Goal: Use online tool/utility: Use online tool/utility

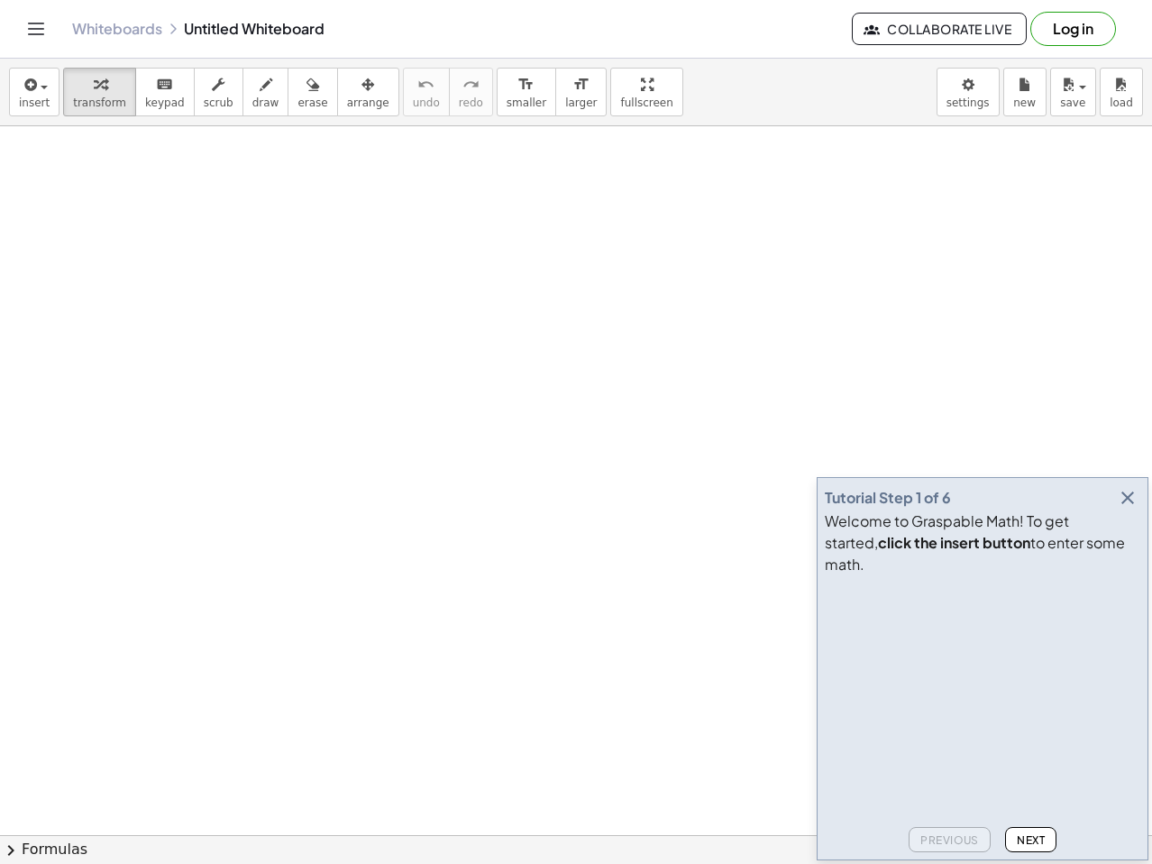
drag, startPoint x: 358, startPoint y: 327, endPoint x: 481, endPoint y: 305, distance: 124.7
click at [1036, 839] on span "Next" at bounding box center [1031, 840] width 28 height 14
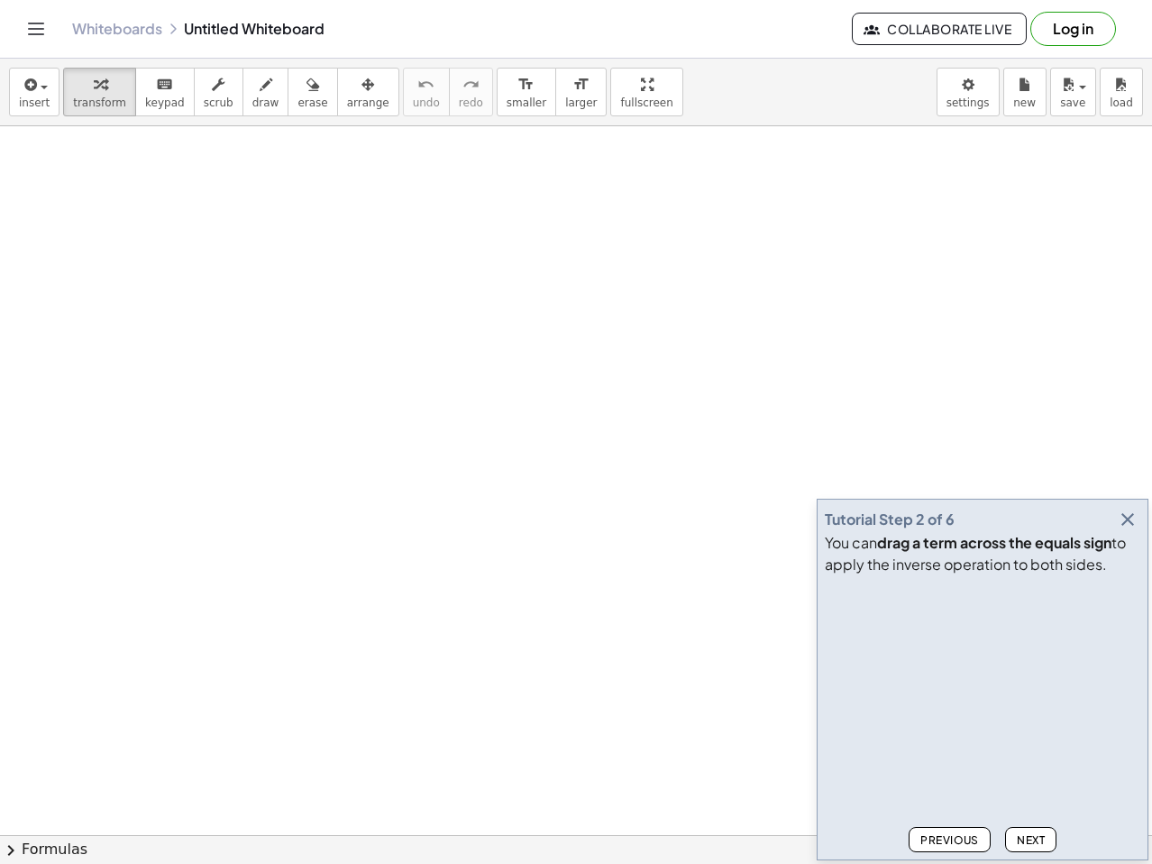
click at [1036, 839] on span "Next" at bounding box center [1031, 840] width 28 height 14
click at [1133, 516] on icon "button" at bounding box center [1128, 520] width 22 height 22
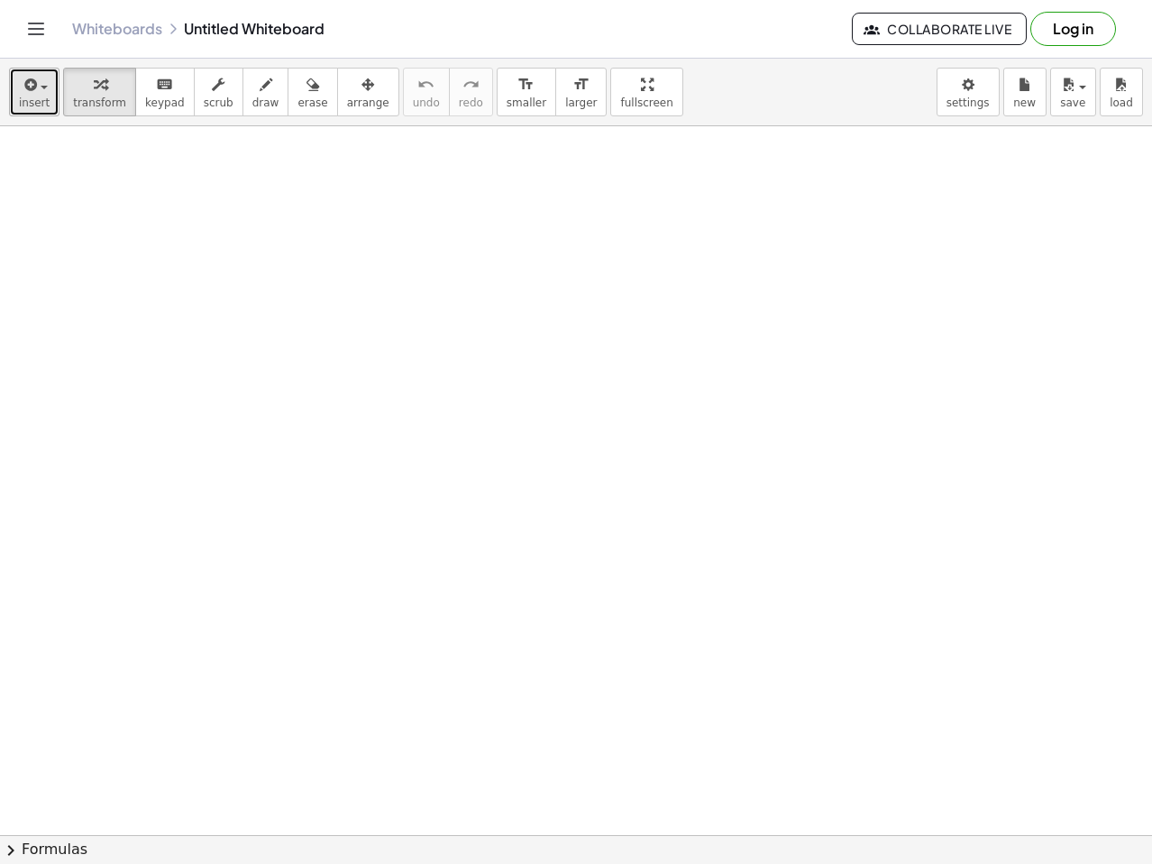
click at [32, 90] on icon "button" at bounding box center [29, 85] width 16 height 22
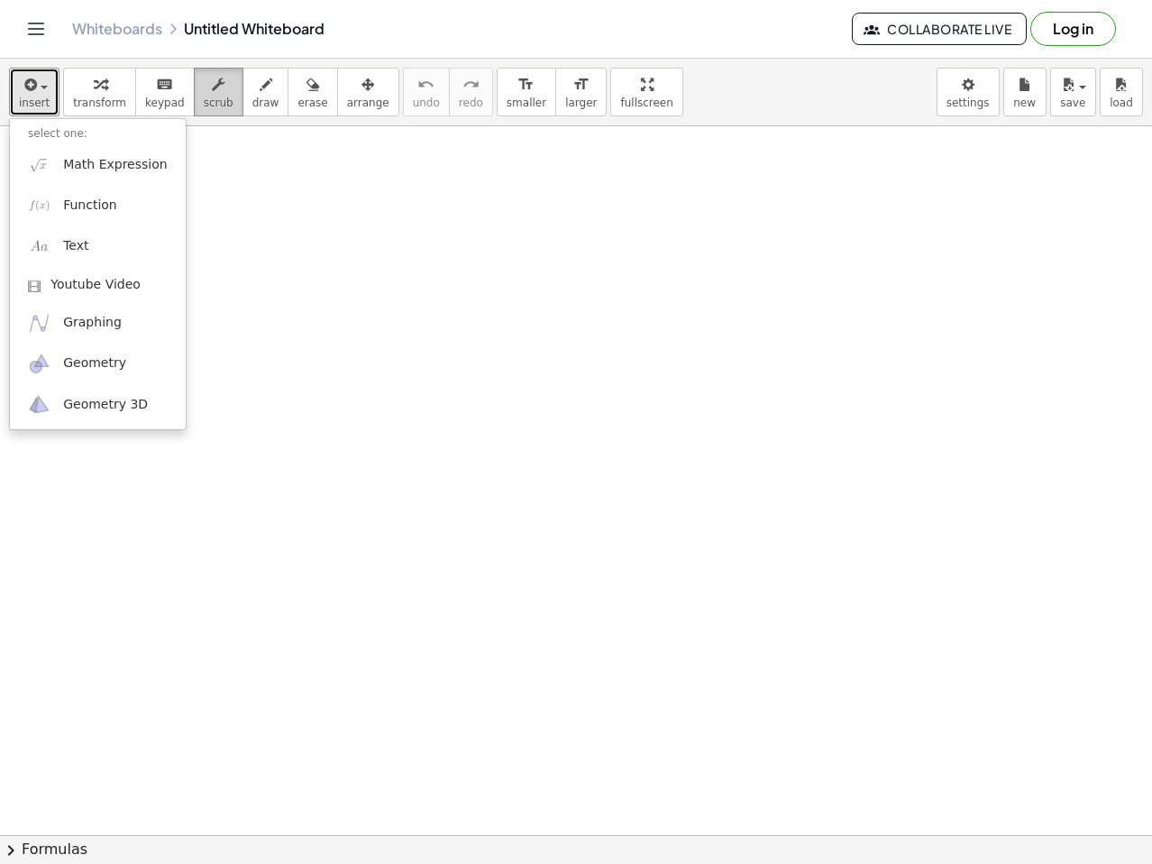
click at [222, 99] on button "scrub" at bounding box center [219, 92] width 50 height 49
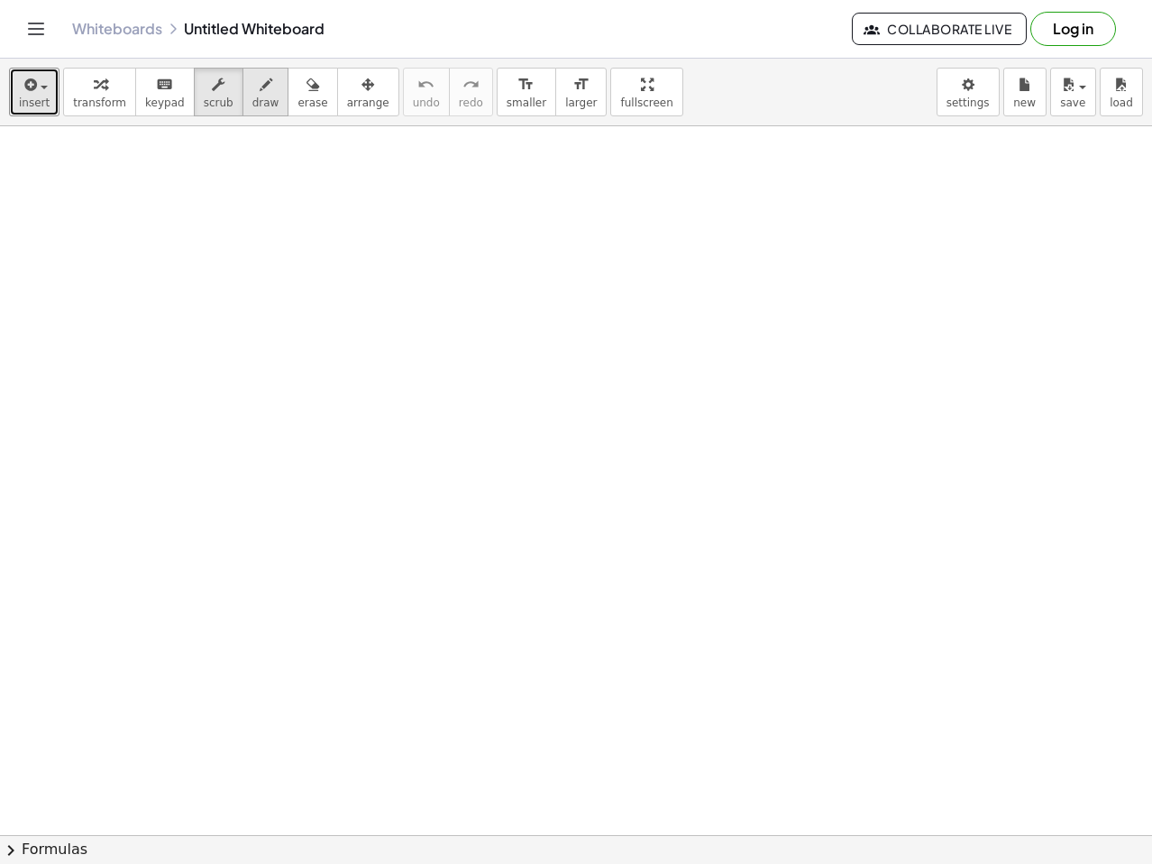
drag, startPoint x: 250, startPoint y: 98, endPoint x: 218, endPoint y: 190, distance: 97.2
click at [252, 99] on span "draw" at bounding box center [265, 102] width 27 height 13
drag, startPoint x: 179, startPoint y: 266, endPoint x: 221, endPoint y: 255, distance: 43.7
drag, startPoint x: 220, startPoint y: 276, endPoint x: 245, endPoint y: 319, distance: 50.1
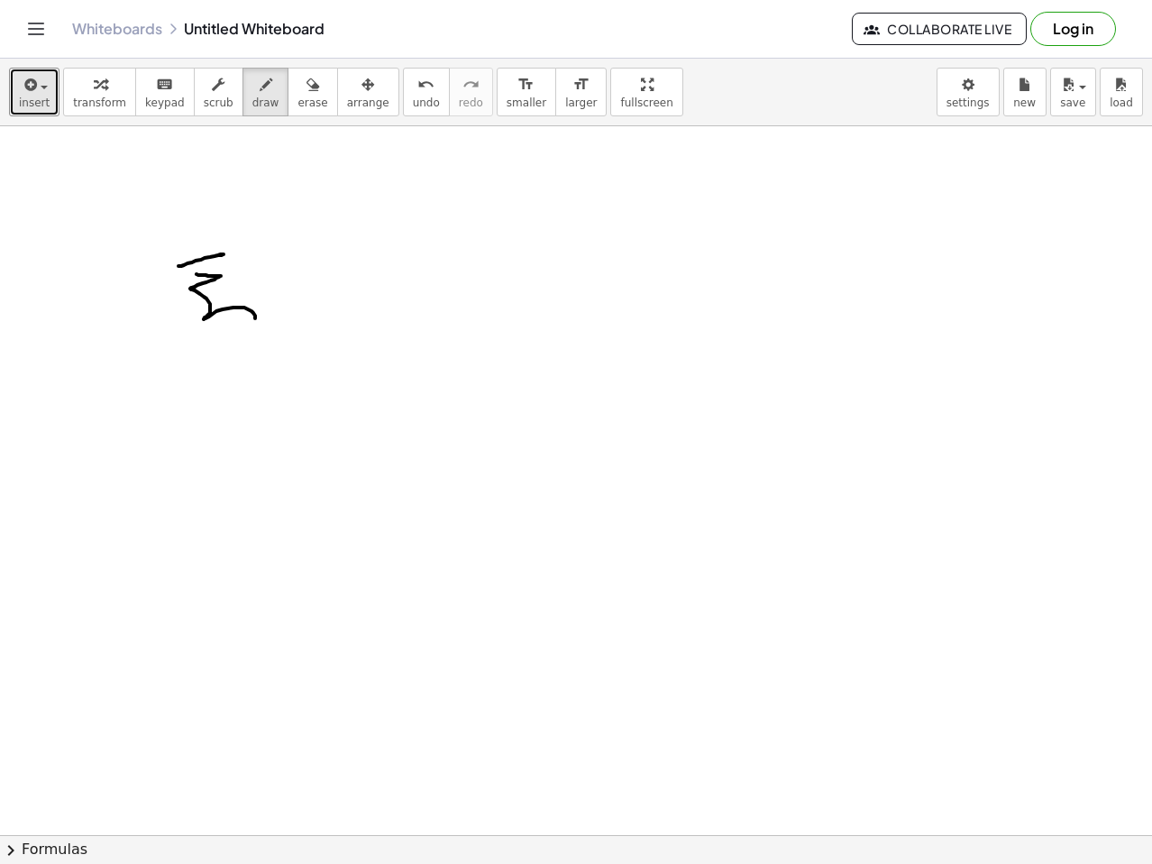
drag, startPoint x: 289, startPoint y: 91, endPoint x: 283, endPoint y: 126, distance: 35.7
click at [307, 92] on icon "button" at bounding box center [313, 85] width 13 height 22
drag, startPoint x: 212, startPoint y: 288, endPoint x: 189, endPoint y: 323, distance: 41.8
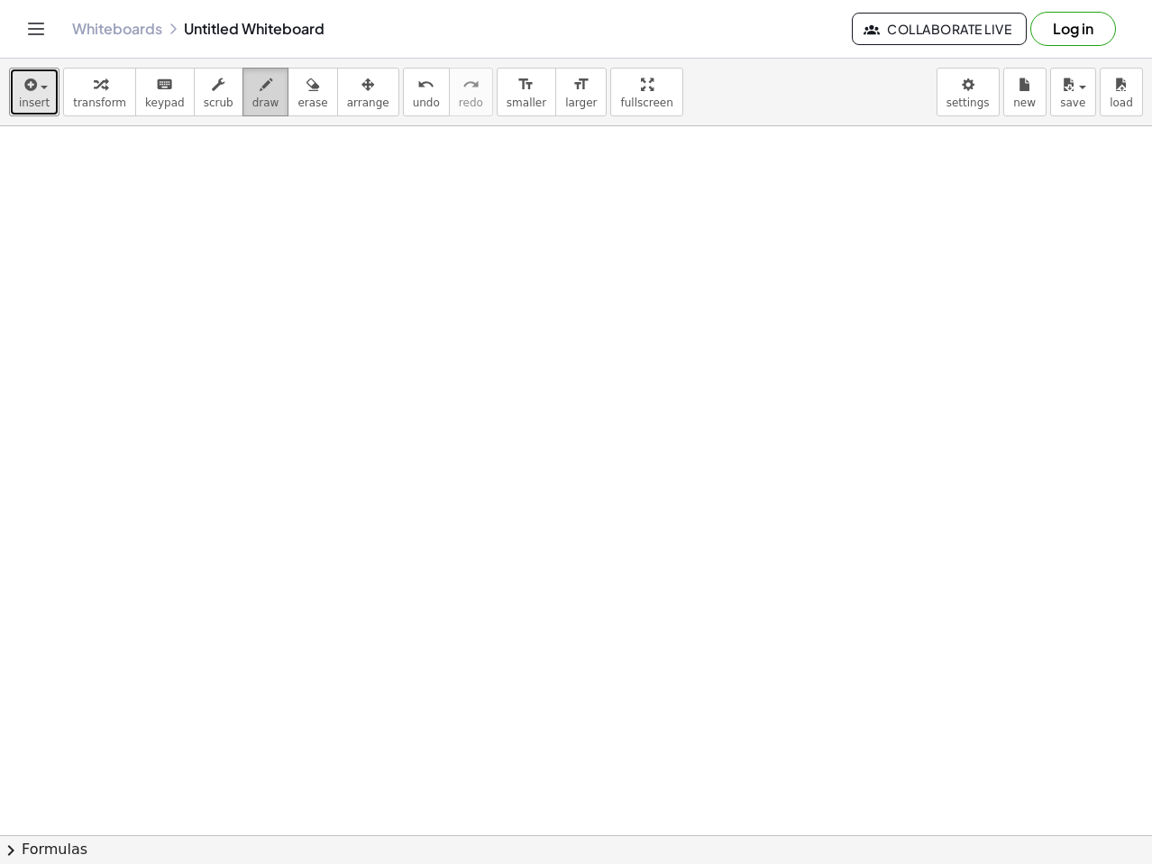
click at [252, 105] on span "draw" at bounding box center [265, 102] width 27 height 13
click at [42, 90] on div "button" at bounding box center [34, 84] width 31 height 22
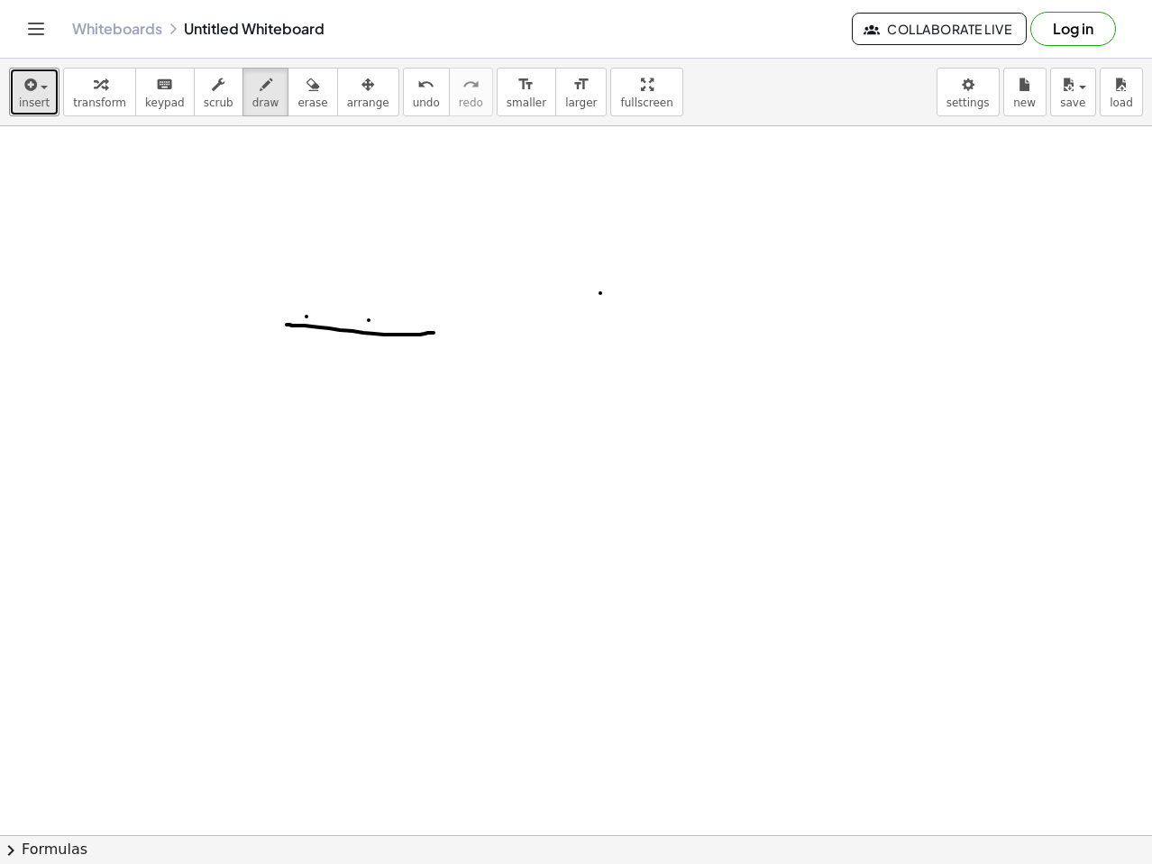
drag, startPoint x: 434, startPoint y: 333, endPoint x: 288, endPoint y: 325, distance: 146.3
click at [298, 101] on span "erase" at bounding box center [313, 102] width 30 height 13
drag, startPoint x: 535, startPoint y: 317, endPoint x: 171, endPoint y: 187, distance: 386.2
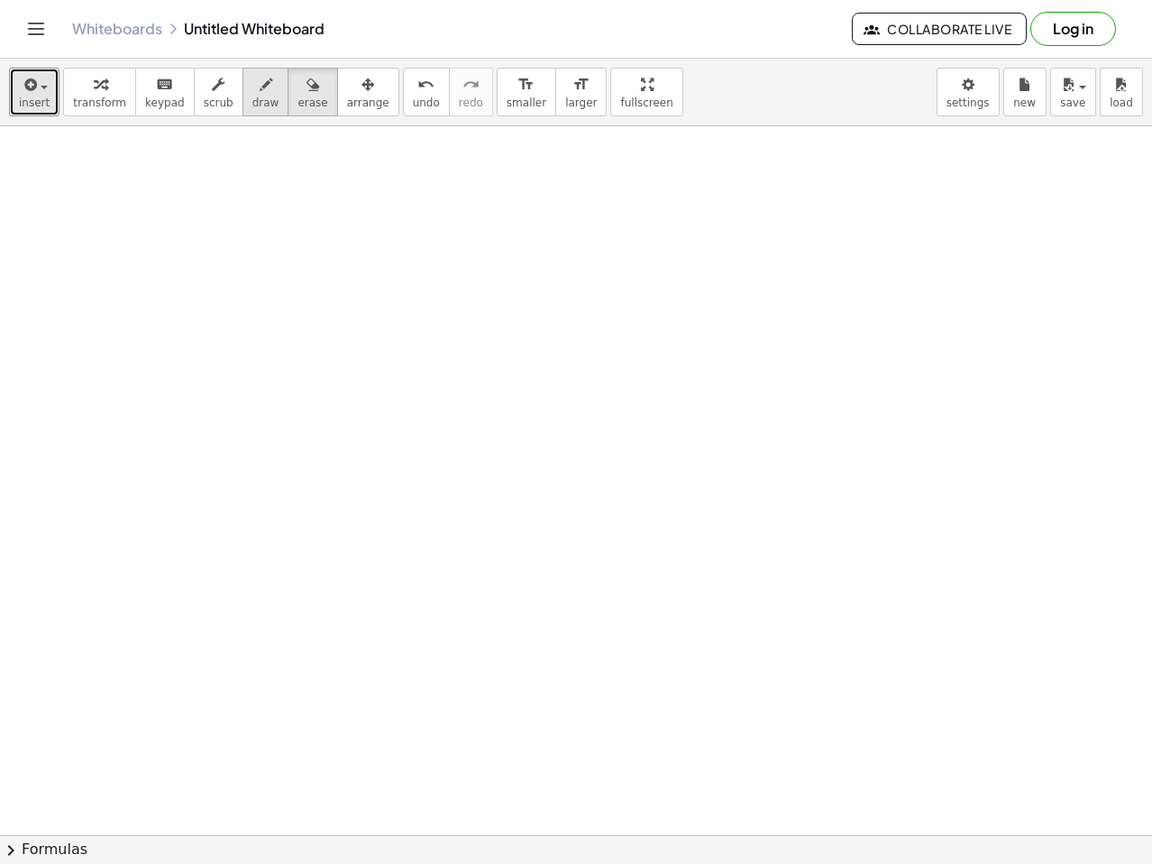
click at [252, 101] on span "draw" at bounding box center [265, 102] width 27 height 13
drag, startPoint x: 160, startPoint y: 268, endPoint x: 214, endPoint y: 265, distance: 53.3
click at [212, 287] on div at bounding box center [576, 834] width 1152 height 1417
drag, startPoint x: 209, startPoint y: 261, endPoint x: 234, endPoint y: 262, distance: 24.4
click at [239, 259] on div at bounding box center [576, 834] width 1152 height 1417
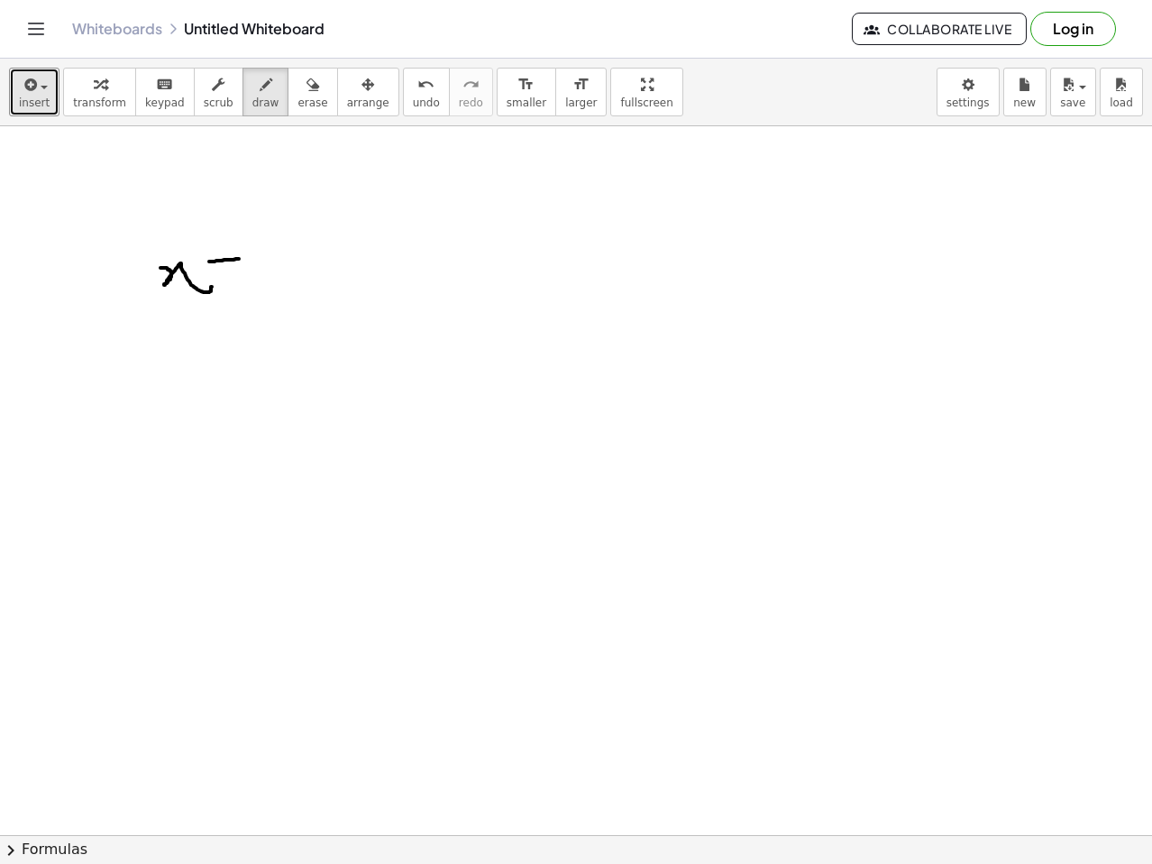
click at [256, 265] on div at bounding box center [576, 834] width 1152 height 1417
drag, startPoint x: 69, startPoint y: 274, endPoint x: 99, endPoint y: 251, distance: 37.9
click at [99, 251] on div at bounding box center [576, 834] width 1152 height 1417
drag, startPoint x: 73, startPoint y: 265, endPoint x: 96, endPoint y: 267, distance: 23.5
click at [96, 266] on div at bounding box center [576, 834] width 1152 height 1417
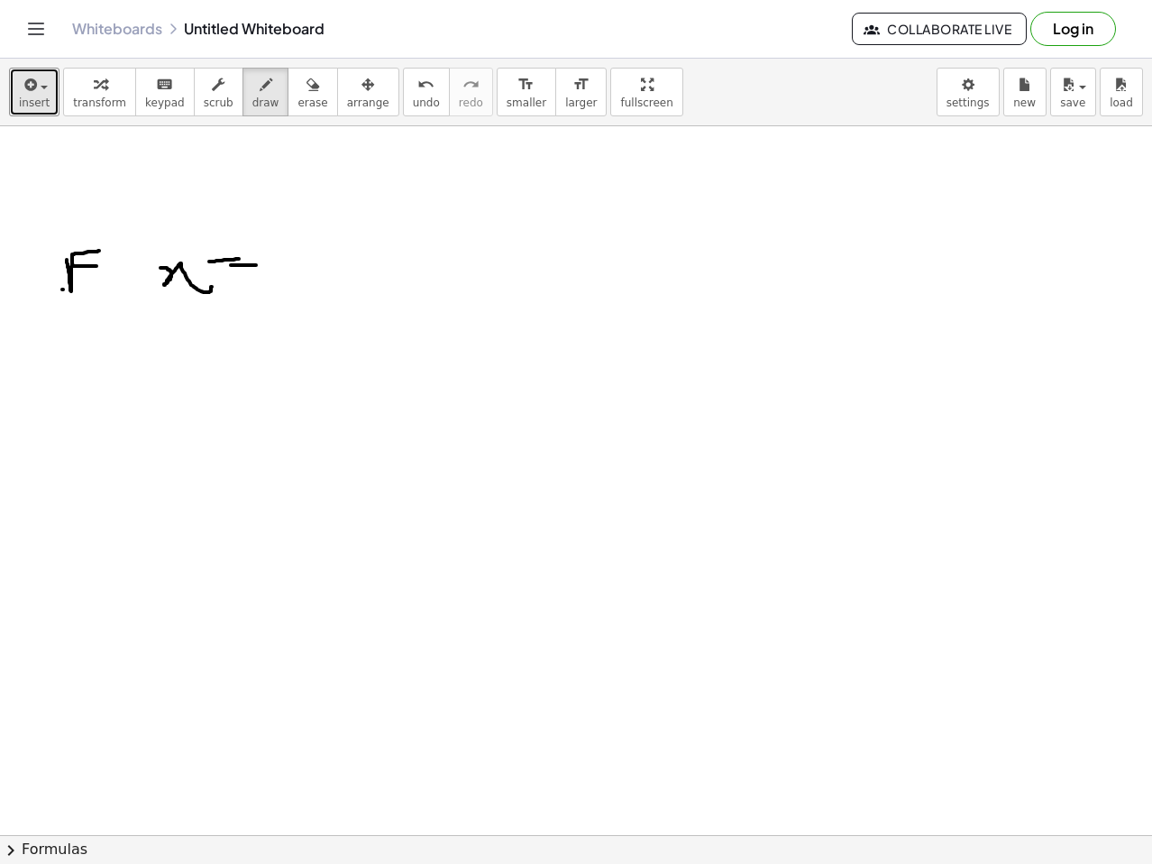
drag, startPoint x: 63, startPoint y: 289, endPoint x: 108, endPoint y: 272, distance: 48.2
click at [103, 279] on div at bounding box center [576, 834] width 1152 height 1417
drag, startPoint x: 121, startPoint y: 242, endPoint x: 146, endPoint y: 304, distance: 67.1
click at [146, 311] on div at bounding box center [576, 834] width 1152 height 1417
drag, startPoint x: 130, startPoint y: 240, endPoint x: 140, endPoint y: 239, distance: 10.0
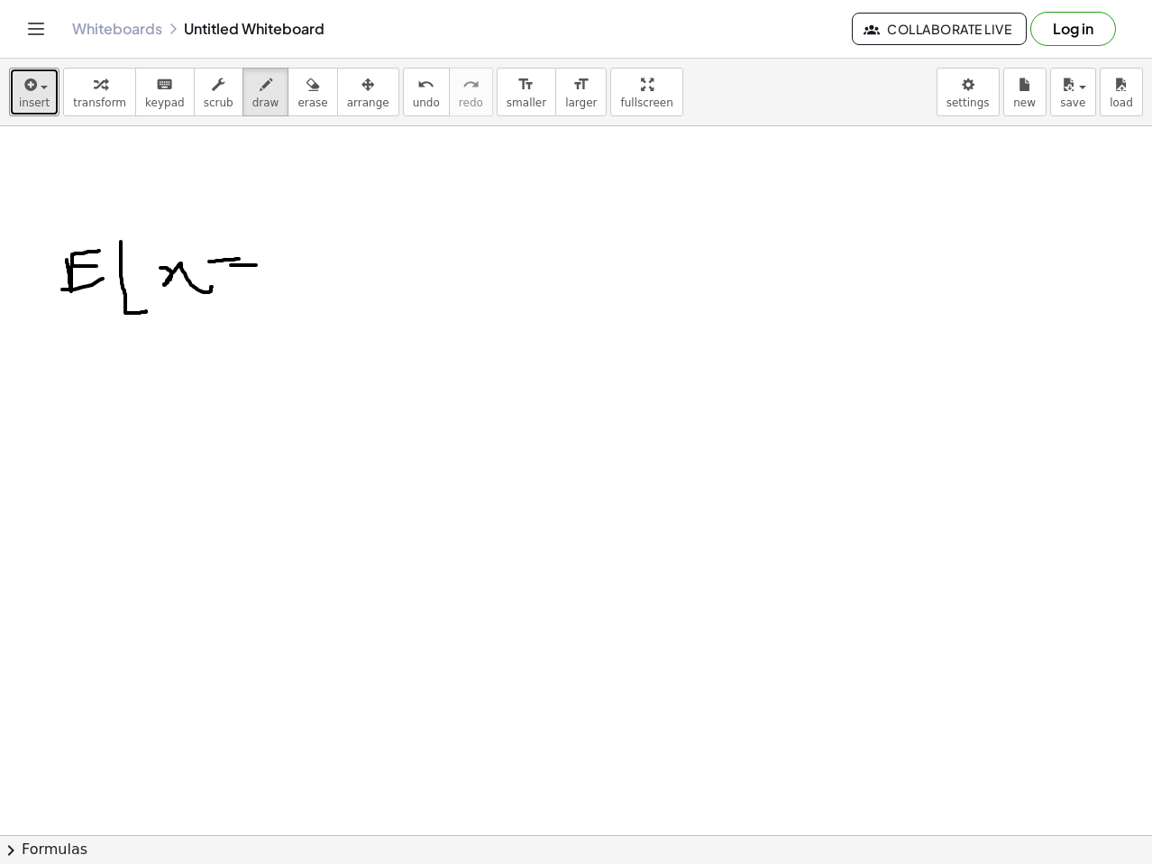
click at [133, 239] on div at bounding box center [576, 834] width 1152 height 1417
drag, startPoint x: 197, startPoint y: 241, endPoint x: 254, endPoint y: 278, distance: 68.5
click at [179, 307] on div at bounding box center [576, 834] width 1152 height 1417
drag, startPoint x: 282, startPoint y: 226, endPoint x: 298, endPoint y: 298, distance: 73.9
click at [302, 312] on div at bounding box center [576, 834] width 1152 height 1417
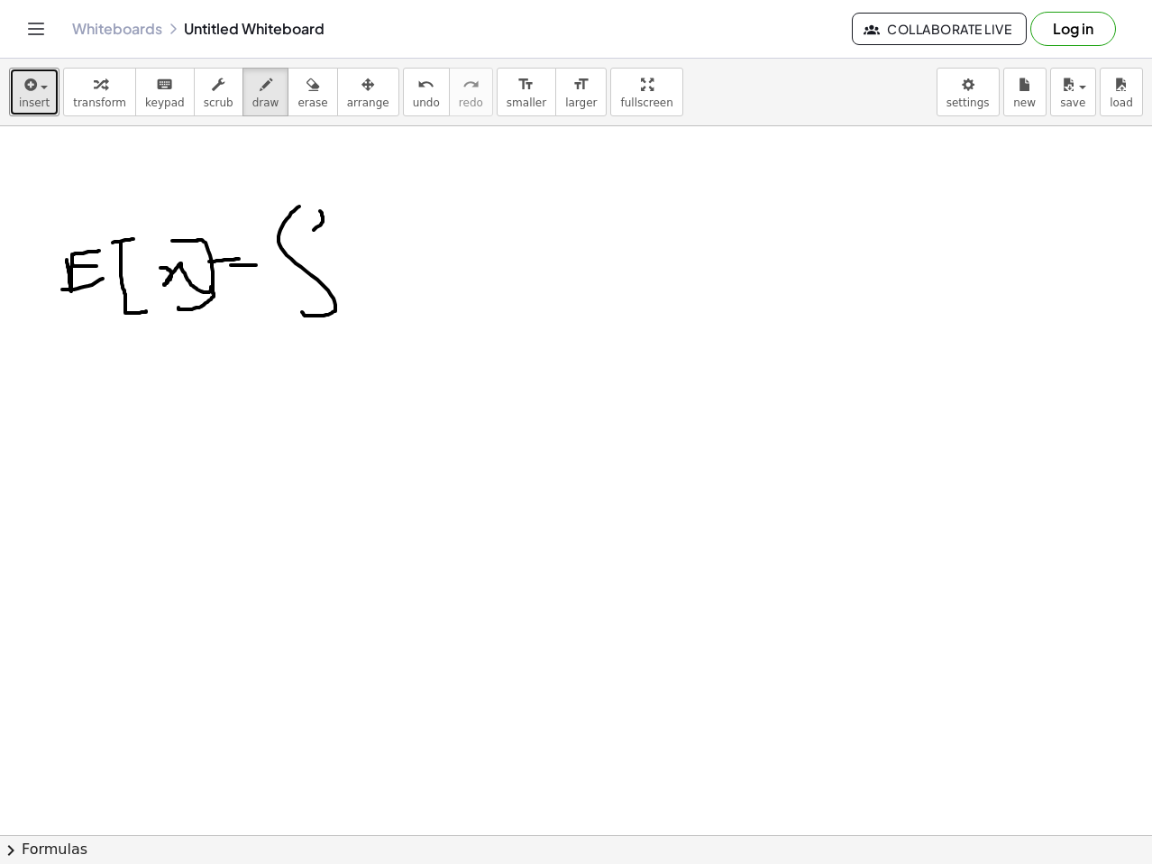
drag, startPoint x: 323, startPoint y: 218, endPoint x: 333, endPoint y: 234, distance: 18.3
click at [333, 232] on div at bounding box center [576, 834] width 1152 height 1417
drag, startPoint x: 345, startPoint y: 293, endPoint x: 356, endPoint y: 276, distance: 20.3
click at [351, 289] on div at bounding box center [576, 834] width 1152 height 1417
drag, startPoint x: 383, startPoint y: 280, endPoint x: 409, endPoint y: 292, distance: 29.0
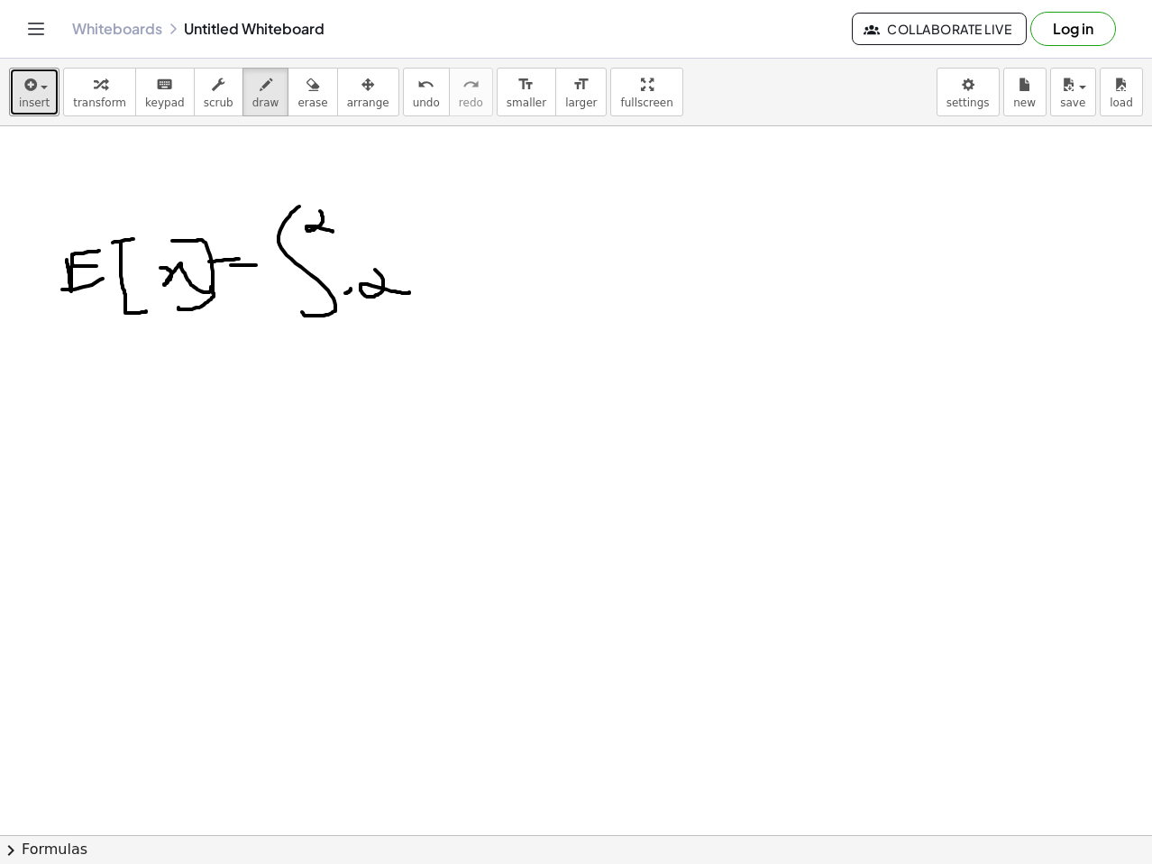
click at [409, 292] on div at bounding box center [576, 834] width 1152 height 1417
drag, startPoint x: 408, startPoint y: 238, endPoint x: 433, endPoint y: 237, distance: 24.4
click at [432, 238] on div at bounding box center [576, 834] width 1152 height 1417
drag, startPoint x: 441, startPoint y: 217, endPoint x: 448, endPoint y: 210, distance: 10.2
click at [457, 185] on div at bounding box center [576, 834] width 1152 height 1417
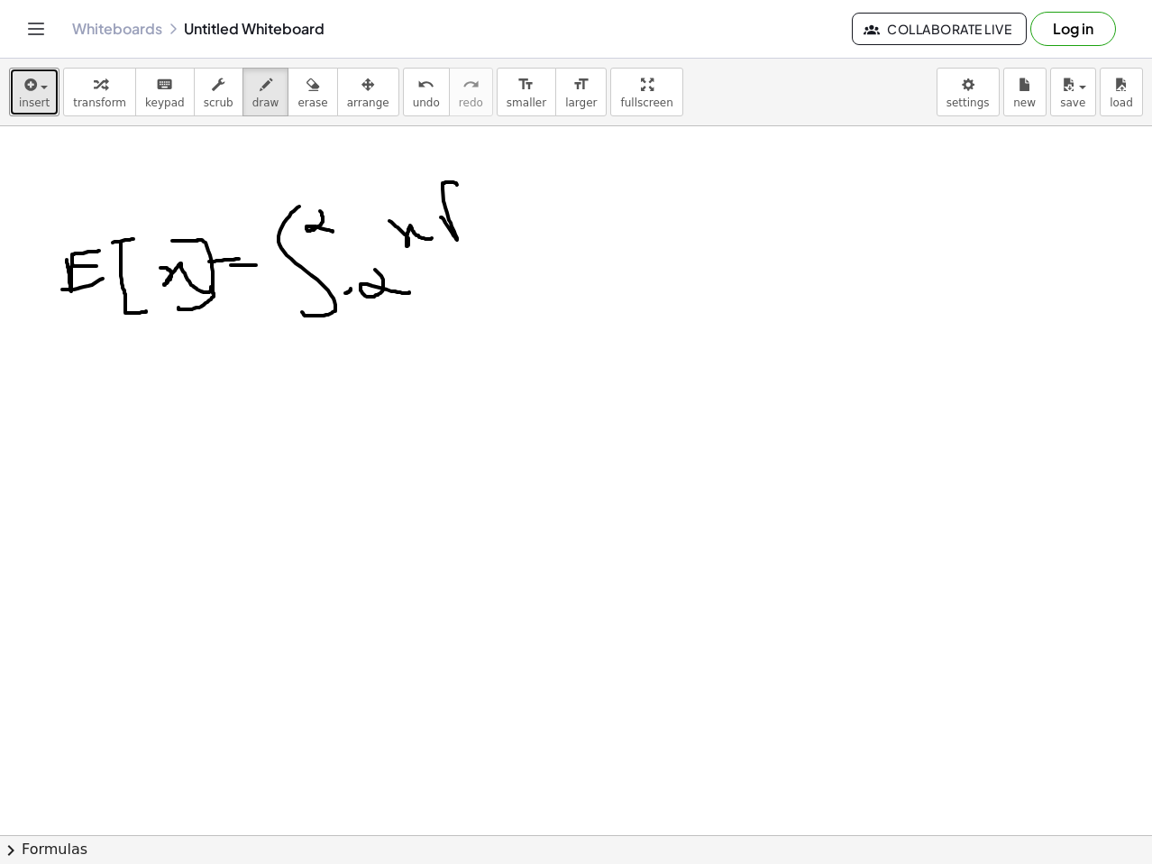
drag, startPoint x: 445, startPoint y: 217, endPoint x: 471, endPoint y: 213, distance: 25.6
click at [471, 215] on div at bounding box center [576, 834] width 1152 height 1417
drag, startPoint x: 473, startPoint y: 222, endPoint x: 506, endPoint y: 203, distance: 37.6
click at [501, 223] on div at bounding box center [576, 834] width 1152 height 1417
drag, startPoint x: 530, startPoint y: 212, endPoint x: 535, endPoint y: 167, distance: 45.3
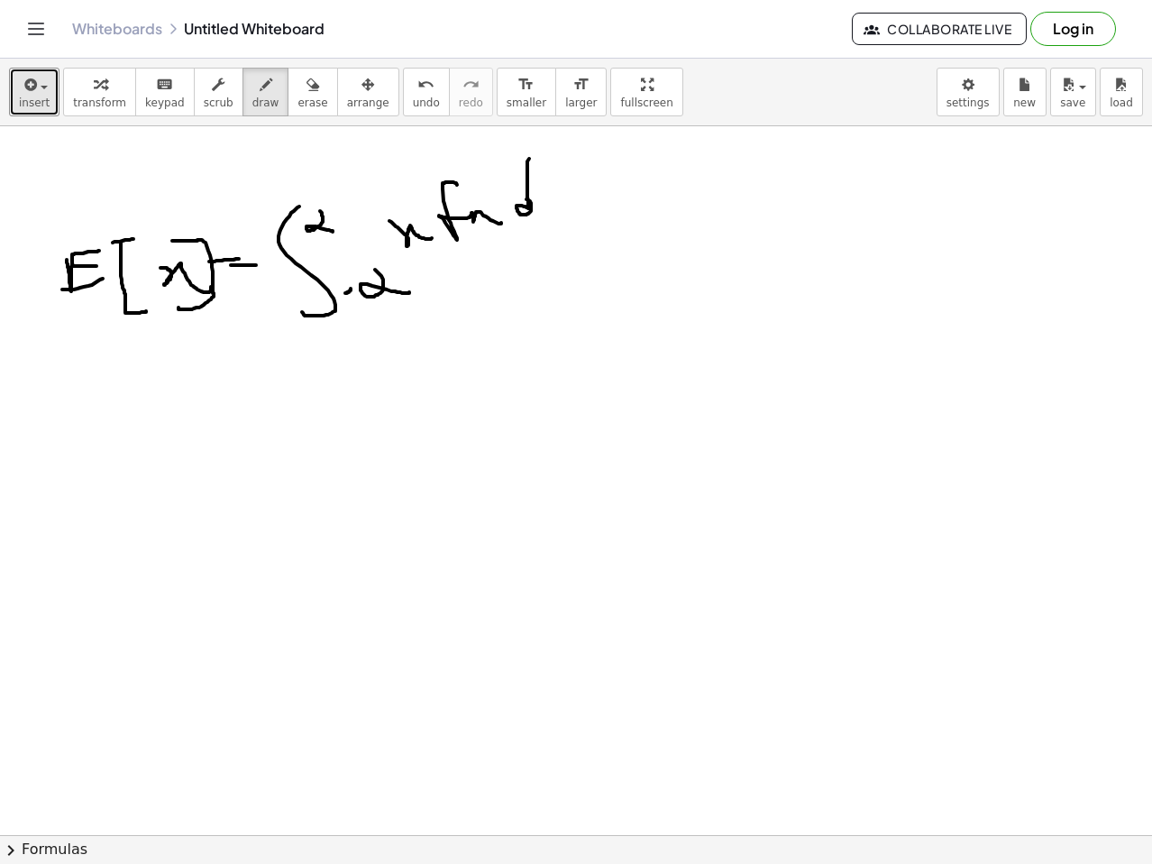
click at [531, 157] on div at bounding box center [576, 834] width 1152 height 1417
drag, startPoint x: 546, startPoint y: 185, endPoint x: 597, endPoint y: 218, distance: 60.5
click at [593, 206] on div at bounding box center [576, 834] width 1152 height 1417
drag, startPoint x: 328, startPoint y: 409, endPoint x: 333, endPoint y: 422, distance: 13.4
click at [339, 405] on div at bounding box center [576, 834] width 1152 height 1417
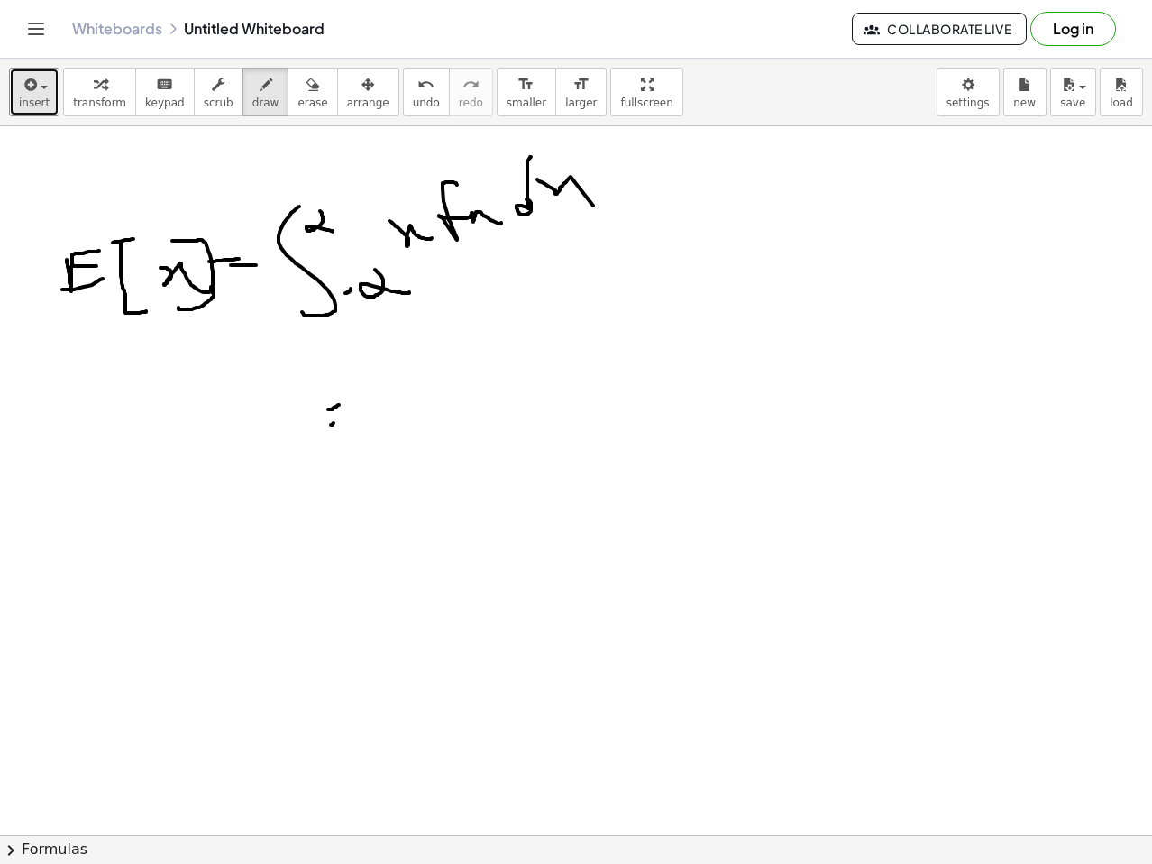
drag, startPoint x: 334, startPoint y: 423, endPoint x: 343, endPoint y: 415, distance: 12.1
click at [342, 416] on div at bounding box center [576, 834] width 1152 height 1417
drag, startPoint x: 418, startPoint y: 370, endPoint x: 440, endPoint y: 366, distance: 21.9
click at [440, 366] on div at bounding box center [576, 834] width 1152 height 1417
click at [468, 371] on div at bounding box center [576, 834] width 1152 height 1417
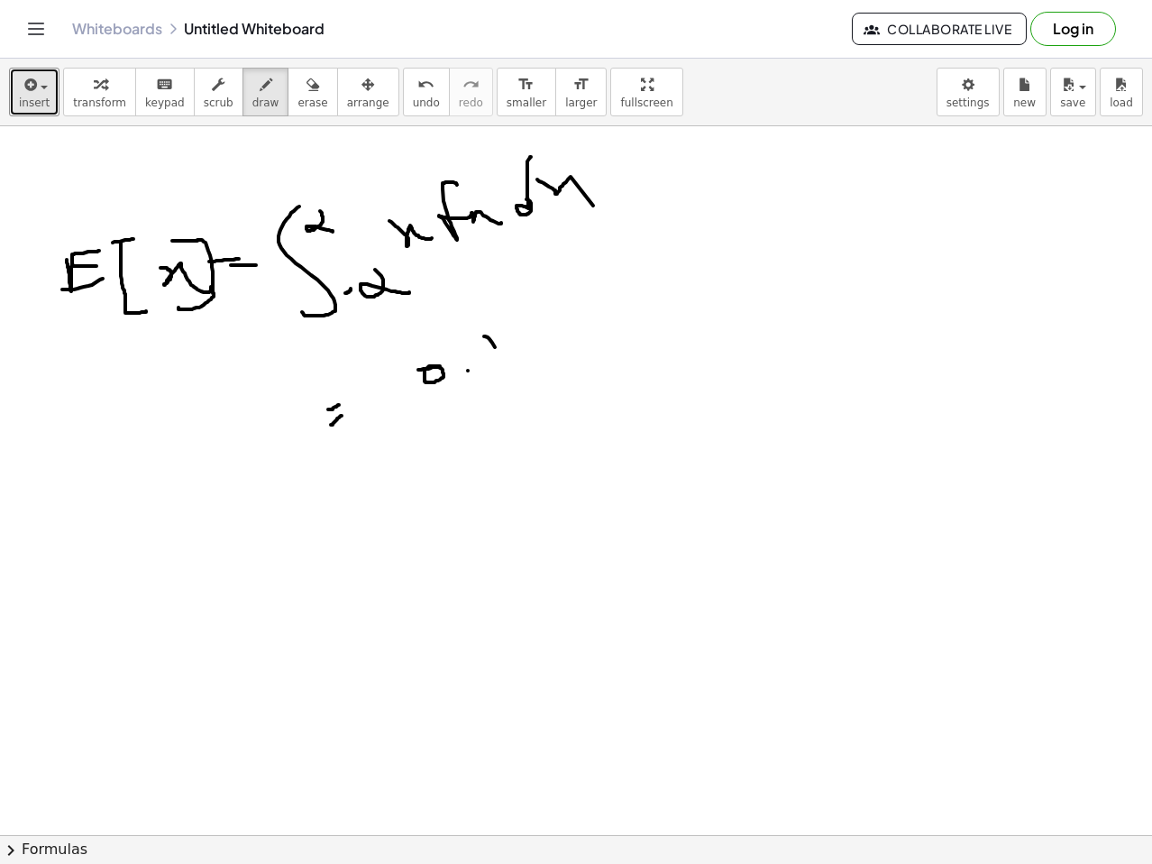
drag, startPoint x: 495, startPoint y: 347, endPoint x: 542, endPoint y: 348, distance: 46.9
click at [529, 383] on div at bounding box center [576, 834] width 1152 height 1417
click at [524, 369] on div at bounding box center [576, 834] width 1152 height 1417
drag, startPoint x: 555, startPoint y: 362, endPoint x: 562, endPoint y: 350, distance: 14.5
click at [559, 362] on div at bounding box center [576, 834] width 1152 height 1417
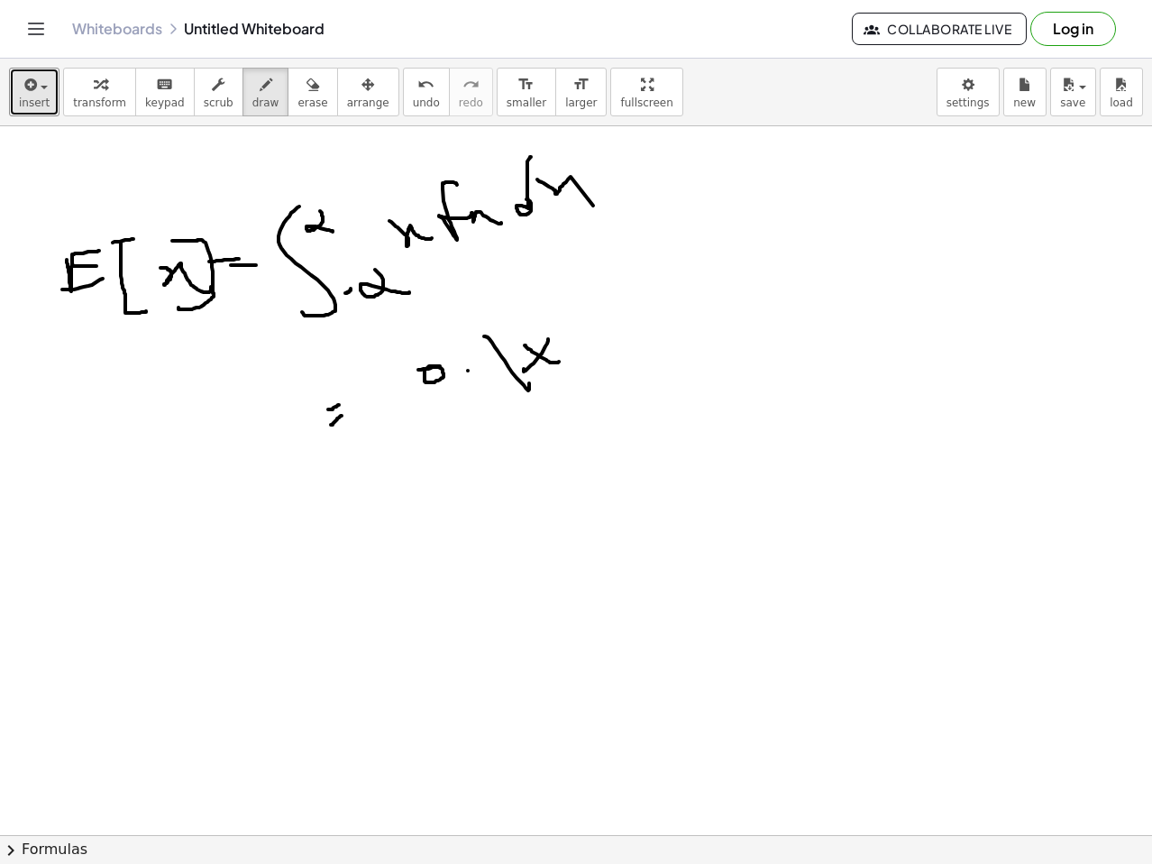
drag, startPoint x: 573, startPoint y: 309, endPoint x: 595, endPoint y: 341, distance: 38.8
click at [595, 341] on div at bounding box center [576, 834] width 1152 height 1417
drag, startPoint x: 611, startPoint y: 291, endPoint x: 631, endPoint y: 326, distance: 39.6
click at [631, 326] on div at bounding box center [576, 834] width 1152 height 1417
drag, startPoint x: 615, startPoint y: 312, endPoint x: 665, endPoint y: 299, distance: 51.2
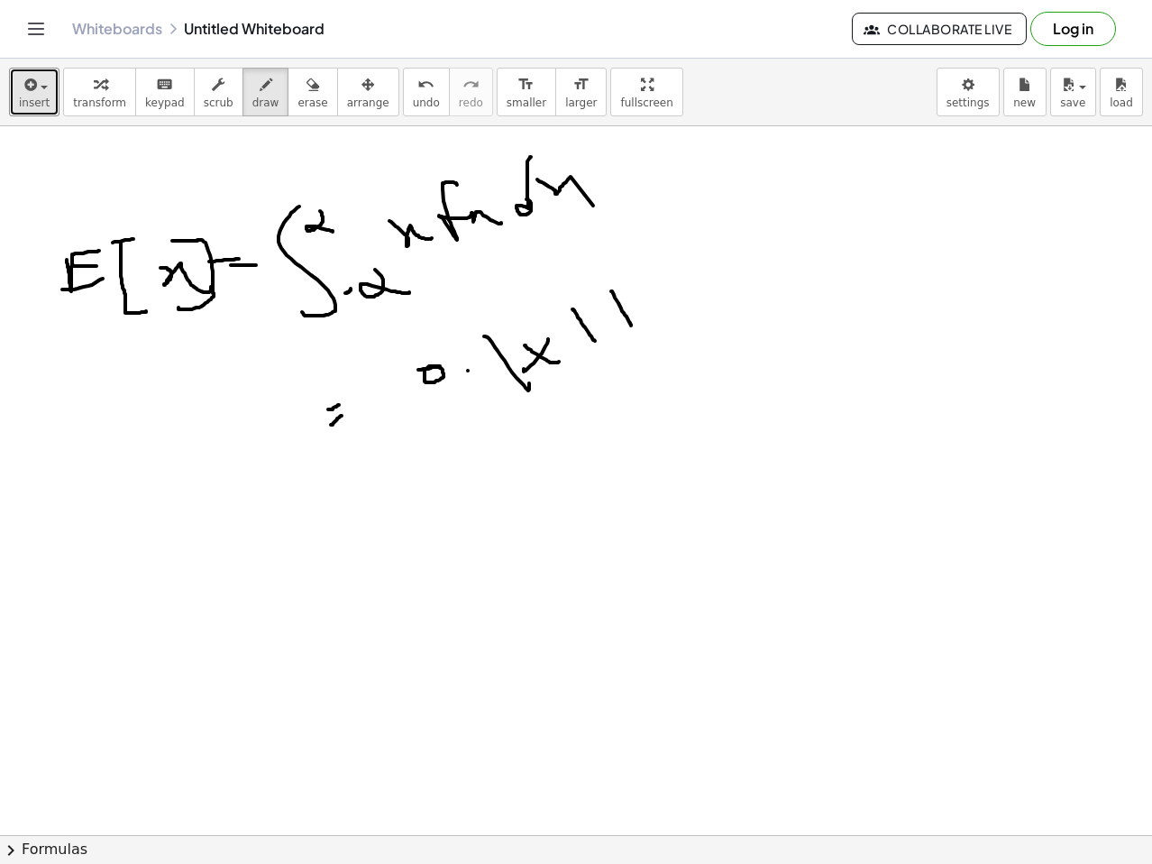
click at [664, 299] on div at bounding box center [576, 834] width 1152 height 1417
drag, startPoint x: 709, startPoint y: 277, endPoint x: 719, endPoint y: 271, distance: 11.3
click at [711, 272] on div at bounding box center [576, 834] width 1152 height 1417
click at [720, 274] on div at bounding box center [576, 834] width 1152 height 1417
drag, startPoint x: 723, startPoint y: 255, endPoint x: 770, endPoint y: 268, distance: 48.6
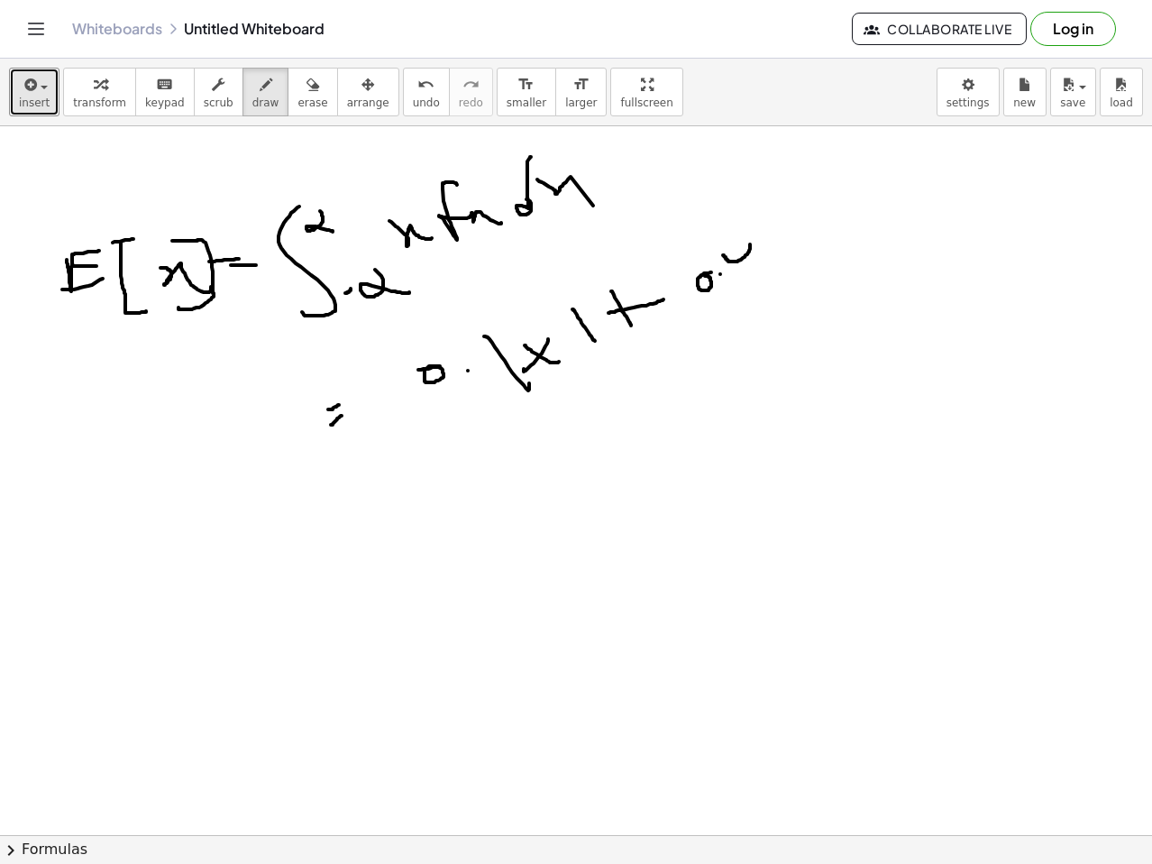
click at [768, 270] on div at bounding box center [576, 834] width 1152 height 1417
drag
click at [773, 263] on div at bounding box center [576, 834] width 1152 height 1417
click at [803, 250] on div at bounding box center [576, 834] width 1152 height 1417
click at [866, 231] on div at bounding box center [576, 834] width 1152 height 1417
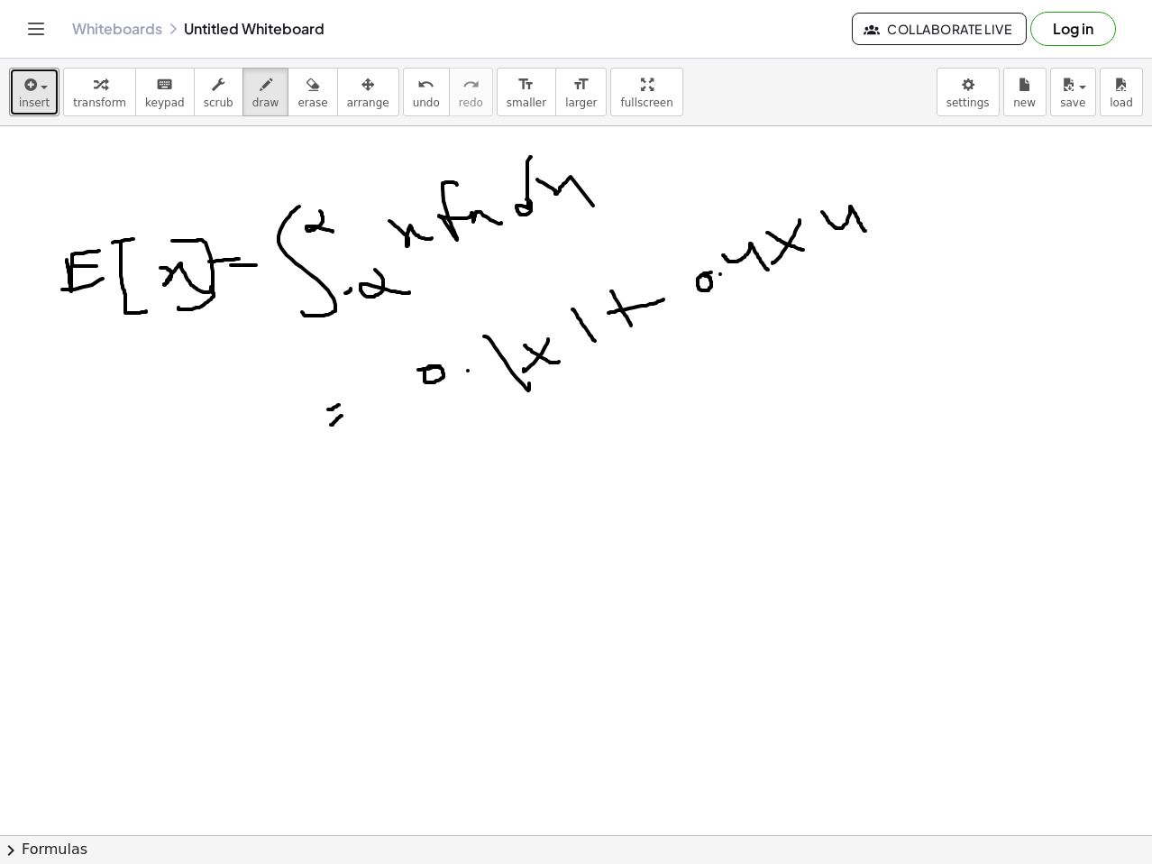
click at [922, 222] on div at bounding box center [576, 834] width 1152 height 1417
click at [928, 202] on div at bounding box center [576, 834] width 1152 height 1417
click at [957, 184] on div at bounding box center [576, 834] width 1152 height 1417
click at [981, 190] on div at bounding box center [576, 834] width 1152 height 1417
click at [1004, 164] on div at bounding box center [576, 834] width 1152 height 1417
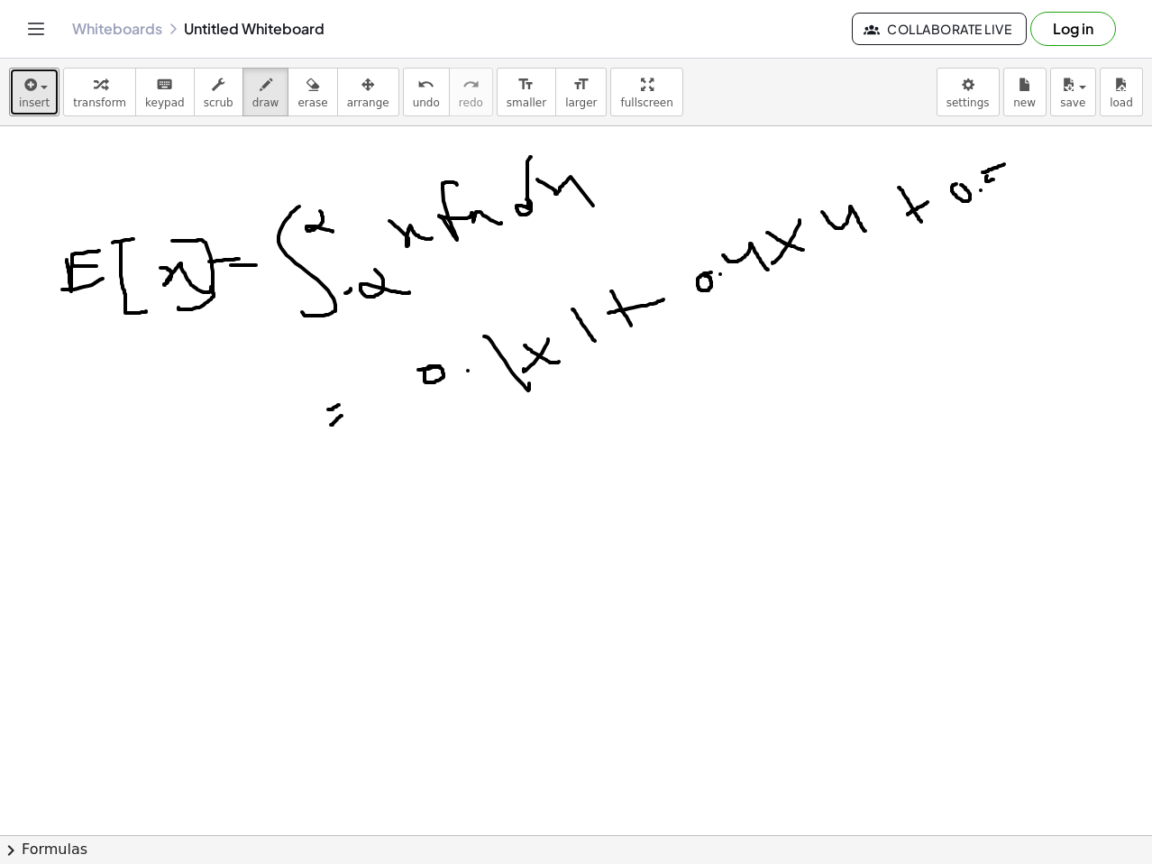
click at [1002, 203] on div at bounding box center [576, 834] width 1152 height 1417
click at [1031, 186] on div at bounding box center [576, 834] width 1152 height 1417
click at [1055, 195] on div at bounding box center [576, 834] width 1152 height 1417
click at [1085, 179] on div at bounding box center [576, 834] width 1152 height 1417
click at [421, 526] on div at bounding box center [576, 834] width 1152 height 1417
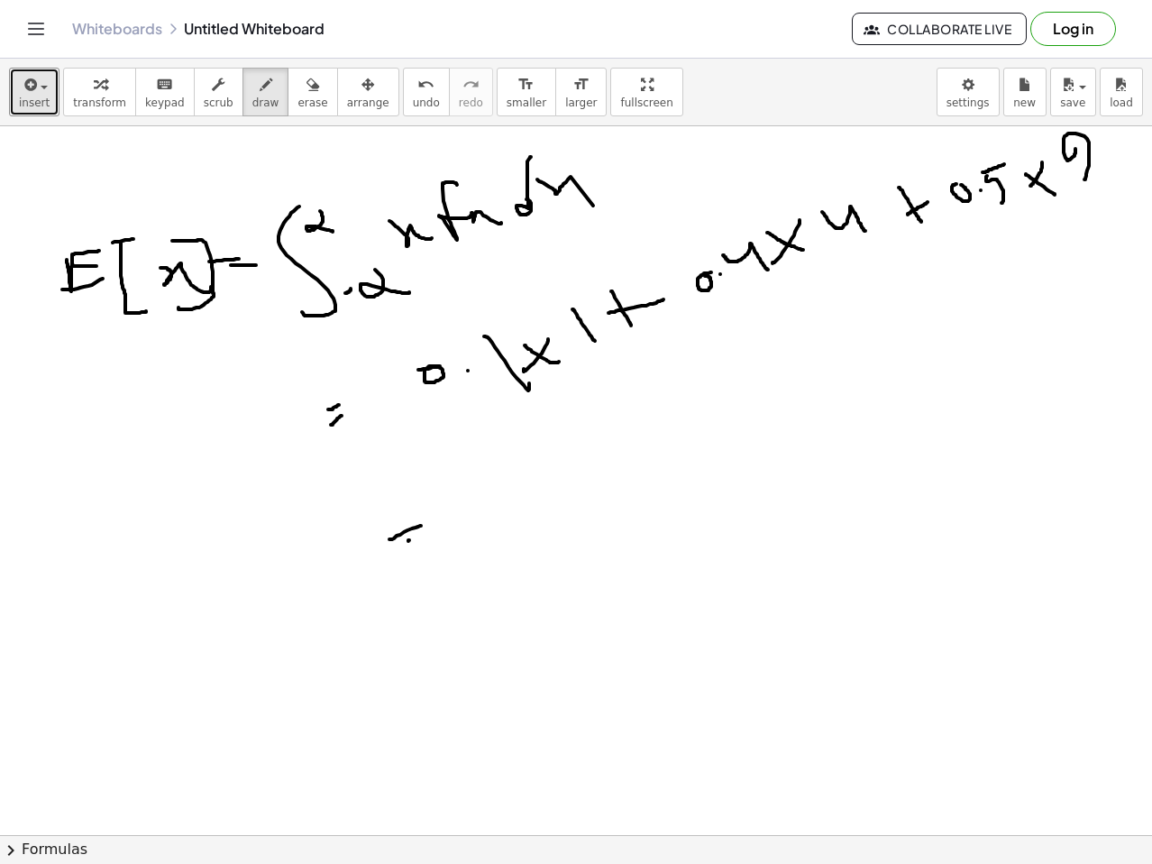
click at [424, 536] on div at bounding box center [576, 834] width 1152 height 1417
click at [298, 98] on span "erase" at bounding box center [313, 102] width 30 height 13
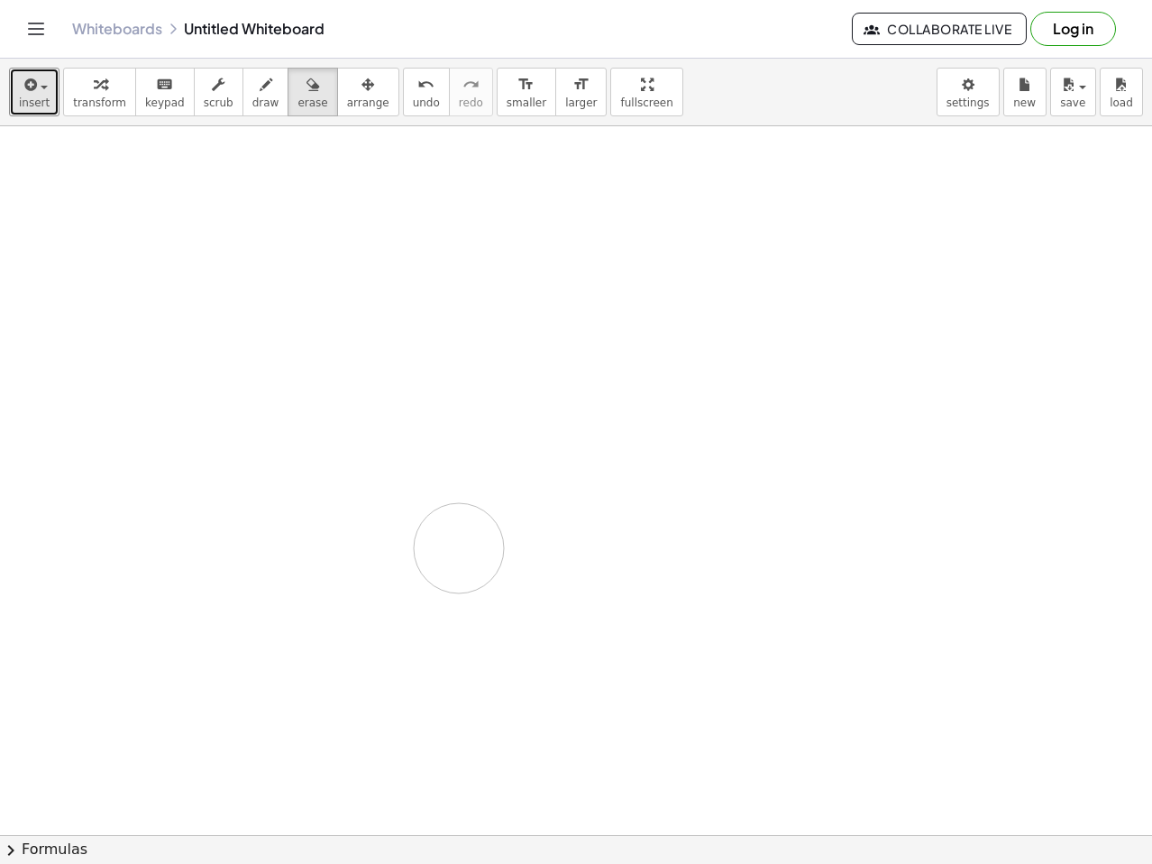
drag, startPoint x: 513, startPoint y: 299, endPoint x: 577, endPoint y: 523, distance: 232.6
click at [590, 532] on div at bounding box center [576, 834] width 1152 height 1417
click at [218, 96] on button "scrub" at bounding box center [219, 92] width 50 height 49
drag, startPoint x: 238, startPoint y: 96, endPoint x: 101, endPoint y: 336, distance: 277.0
click at [252, 96] on span "draw" at bounding box center [265, 102] width 27 height 13
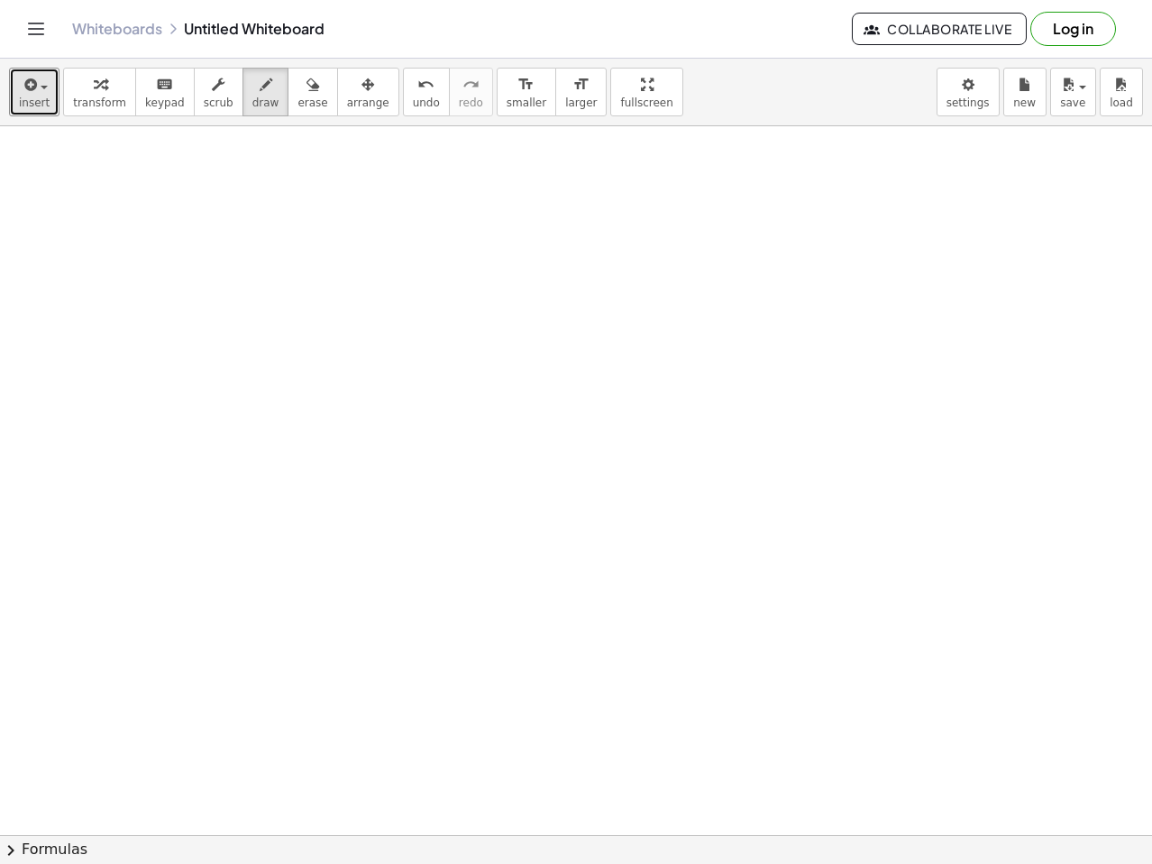
drag, startPoint x: 110, startPoint y: 263, endPoint x: 106, endPoint y: 277, distance: 14.0
click at [106, 277] on div at bounding box center [576, 834] width 1152 height 1417
drag, startPoint x: 109, startPoint y: 261, endPoint x: 127, endPoint y: 282, distance: 28.2
click at [127, 282] on div at bounding box center [576, 834] width 1152 height 1417
drag, startPoint x: 139, startPoint y: 275, endPoint x: 156, endPoint y: 268, distance: 18.6
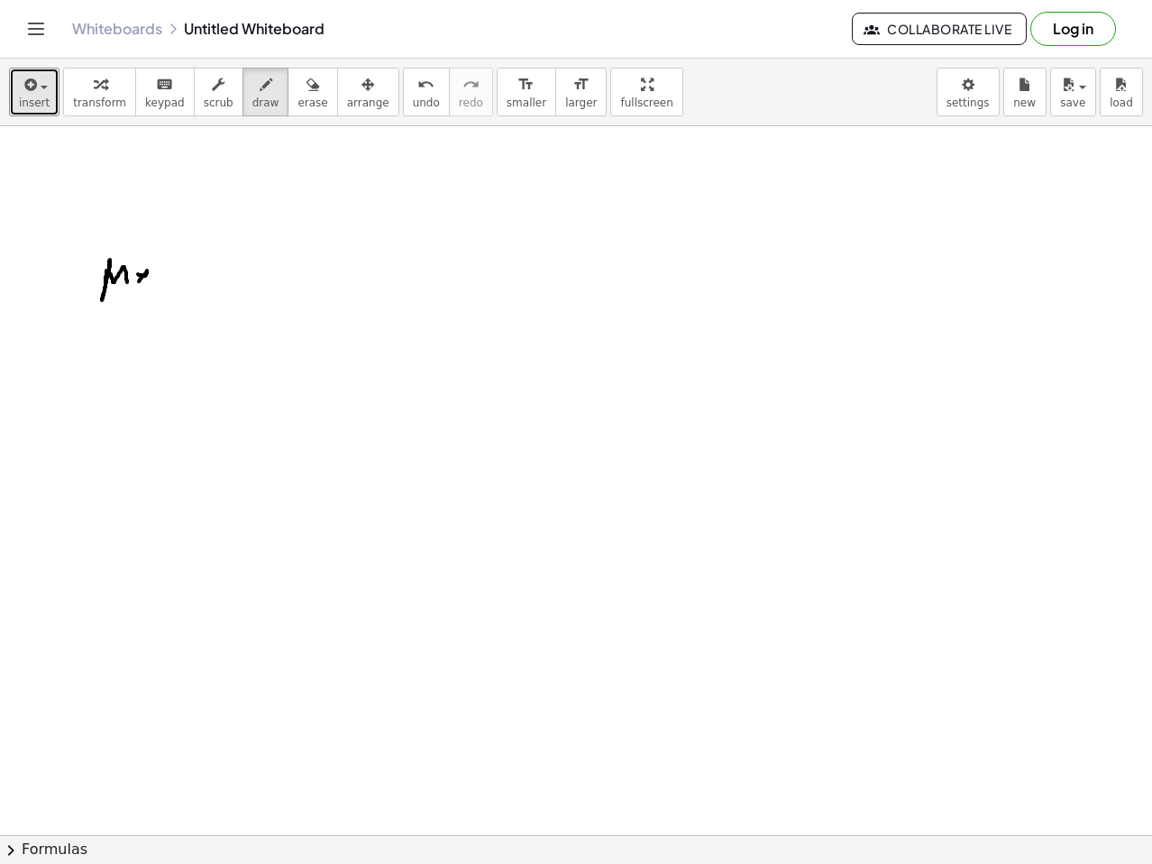
click at [150, 277] on div at bounding box center [576, 834] width 1152 height 1417
drag, startPoint x: 160, startPoint y: 272, endPoint x: 179, endPoint y: 285, distance: 23.5
click at [179, 285] on div at bounding box center [576, 834] width 1152 height 1417
drag, startPoint x: 184, startPoint y: 273, endPoint x: 215, endPoint y: 278, distance: 31.9
click at [215, 278] on div at bounding box center [576, 834] width 1152 height 1417
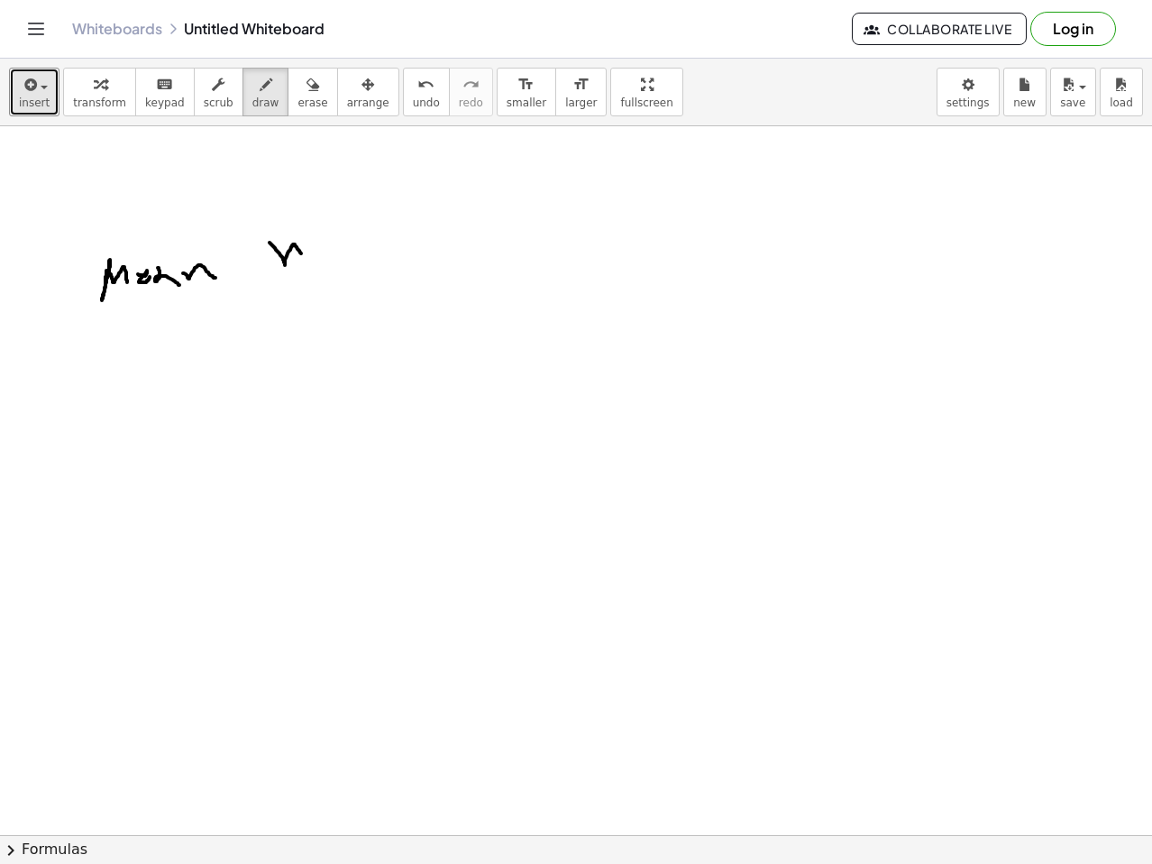
drag, startPoint x: 285, startPoint y: 264, endPoint x: 336, endPoint y: 243, distance: 55.4
click at [312, 259] on div at bounding box center [576, 834] width 1152 height 1417
drag, startPoint x: 338, startPoint y: 243, endPoint x: 352, endPoint y: 254, distance: 17.9
click at [371, 241] on div at bounding box center [576, 834] width 1152 height 1417
drag, startPoint x: 352, startPoint y: 254, endPoint x: 398, endPoint y: 238, distance: 48.8
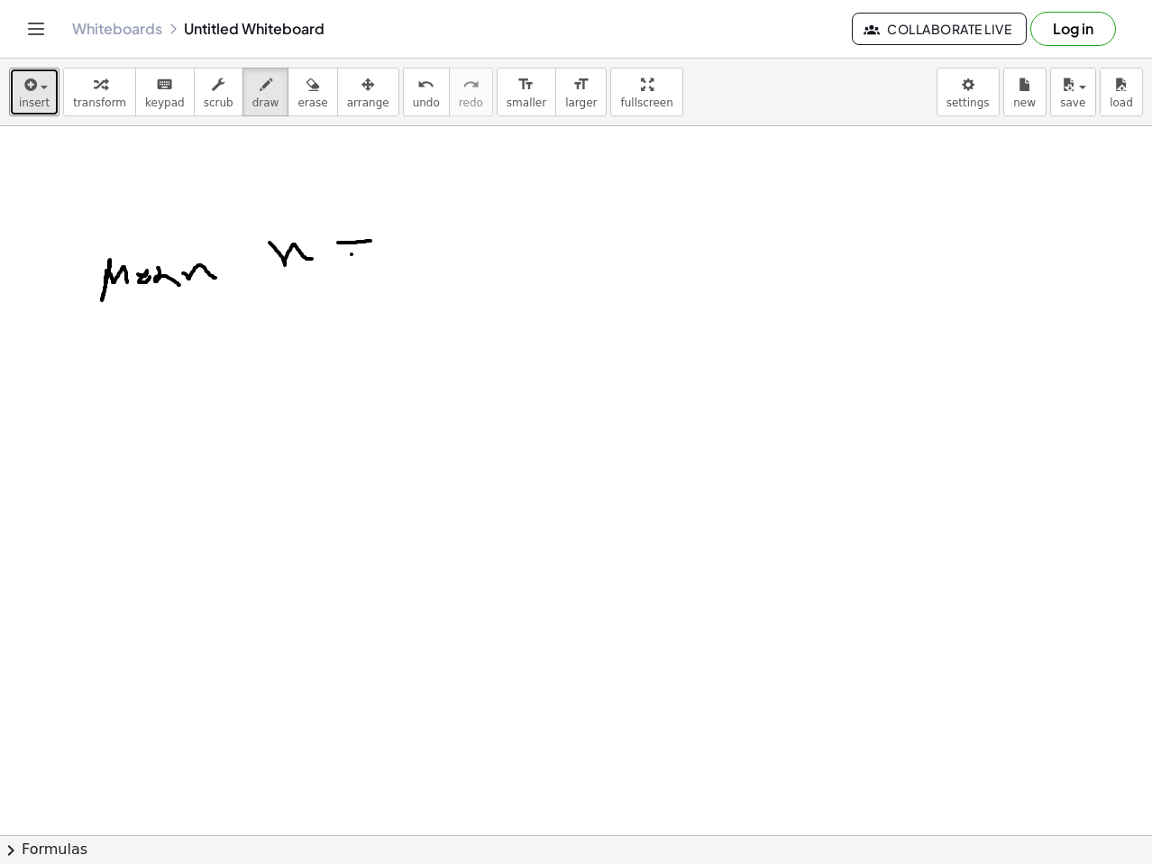
click at [370, 249] on div at bounding box center [576, 834] width 1152 height 1417
drag, startPoint x: 464, startPoint y: 210, endPoint x: 443, endPoint y: 216, distance: 22.5
click at [445, 217] on div at bounding box center [576, 834] width 1152 height 1417
drag, startPoint x: 296, startPoint y: 106, endPoint x: 460, endPoint y: 196, distance: 186.8
click at [299, 107] on span "erase" at bounding box center [313, 102] width 30 height 13
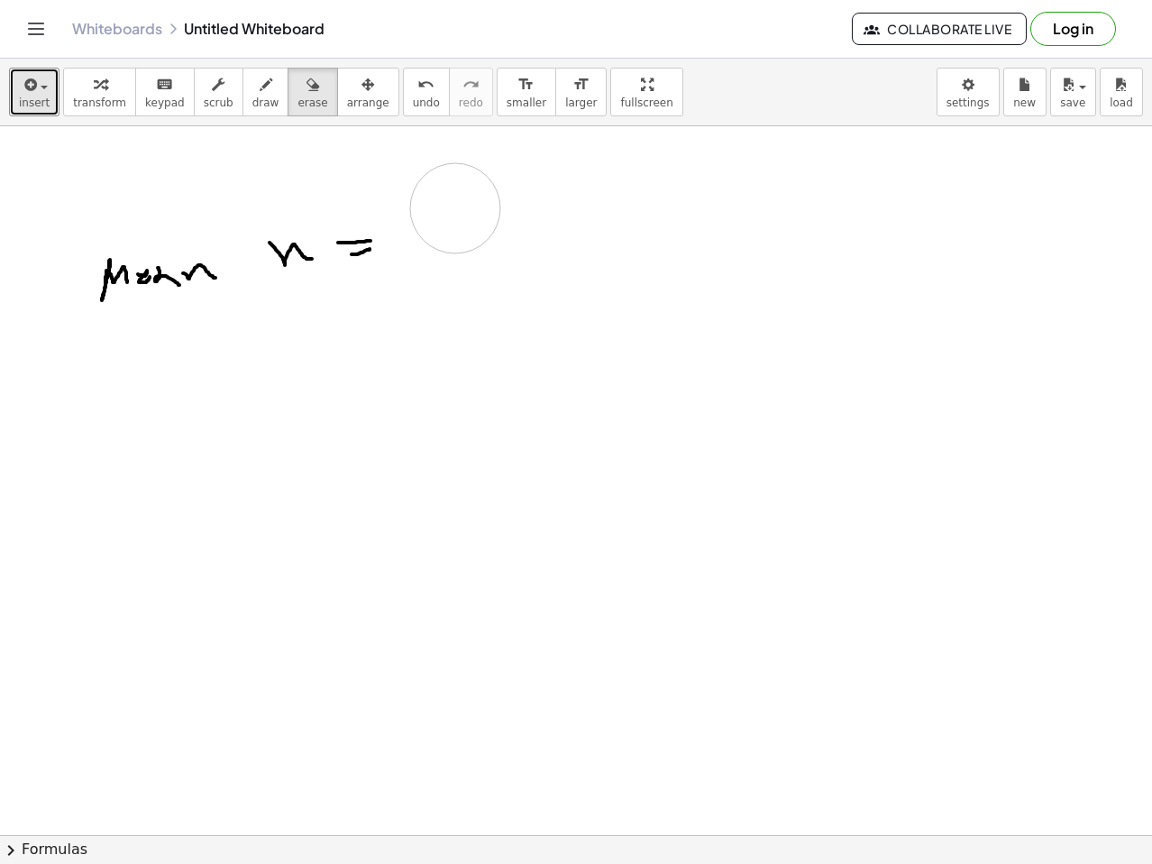
click at [455, 208] on div at bounding box center [576, 834] width 1152 height 1417
drag, startPoint x: 249, startPoint y: 106, endPoint x: 384, endPoint y: 189, distance: 158.7
click at [252, 109] on span "draw" at bounding box center [265, 102] width 27 height 13
drag, startPoint x: 394, startPoint y: 196, endPoint x: 448, endPoint y: 189, distance: 54.5
click at [443, 200] on div at bounding box center [576, 834] width 1152 height 1417
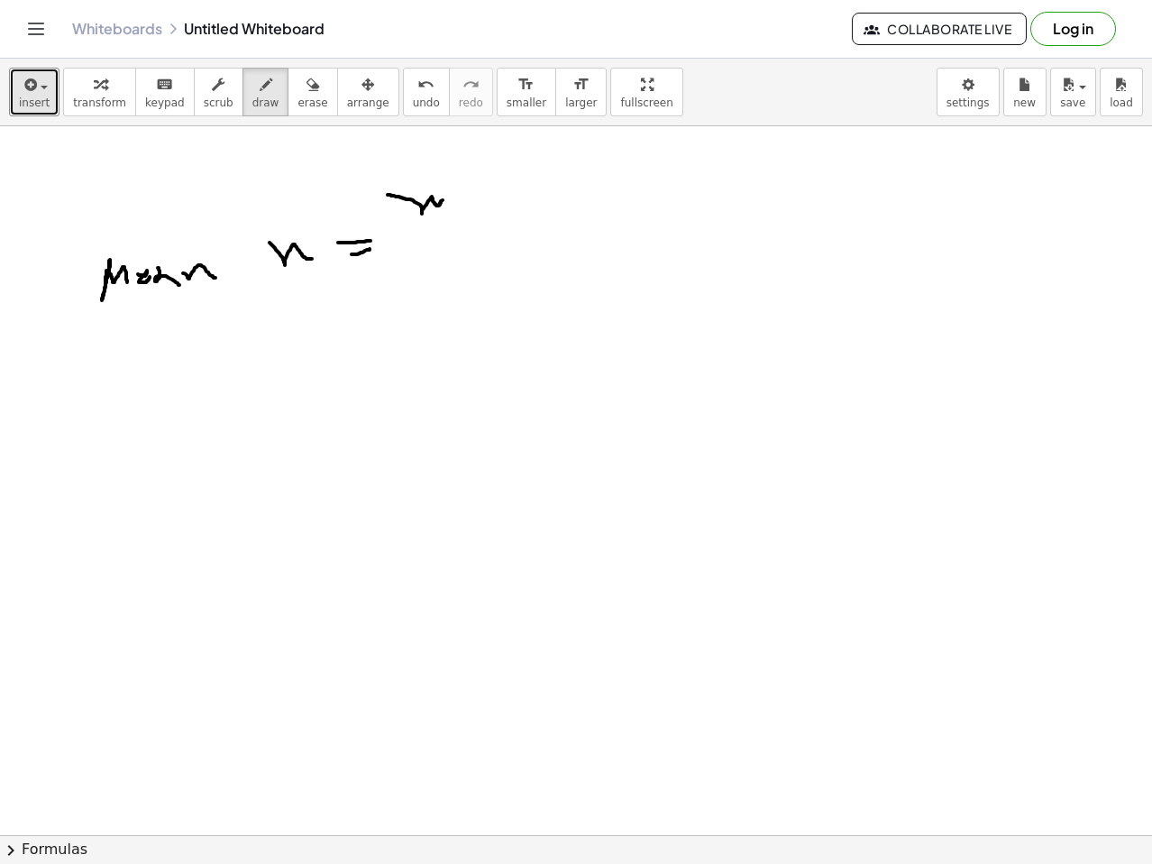
drag, startPoint x: 448, startPoint y: 189, endPoint x: 460, endPoint y: 203, distance: 17.9
click at [461, 205] on div at bounding box center [576, 834] width 1152 height 1417
drag, startPoint x: 450, startPoint y: 176, endPoint x: 481, endPoint y: 182, distance: 32.2
click at [452, 176] on div at bounding box center [576, 834] width 1152 height 1417
drag, startPoint x: 509, startPoint y: 196, endPoint x: 504, endPoint y: 216, distance: 21.2
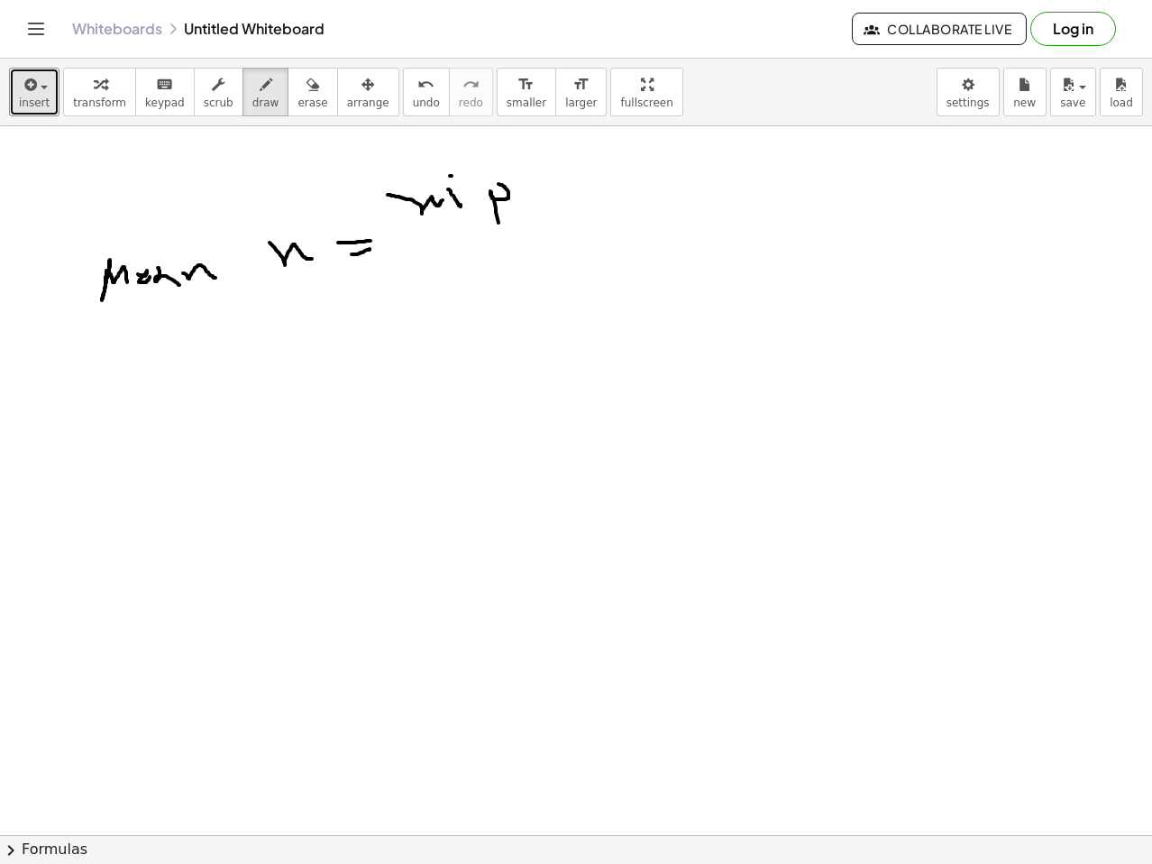
click at [503, 224] on div at bounding box center [576, 834] width 1152 height 1417
drag, startPoint x: 528, startPoint y: 169, endPoint x: 571, endPoint y: 234, distance: 77.5
click at [572, 234] on div at bounding box center [576, 834] width 1152 height 1417
drag, startPoint x: 541, startPoint y: 173, endPoint x: 555, endPoint y: 187, distance: 19.8
click at [561, 170] on div at bounding box center [576, 834] width 1152 height 1417
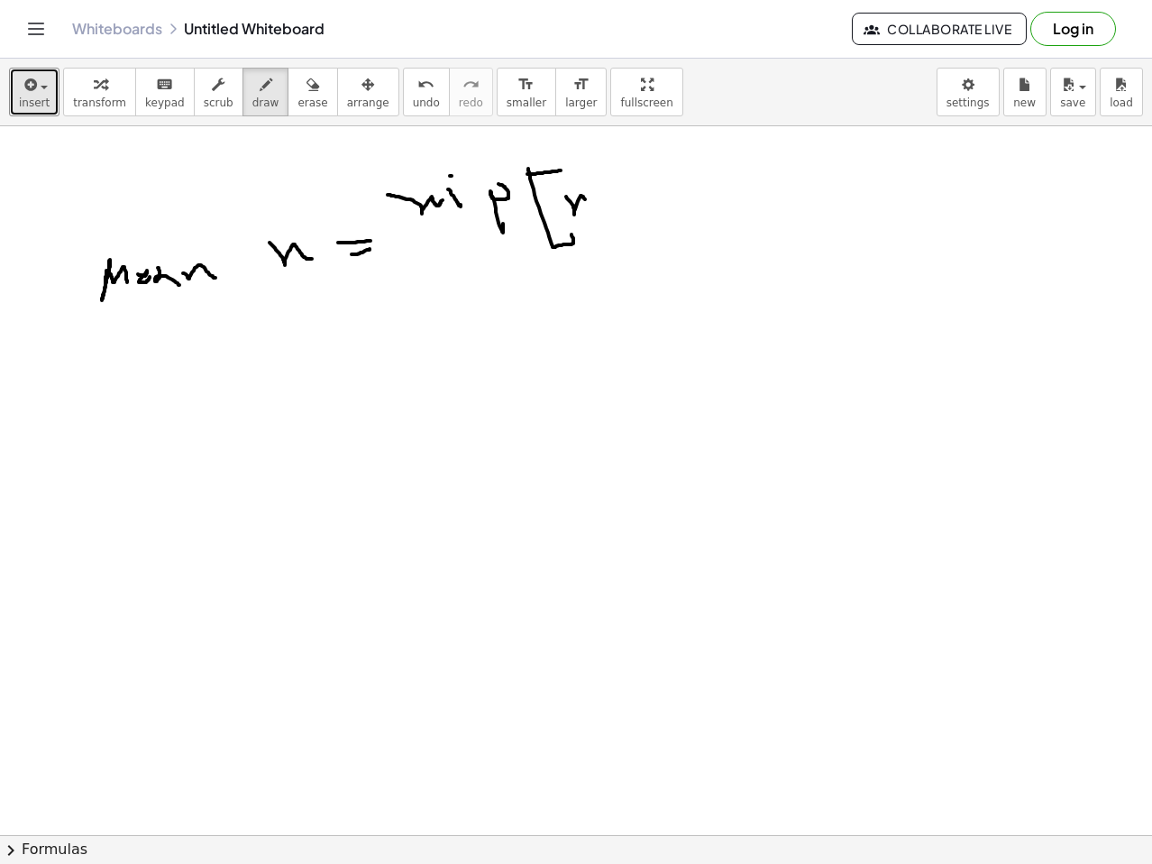
drag, startPoint x: 569, startPoint y: 200, endPoint x: 613, endPoint y: 195, distance: 44.5
click at [610, 208] on div at bounding box center [576, 834] width 1152 height 1417
drag, startPoint x: 613, startPoint y: 195, endPoint x: 624, endPoint y: 200, distance: 12.1
click at [630, 190] on div at bounding box center [576, 834] width 1152 height 1417
drag, startPoint x: 624, startPoint y: 201, endPoint x: 637, endPoint y: 197, distance: 13.1
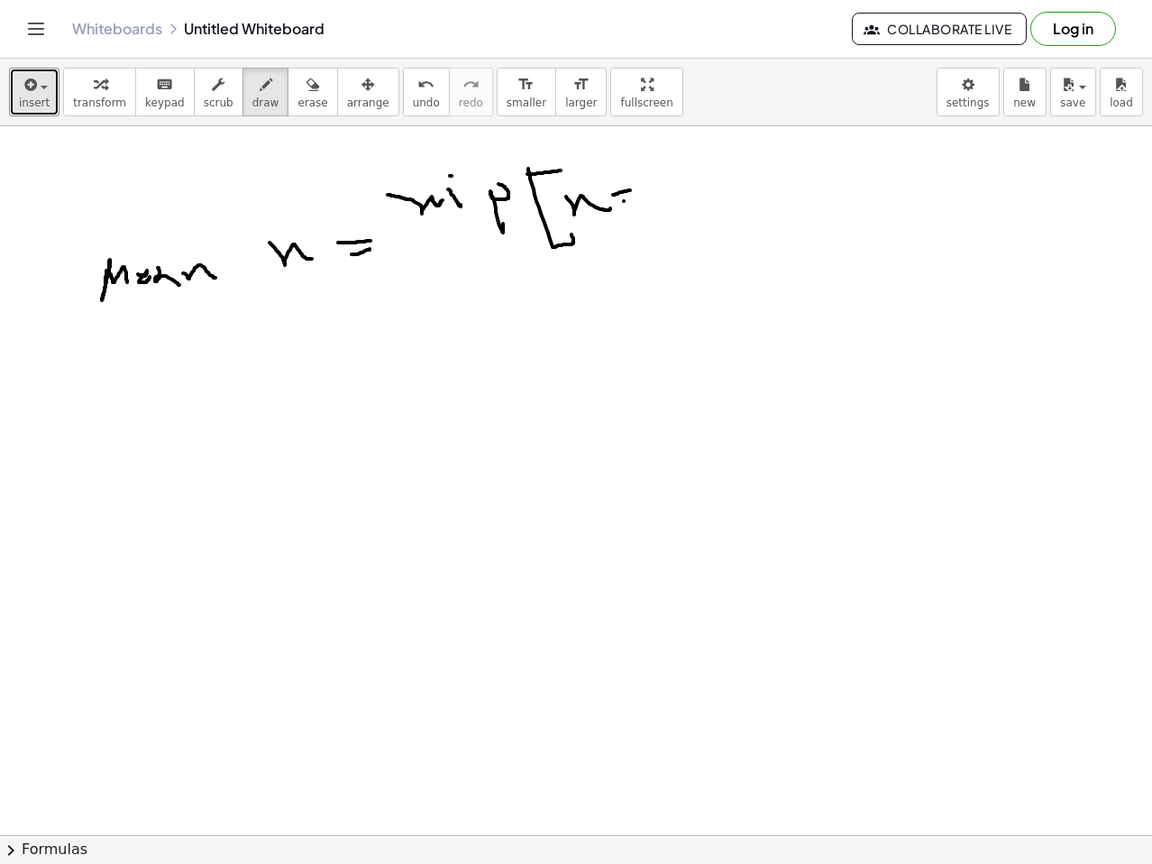
click at [633, 198] on div at bounding box center [576, 834] width 1152 height 1417
drag, startPoint x: 667, startPoint y: 190, endPoint x: 705, endPoint y: 179, distance: 39.4
click at [696, 191] on div at bounding box center [576, 834] width 1152 height 1417
drag, startPoint x: 712, startPoint y: 182, endPoint x: 716, endPoint y: 163, distance: 19.3
click at [720, 194] on div at bounding box center [576, 834] width 1152 height 1417
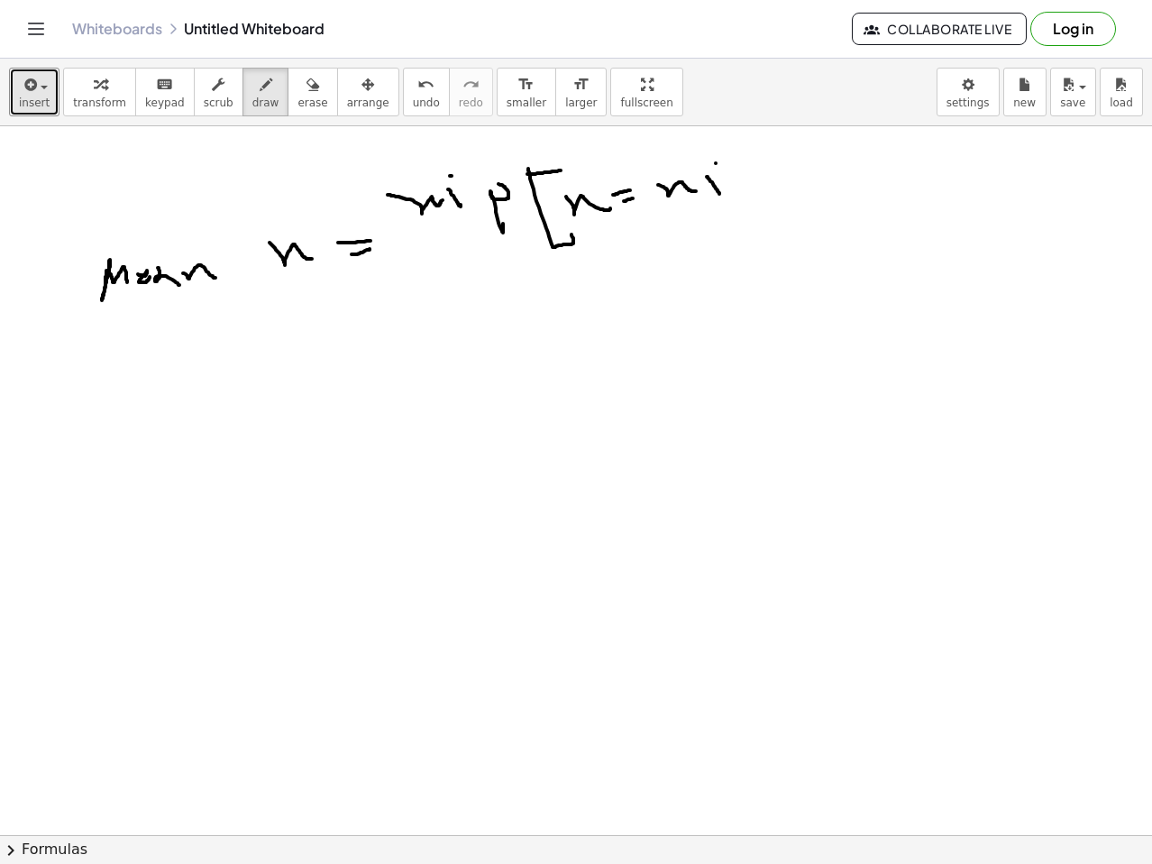
click at [716, 163] on div at bounding box center [576, 834] width 1152 height 1417
drag, startPoint x: 775, startPoint y: 213, endPoint x: 754, endPoint y: 253, distance: 45.6
click at [757, 253] on div at bounding box center [576, 834] width 1152 height 1417
drag, startPoint x: 347, startPoint y: 422, endPoint x: 378, endPoint y: 418, distance: 30.9
click at [377, 418] on div at bounding box center [576, 834] width 1152 height 1417
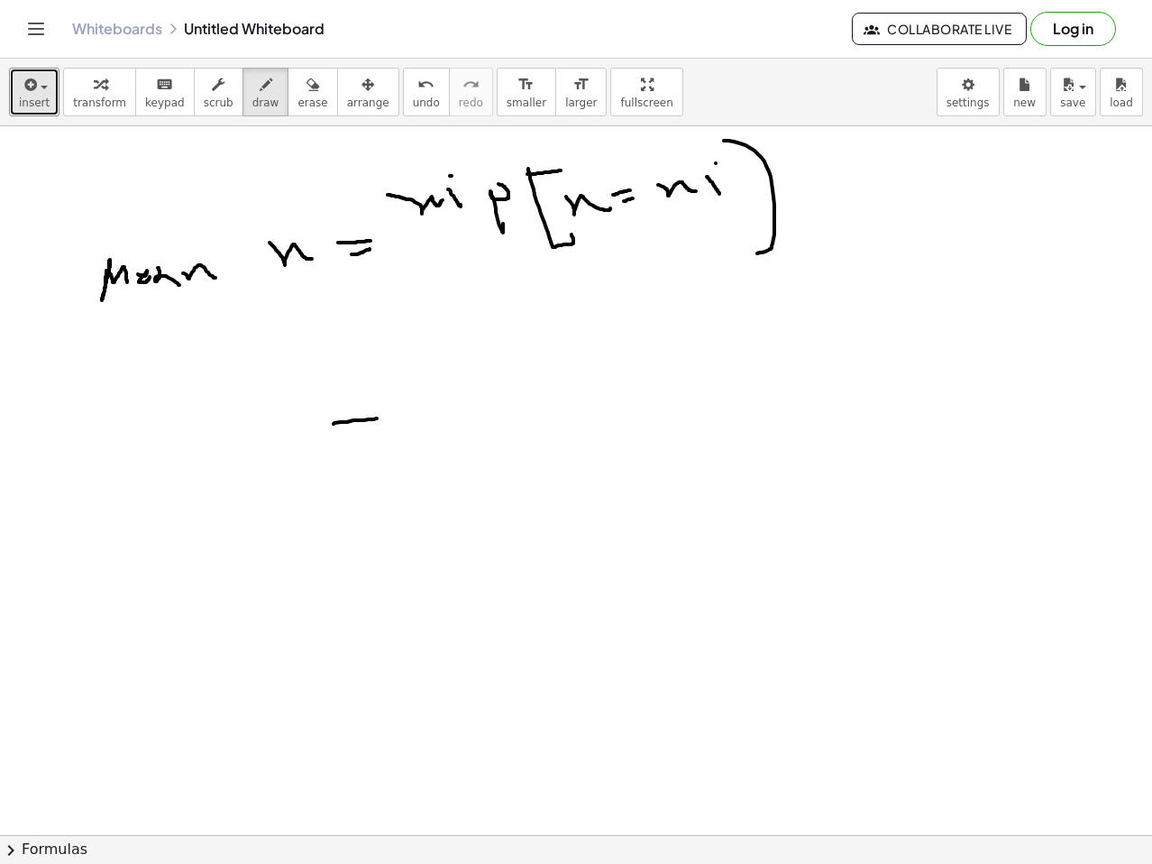
click at [374, 436] on div at bounding box center [576, 834] width 1152 height 1417
drag, startPoint x: 234, startPoint y: 438, endPoint x: 323, endPoint y: 416, distance: 92.1
click at [311, 420] on div at bounding box center [576, 834] width 1152 height 1417
drag, startPoint x: 438, startPoint y: 408, endPoint x: 451, endPoint y: 396, distance: 17.9
click at [435, 394] on div at bounding box center [576, 834] width 1152 height 1417
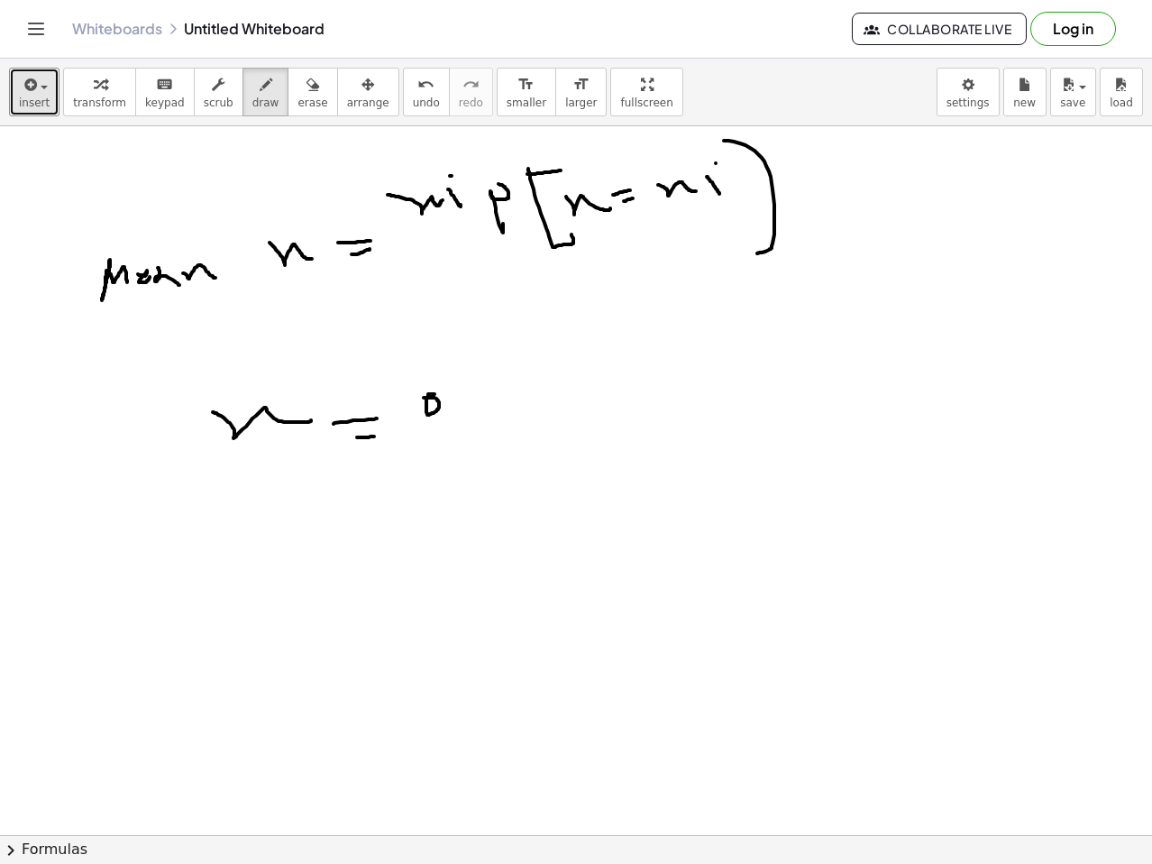
click at [476, 398] on div at bounding box center [576, 834] width 1152 height 1417
drag, startPoint x: 500, startPoint y: 363, endPoint x: 518, endPoint y: 396, distance: 36.7
click at [518, 399] on div at bounding box center [576, 834] width 1152 height 1417
drag, startPoint x: 563, startPoint y: 342, endPoint x: 533, endPoint y: 365, distance: 37.9
click at [539, 398] on div at bounding box center [576, 834] width 1152 height 1417
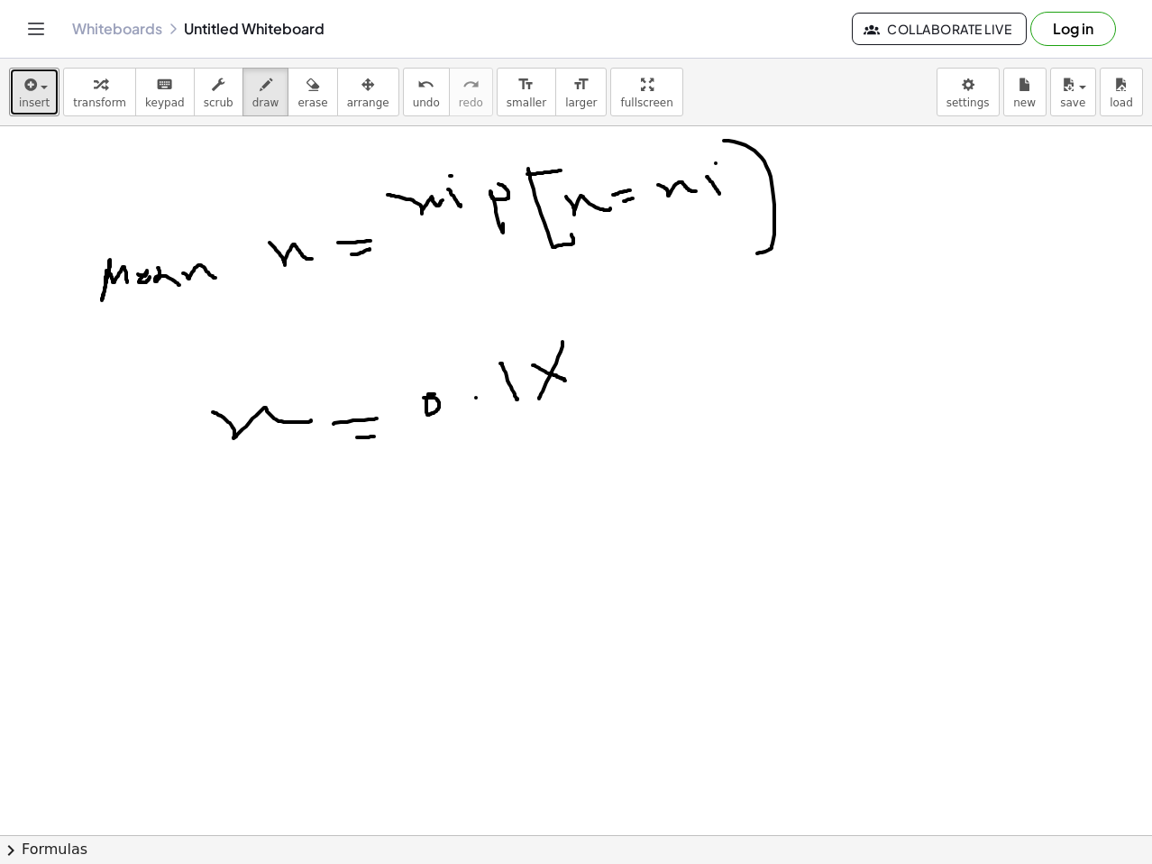
click at [565, 381] on div at bounding box center [576, 834] width 1152 height 1417
click at [615, 383] on div at bounding box center [576, 834] width 1152 height 1417
click at [665, 351] on div at bounding box center [576, 834] width 1152 height 1417
click at [701, 337] on div at bounding box center [576, 834] width 1152 height 1417
click at [735, 301] on div at bounding box center [576, 834] width 1152 height 1417
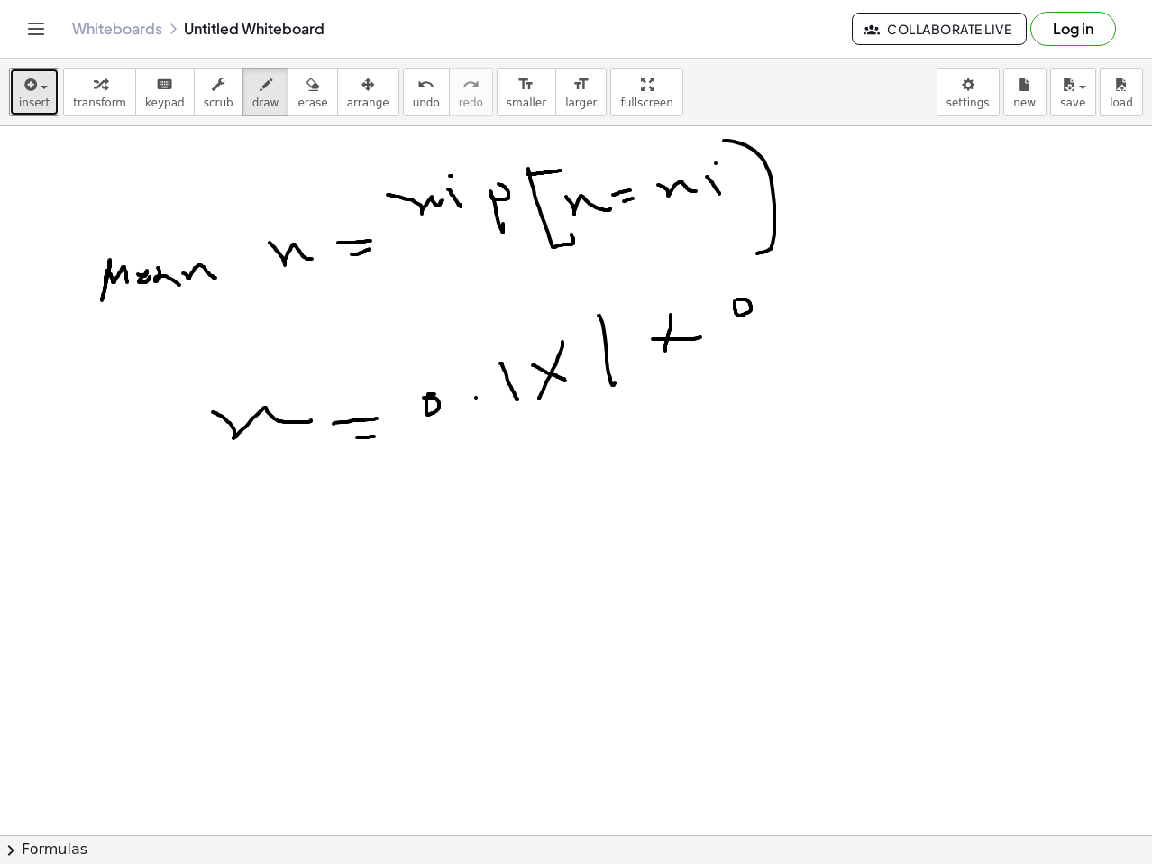
click at [771, 310] on div at bounding box center [576, 834] width 1152 height 1417
click at [822, 308] on div at bounding box center [576, 834] width 1152 height 1417
click at [848, 279] on div at bounding box center [576, 834] width 1152 height 1417
click at [911, 275] on div at bounding box center [576, 834] width 1152 height 1417
click at [930, 262] on div at bounding box center [576, 834] width 1152 height 1417
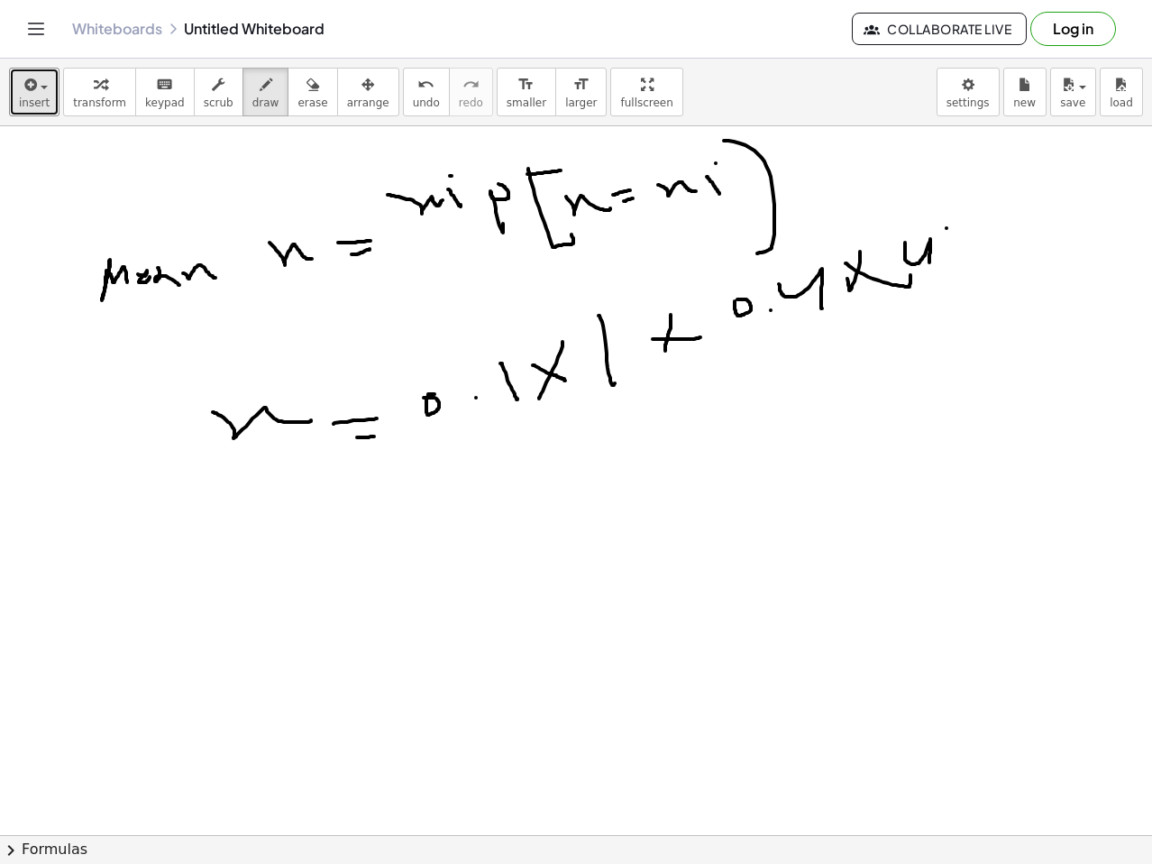
click at [949, 266] on div at bounding box center [576, 834] width 1152 height 1417
click at [957, 240] on div at bounding box center [576, 834] width 1152 height 1417
click at [977, 219] on div at bounding box center [576, 834] width 1152 height 1417
click at [992, 231] on div at bounding box center [576, 834] width 1152 height 1417
click at [1015, 194] on div at bounding box center [576, 834] width 1152 height 1417
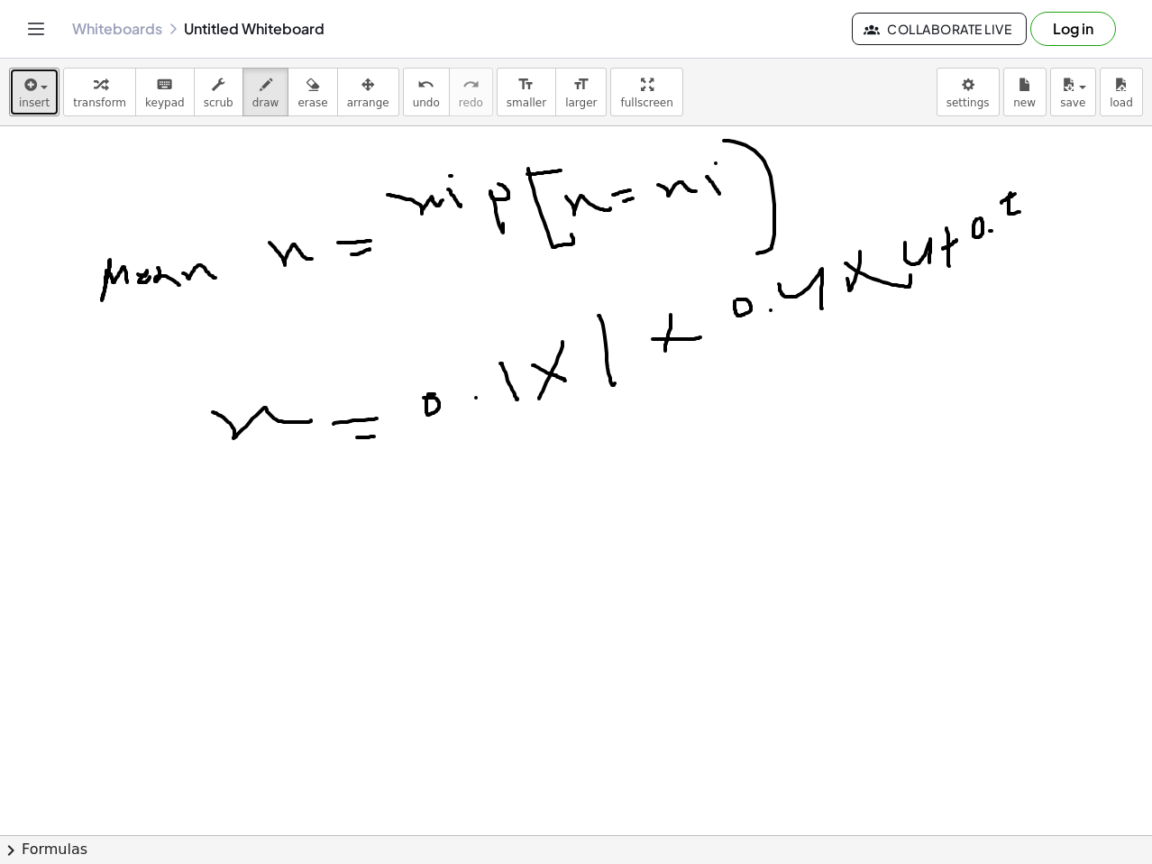
click at [1026, 235] on div at bounding box center [576, 834] width 1152 height 1417
click at [1046, 223] on div at bounding box center [576, 834] width 1152 height 1417
click at [1058, 205] on div at bounding box center [576, 834] width 1152 height 1417
click at [1098, 234] on div at bounding box center [576, 834] width 1152 height 1417
click at [298, 94] on div "button" at bounding box center [313, 84] width 30 height 22
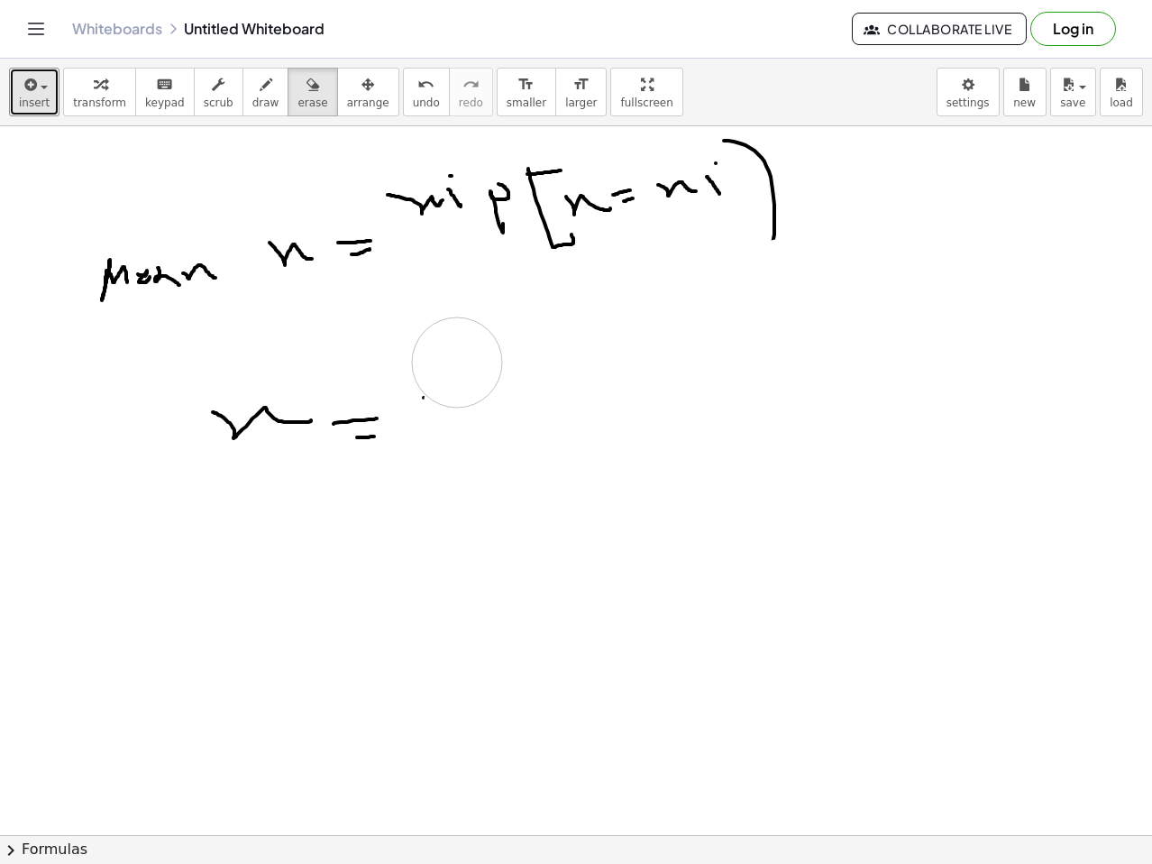
click at [436, 385] on div at bounding box center [576, 834] width 1152 height 1417
click at [243, 109] on button "draw" at bounding box center [266, 92] width 47 height 49
click at [288, 99] on button "erase" at bounding box center [313, 92] width 50 height 49
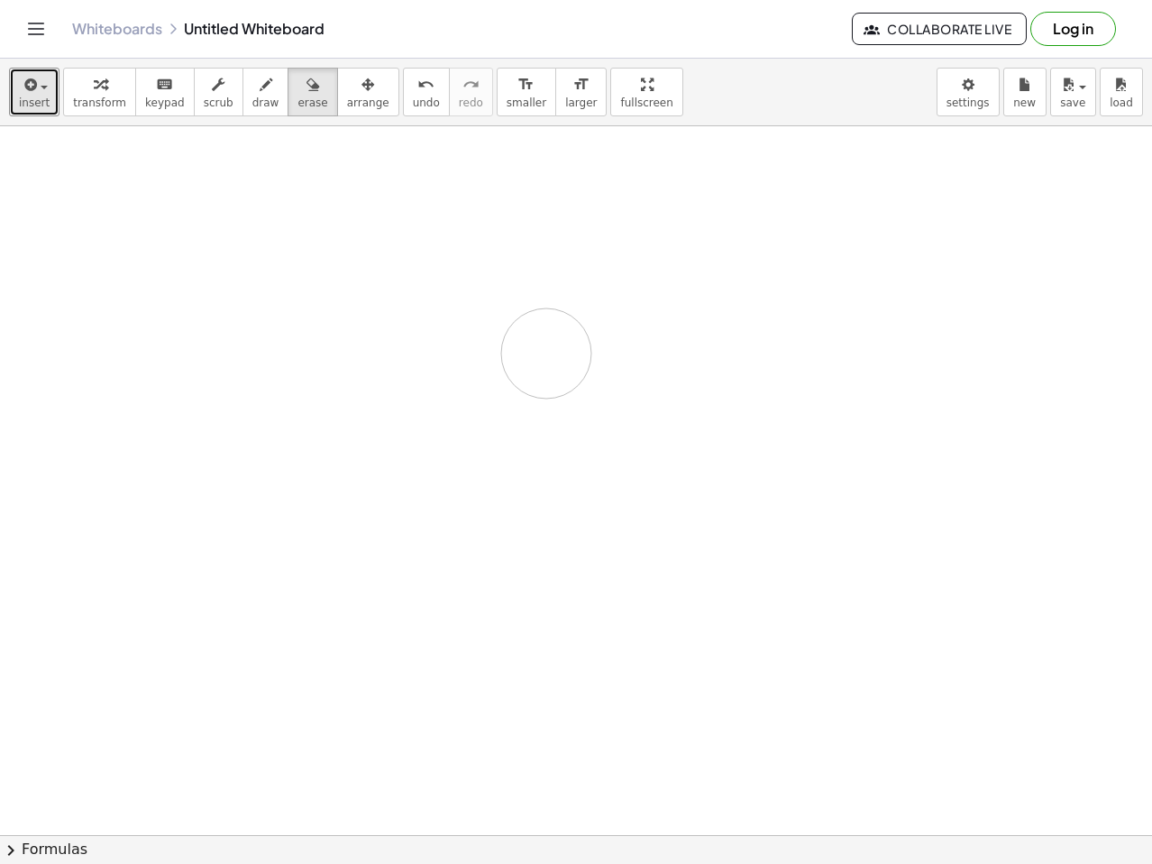
drag, startPoint x: 569, startPoint y: 206, endPoint x: 611, endPoint y: 215, distance: 43.1
click at [653, 258] on div at bounding box center [576, 834] width 1152 height 1417
click at [260, 83] on icon "button" at bounding box center [266, 85] width 13 height 22
click at [253, 94] on div "button" at bounding box center [265, 84] width 27 height 22
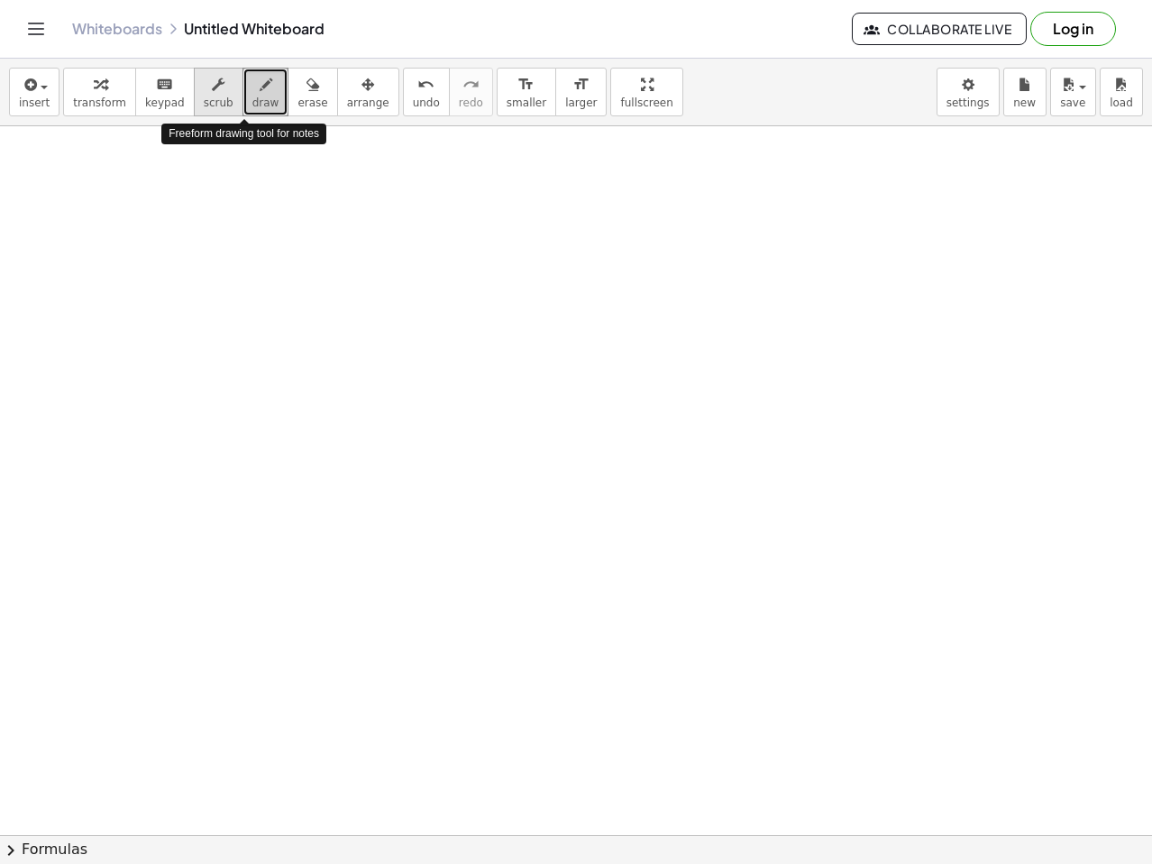
drag, startPoint x: 253, startPoint y: 94, endPoint x: 196, endPoint y: 97, distance: 57.8
click at [260, 95] on icon "button" at bounding box center [266, 85] width 13 height 22
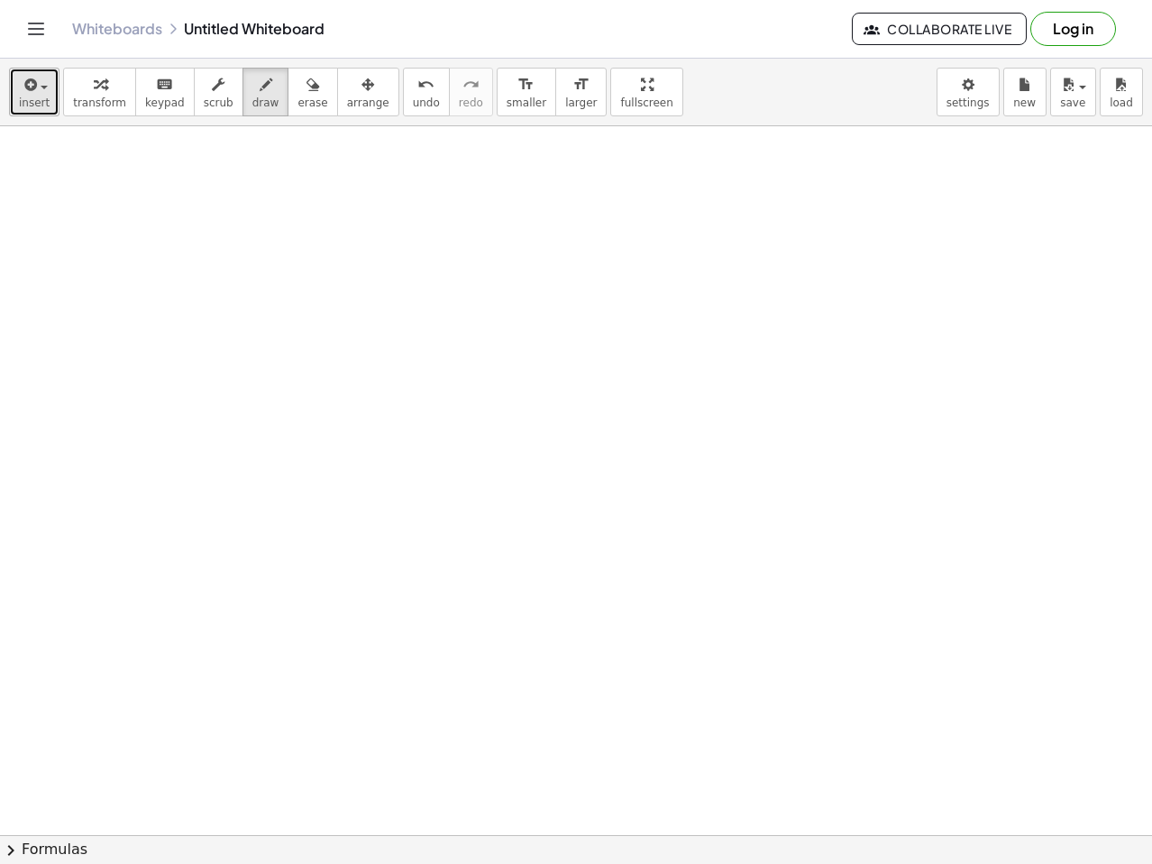
click at [53, 105] on button "insert" at bounding box center [34, 92] width 50 height 49
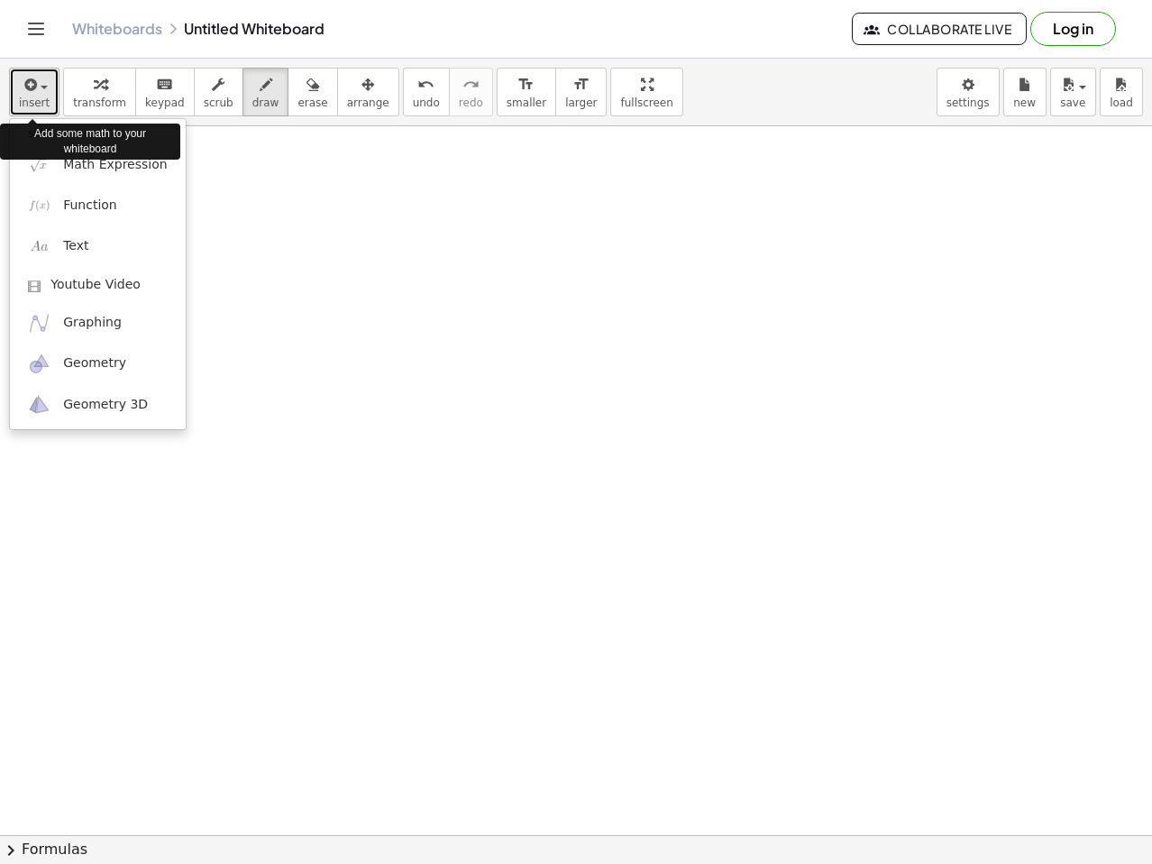
click at [53, 105] on button "insert" at bounding box center [34, 92] width 50 height 49
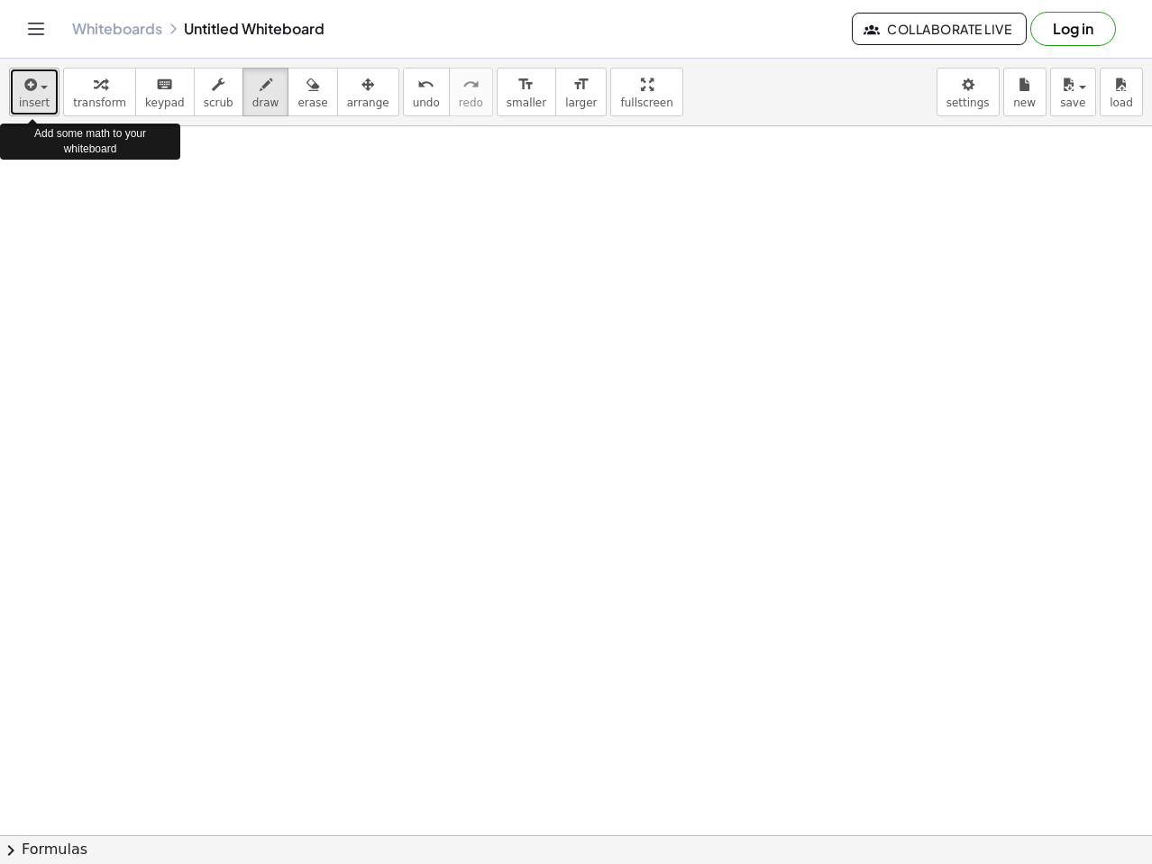
click at [53, 105] on button "insert" at bounding box center [34, 92] width 50 height 49
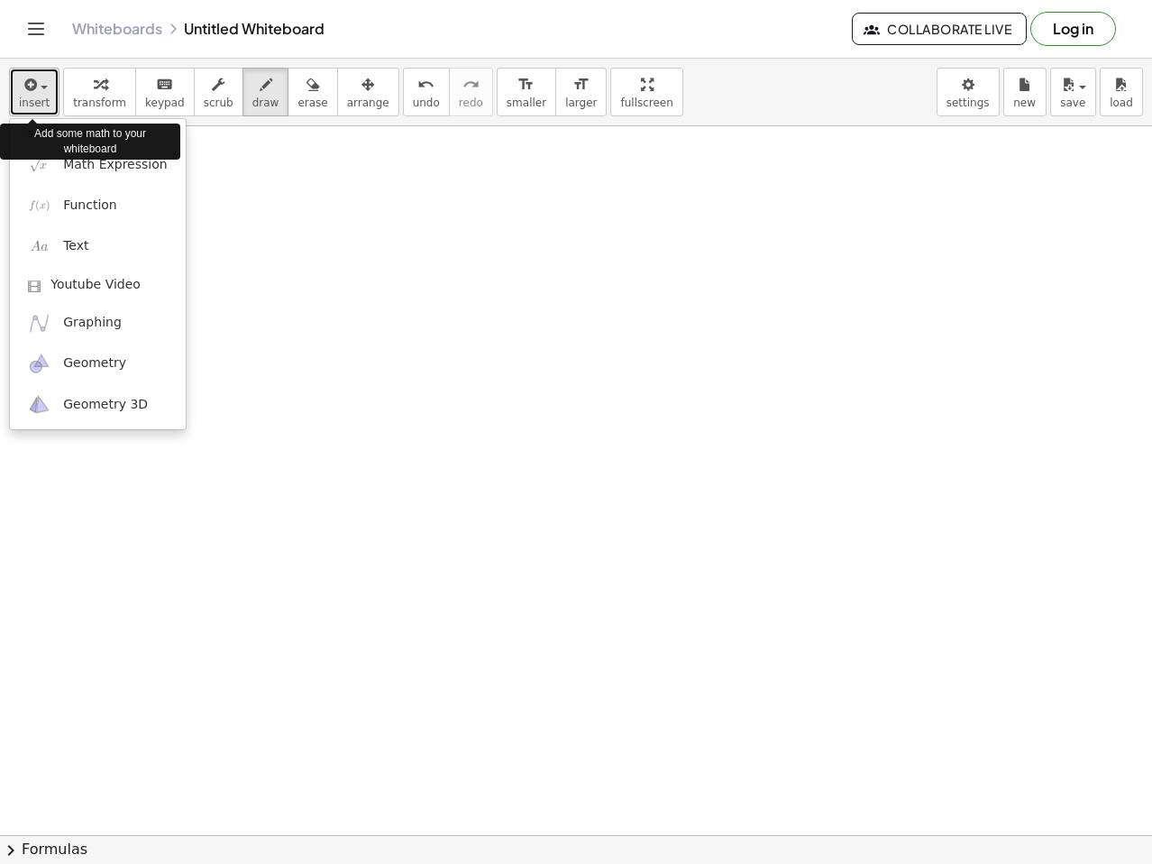
click at [53, 105] on button "insert" at bounding box center [34, 92] width 50 height 49
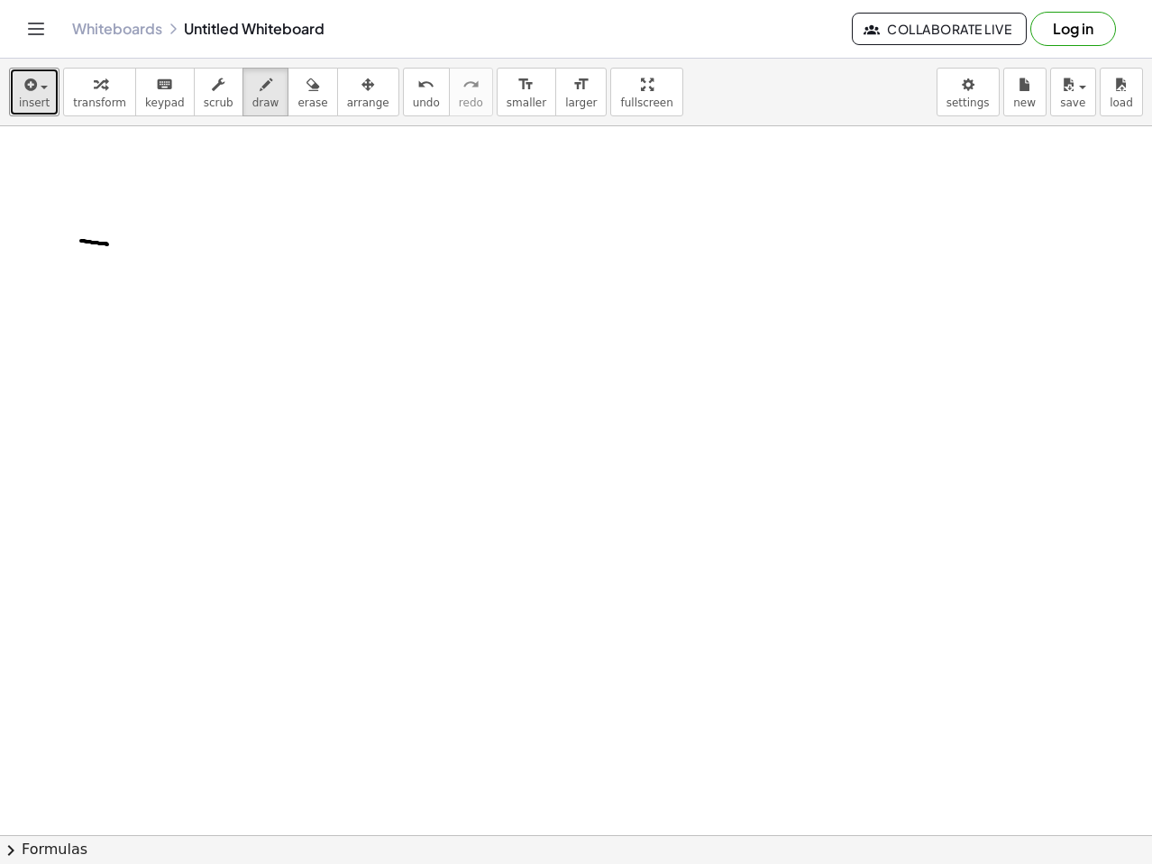
drag, startPoint x: 81, startPoint y: 241, endPoint x: 107, endPoint y: 244, distance: 26.4
click at [107, 244] on div at bounding box center [576, 834] width 1152 height 1417
drag, startPoint x: 124, startPoint y: 261, endPoint x: 171, endPoint y: 260, distance: 46.9
click at [170, 271] on div at bounding box center [576, 834] width 1152 height 1417
drag, startPoint x: 23, startPoint y: 286, endPoint x: 41, endPoint y: 226, distance: 62.2
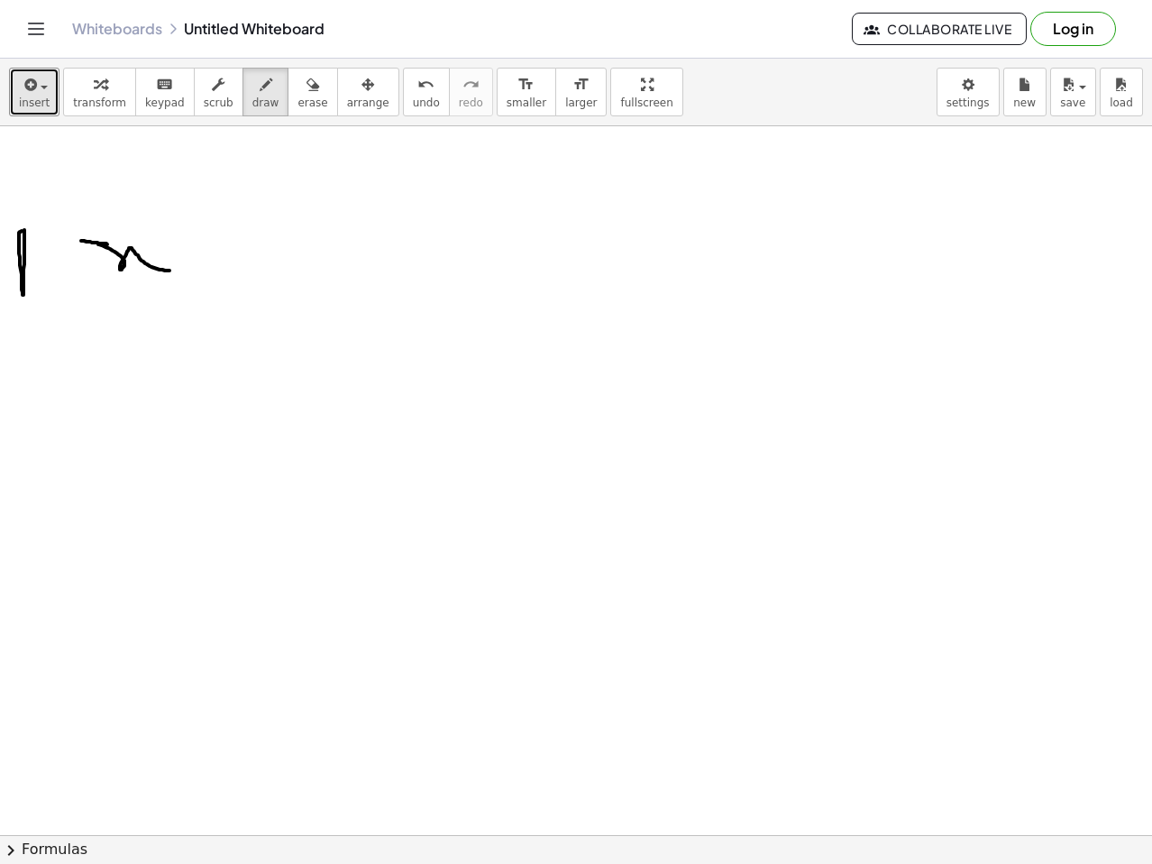
click at [39, 225] on div at bounding box center [576, 834] width 1152 height 1417
click at [40, 256] on div at bounding box center [576, 834] width 1152 height 1417
drag, startPoint x: 25, startPoint y: 294, endPoint x: 61, endPoint y: 252, distance: 55.6
click at [49, 276] on div at bounding box center [576, 834] width 1152 height 1417
drag, startPoint x: 78, startPoint y: 298, endPoint x: 101, endPoint y: 278, distance: 30.7
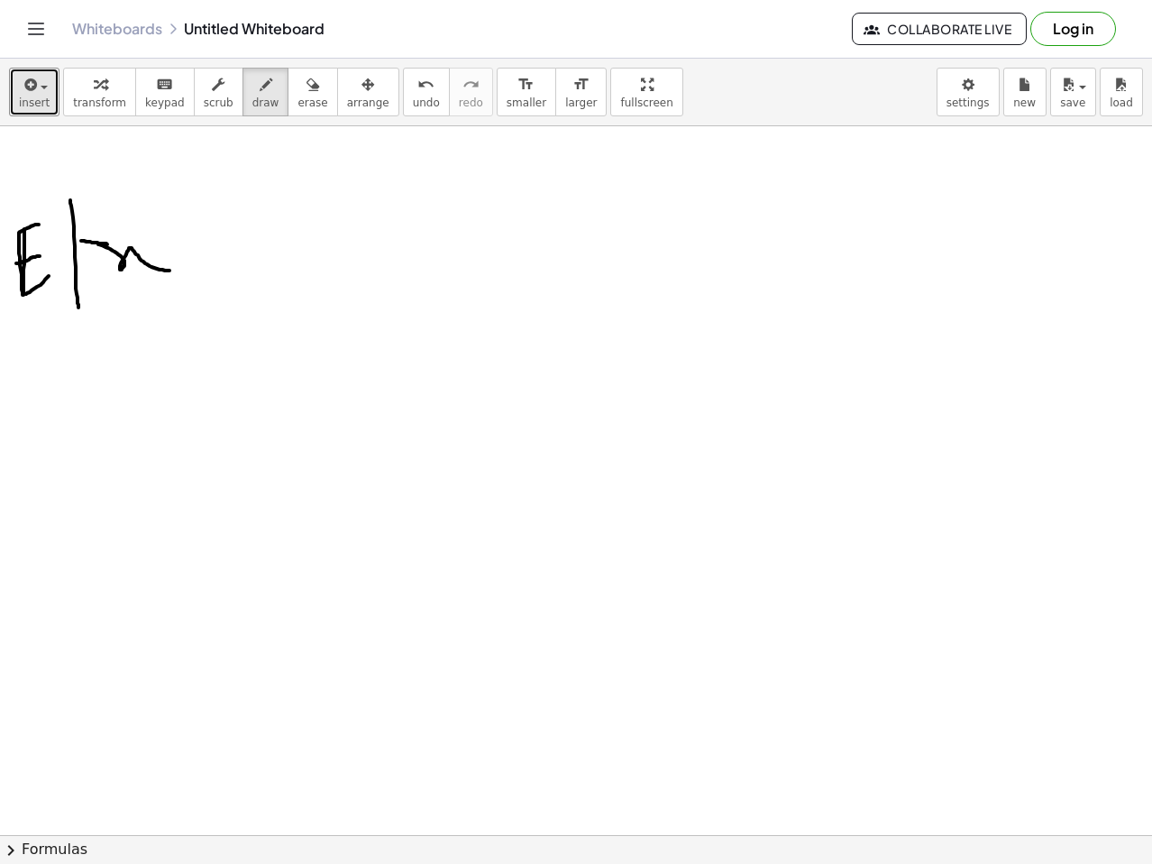
click at [101, 300] on div at bounding box center [576, 834] width 1152 height 1417
drag, startPoint x: 69, startPoint y: 194, endPoint x: 133, endPoint y: 192, distance: 63.1
click at [102, 189] on div at bounding box center [576, 834] width 1152 height 1417
drag, startPoint x: 179, startPoint y: 194, endPoint x: 153, endPoint y: 320, distance: 128.7
click at [151, 322] on div at bounding box center [576, 834] width 1152 height 1417
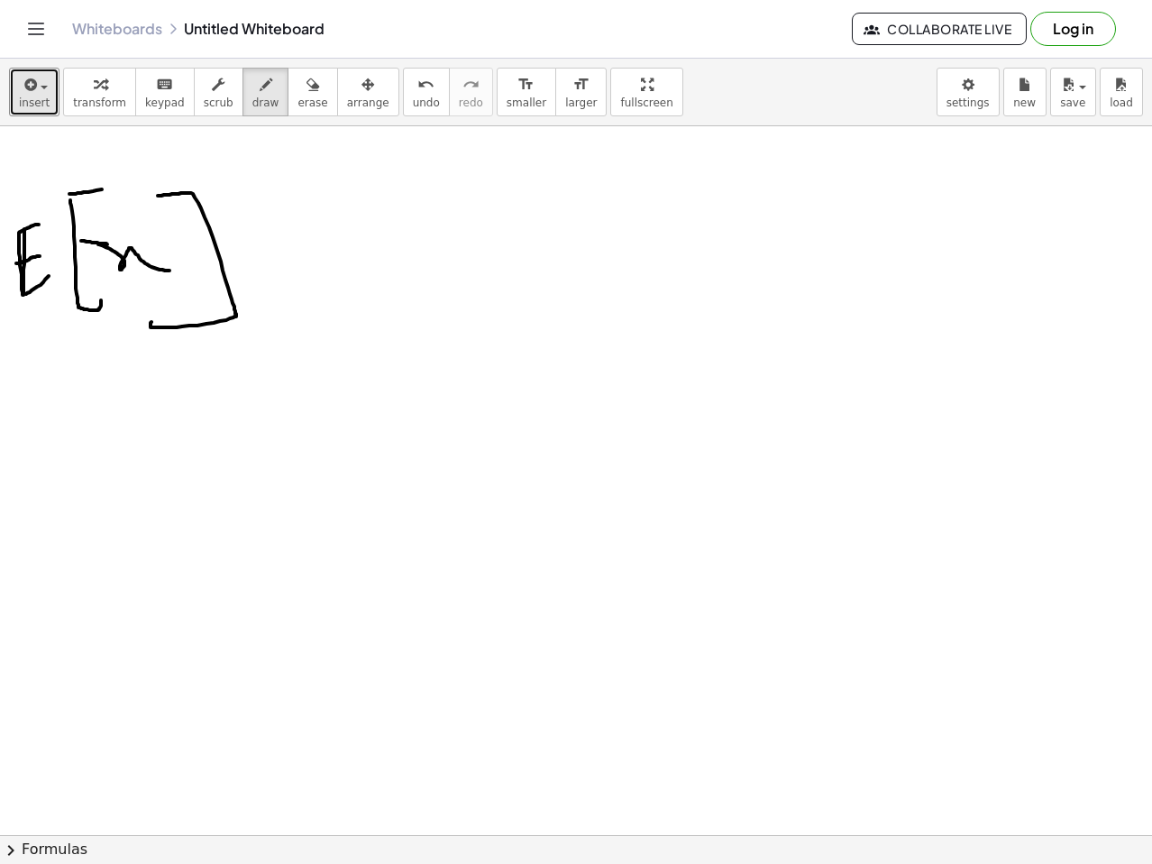
click at [263, 234] on div at bounding box center [576, 834] width 1152 height 1417
drag, startPoint x: 239, startPoint y: 261, endPoint x: 273, endPoint y: 259, distance: 34.3
click at [271, 259] on div at bounding box center [576, 834] width 1152 height 1417
drag, startPoint x: 305, startPoint y: 190, endPoint x: 346, endPoint y: 274, distance: 93.6
click at [346, 277] on div at bounding box center [576, 834] width 1152 height 1417
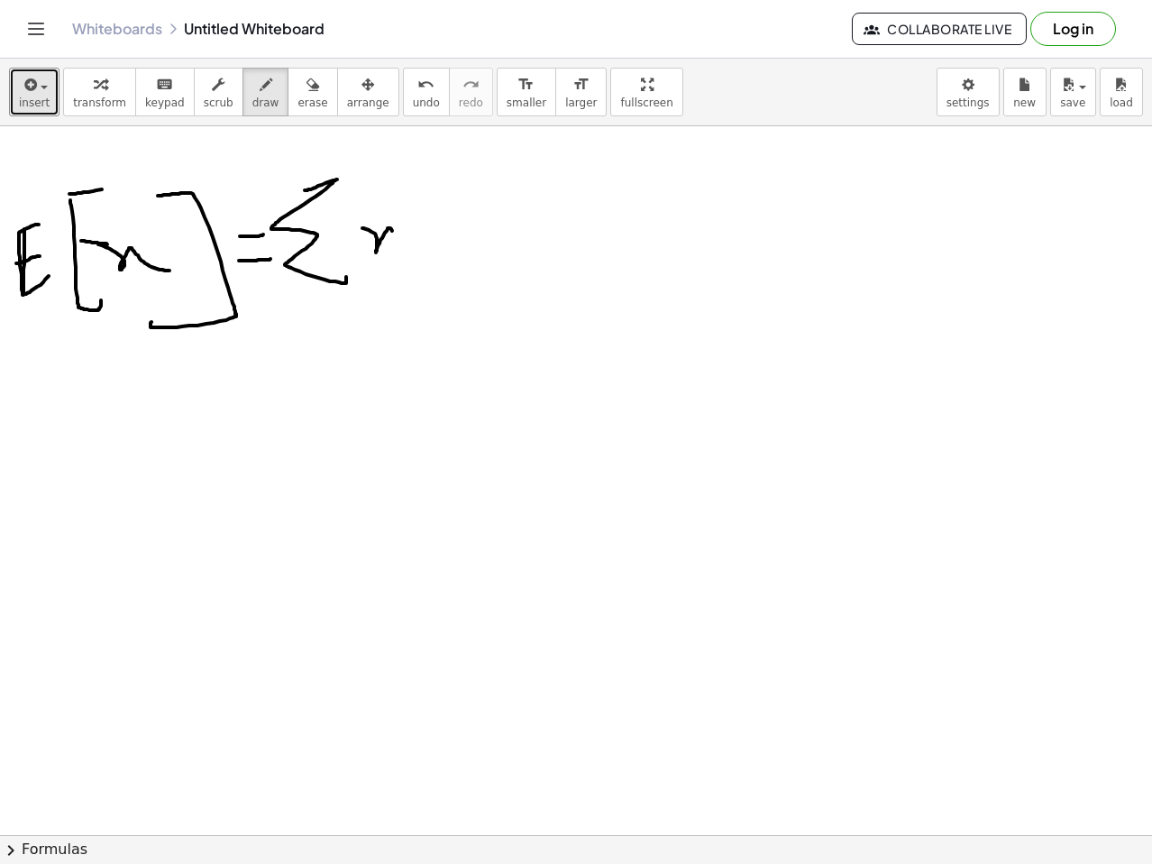
drag, startPoint x: 375, startPoint y: 234, endPoint x: 425, endPoint y: 229, distance: 49.8
click at [414, 253] on div at bounding box center [576, 834] width 1152 height 1417
drag, startPoint x: 427, startPoint y: 228, endPoint x: 442, endPoint y: 249, distance: 25.3
click at [442, 249] on div at bounding box center [576, 834] width 1152 height 1417
click at [423, 175] on div at bounding box center [576, 834] width 1152 height 1417
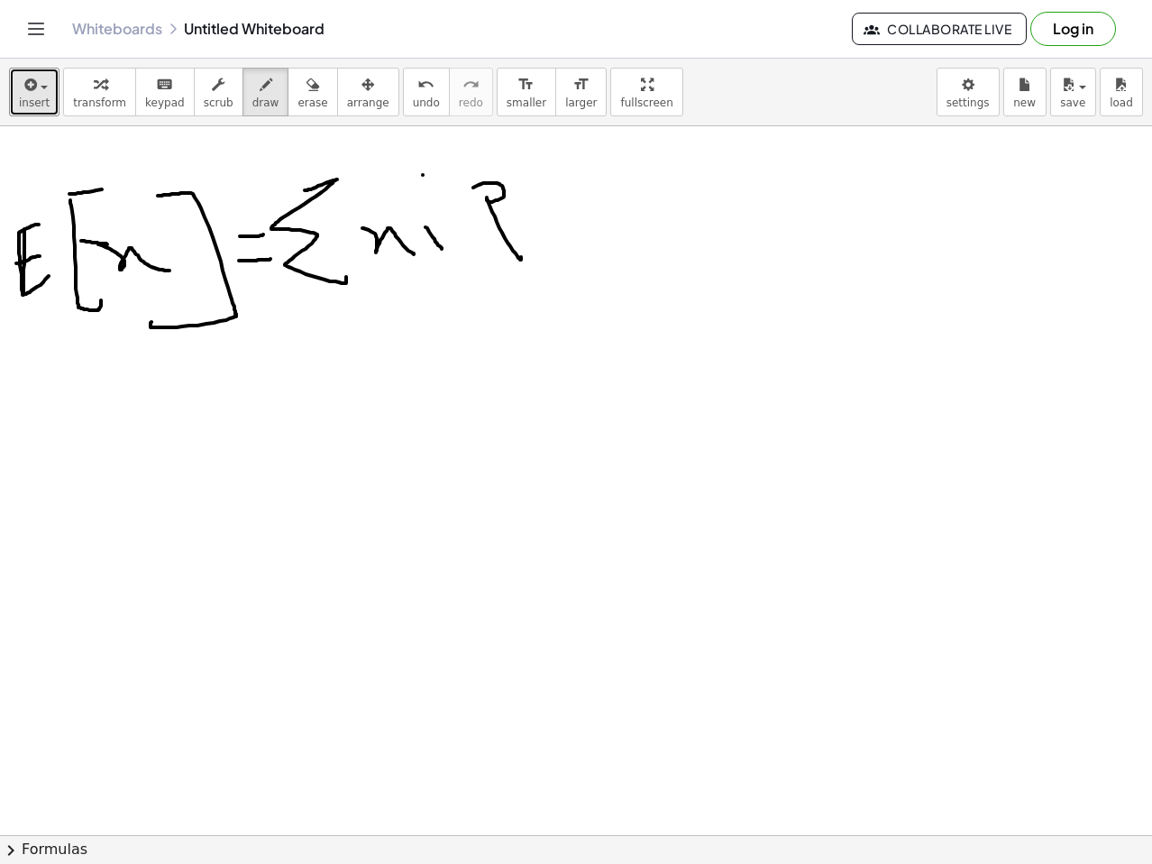
drag, startPoint x: 481, startPoint y: 184, endPoint x: 524, endPoint y: 186, distance: 42.4
click at [521, 238] on div at bounding box center [576, 834] width 1152 height 1417
drag, startPoint x: 528, startPoint y: 188, endPoint x: 554, endPoint y: 202, distance: 28.6
click at [575, 242] on div at bounding box center [576, 834] width 1152 height 1417
drag, startPoint x: 523, startPoint y: 169, endPoint x: 587, endPoint y: 179, distance: 64.8
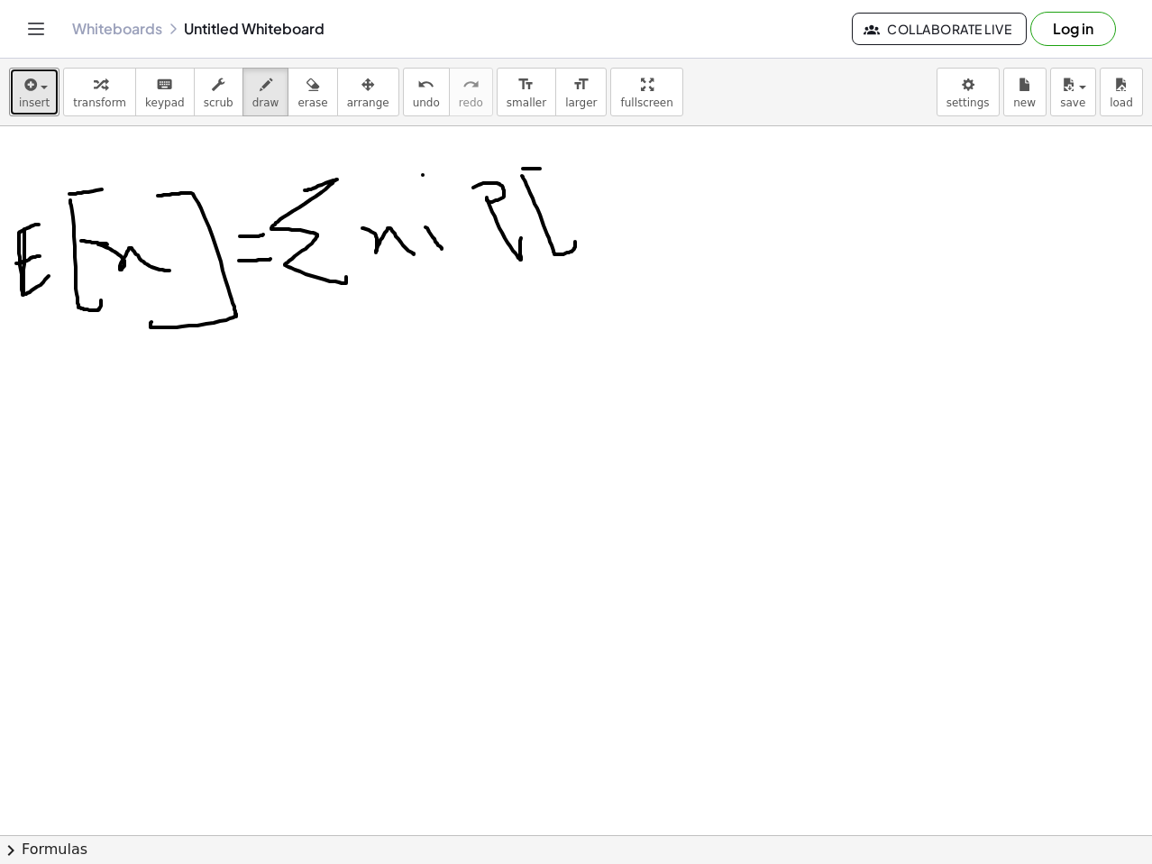
click at [595, 170] on div at bounding box center [576, 834] width 1152 height 1417
drag, startPoint x: 577, startPoint y: 182, endPoint x: 629, endPoint y: 189, distance: 52.8
click at [622, 209] on div at bounding box center [576, 834] width 1152 height 1417
drag, startPoint x: 629, startPoint y: 189, endPoint x: 638, endPoint y: 188, distance: 9.1
click at [639, 185] on div at bounding box center [576, 834] width 1152 height 1417
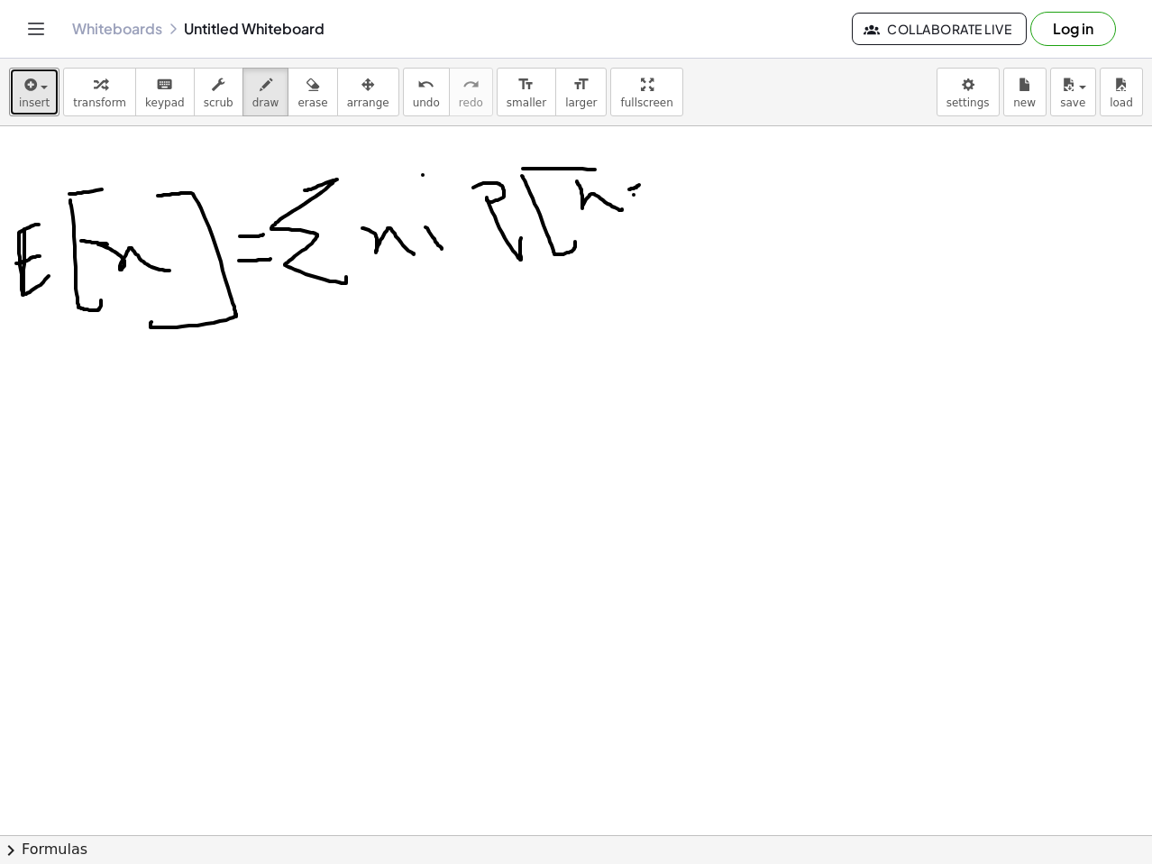
drag, startPoint x: 634, startPoint y: 195, endPoint x: 659, endPoint y: 176, distance: 31.6
click at [644, 193] on div at bounding box center [576, 834] width 1152 height 1417
drag, startPoint x: 668, startPoint y: 179, endPoint x: 712, endPoint y: 160, distance: 48.1
click at [705, 180] on div at bounding box center [576, 834] width 1152 height 1417
drag, startPoint x: 717, startPoint y: 163, endPoint x: 722, endPoint y: 171, distance: 9.8
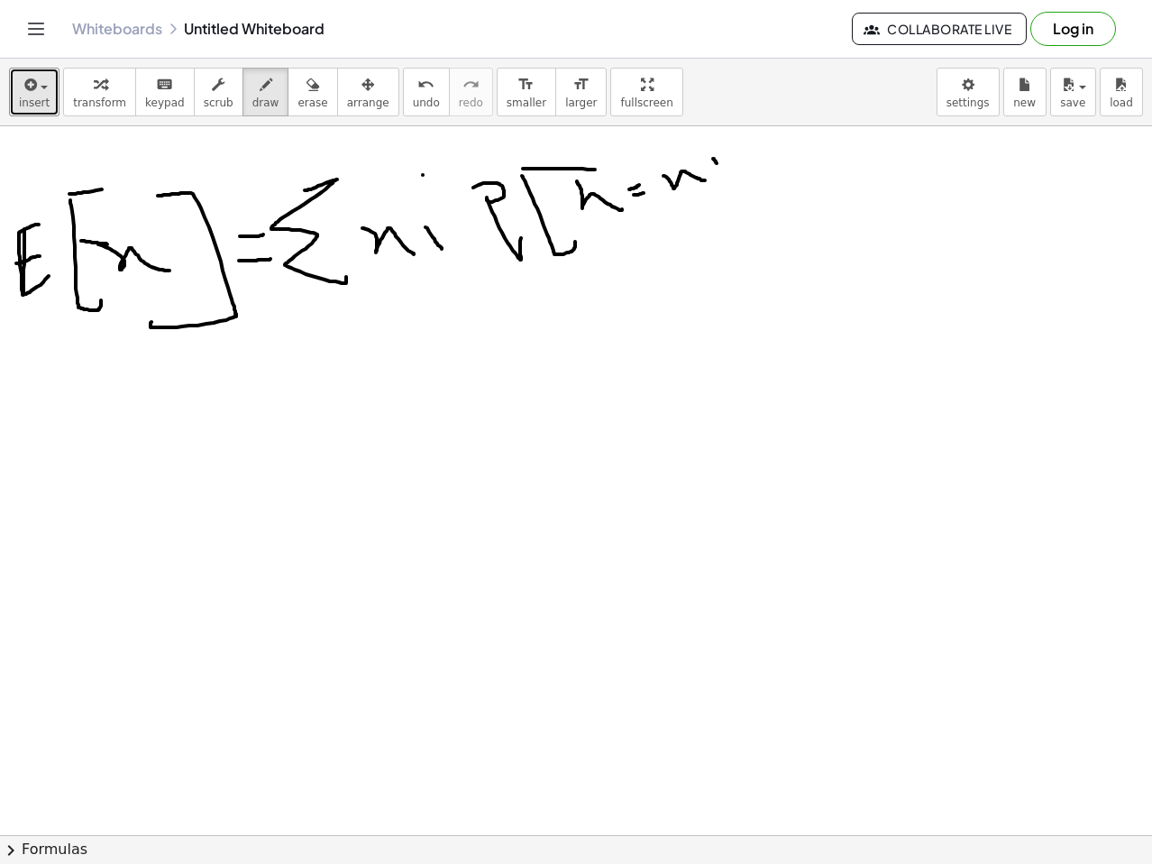
click at [722, 171] on div at bounding box center [576, 834] width 1152 height 1417
click at [718, 144] on div at bounding box center [576, 834] width 1152 height 1417
drag, startPoint x: 746, startPoint y: 127, endPoint x: 729, endPoint y: 284, distance: 157.8
click at [754, 265] on div at bounding box center [576, 834] width 1152 height 1417
drag, startPoint x: 243, startPoint y: 468, endPoint x: 307, endPoint y: 463, distance: 63.3
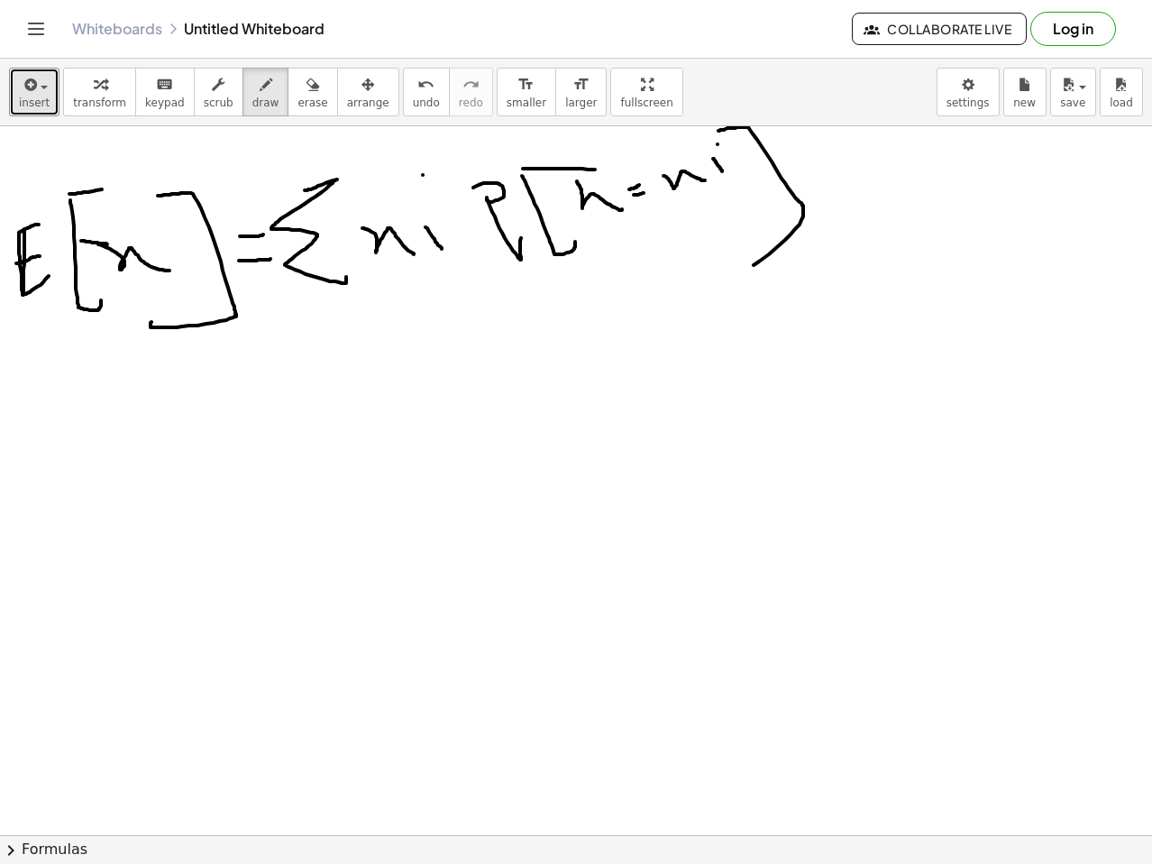
click at [305, 459] on div at bounding box center [576, 834] width 1152 height 1417
click at [287, 473] on div at bounding box center [576, 834] width 1152 height 1417
click at [388, 410] on div at bounding box center [576, 834] width 1152 height 1417
click at [388, 414] on div at bounding box center [576, 834] width 1152 height 1417
drag, startPoint x: 407, startPoint y: 467, endPoint x: 461, endPoint y: 416, distance: 74.6
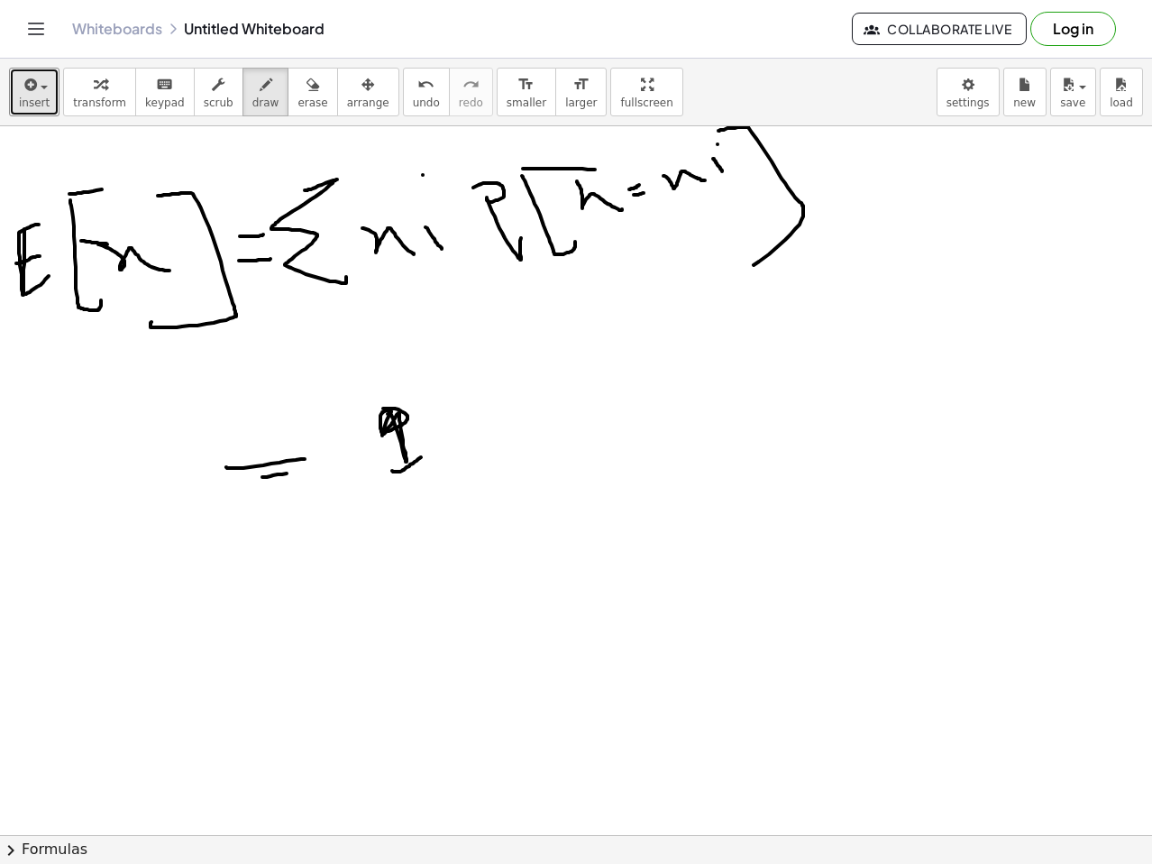
click at [434, 442] on div at bounding box center [576, 834] width 1152 height 1417
drag, startPoint x: 447, startPoint y: 445, endPoint x: 446, endPoint y: 417, distance: 27.1
click at [446, 445] on div at bounding box center [576, 834] width 1152 height 1417
drag, startPoint x: 446, startPoint y: 417, endPoint x: 508, endPoint y: 403, distance: 63.0
click at [487, 426] on div at bounding box center [576, 834] width 1152 height 1417
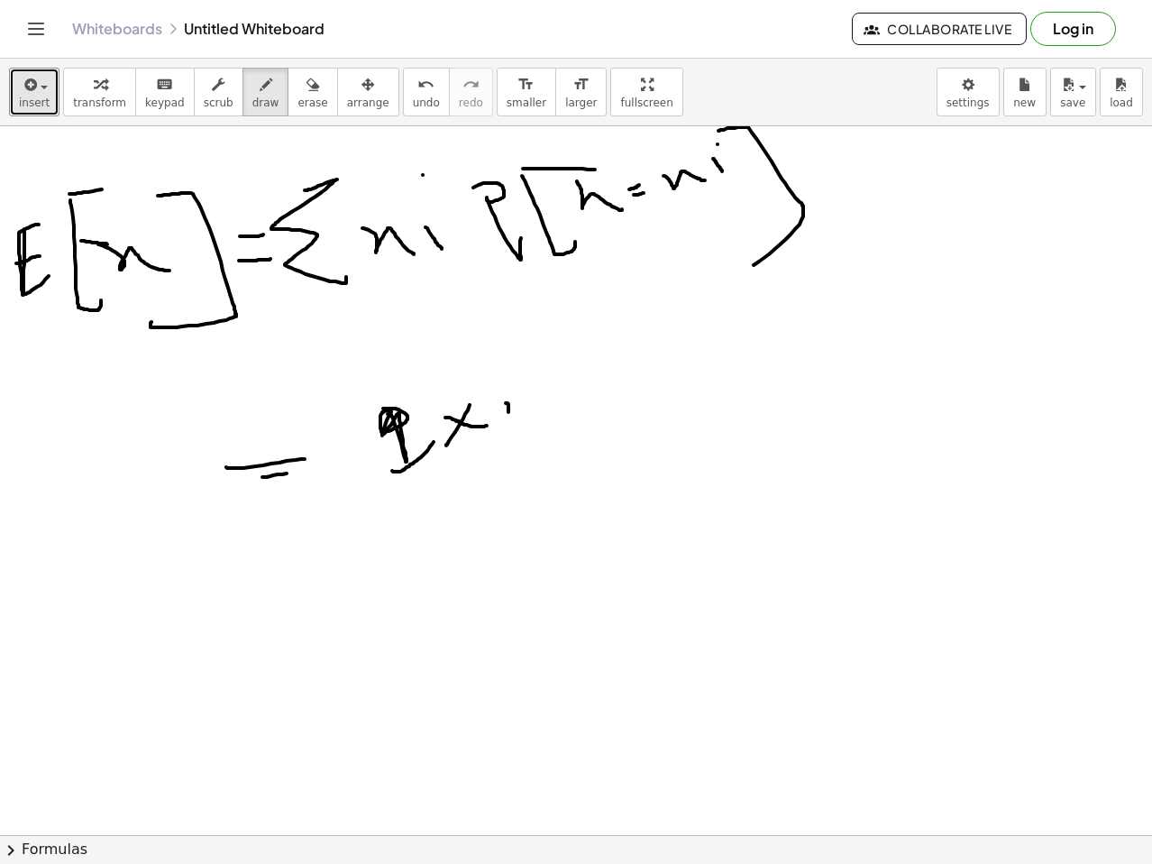
drag, startPoint x: 508, startPoint y: 403, endPoint x: 520, endPoint y: 409, distance: 14.1
click at [499, 406] on div at bounding box center [576, 834] width 1152 height 1417
drag, startPoint x: 552, startPoint y: 419, endPoint x: 552, endPoint y: 399, distance: 19.8
click at [552, 416] on div at bounding box center [576, 834] width 1152 height 1417
drag, startPoint x: 558, startPoint y: 372, endPoint x: 573, endPoint y: 408, distance: 39.2
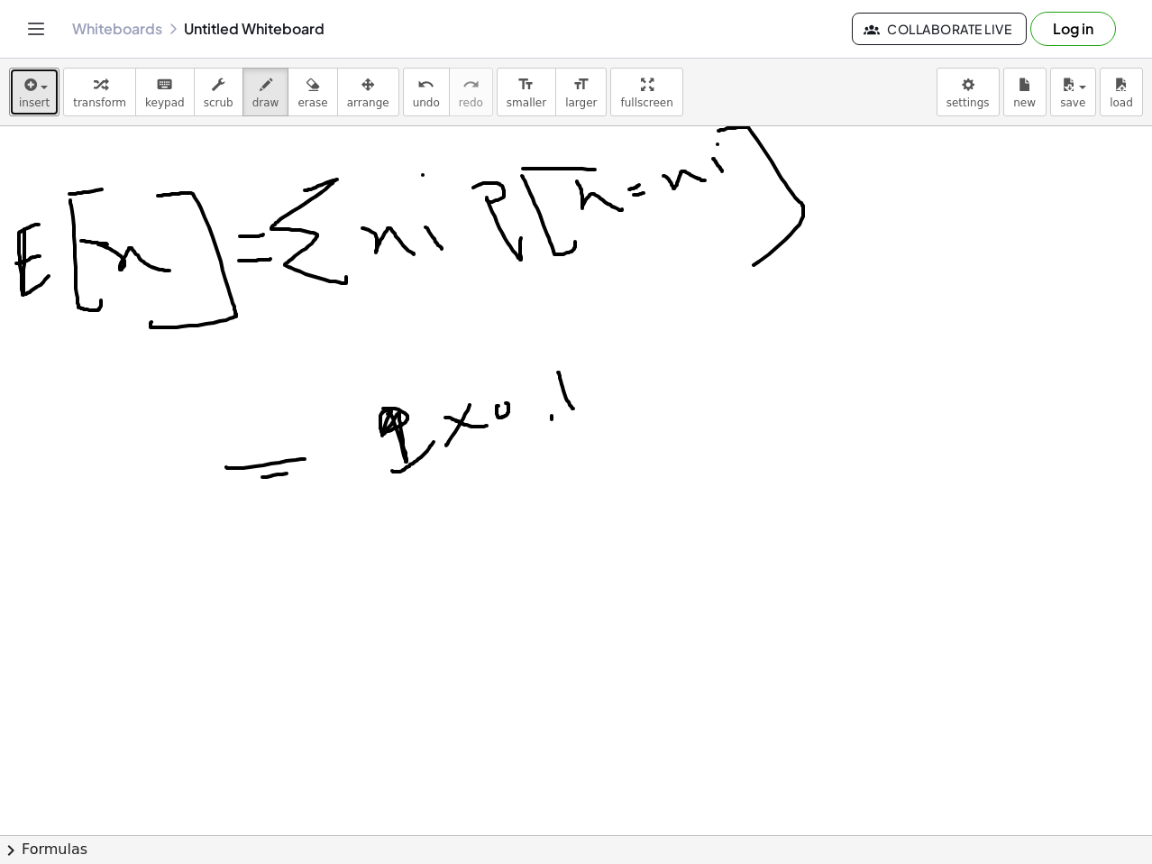
click at [573, 408] on div at bounding box center [576, 834] width 1152 height 1417
drag, startPoint x: 620, startPoint y: 350, endPoint x: 607, endPoint y: 392, distance: 44.5
click at [639, 420] on div at bounding box center [576, 834] width 1152 height 1417
drag, startPoint x: 599, startPoint y: 389, endPoint x: 667, endPoint y: 365, distance: 72.4
click at [667, 365] on div at bounding box center [576, 834] width 1152 height 1417
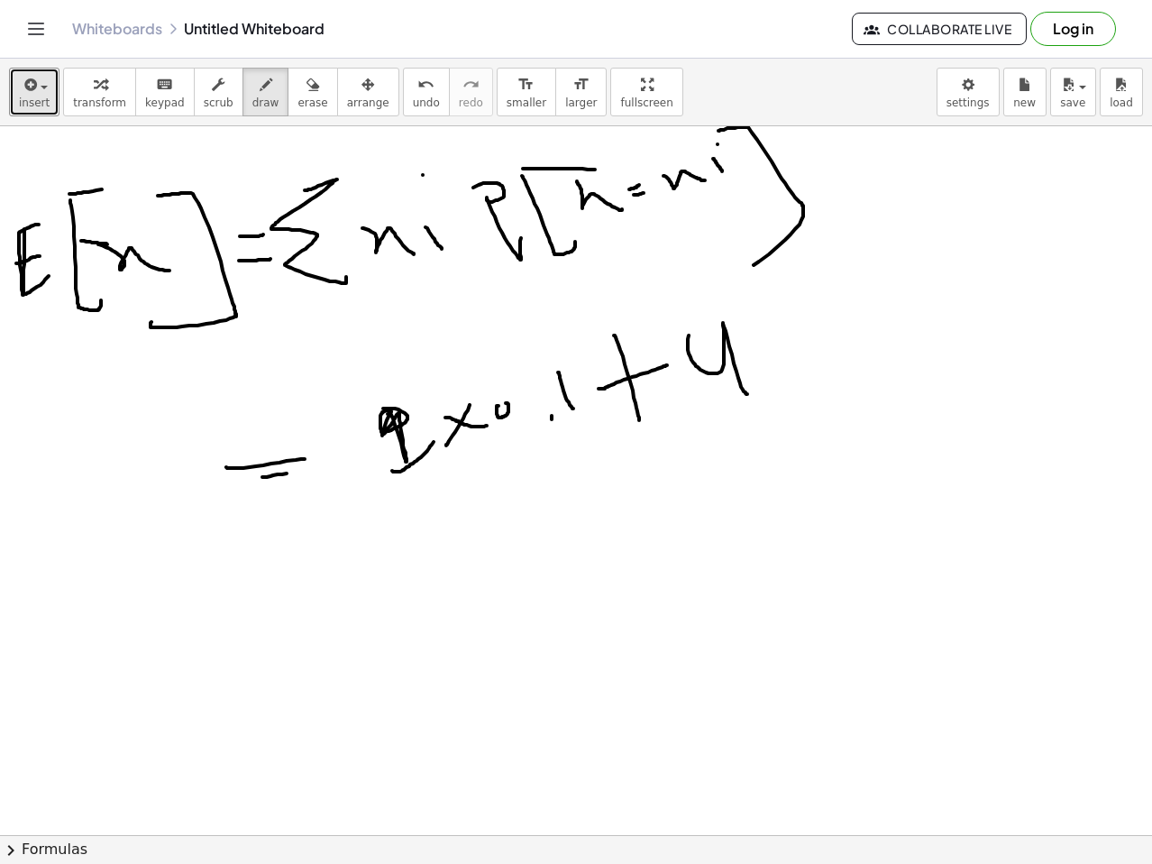
drag, startPoint x: 715, startPoint y: 373, endPoint x: 766, endPoint y: 362, distance: 52.7
click at [761, 372] on div at bounding box center [576, 834] width 1152 height 1417
click at [767, 359] on div at bounding box center [576, 834] width 1152 height 1417
click at [825, 347] on div at bounding box center [576, 834] width 1152 height 1417
click at [833, 315] on div at bounding box center [576, 834] width 1152 height 1417
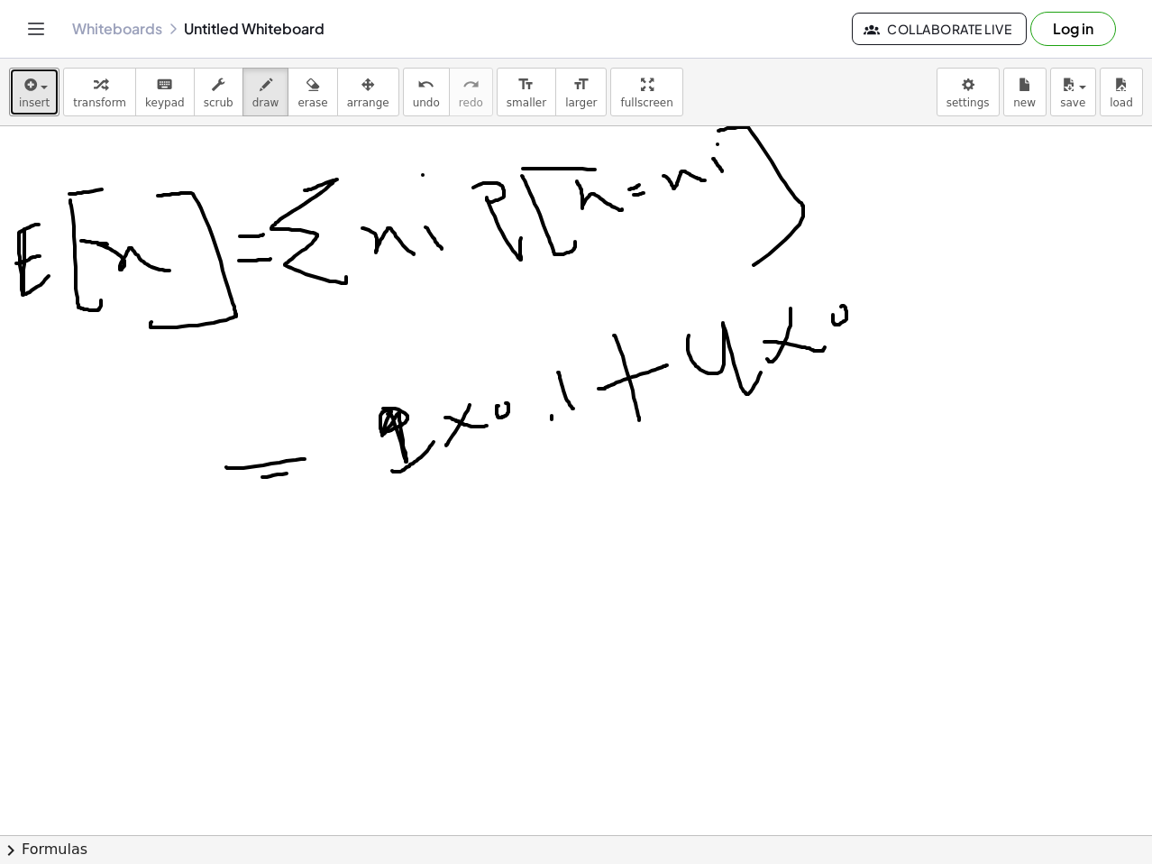
click at [885, 313] on div at bounding box center [576, 834] width 1152 height 1417
click at [943, 315] on div at bounding box center [576, 834] width 1152 height 1417
click at [975, 278] on div at bounding box center [576, 834] width 1152 height 1417
click at [980, 261] on div at bounding box center [576, 834] width 1152 height 1417
click at [1048, 243] on div at bounding box center [576, 834] width 1152 height 1417
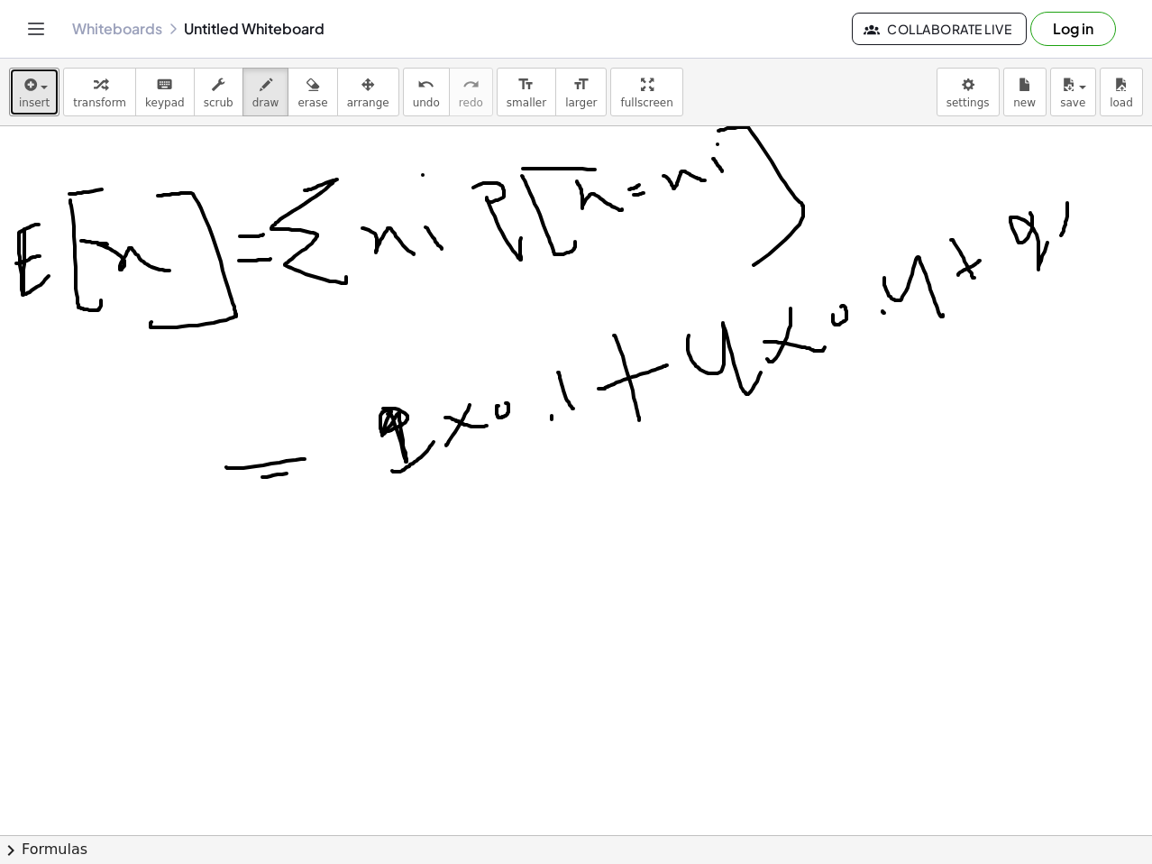
click at [1057, 234] on div at bounding box center [576, 834] width 1152 height 1417
click at [1081, 219] on div at bounding box center [576, 834] width 1152 height 1417
click at [1080, 197] on div at bounding box center [576, 834] width 1152 height 1417
click at [1095, 208] on div at bounding box center [576, 834] width 1152 height 1417
click at [1111, 175] on div at bounding box center [576, 834] width 1152 height 1417
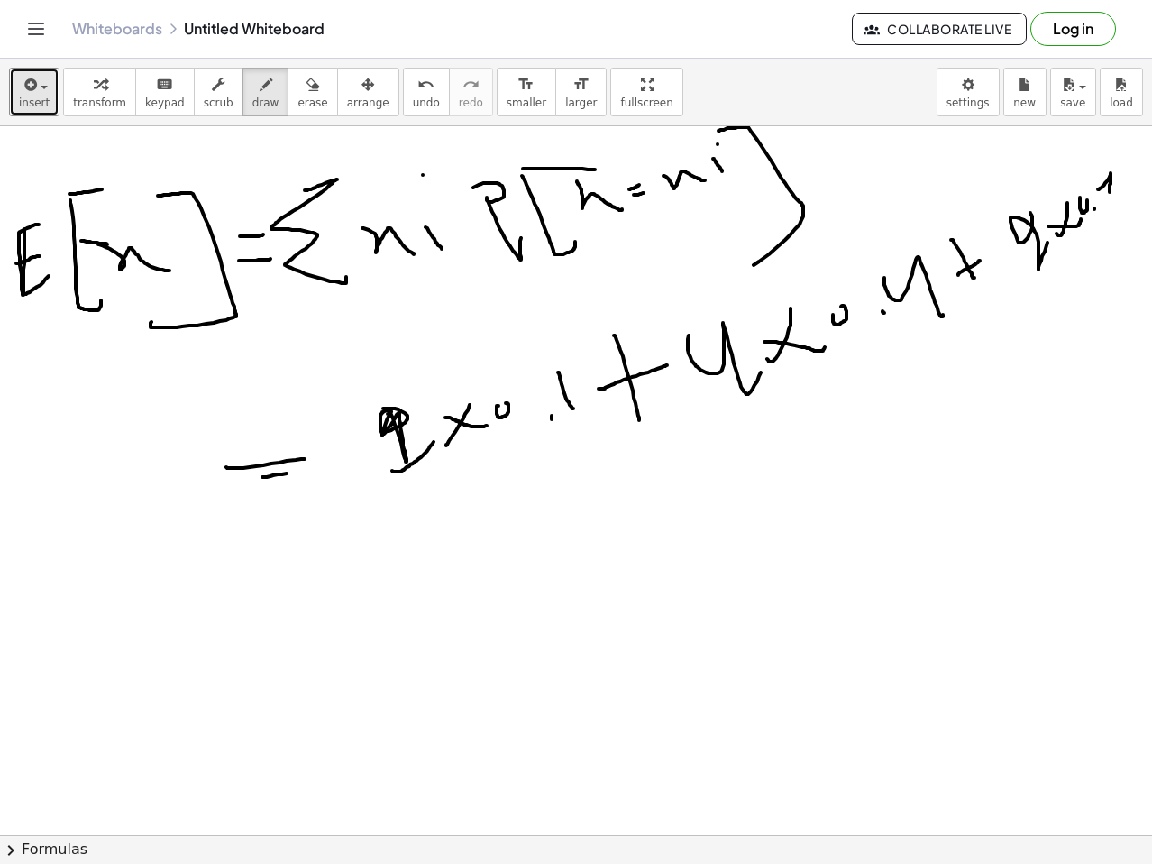
click at [1070, 289] on div at bounding box center [576, 834] width 1152 height 1417
click at [466, 612] on div at bounding box center [576, 834] width 1152 height 1417
click at [459, 646] on div at bounding box center [576, 834] width 1152 height 1417
click at [611, 583] on div at bounding box center [576, 834] width 1152 height 1417
click at [678, 565] on div at bounding box center [576, 834] width 1152 height 1417
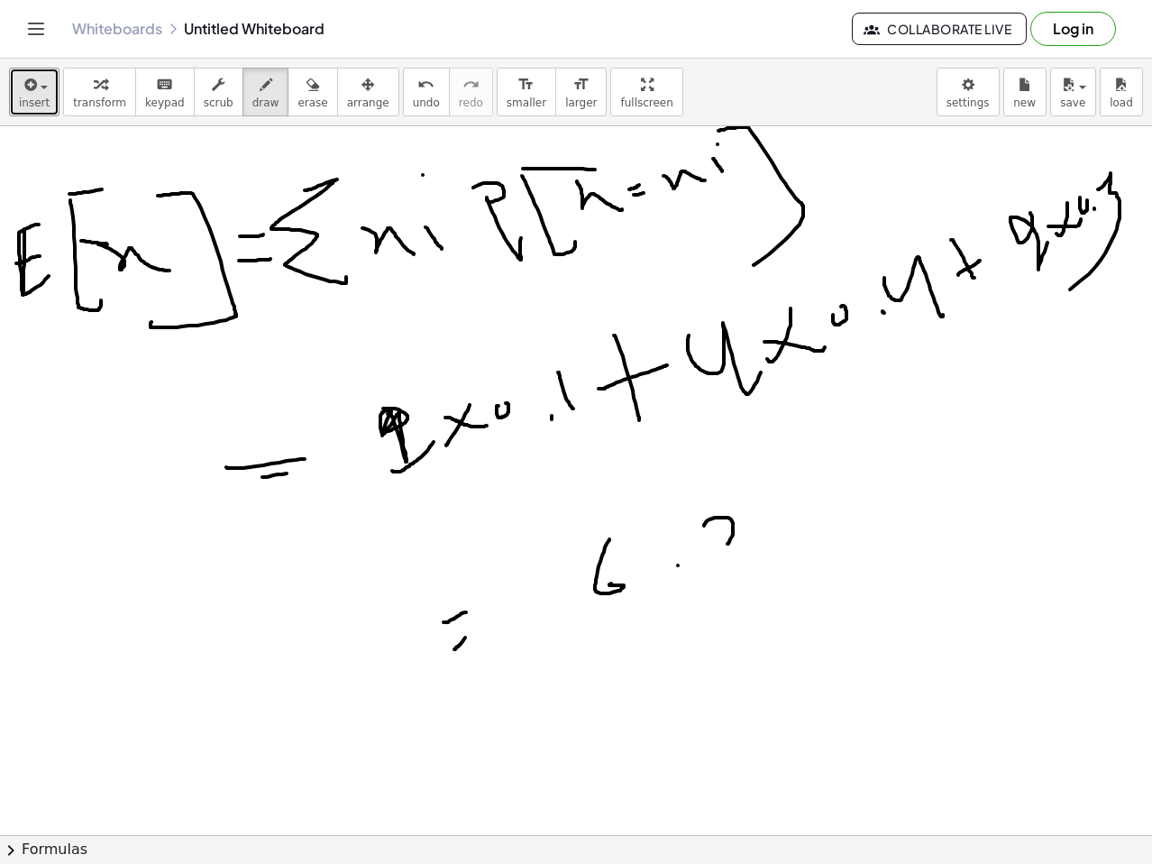
click at [857, 528] on div at bounding box center [576, 834] width 1152 height 1417
click at [307, 89] on icon "button" at bounding box center [313, 85] width 13 height 22
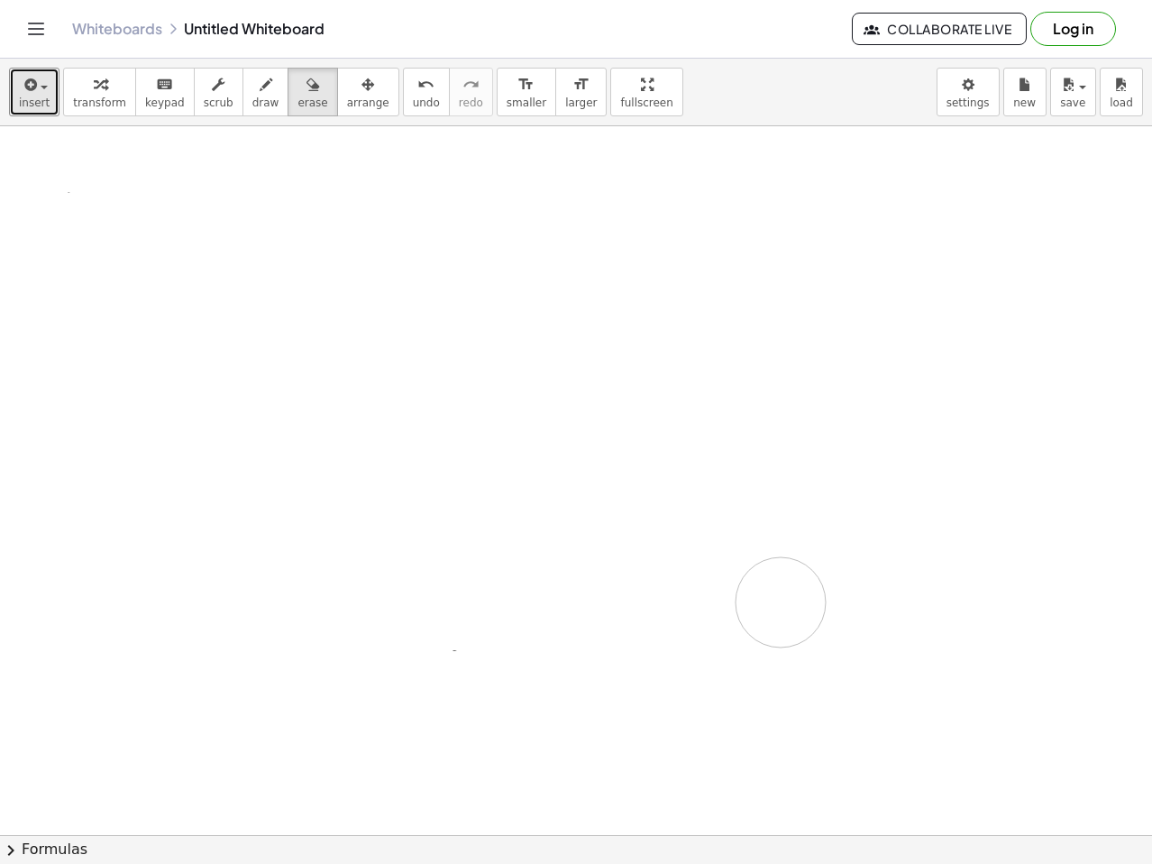
click at [781, 602] on div at bounding box center [576, 834] width 1152 height 1417
click at [260, 91] on icon "button" at bounding box center [266, 85] width 13 height 22
click at [176, 241] on div at bounding box center [576, 834] width 1152 height 1417
click at [177, 264] on div at bounding box center [576, 834] width 1152 height 1417
click at [191, 281] on div at bounding box center [576, 834] width 1152 height 1417
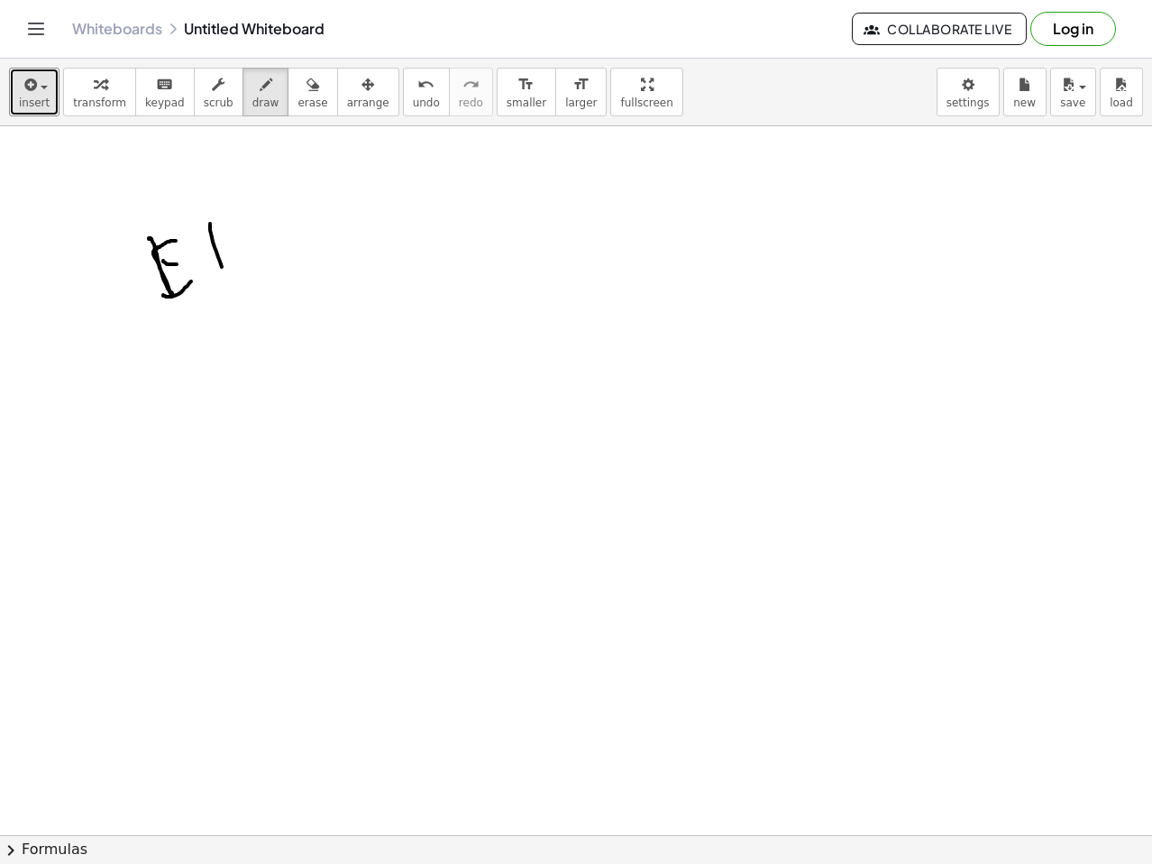
click at [259, 283] on div at bounding box center [576, 834] width 1152 height 1417
click at [234, 222] on div at bounding box center [576, 834] width 1152 height 1417
click at [299, 266] on div at bounding box center [576, 834] width 1152 height 1417
click at [317, 280] on div at bounding box center [576, 834] width 1152 height 1417
click at [381, 241] on div at bounding box center [576, 834] width 1152 height 1417
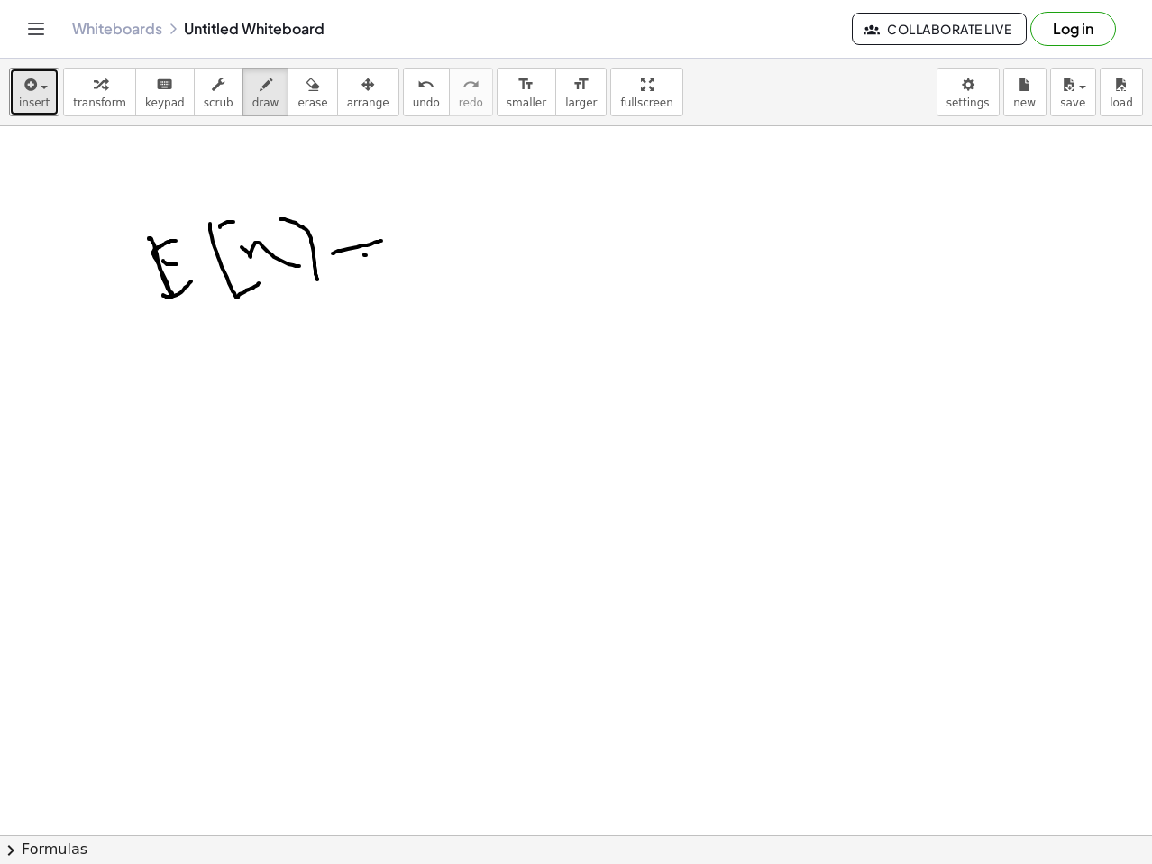
click at [398, 245] on div at bounding box center [576, 834] width 1152 height 1417
click at [470, 297] on div at bounding box center [576, 834] width 1152 height 1417
click at [499, 193] on div at bounding box center [576, 834] width 1152 height 1417
click at [518, 271] on div at bounding box center [576, 834] width 1152 height 1417
click at [630, 225] on div at bounding box center [576, 834] width 1152 height 1417
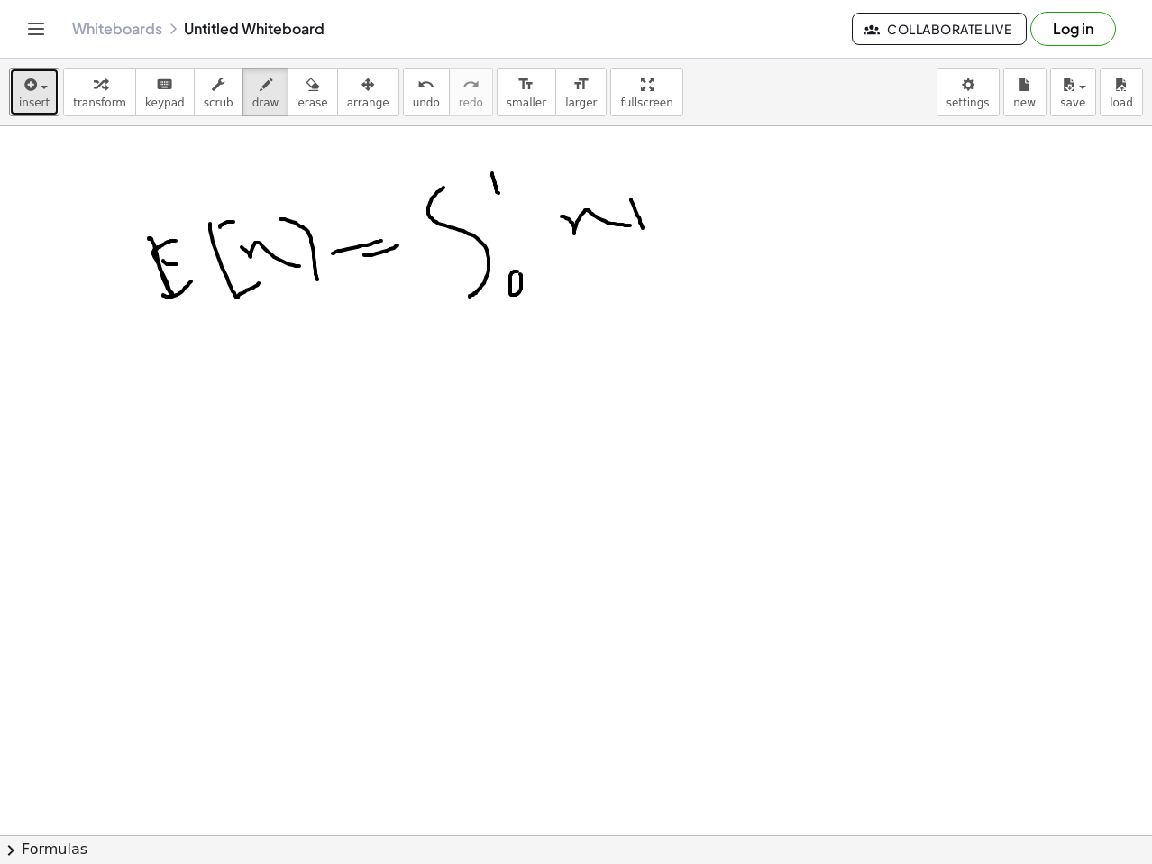
click at [621, 151] on div at bounding box center [576, 834] width 1152 height 1417
click at [638, 196] on div at bounding box center [576, 834] width 1152 height 1417
click at [701, 206] on div at bounding box center [576, 834] width 1152 height 1417
click at [707, 135] on div at bounding box center [576, 834] width 1152 height 1417
click at [805, 230] on div at bounding box center [576, 834] width 1152 height 1417
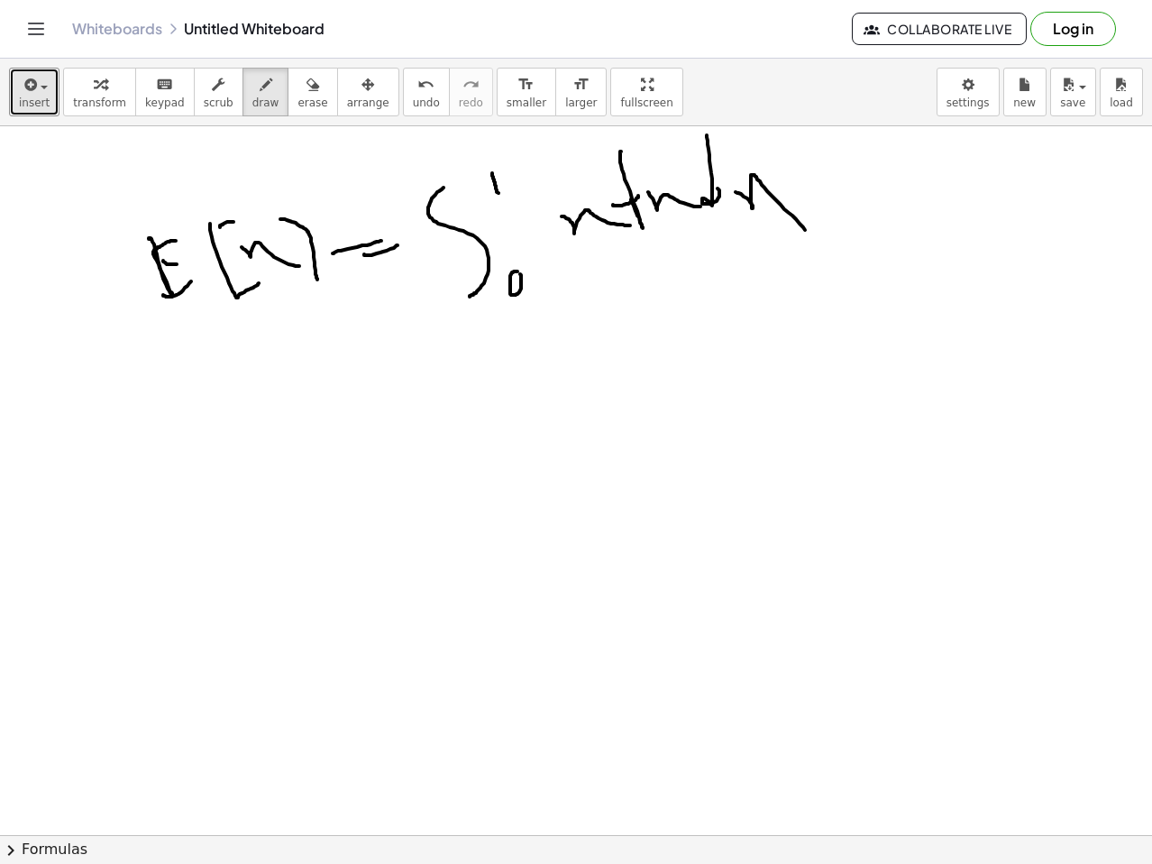
click at [495, 473] on div at bounding box center [576, 834] width 1152 height 1417
click at [477, 496] on div at bounding box center [576, 834] width 1152 height 1417
click at [584, 443] on div at bounding box center [576, 834] width 1152 height 1417
click at [591, 377] on div at bounding box center [576, 834] width 1152 height 1417
click at [639, 420] on div at bounding box center [576, 834] width 1152 height 1417
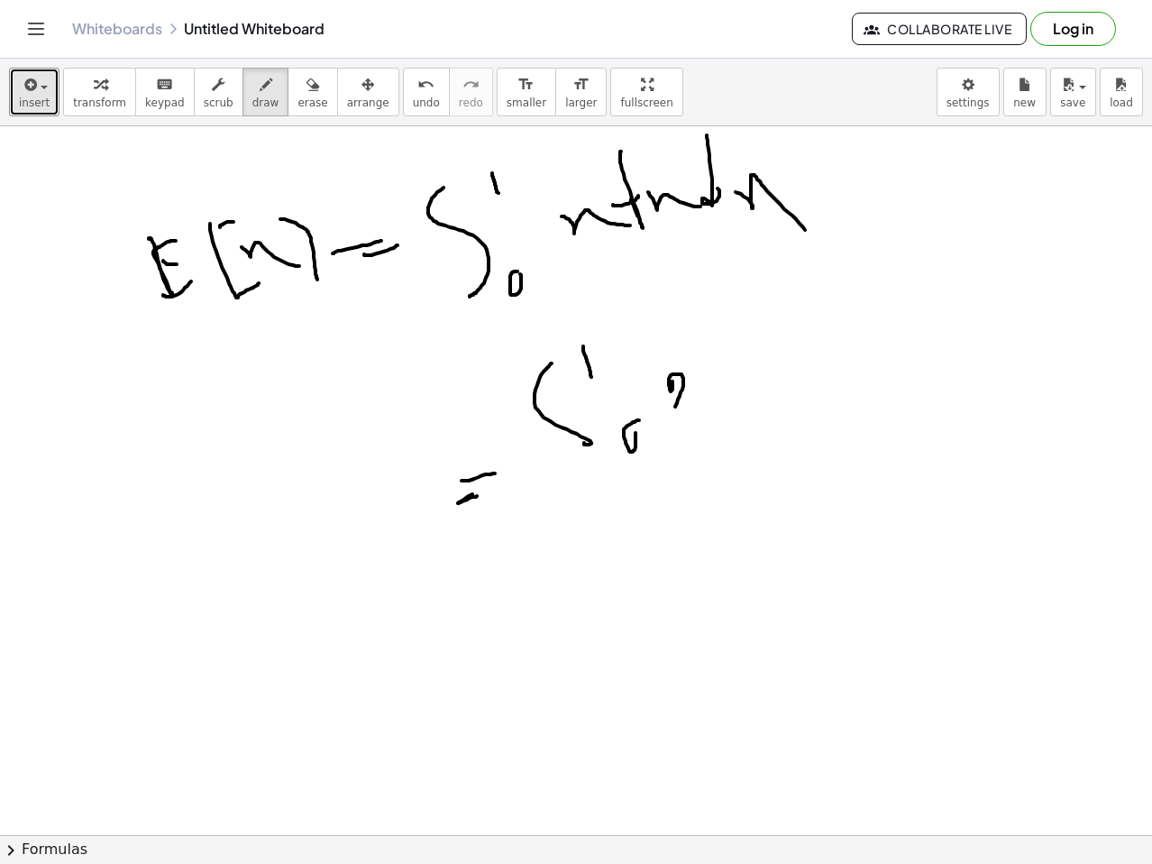
click at [704, 406] on div at bounding box center [576, 834] width 1152 height 1417
click at [747, 378] on div at bounding box center [576, 834] width 1152 height 1417
click at [793, 311] on div at bounding box center [576, 834] width 1152 height 1417
click at [809, 269] on div at bounding box center [576, 834] width 1152 height 1417
click at [853, 316] on div at bounding box center [576, 834] width 1152 height 1417
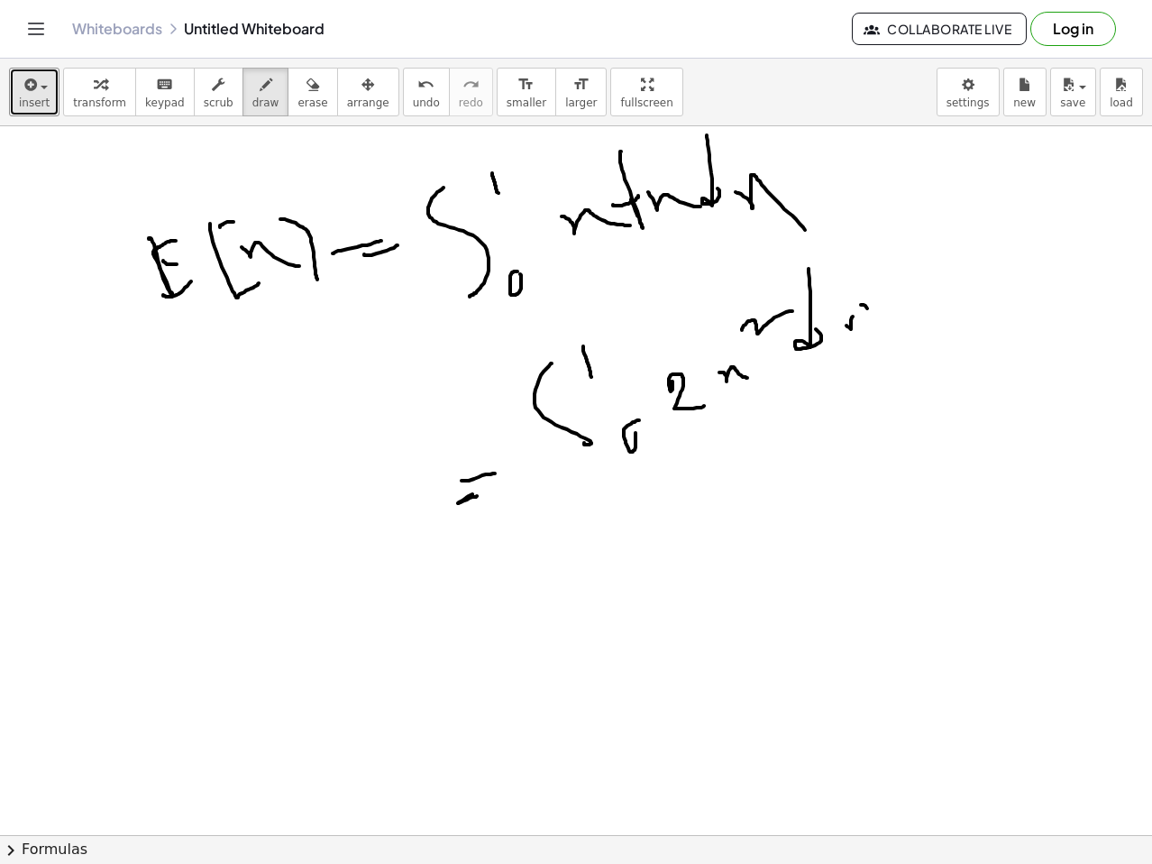
click at [929, 335] on div at bounding box center [576, 834] width 1152 height 1417
click at [532, 633] on div at bounding box center [576, 834] width 1152 height 1417
click at [535, 648] on div at bounding box center [576, 834] width 1152 height 1417
click at [762, 545] on div at bounding box center [576, 834] width 1152 height 1417
click at [808, 496] on div at bounding box center [576, 834] width 1152 height 1417
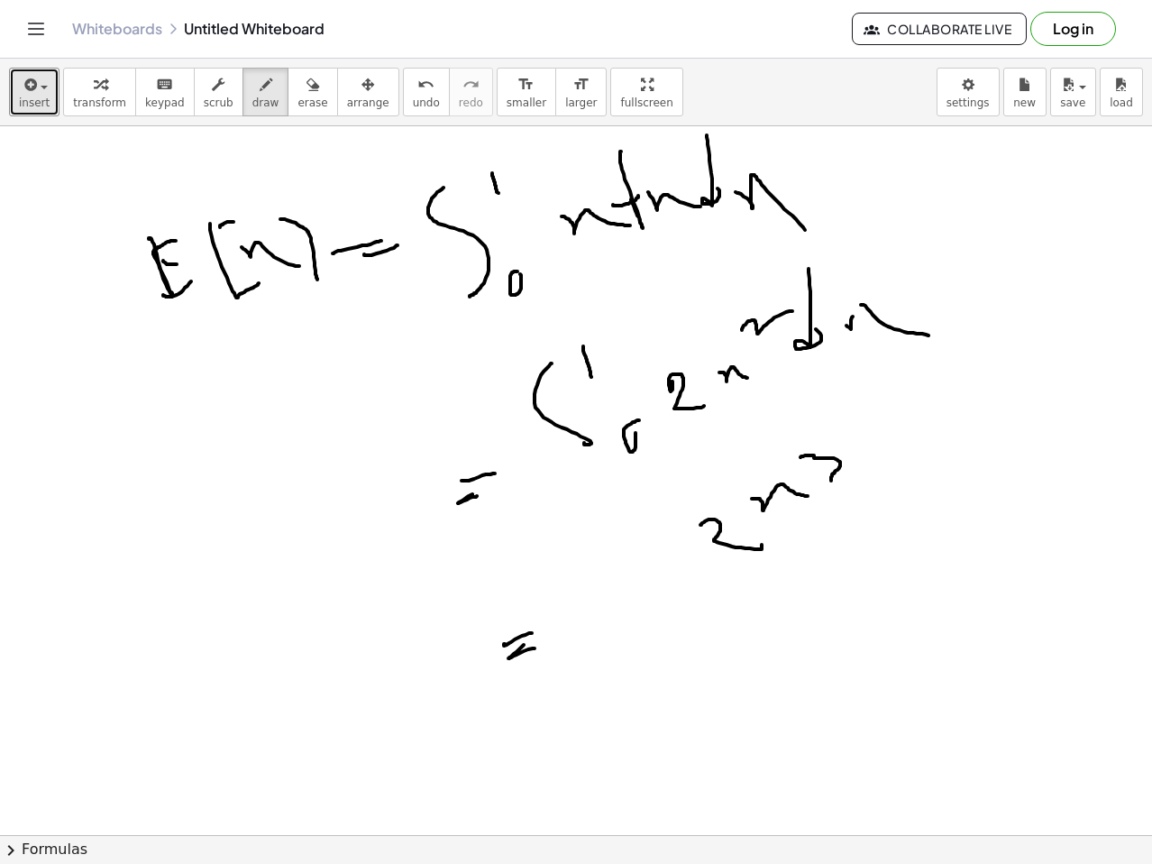
click at [831, 483] on div at bounding box center [576, 834] width 1152 height 1417
click at [876, 467] on div at bounding box center [576, 834] width 1152 height 1417
click at [842, 566] on div at bounding box center [576, 834] width 1152 height 1417
click at [609, 686] on div at bounding box center [576, 834] width 1152 height 1417
click at [795, 629] on div at bounding box center [576, 834] width 1152 height 1417
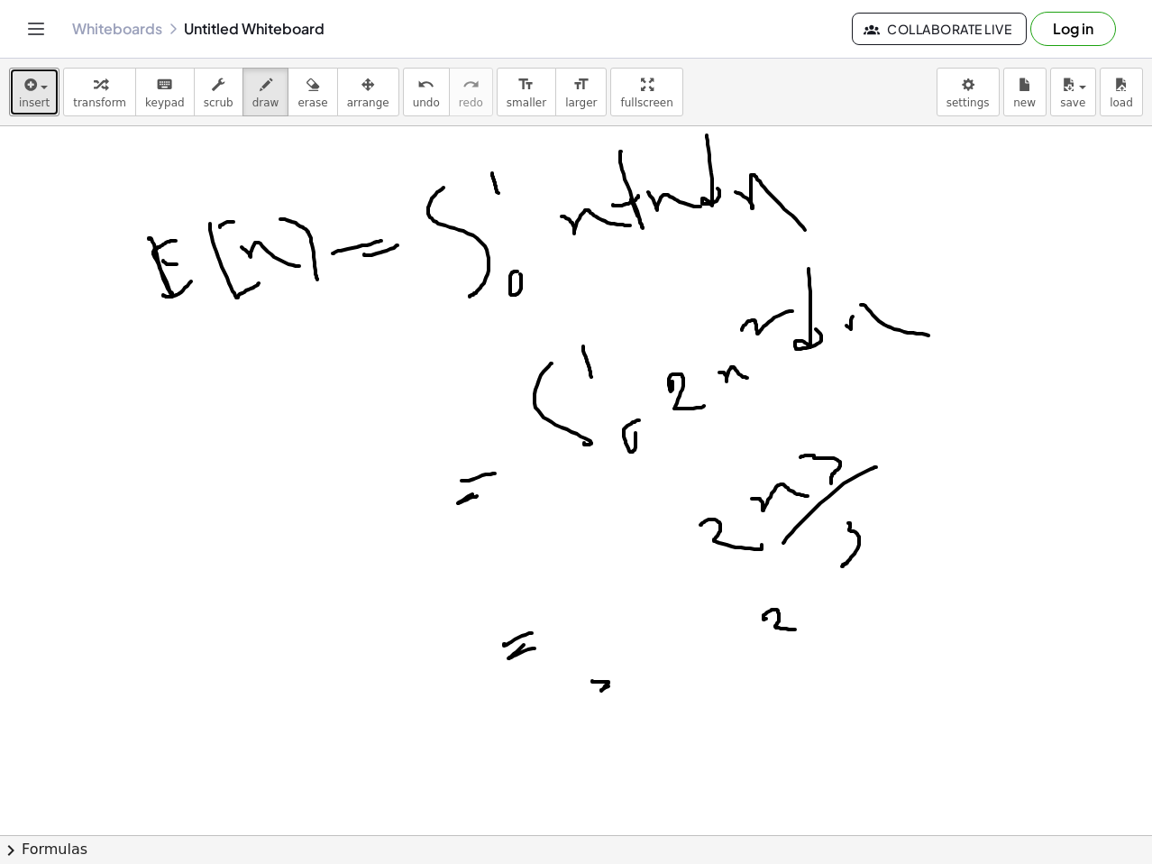
click at [824, 628] on div at bounding box center [576, 834] width 1152 height 1417
click at [811, 671] on div at bounding box center [576, 834] width 1152 height 1417
click at [885, 611] on div at bounding box center [576, 834] width 1152 height 1417
click at [913, 597] on div at bounding box center [576, 834] width 1152 height 1417
click at [814, 727] on div at bounding box center [576, 834] width 1152 height 1417
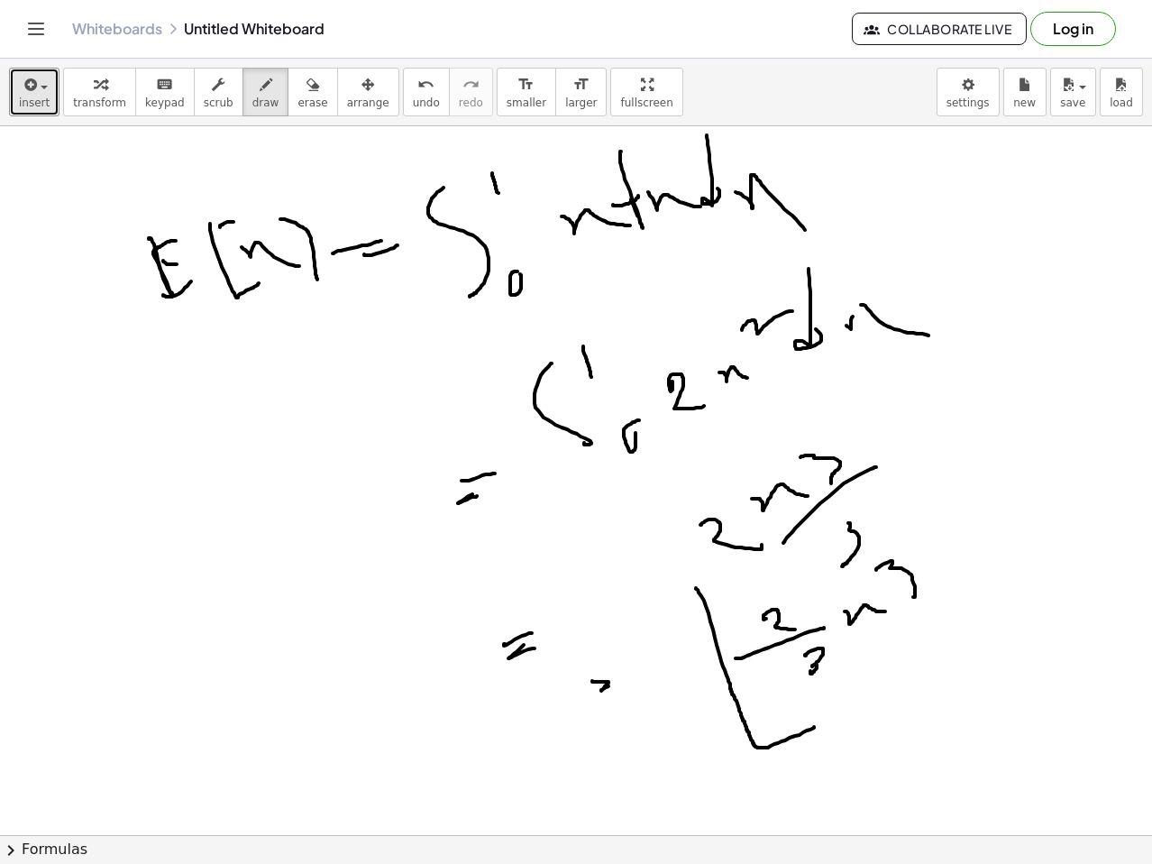
click at [753, 560] on div at bounding box center [576, 834] width 1152 height 1417
click at [969, 508] on div at bounding box center [576, 834] width 1152 height 1417
click at [923, 696] on div at bounding box center [576, 834] width 1152 height 1417
click at [1036, 492] on div at bounding box center [576, 834] width 1152 height 1417
click at [1048, 623] on div at bounding box center [576, 834] width 1152 height 1417
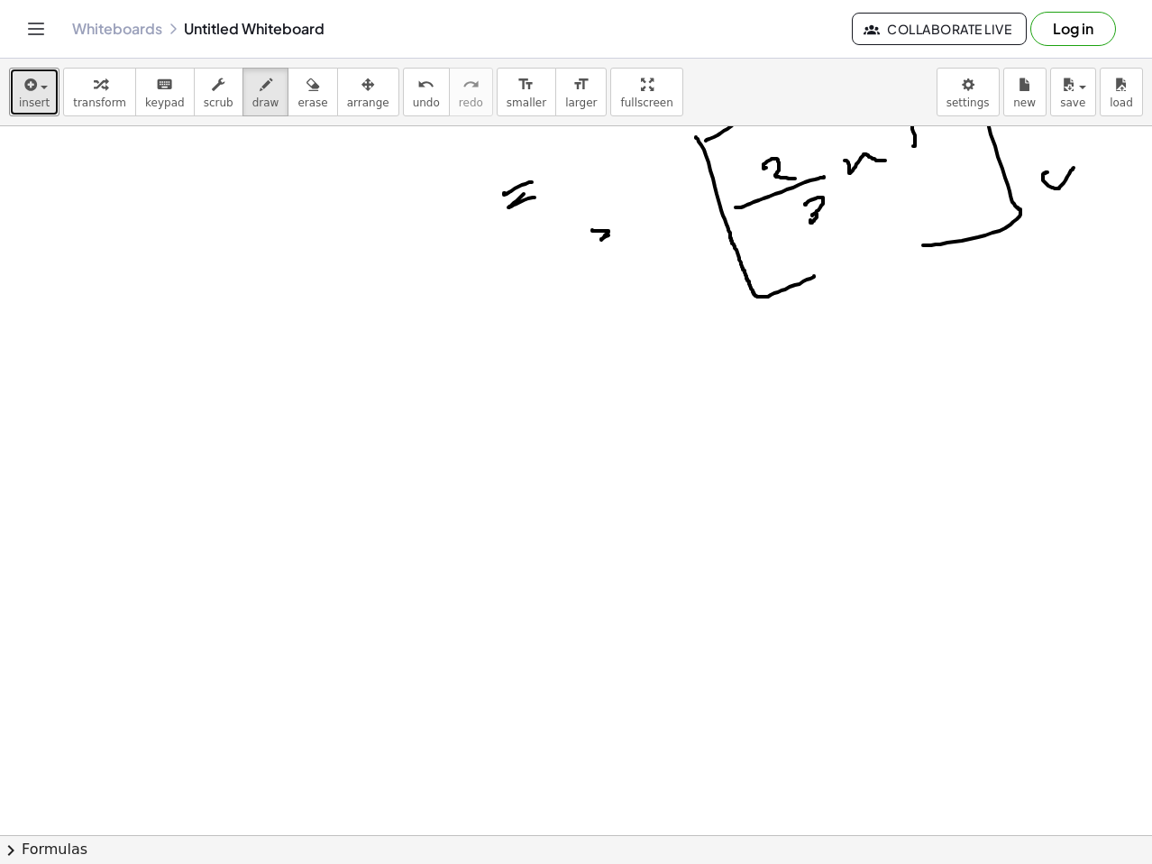
click at [544, 590] on div at bounding box center [576, 383] width 1152 height 1417
click at [518, 629] on div at bounding box center [576, 383] width 1152 height 1417
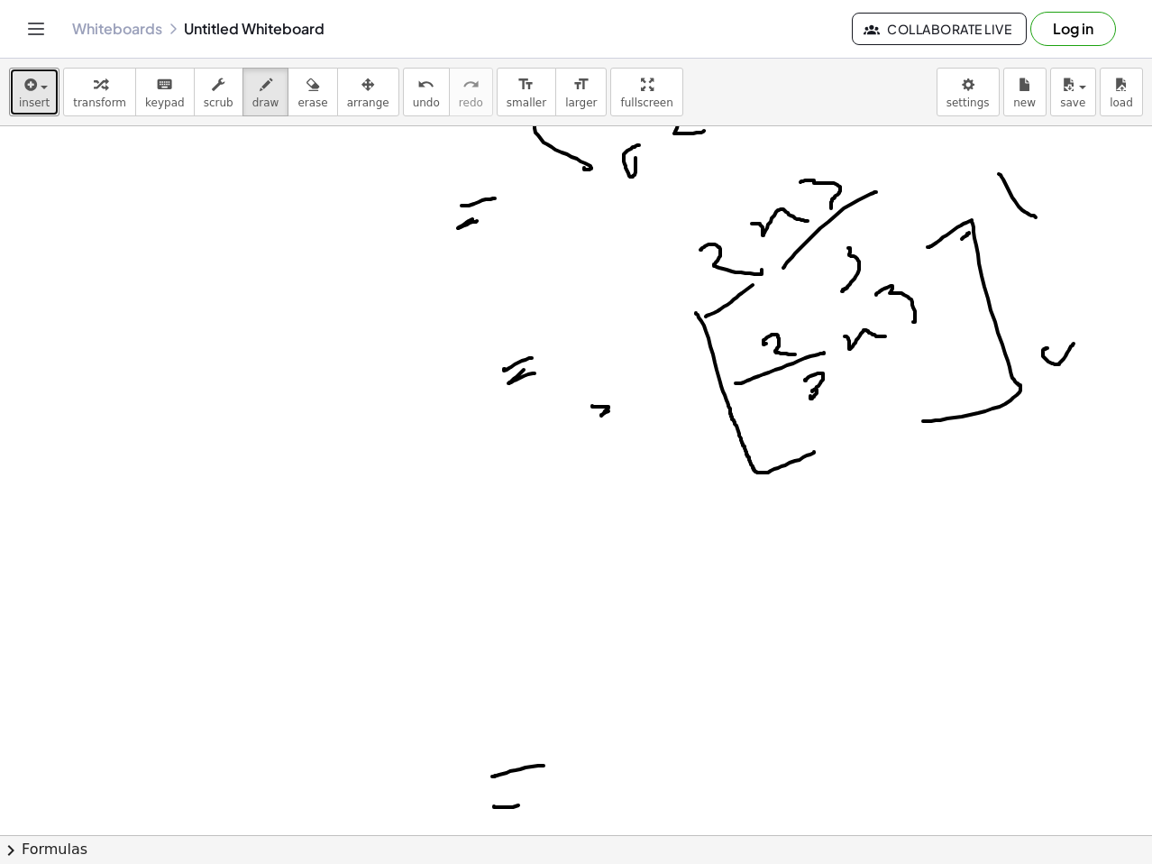
scroll to position [271, 0]
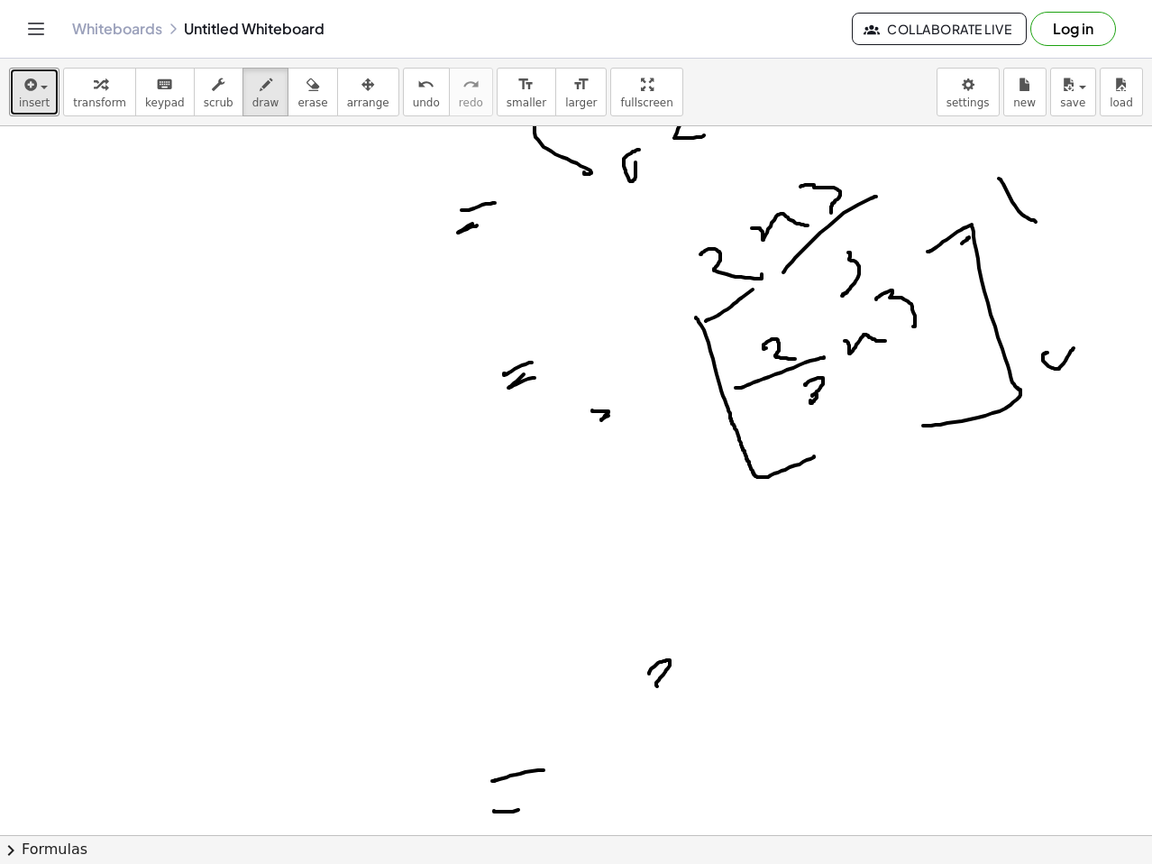
click at [697, 691] on div at bounding box center [576, 564] width 1152 height 1417
click at [763, 694] on div at bounding box center [576, 564] width 1152 height 1417
click at [723, 780] on div at bounding box center [576, 564] width 1152 height 1417
click at [893, 689] on div at bounding box center [576, 564] width 1152 height 1417
click at [887, 668] on div at bounding box center [576, 564] width 1152 height 1417
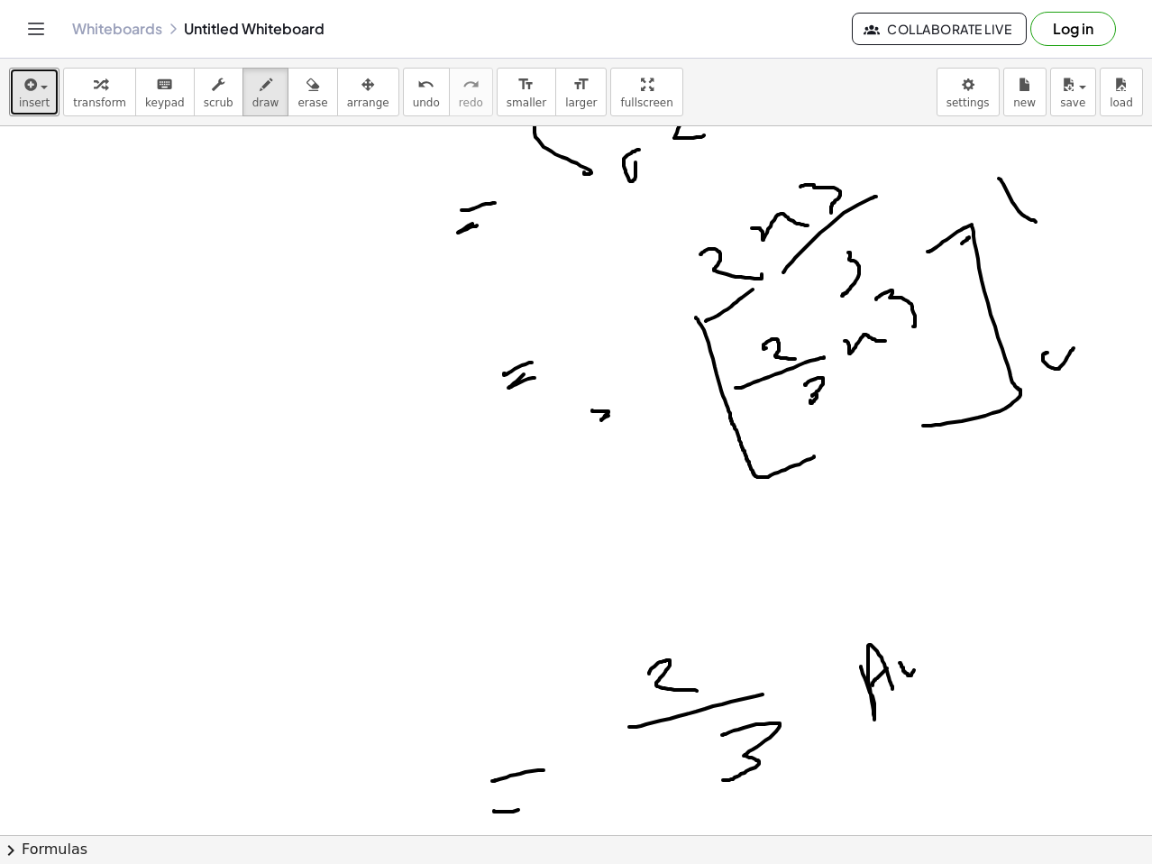
click at [936, 649] on div at bounding box center [576, 564] width 1152 height 1417
click at [1009, 639] on div at bounding box center [576, 564] width 1152 height 1417
click at [997, 666] on div at bounding box center [576, 564] width 1152 height 1417
click at [298, 105] on span "erase" at bounding box center [313, 102] width 30 height 13
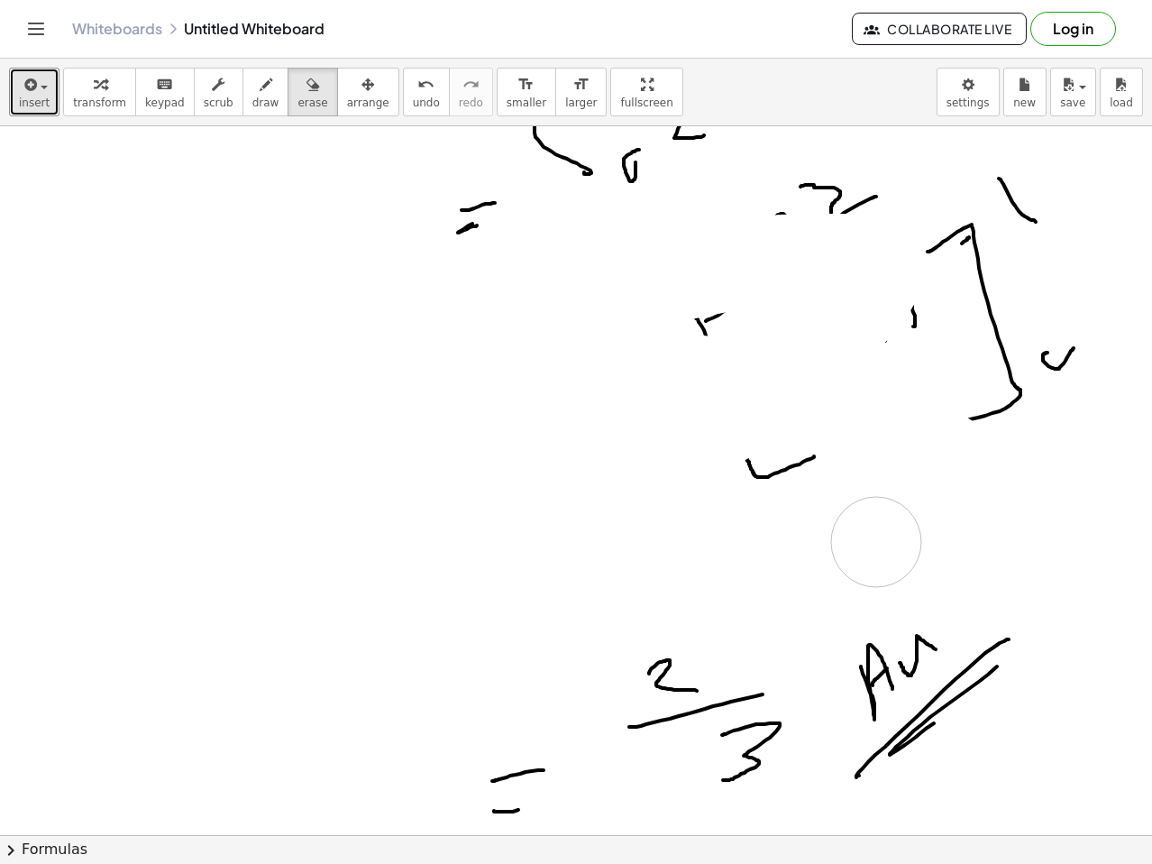
click at [738, 528] on div at bounding box center [576, 564] width 1152 height 1417
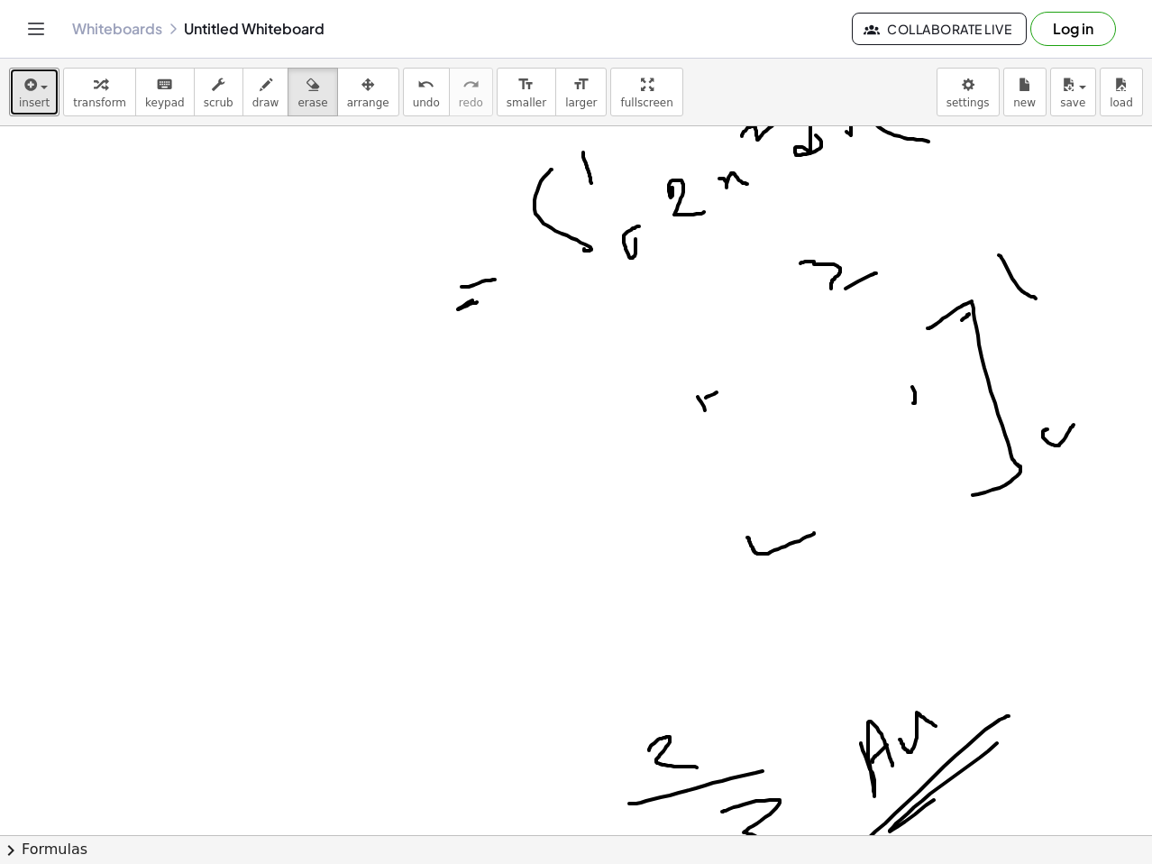
scroll to position [0, 0]
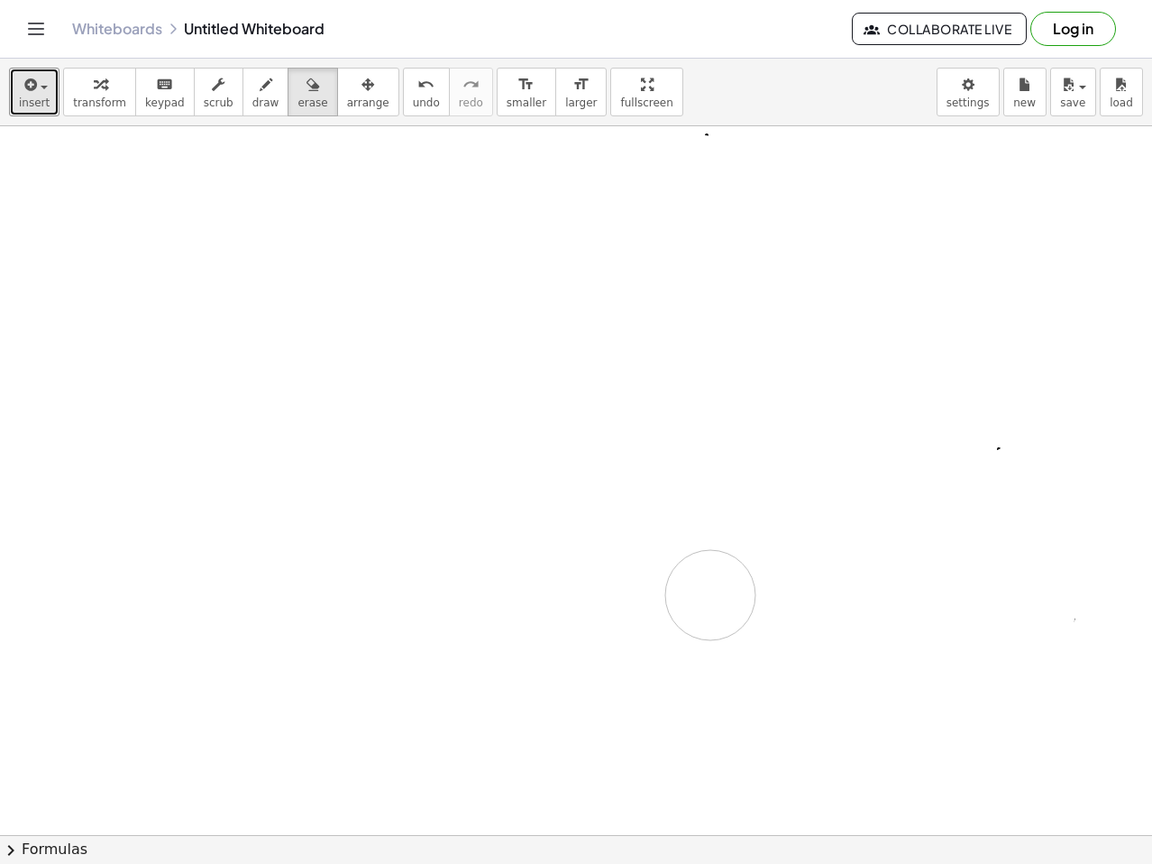
click at [875, 584] on div at bounding box center [576, 834] width 1152 height 1417
click at [560, 700] on div at bounding box center [576, 474] width 1152 height 1417
click at [260, 90] on icon "button" at bounding box center [266, 85] width 13 height 22
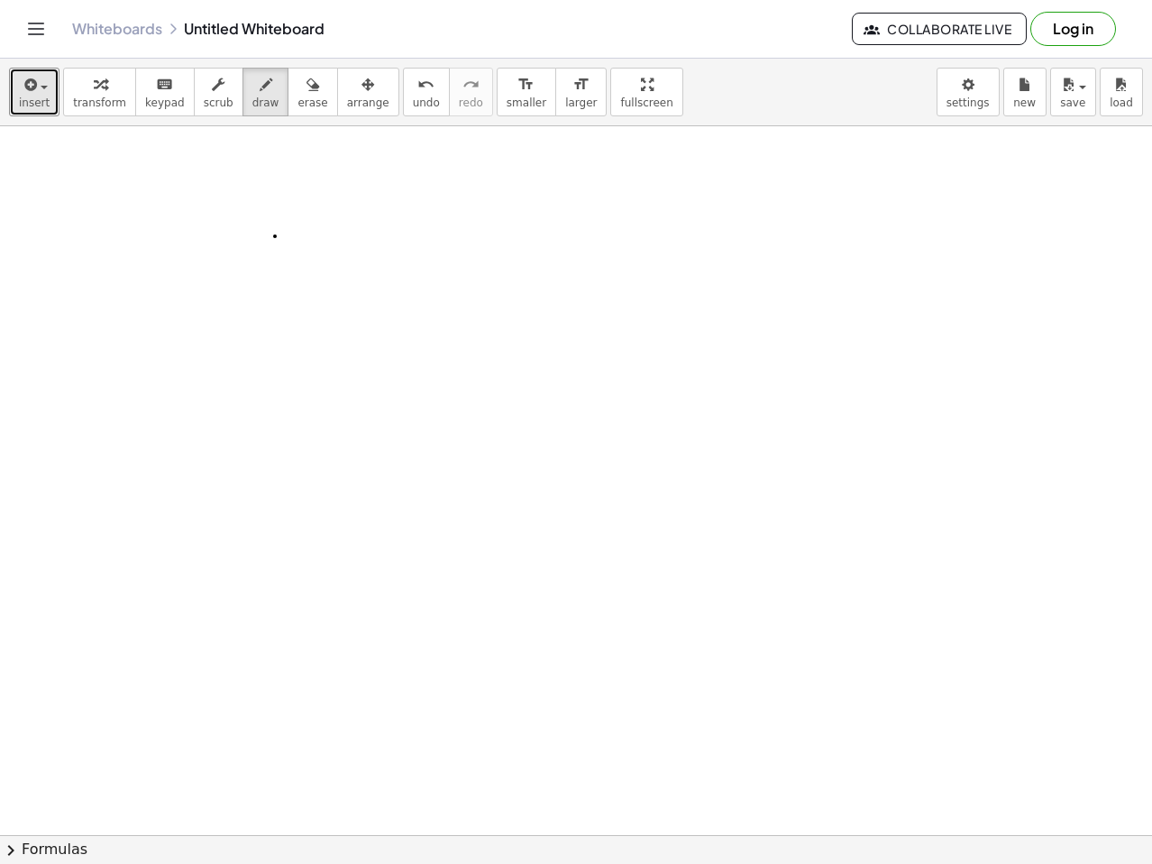
click at [275, 236] on div at bounding box center [576, 654] width 1152 height 1417
drag, startPoint x: 158, startPoint y: 254, endPoint x: 160, endPoint y: 269, distance: 14.5
click at [154, 275] on div at bounding box center [576, 654] width 1152 height 1417
drag, startPoint x: 244, startPoint y: 234, endPoint x: 266, endPoint y: 233, distance: 21.7
click at [266, 233] on div at bounding box center [576, 654] width 1152 height 1417
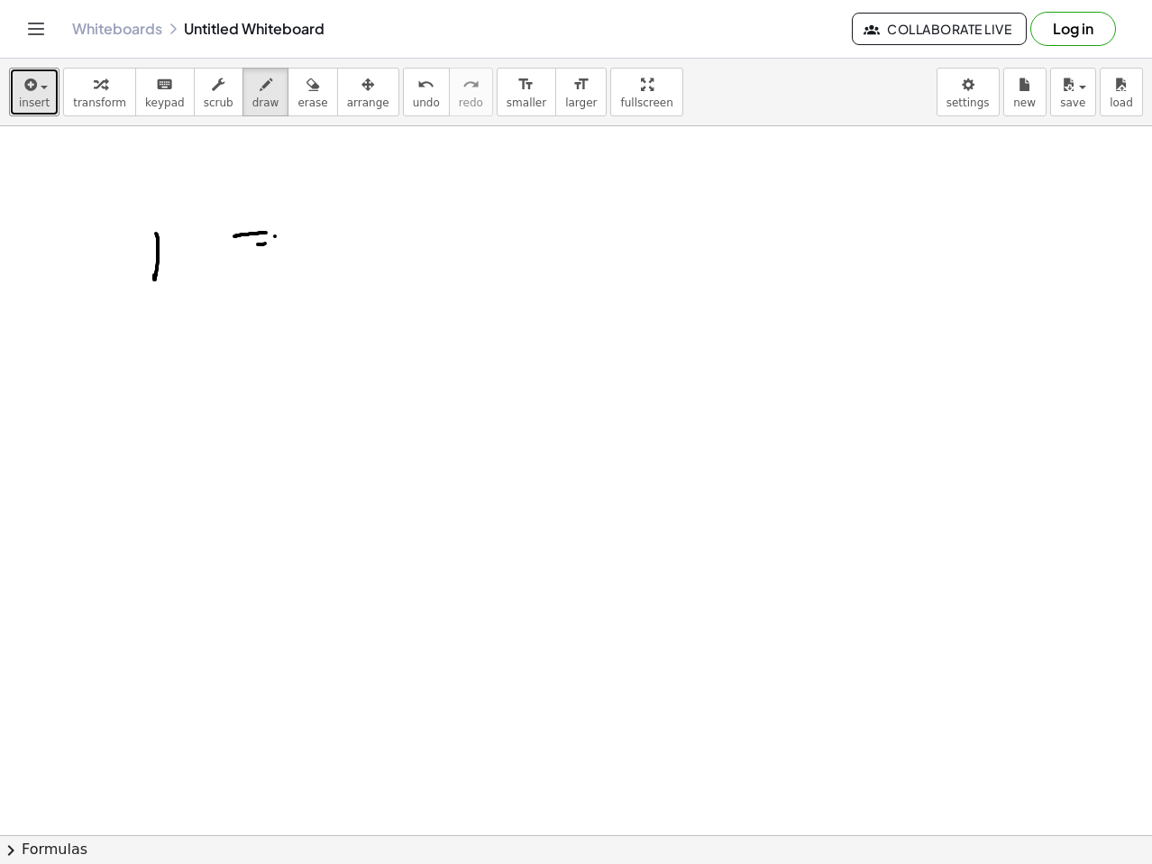
drag, startPoint x: 258, startPoint y: 244, endPoint x: 332, endPoint y: 222, distance: 77.3
click at [273, 240] on div at bounding box center [576, 654] width 1152 height 1417
drag, startPoint x: 326, startPoint y: 202, endPoint x: 357, endPoint y: 251, distance: 57.5
click at [319, 308] on div at bounding box center [576, 654] width 1152 height 1417
drag, startPoint x: 293, startPoint y: 90, endPoint x: 347, endPoint y: 232, distance: 151.5
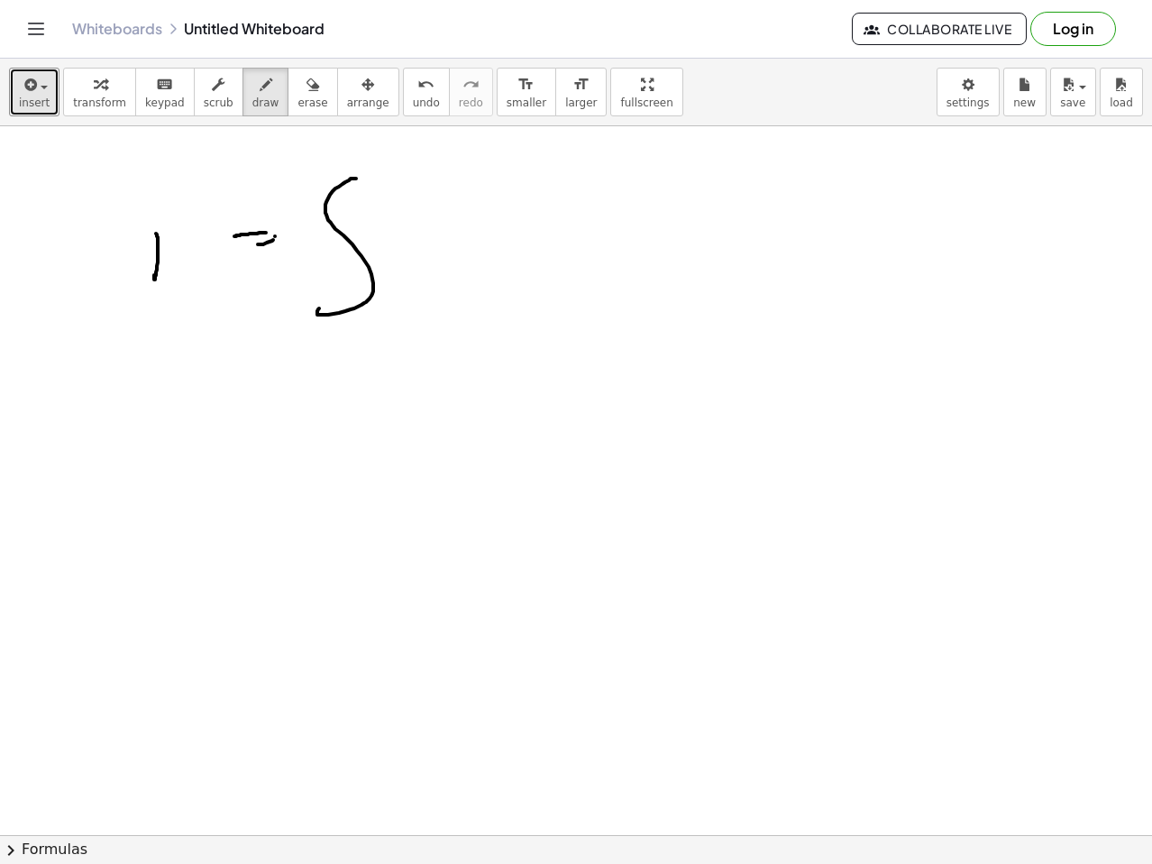
click at [294, 95] on button "erase" at bounding box center [313, 92] width 50 height 49
drag, startPoint x: 354, startPoint y: 257, endPoint x: 296, endPoint y: 199, distance: 82.3
click at [342, 288] on div at bounding box center [576, 654] width 1152 height 1417
drag, startPoint x: 235, startPoint y: 91, endPoint x: 335, endPoint y: 211, distance: 155.6
click at [252, 92] on div "button" at bounding box center [265, 84] width 27 height 22
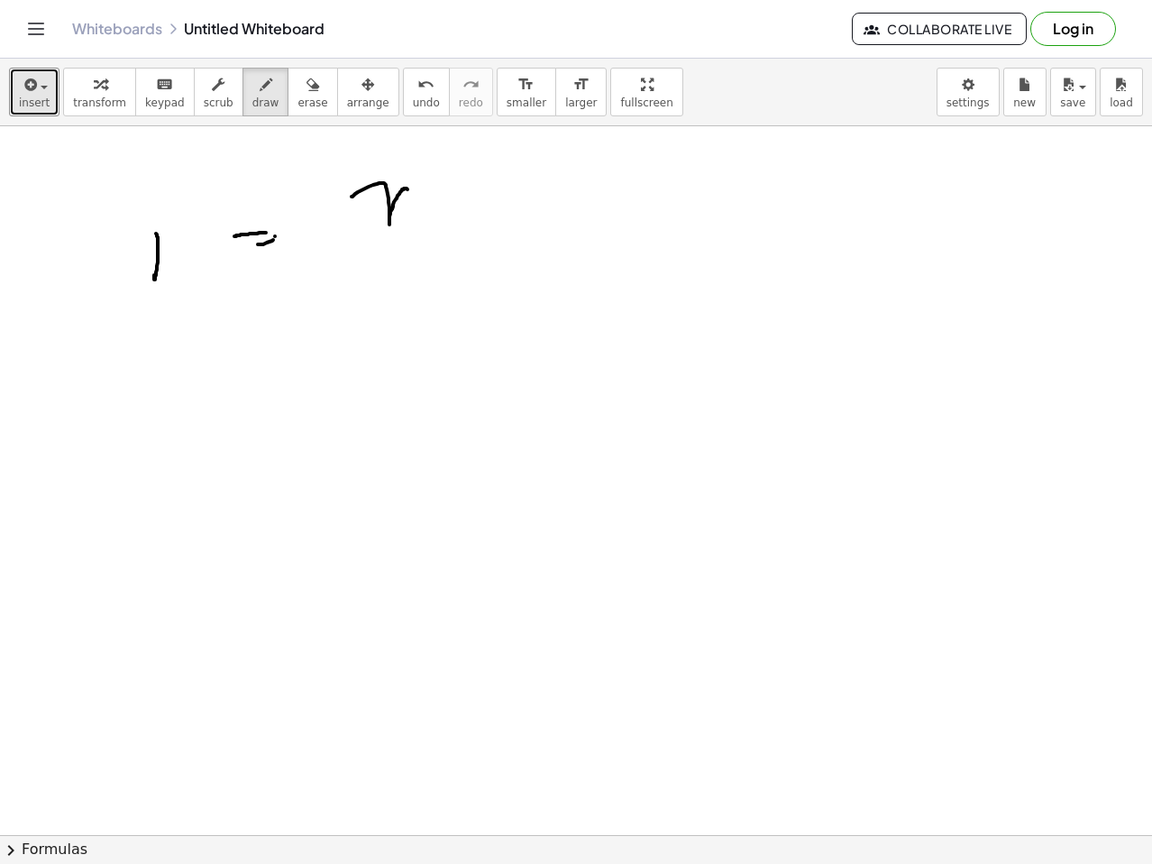
drag, startPoint x: 352, startPoint y: 197, endPoint x: 432, endPoint y: 198, distance: 80.3
click at [425, 211] on div at bounding box center [576, 654] width 1152 height 1417
drag, startPoint x: 436, startPoint y: 191, endPoint x: 436, endPoint y: 179, distance: 11.7
click at [440, 197] on div at bounding box center [576, 654] width 1152 height 1417
click at [435, 167] on div at bounding box center [576, 654] width 1152 height 1417
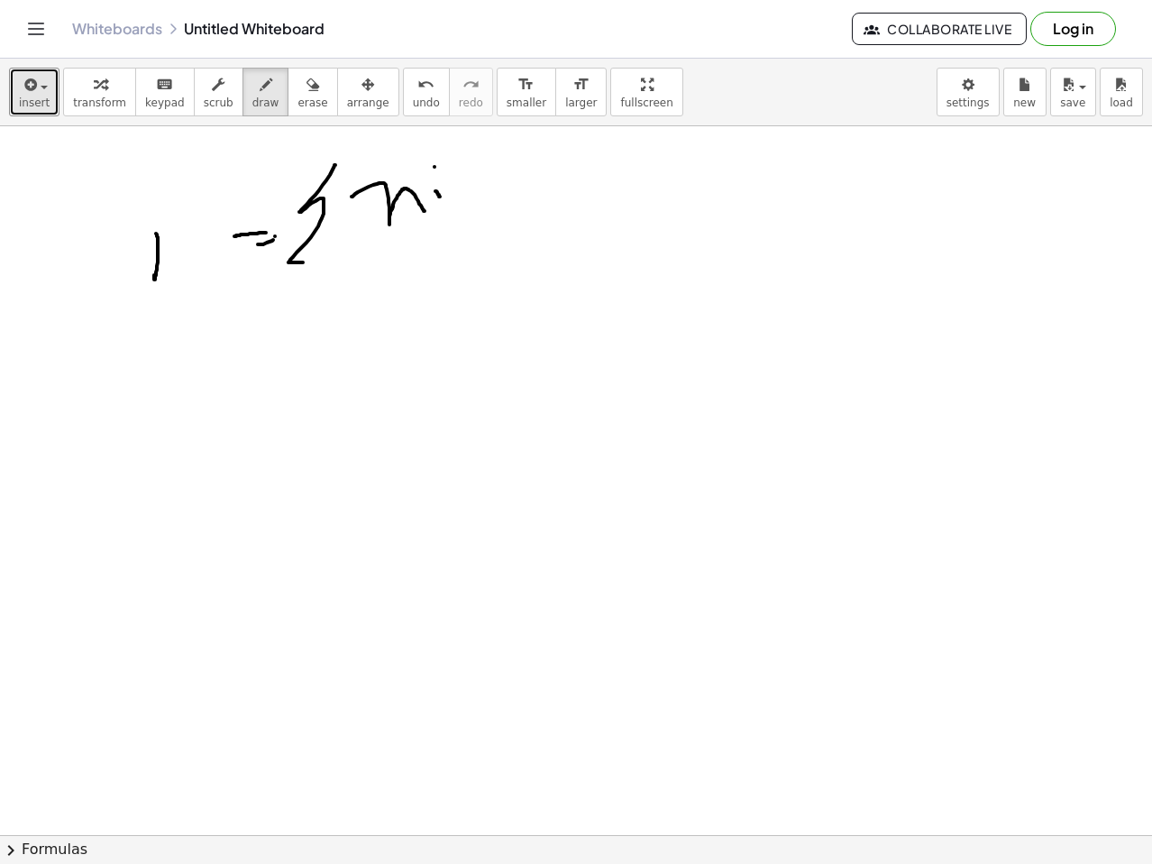
drag, startPoint x: 301, startPoint y: 212, endPoint x: 404, endPoint y: 198, distance: 103.7
click at [371, 241] on div at bounding box center [576, 654] width 1152 height 1417
drag, startPoint x: 471, startPoint y: 160, endPoint x: 498, endPoint y: 160, distance: 27.1
click at [471, 233] on div at bounding box center [576, 654] width 1152 height 1417
drag, startPoint x: 498, startPoint y: 160, endPoint x: 545, endPoint y: 215, distance: 72.3
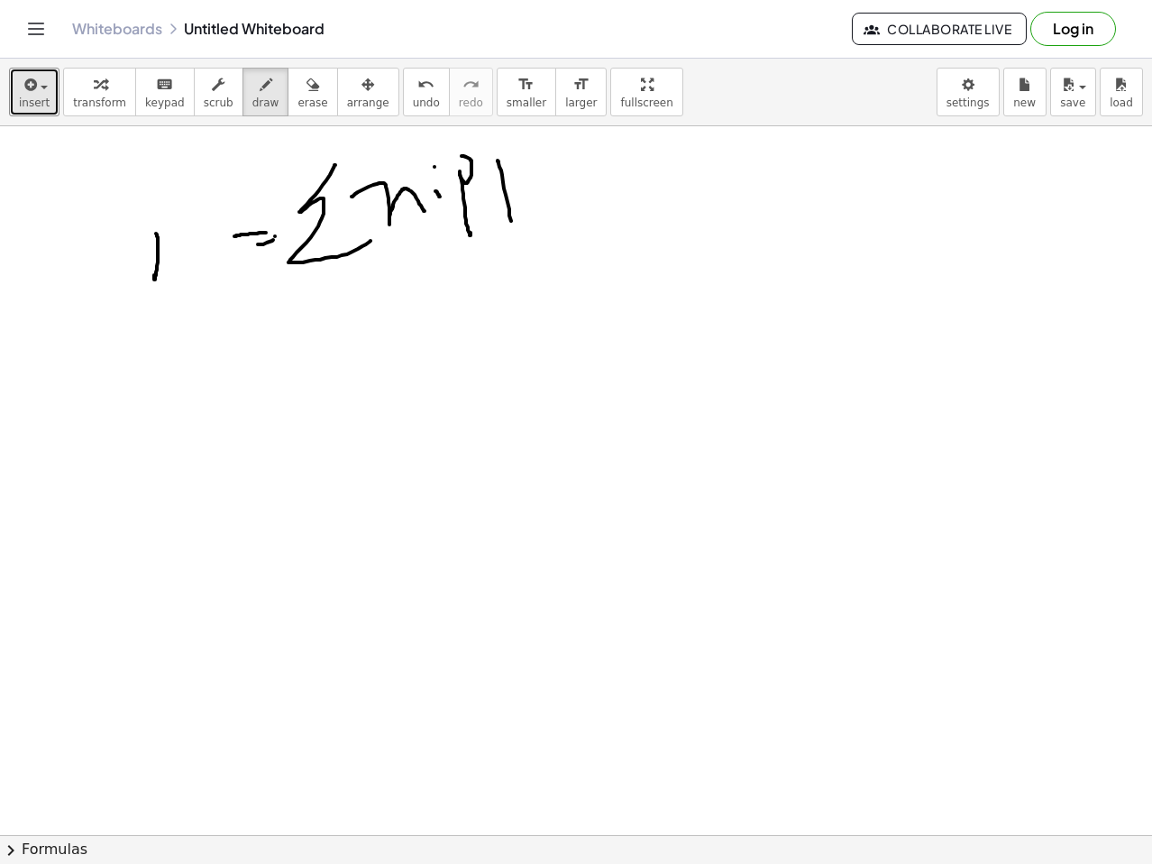
click at [547, 220] on div at bounding box center [576, 654] width 1152 height 1417
drag, startPoint x: 511, startPoint y: 165, endPoint x: 527, endPoint y: 160, distance: 16.8
click at [527, 160] on div at bounding box center [576, 654] width 1152 height 1417
drag, startPoint x: 527, startPoint y: 175, endPoint x: 557, endPoint y: 169, distance: 31.3
click at [553, 180] on div at bounding box center [576, 654] width 1152 height 1417
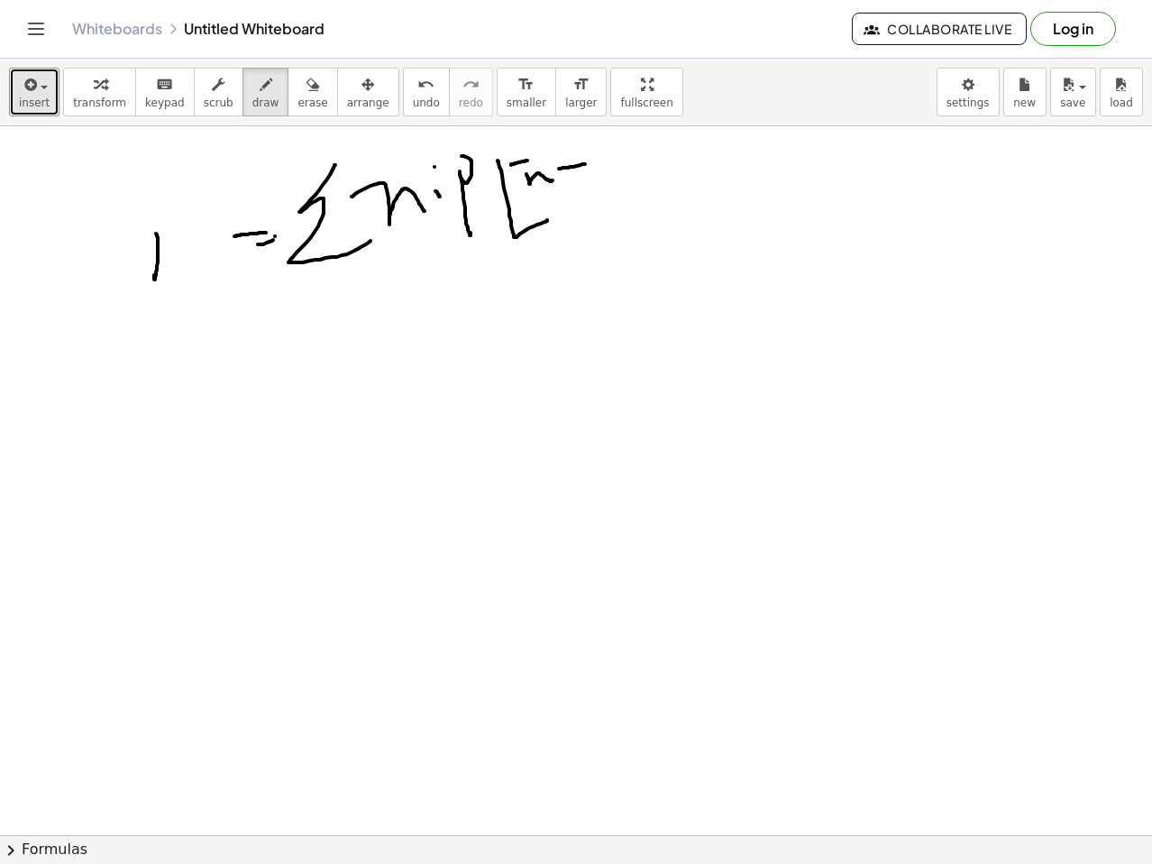
click at [590, 163] on div at bounding box center [576, 654] width 1152 height 1417
drag, startPoint x: 582, startPoint y: 179, endPoint x: 599, endPoint y: 160, distance: 24.3
click at [588, 172] on div at bounding box center [576, 654] width 1152 height 1417
drag, startPoint x: 622, startPoint y: 171, endPoint x: 661, endPoint y: 172, distance: 38.8
click at [661, 172] on div at bounding box center [576, 654] width 1152 height 1417
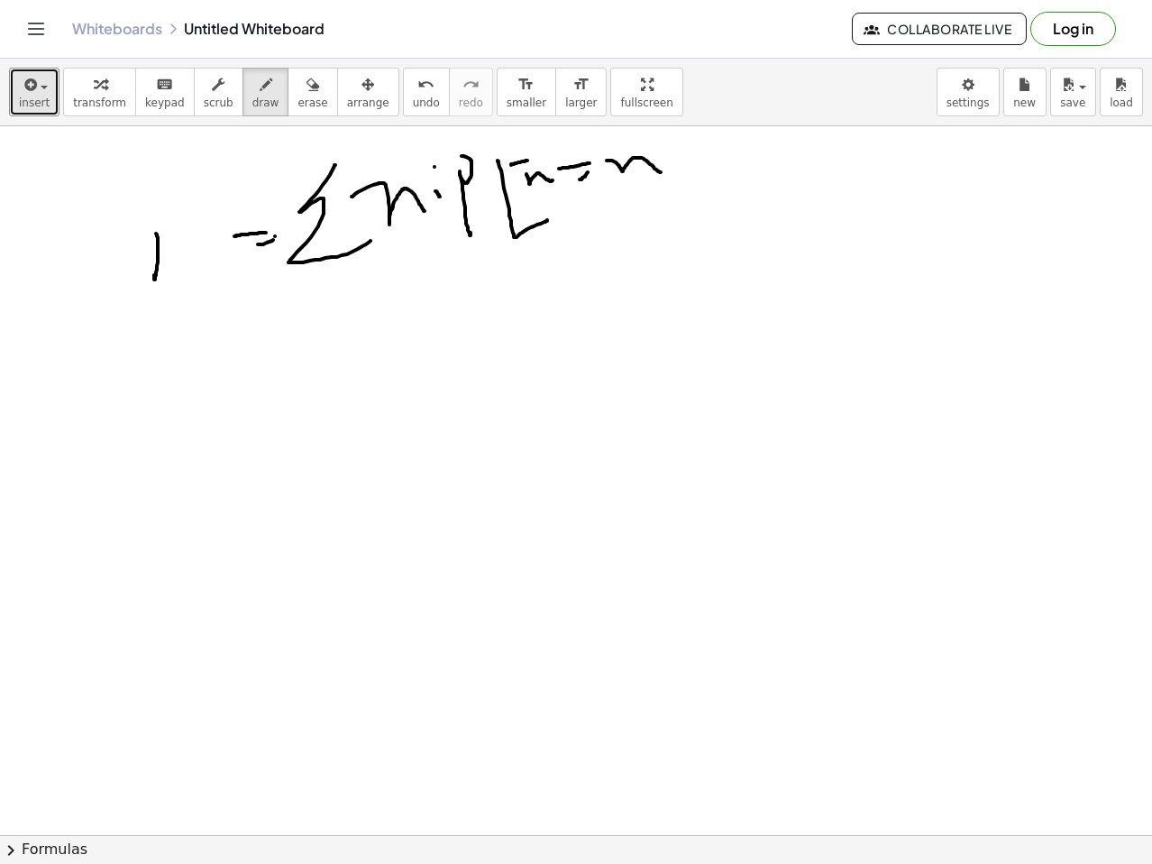
click at [680, 162] on div at bounding box center [576, 654] width 1152 height 1417
click at [671, 139] on div at bounding box center [576, 654] width 1152 height 1417
drag, startPoint x: 707, startPoint y: 135, endPoint x: 600, endPoint y: 237, distance: 148.0
click at [621, 237] on div at bounding box center [576, 654] width 1152 height 1417
click at [210, 491] on div at bounding box center [576, 654] width 1152 height 1417
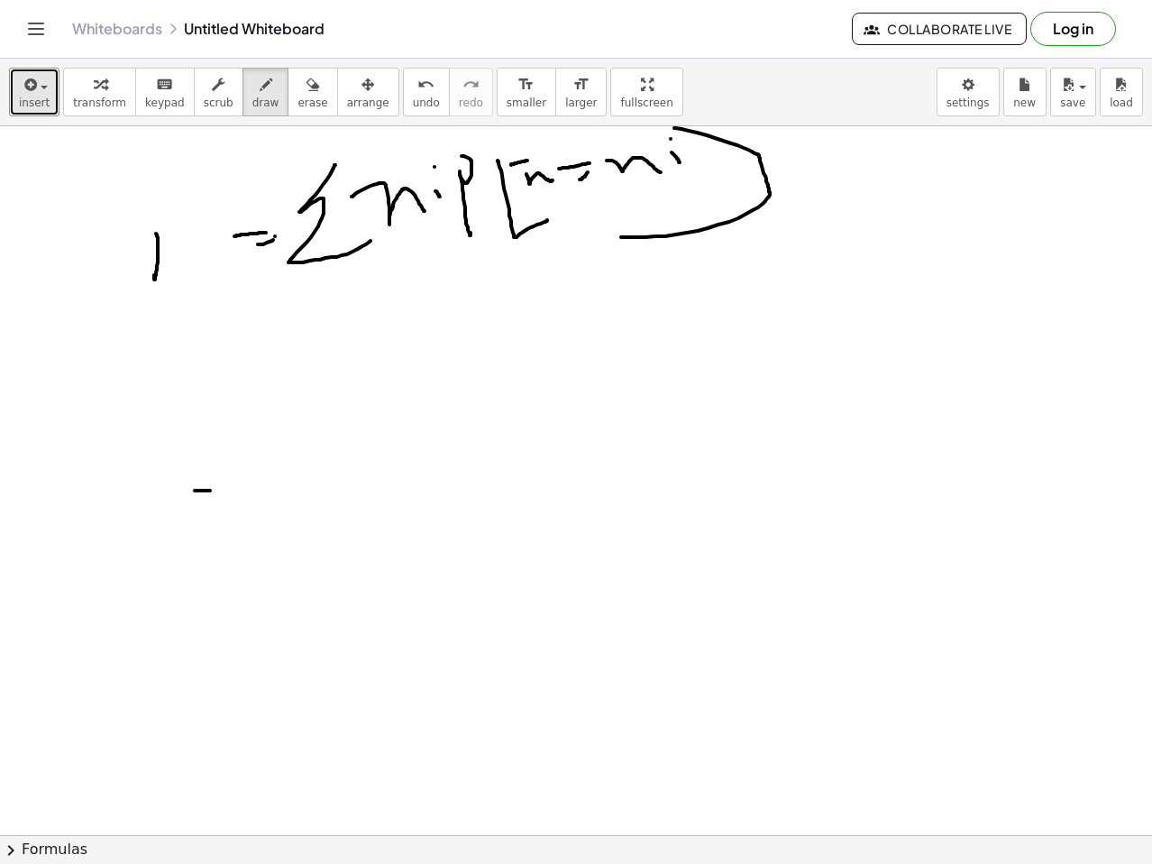
drag, startPoint x: 236, startPoint y: 508, endPoint x: 253, endPoint y: 507, distance: 17.2
click at [253, 508] on div at bounding box center [576, 654] width 1152 height 1417
click at [288, 95] on button "erase" at bounding box center [313, 92] width 50 height 49
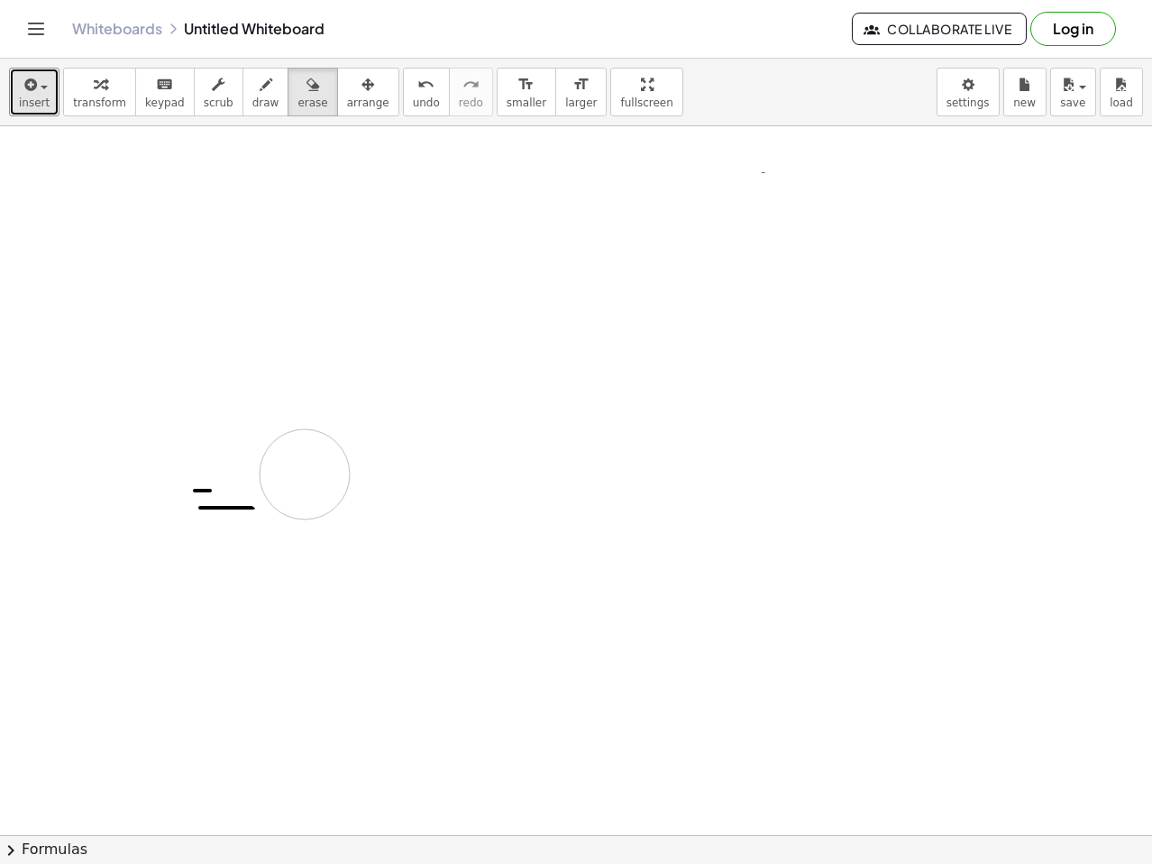
drag, startPoint x: 600, startPoint y: 152, endPoint x: 255, endPoint y: 360, distance: 402.1
click at [258, 445] on div at bounding box center [576, 654] width 1152 height 1417
drag, startPoint x: 242, startPoint y: 89, endPoint x: 230, endPoint y: 234, distance: 145.6
click at [260, 92] on icon "button" at bounding box center [266, 85] width 13 height 22
drag, startPoint x: 214, startPoint y: 398, endPoint x: 264, endPoint y: 398, distance: 50.5
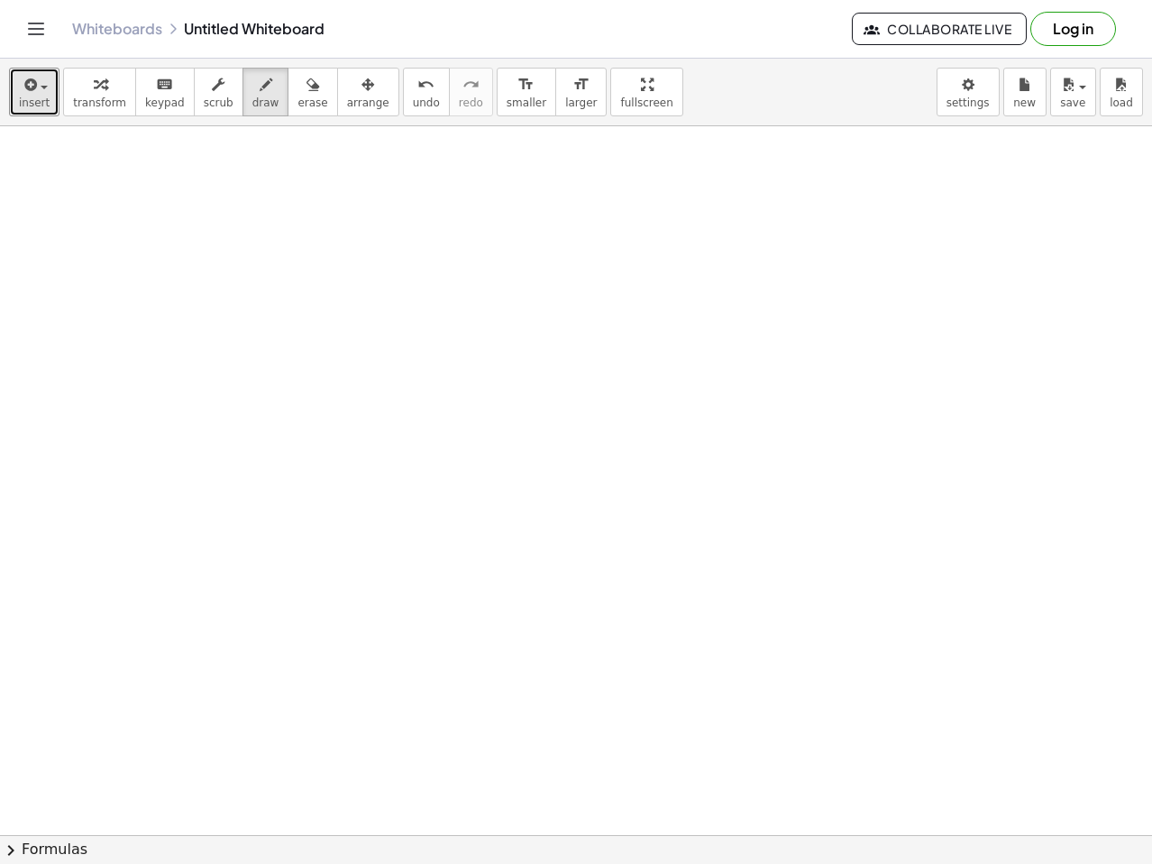
click at [272, 395] on div at bounding box center [576, 654] width 1152 height 1417
drag, startPoint x: 239, startPoint y: 415, endPoint x: 249, endPoint y: 415, distance: 9.9
click at [249, 415] on div at bounding box center [576, 654] width 1152 height 1417
drag, startPoint x: 371, startPoint y: 356, endPoint x: 406, endPoint y: 400, distance: 55.9
click at [399, 430] on div at bounding box center [576, 654] width 1152 height 1417
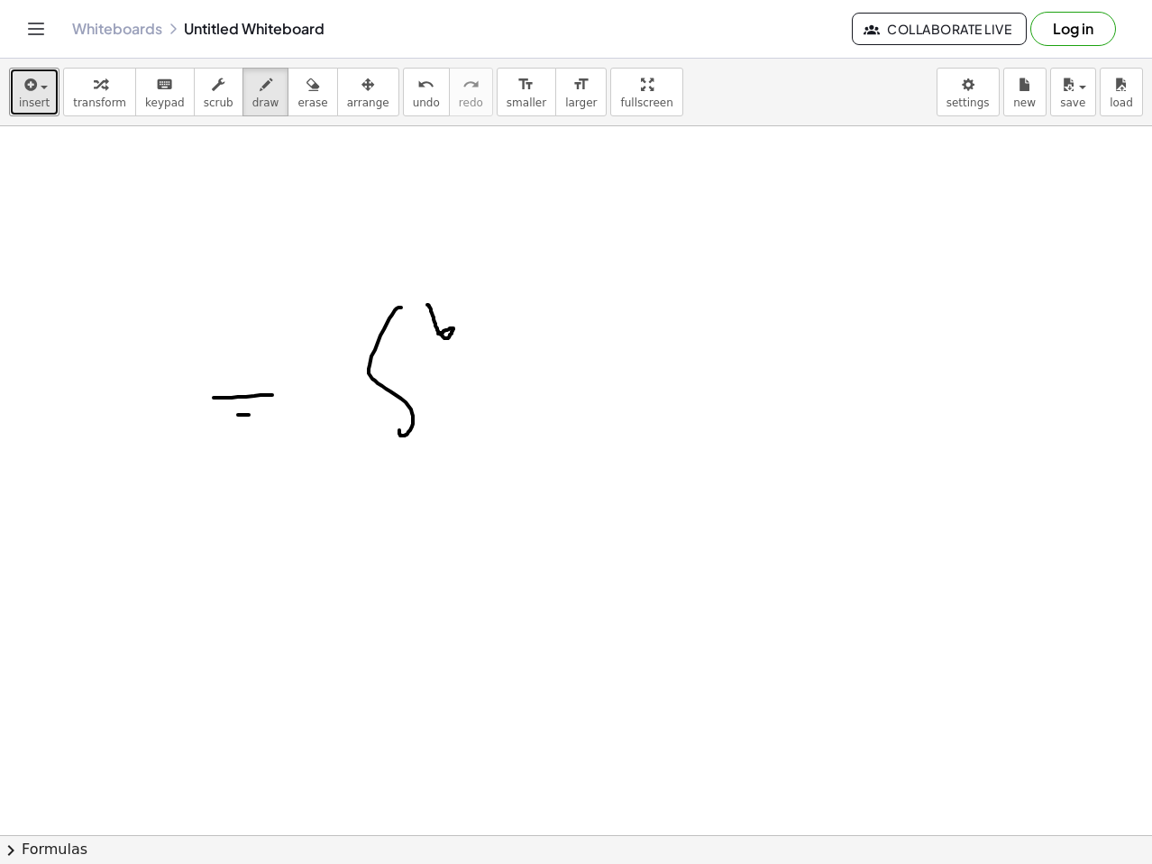
drag, startPoint x: 427, startPoint y: 305, endPoint x: 452, endPoint y: 353, distance: 54.4
click at [436, 334] on div at bounding box center [576, 654] width 1152 height 1417
drag, startPoint x: 464, startPoint y: 410, endPoint x: 533, endPoint y: 433, distance: 72.1
click at [533, 433] on div at bounding box center [576, 654] width 1152 height 1417
drag, startPoint x: 544, startPoint y: 362, endPoint x: 591, endPoint y: 379, distance: 49.6
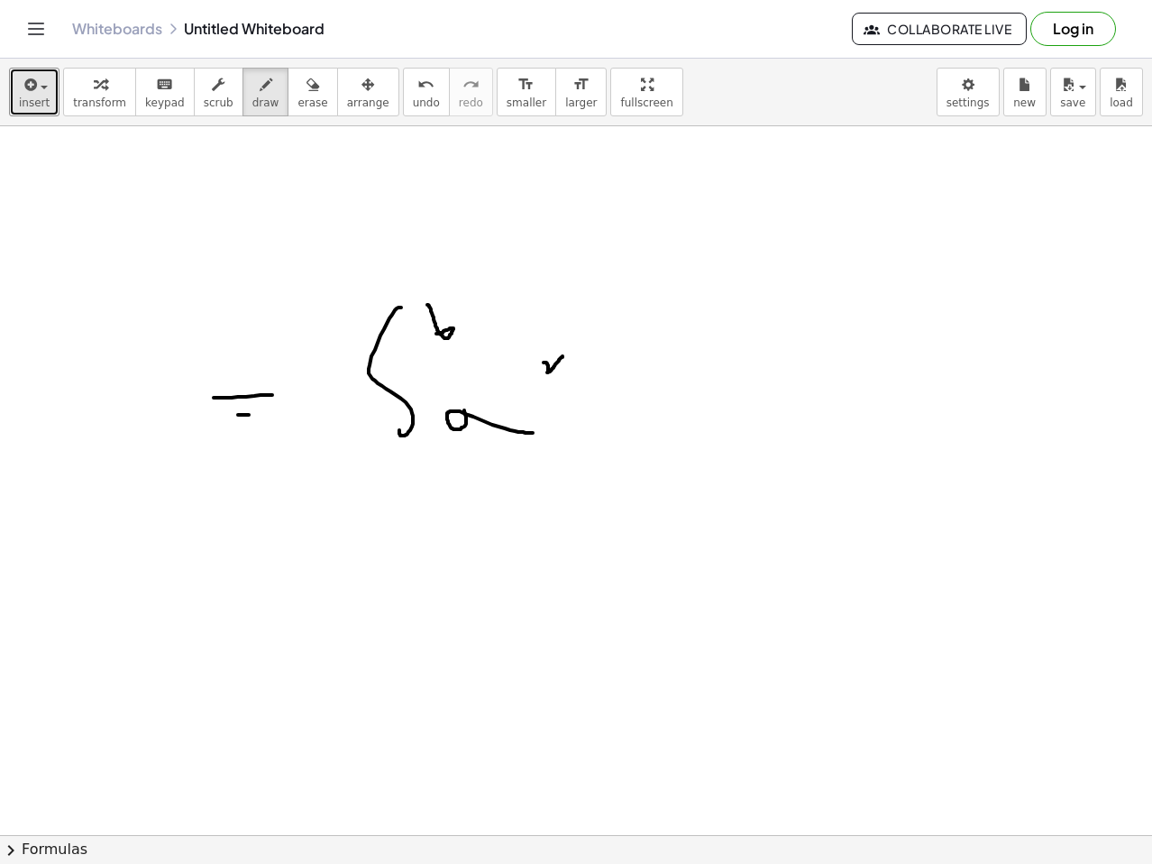
click at [591, 382] on div at bounding box center [576, 654] width 1152 height 1417
click at [617, 320] on div at bounding box center [576, 654] width 1152 height 1417
drag, startPoint x: 592, startPoint y: 355, endPoint x: 679, endPoint y: 323, distance: 92.4
click at [679, 323] on div at bounding box center [576, 654] width 1152 height 1417
click at [644, 396] on div at bounding box center [576, 654] width 1152 height 1417
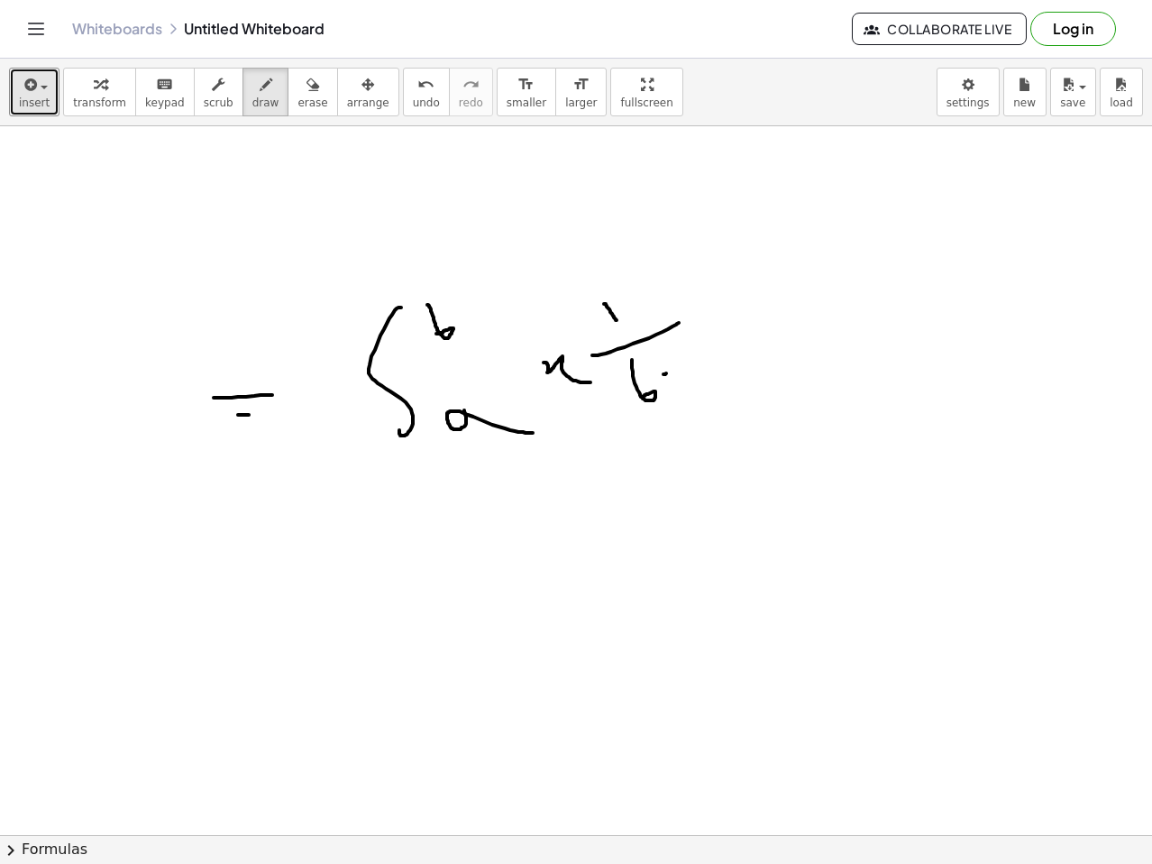
drag, startPoint x: 666, startPoint y: 373, endPoint x: 699, endPoint y: 348, distance: 41.1
click at [687, 363] on div at bounding box center [576, 654] width 1152 height 1417
drag, startPoint x: 716, startPoint y: 353, endPoint x: 748, endPoint y: 339, distance: 35.5
click at [747, 344] on div at bounding box center [576, 654] width 1152 height 1417
drag, startPoint x: 746, startPoint y: 298, endPoint x: 737, endPoint y: 223, distance: 75.4
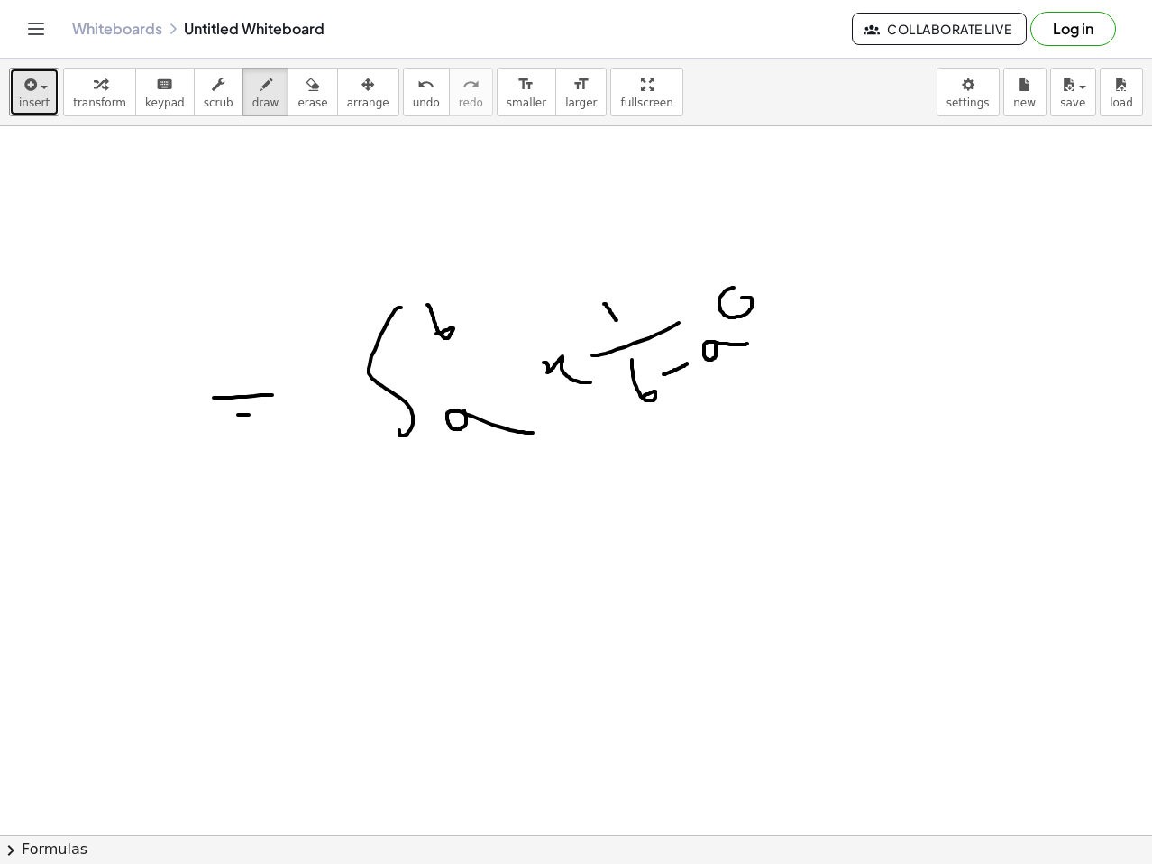
click at [738, 229] on div at bounding box center [576, 654] width 1152 height 1417
drag, startPoint x: 774, startPoint y: 265, endPoint x: 850, endPoint y: 281, distance: 78.3
click at [848, 280] on div at bounding box center [576, 654] width 1152 height 1417
click at [467, 591] on div at bounding box center [576, 654] width 1152 height 1417
drag, startPoint x: 456, startPoint y: 607, endPoint x: 481, endPoint y: 591, distance: 28.8
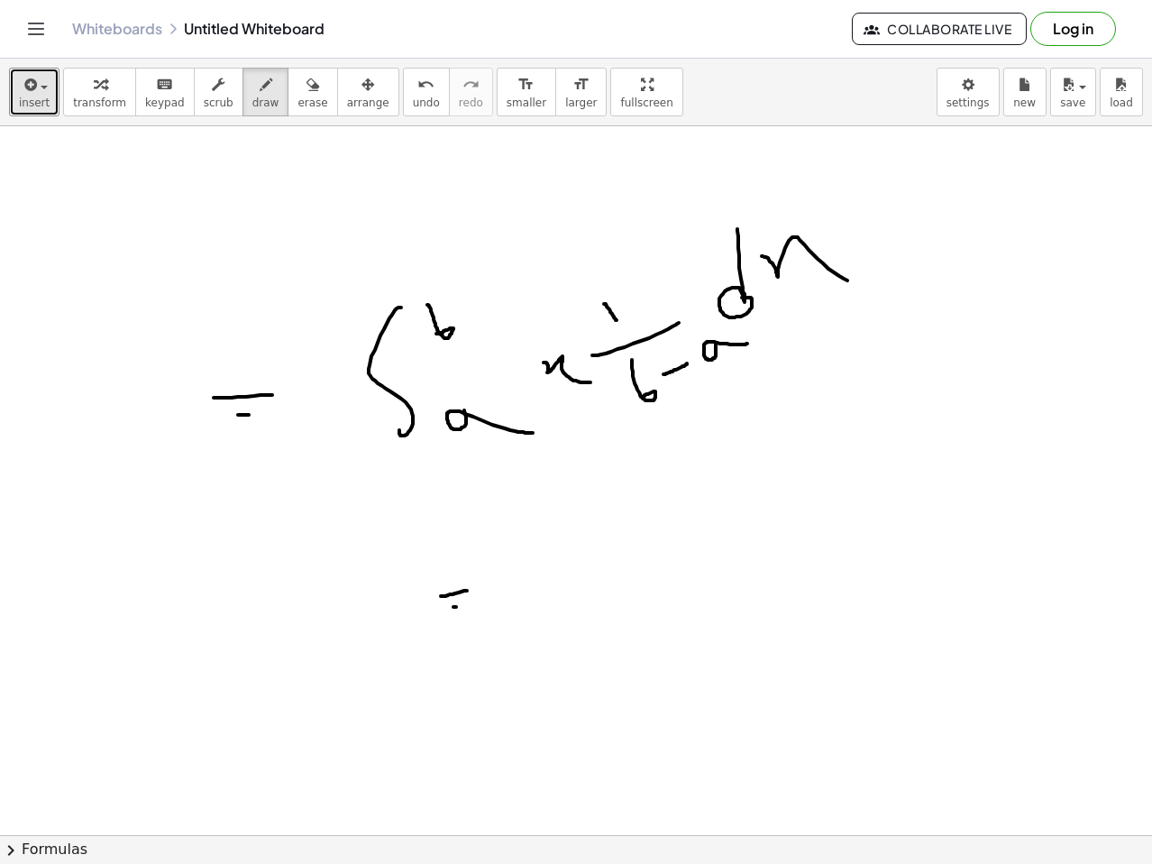
click at [475, 601] on div at bounding box center [576, 654] width 1152 height 1417
drag, startPoint x: 581, startPoint y: 502, endPoint x: 615, endPoint y: 496, distance: 34.8
click at [615, 496] on div at bounding box center [576, 654] width 1152 height 1417
drag, startPoint x: 619, startPoint y: 470, endPoint x: 653, endPoint y: 469, distance: 34.3
click at [647, 469] on div at bounding box center [576, 654] width 1152 height 1417
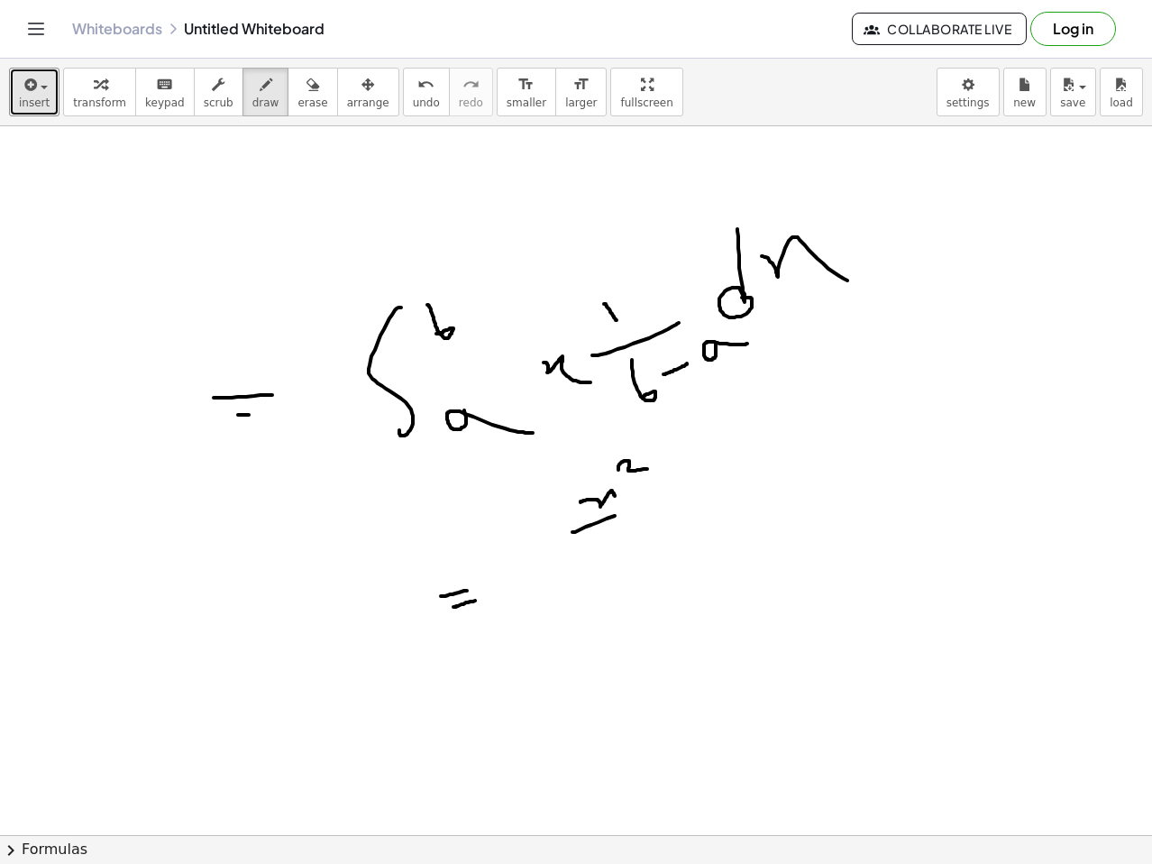
drag, startPoint x: 607, startPoint y: 518, endPoint x: 706, endPoint y: 492, distance: 102.6
click at [718, 482] on div at bounding box center [576, 654] width 1152 height 1417
drag, startPoint x: 651, startPoint y: 528, endPoint x: 763, endPoint y: 536, distance: 112.0
click at [755, 536] on div at bounding box center [576, 654] width 1152 height 1417
drag, startPoint x: 721, startPoint y: 491, endPoint x: 773, endPoint y: 516, distance: 56.9
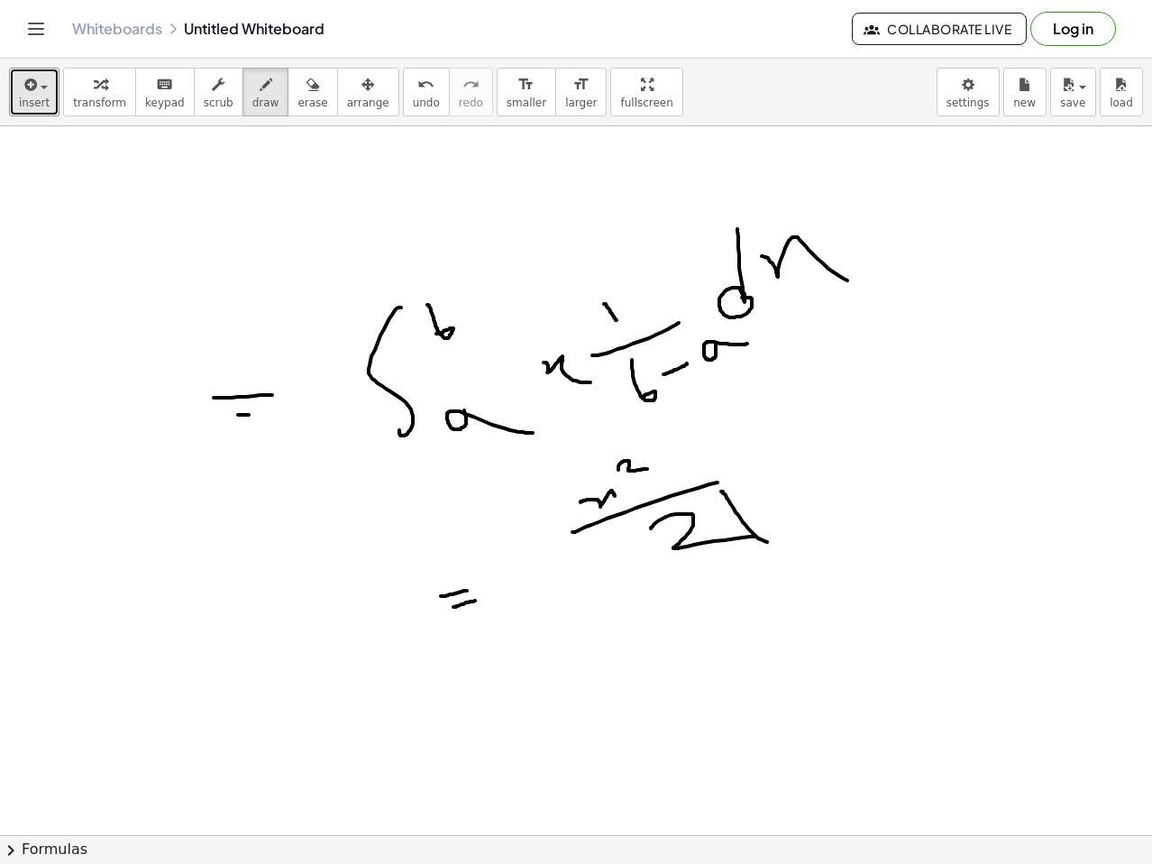
click at [777, 540] on div at bounding box center [576, 654] width 1152 height 1417
drag, startPoint x: 749, startPoint y: 491, endPoint x: 768, endPoint y: 511, distance: 28.1
click at [768, 511] on div at bounding box center [576, 654] width 1152 height 1417
drag, startPoint x: 798, startPoint y: 491, endPoint x: 809, endPoint y: 483, distance: 13.0
click at [809, 484] on div at bounding box center [576, 654] width 1152 height 1417
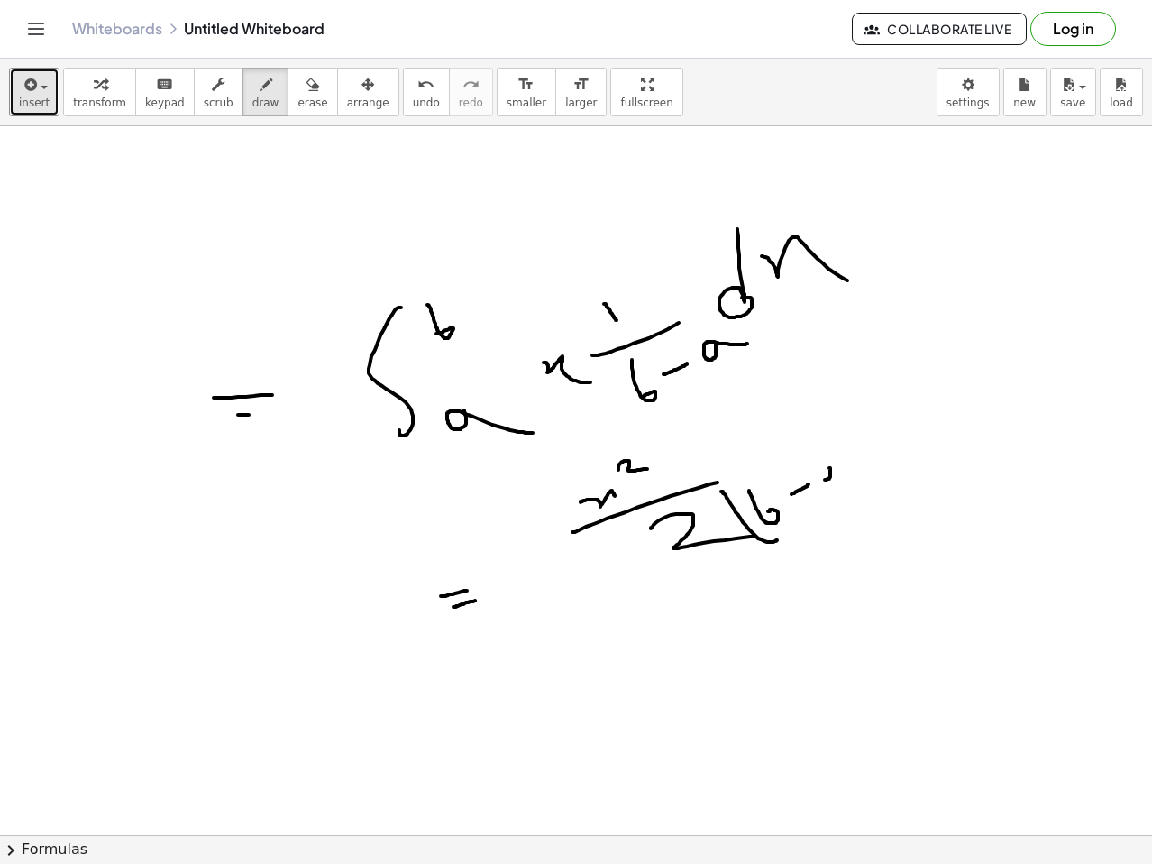
click at [835, 469] on div at bounding box center [576, 654] width 1152 height 1417
drag, startPoint x: 852, startPoint y: 459, endPoint x: 827, endPoint y: 538, distance: 83.3
click at [860, 536] on div at bounding box center [576, 654] width 1152 height 1417
drag, startPoint x: 528, startPoint y: 517, endPoint x: 622, endPoint y: 600, distance: 125.2
click at [621, 611] on div at bounding box center [576, 654] width 1152 height 1417
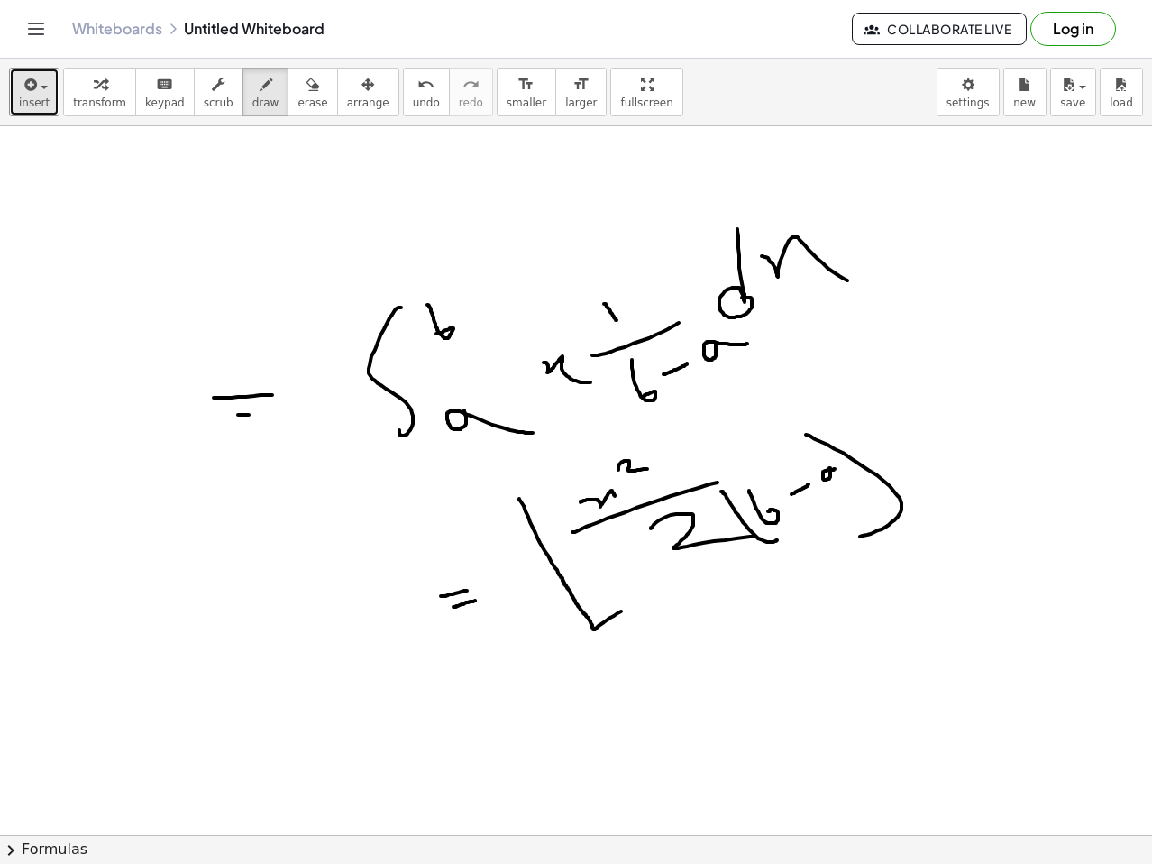
drag, startPoint x: 529, startPoint y: 498, endPoint x: 593, endPoint y: 467, distance: 71.0
click at [580, 472] on div at bounding box center [576, 654] width 1152 height 1417
drag, startPoint x: 903, startPoint y: 348, endPoint x: 881, endPoint y: 539, distance: 192.5
click at [885, 537] on div at bounding box center [576, 654] width 1152 height 1417
drag, startPoint x: 696, startPoint y: 674, endPoint x: 724, endPoint y: 668, distance: 28.5
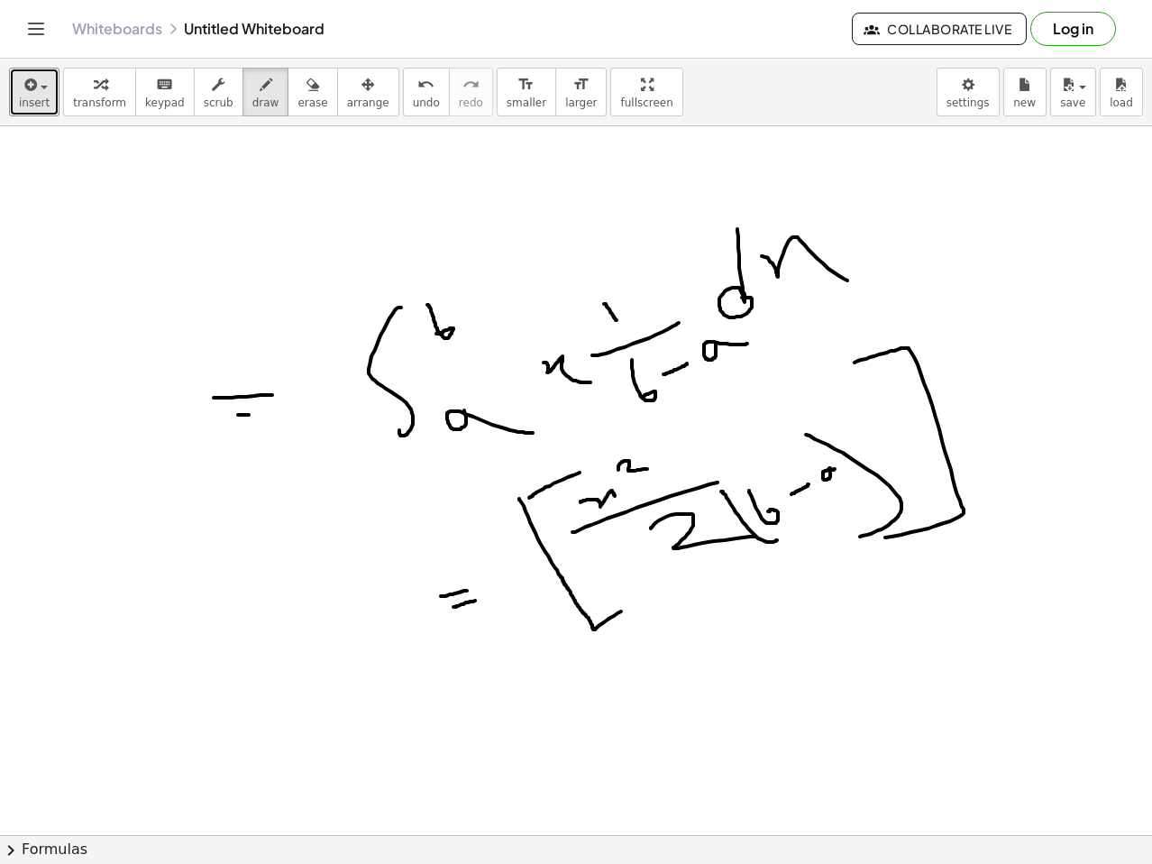
click at [723, 670] on div at bounding box center [576, 654] width 1152 height 1417
drag, startPoint x: 724, startPoint y: 668, endPoint x: 706, endPoint y: 668, distance: 18.0
click at [703, 674] on div at bounding box center [576, 654] width 1152 height 1417
drag, startPoint x: 697, startPoint y: 679, endPoint x: 745, endPoint y: 624, distance: 72.9
click at [715, 675] on div at bounding box center [576, 654] width 1152 height 1417
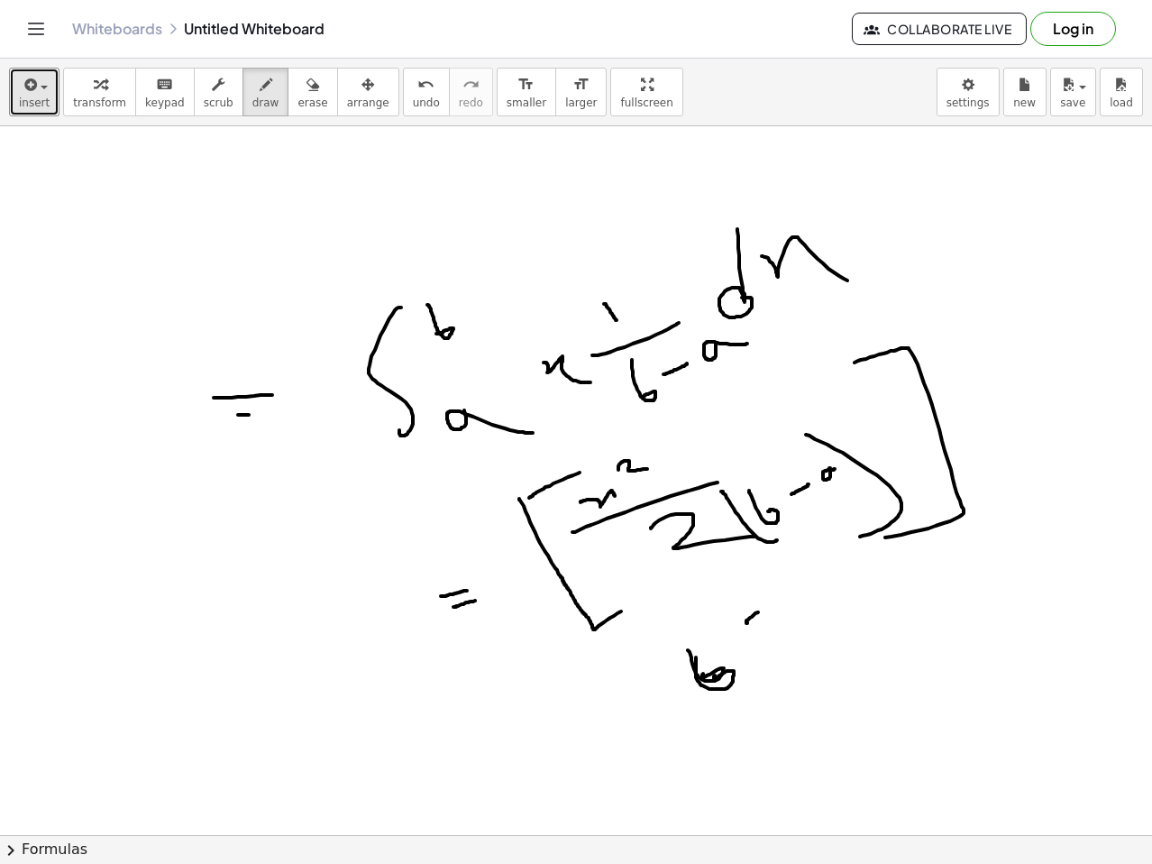
drag, startPoint x: 747, startPoint y: 623, endPoint x: 791, endPoint y: 615, distance: 44.9
click at [791, 615] on div at bounding box center [576, 654] width 1152 height 1417
drag, startPoint x: 659, startPoint y: 738, endPoint x: 930, endPoint y: 607, distance: 300.4
click at [931, 604] on div at bounding box center [576, 654] width 1152 height 1417
drag, startPoint x: 775, startPoint y: 727, endPoint x: 812, endPoint y: 741, distance: 40.5
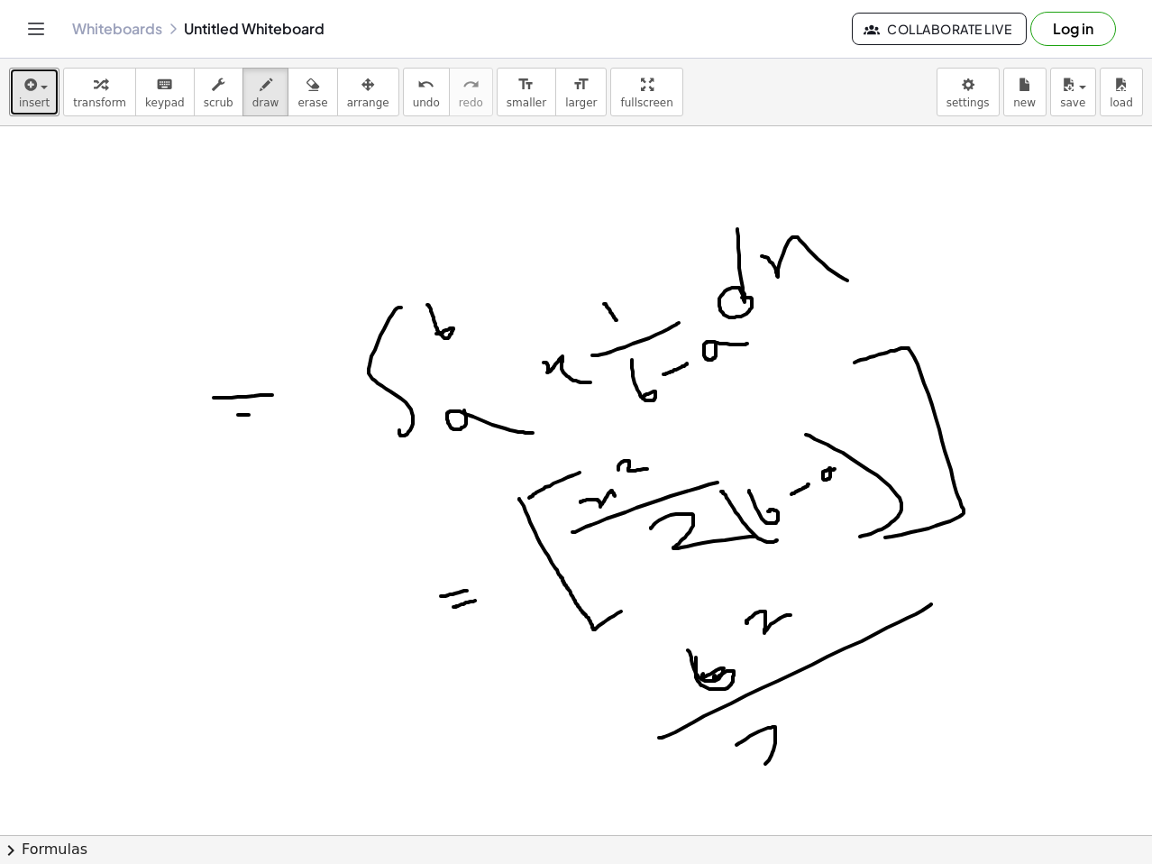
click at [810, 747] on div at bounding box center [576, 654] width 1152 height 1417
drag, startPoint x: 808, startPoint y: 700, endPoint x: 841, endPoint y: 696, distance: 33.6
click at [870, 751] on div at bounding box center [576, 654] width 1152 height 1417
drag, startPoint x: 834, startPoint y: 691, endPoint x: 881, endPoint y: 703, distance: 48.6
click at [856, 720] on div at bounding box center [576, 654] width 1152 height 1417
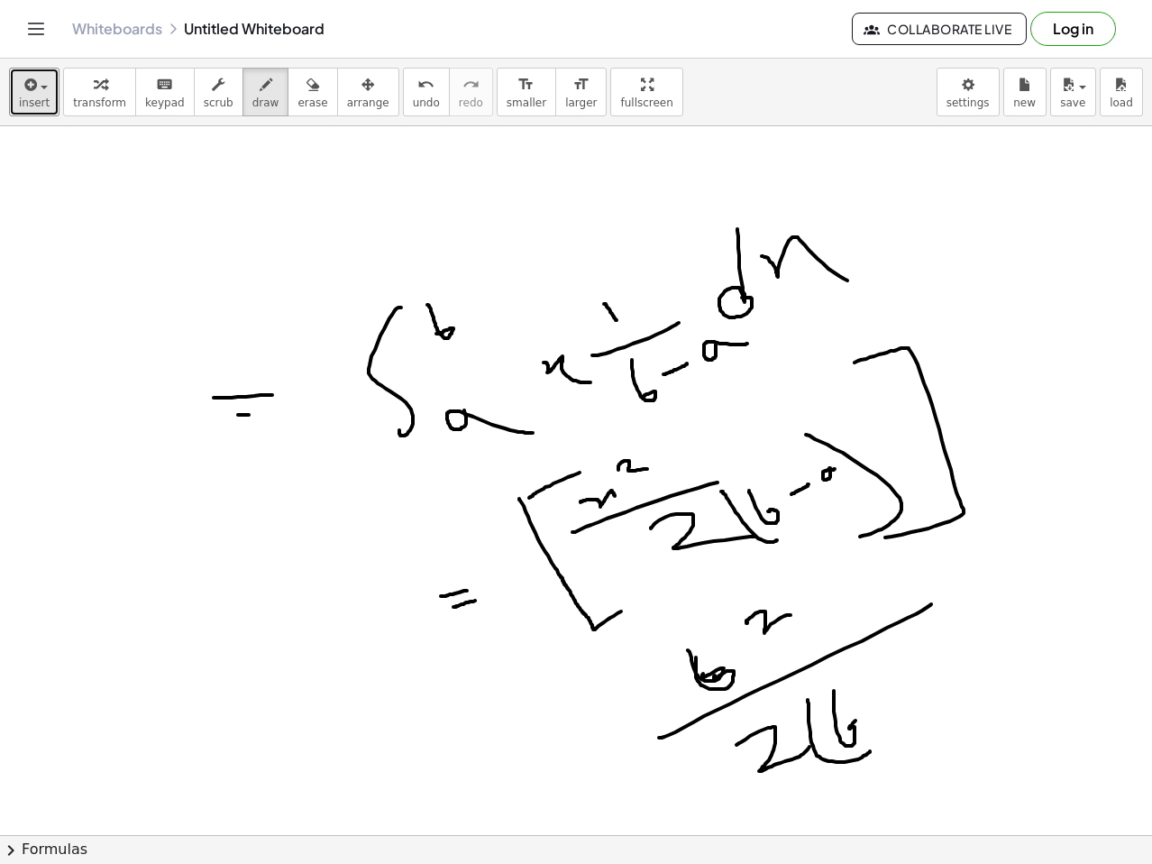
drag, startPoint x: 881, startPoint y: 703, endPoint x: 910, endPoint y: 688, distance: 32.7
click at [908, 693] on div at bounding box center [576, 654] width 1152 height 1417
drag, startPoint x: 923, startPoint y: 683, endPoint x: 950, endPoint y: 676, distance: 27.8
click at [950, 676] on div at bounding box center [576, 654] width 1152 height 1417
drag, startPoint x: 930, startPoint y: 647, endPoint x: 929, endPoint y: 719, distance: 71.2
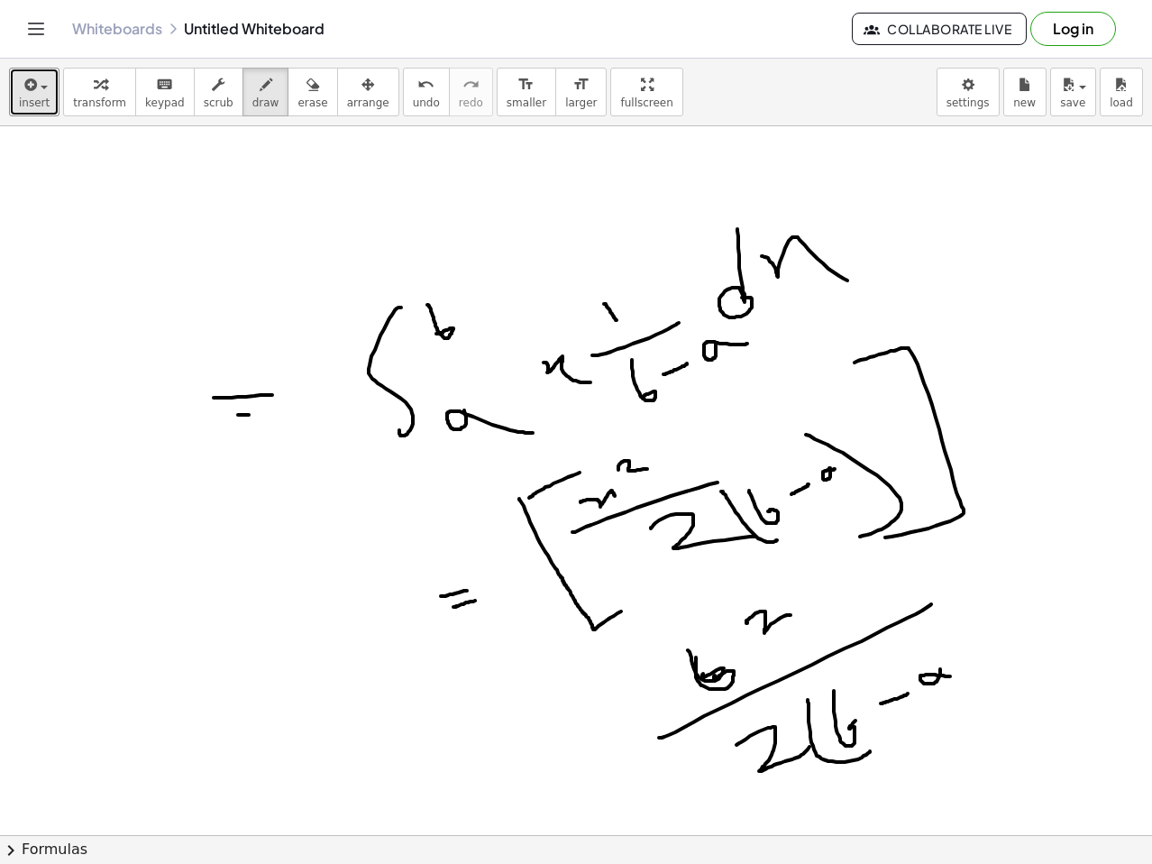
click at [932, 722] on div at bounding box center [576, 654] width 1152 height 1417
drag, startPoint x: 958, startPoint y: 584, endPoint x: 994, endPoint y: 557, distance: 44.4
click at [994, 557] on div at bounding box center [576, 654] width 1152 height 1417
drag, startPoint x: 1055, startPoint y: 498, endPoint x: 1052, endPoint y: 483, distance: 14.7
click at [1052, 483] on div at bounding box center [576, 654] width 1152 height 1417
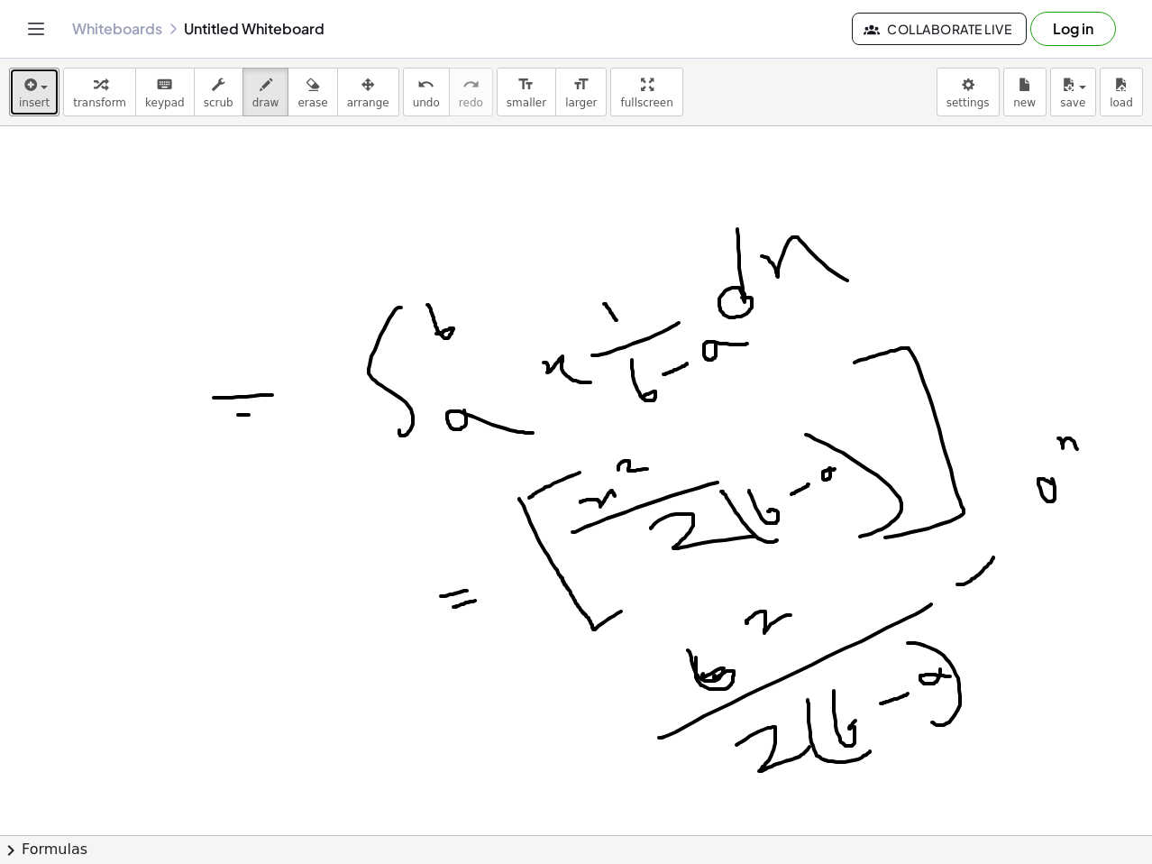
click at [1098, 438] on div at bounding box center [576, 654] width 1152 height 1417
click at [1135, 478] on div at bounding box center [576, 654] width 1152 height 1417
click at [1050, 640] on div at bounding box center [576, 654] width 1152 height 1417
click at [1078, 618] on div at bounding box center [576, 654] width 1152 height 1417
click at [1085, 612] on div at bounding box center [576, 654] width 1152 height 1417
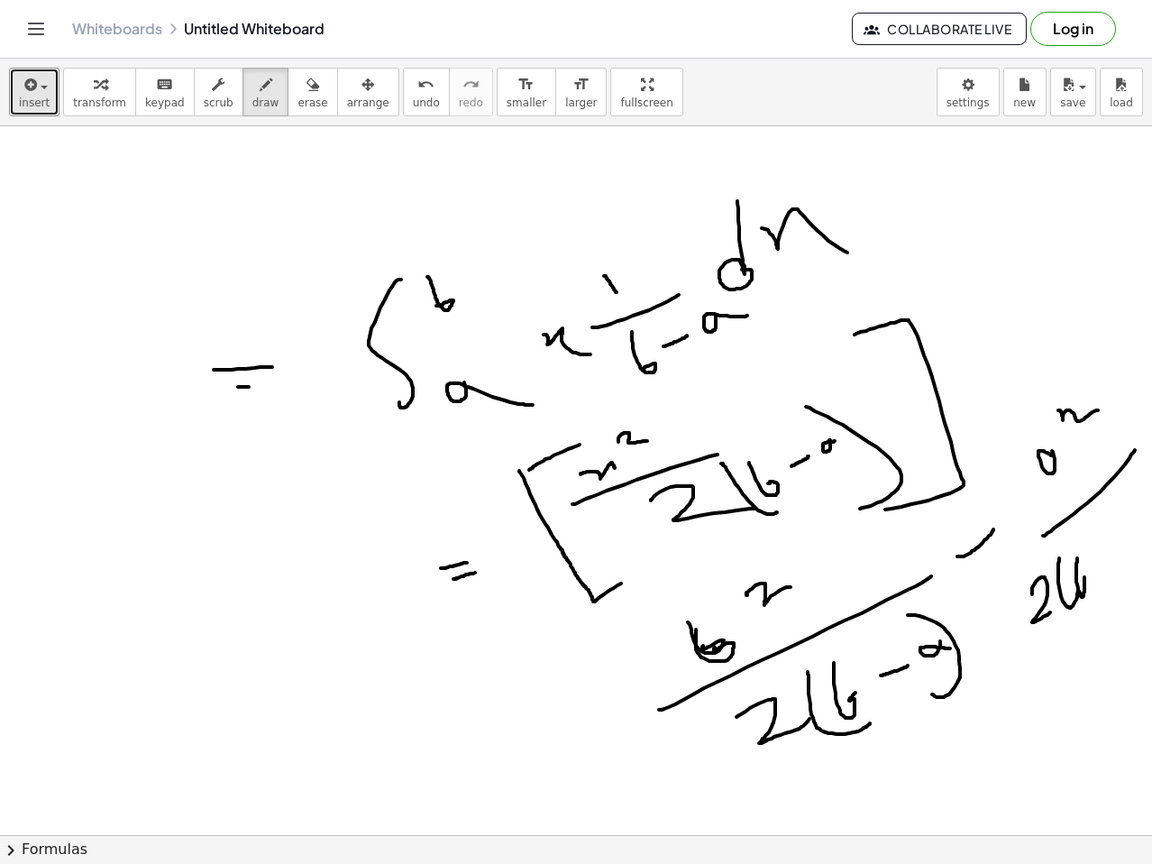
scroll to position [361, 0]
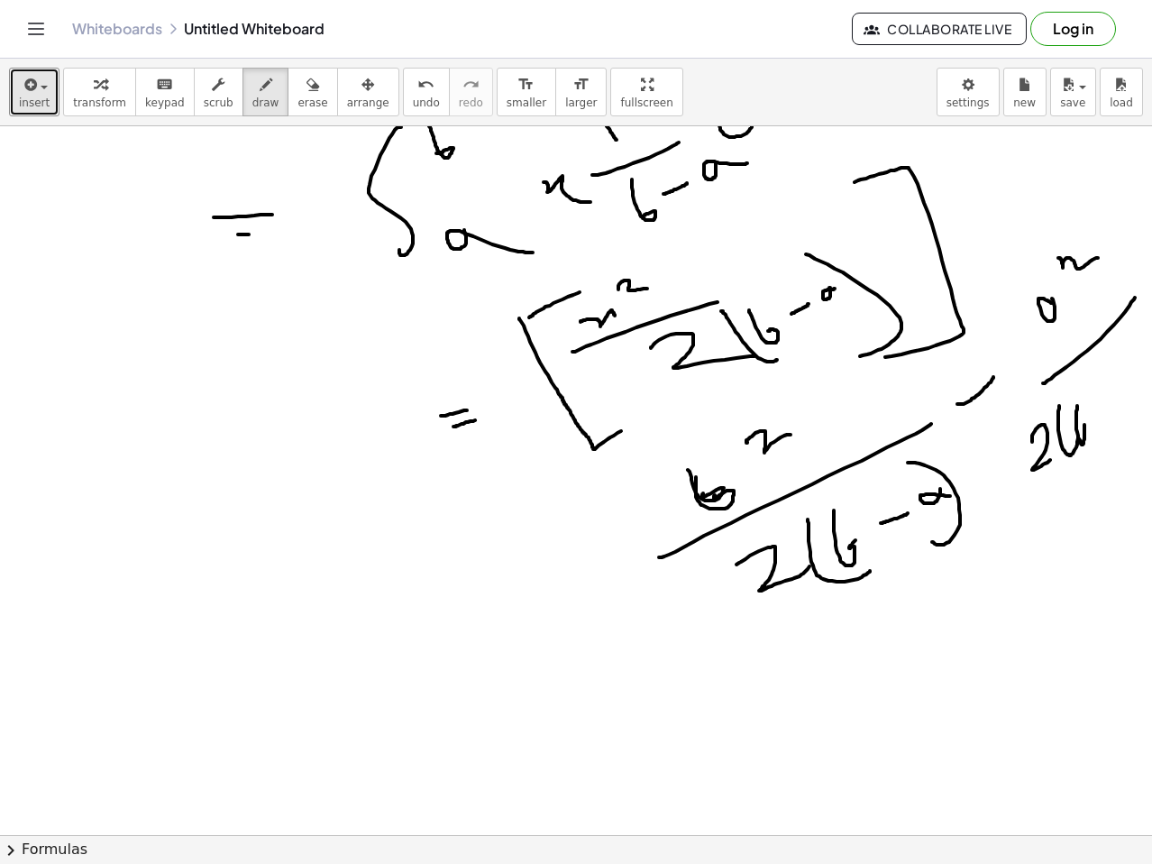
drag, startPoint x: 212, startPoint y: 770, endPoint x: 253, endPoint y: 768, distance: 41.5
click at [253, 767] on div at bounding box center [576, 474] width 1152 height 1417
drag, startPoint x: 226, startPoint y: 784, endPoint x: 275, endPoint y: 788, distance: 48.8
click at [270, 787] on div at bounding box center [576, 474] width 1152 height 1417
click at [873, 695] on div at bounding box center [576, 474] width 1152 height 1417
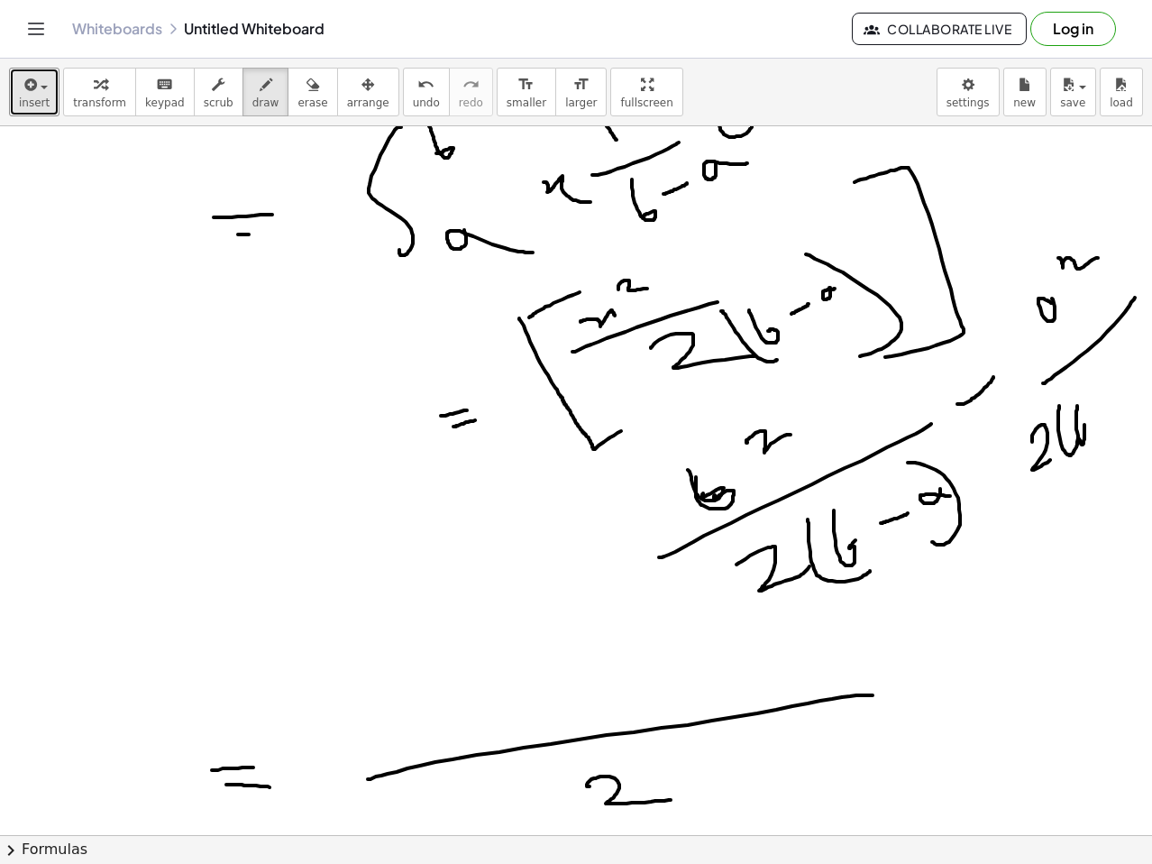
click at [674, 796] on div at bounding box center [576, 474] width 1152 height 1417
click at [668, 782] on div at bounding box center [576, 474] width 1152 height 1417
click at [695, 782] on div at bounding box center [576, 474] width 1152 height 1417
click at [699, 763] on div at bounding box center [576, 474] width 1152 height 1417
click at [746, 752] on div at bounding box center [576, 474] width 1152 height 1417
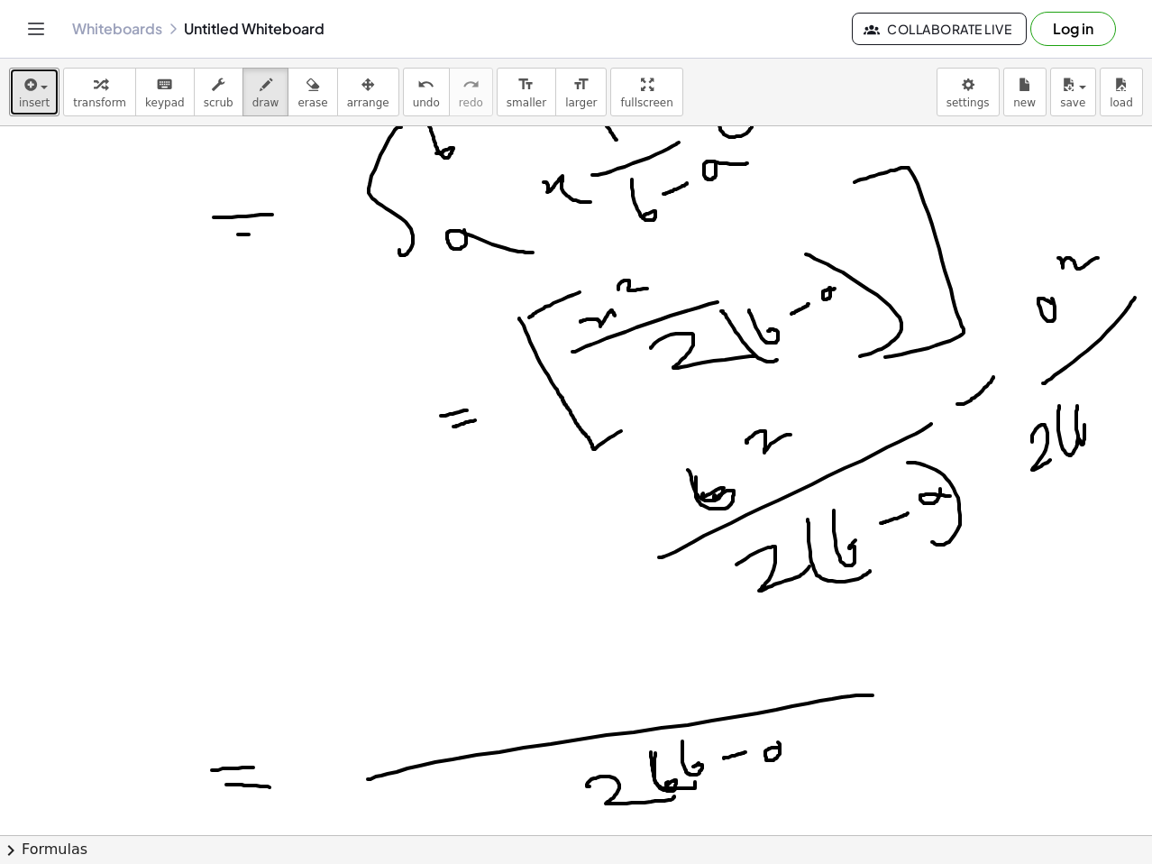
click at [810, 755] on div at bounding box center [576, 474] width 1152 height 1417
click at [789, 787] on div at bounding box center [576, 474] width 1152 height 1417
click at [457, 711] on div at bounding box center [576, 474] width 1152 height 1417
click at [581, 649] on div at bounding box center [576, 474] width 1152 height 1417
click at [663, 679] on div at bounding box center [576, 474] width 1152 height 1417
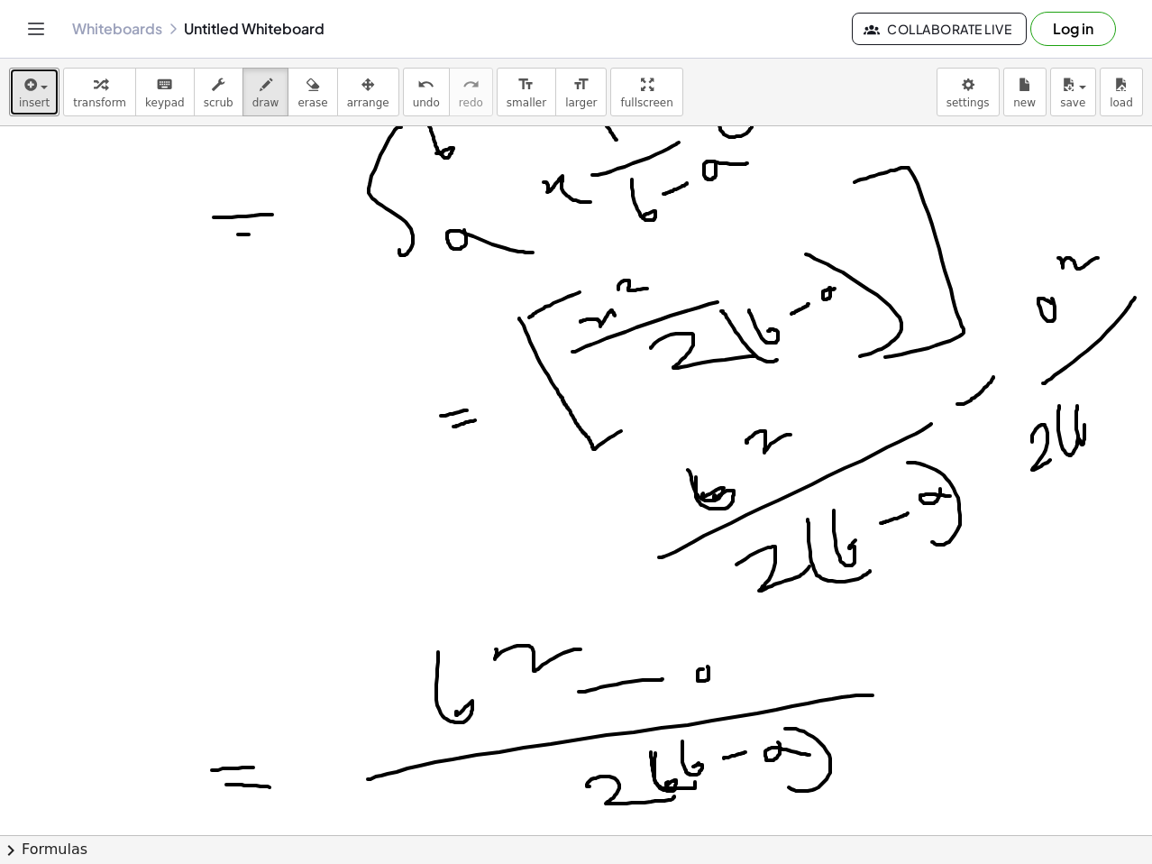
click at [735, 685] on div at bounding box center [576, 474] width 1152 height 1417
click at [817, 628] on div at bounding box center [576, 474] width 1152 height 1417
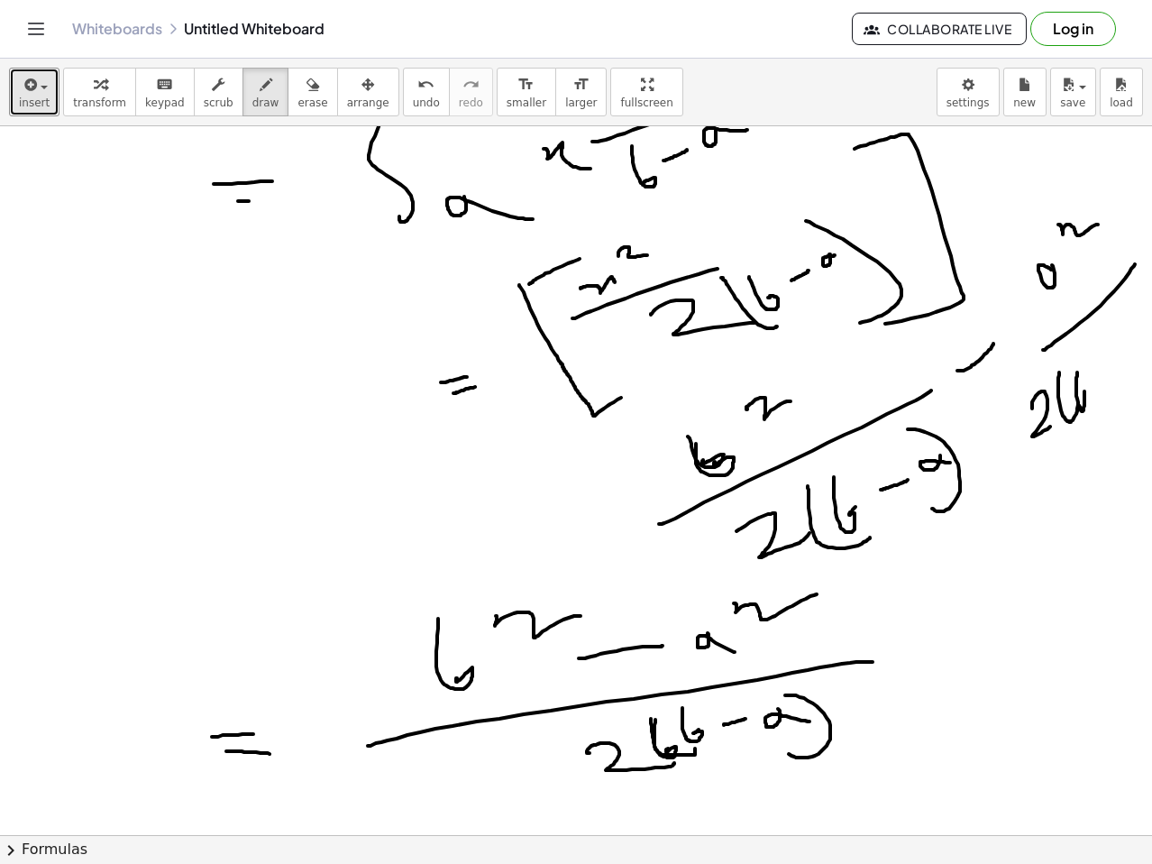
scroll to position [541, 0]
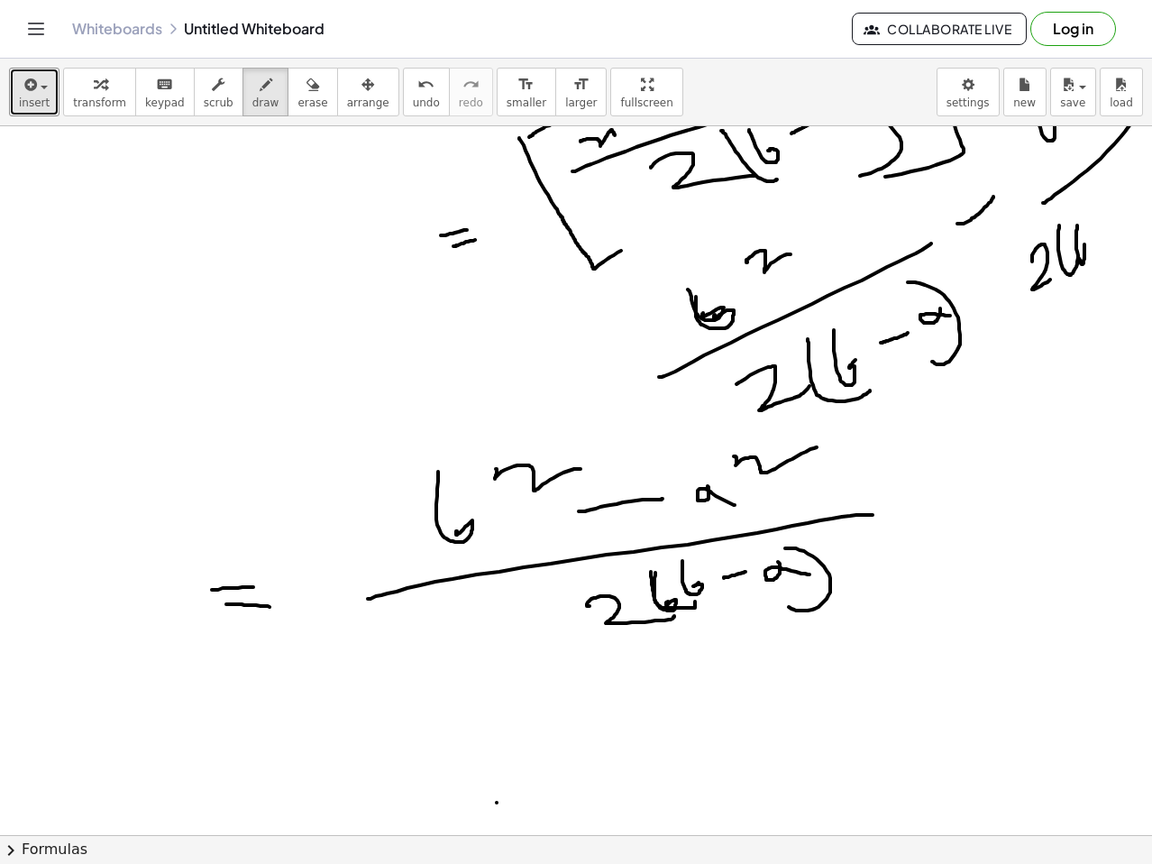
click at [525, 797] on div at bounding box center [576, 293] width 1152 height 1417
click at [571, 797] on div at bounding box center [576, 293] width 1152 height 1417
click at [696, 731] on div at bounding box center [576, 293] width 1152 height 1417
click at [713, 720] on div at bounding box center [576, 293] width 1152 height 1417
click at [777, 706] on div at bounding box center [576, 293] width 1152 height 1417
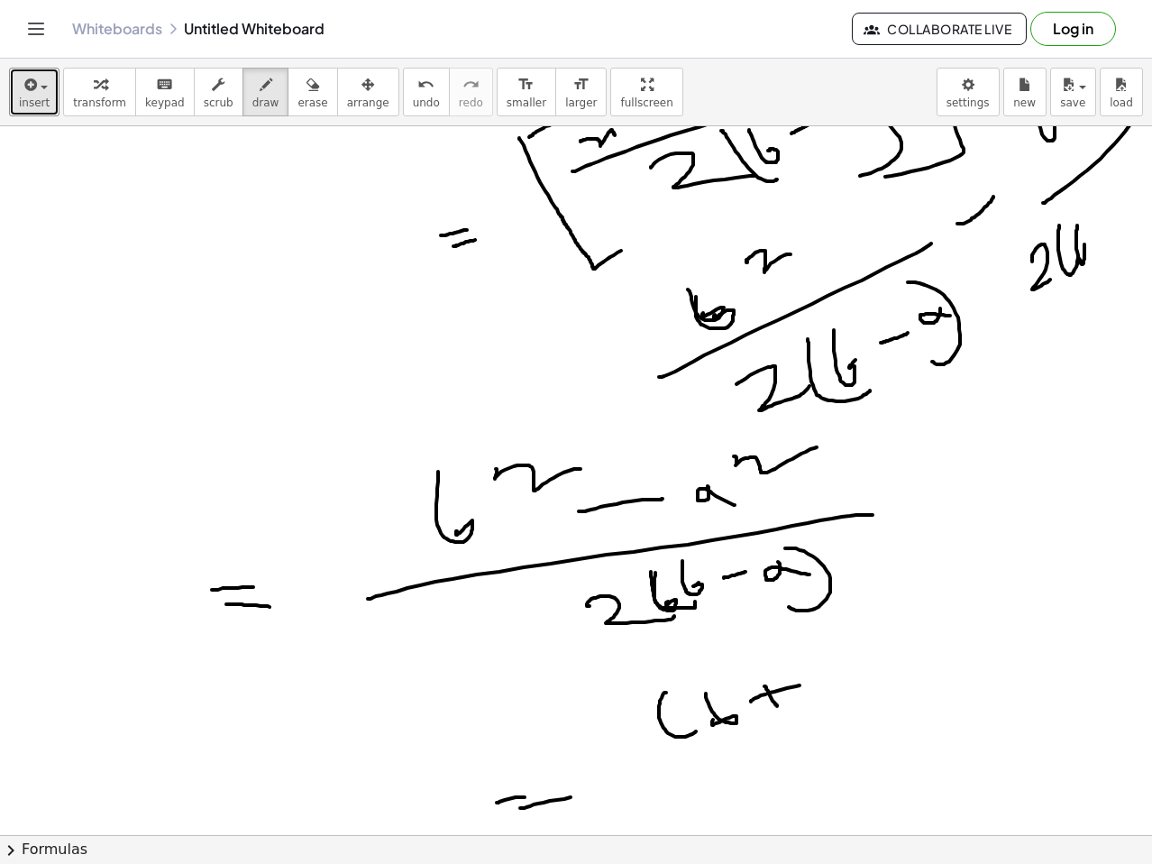
click at [804, 683] on div at bounding box center [576, 293] width 1152 height 1417
click at [845, 675] on div at bounding box center [576, 293] width 1152 height 1417
click at [878, 684] on div at bounding box center [576, 293] width 1152 height 1417
click at [949, 663] on div at bounding box center [576, 293] width 1152 height 1417
click at [941, 630] on div at bounding box center [576, 293] width 1152 height 1417
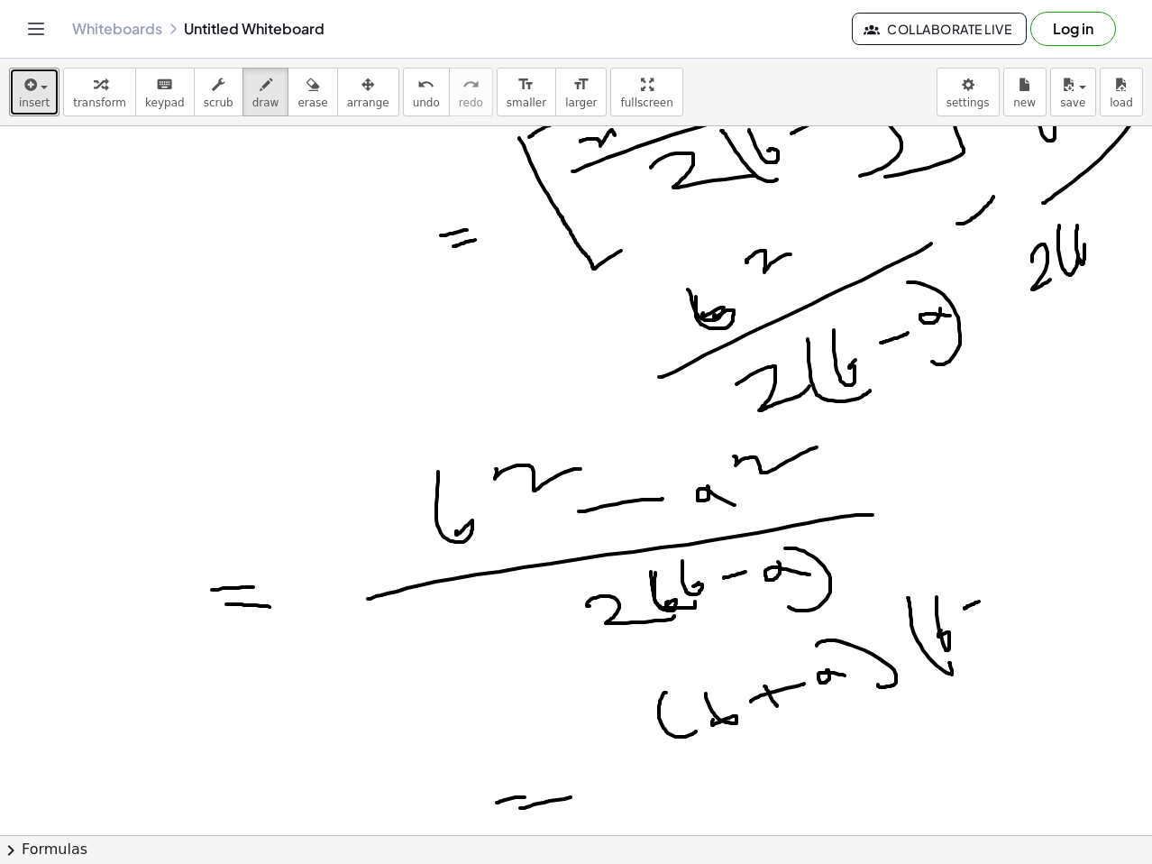
click at [985, 597] on div at bounding box center [576, 293] width 1152 height 1417
click at [1029, 579] on div at bounding box center [576, 293] width 1152 height 1417
click at [1070, 625] on div at bounding box center [576, 293] width 1152 height 1417
click at [683, 803] on div at bounding box center [576, 293] width 1152 height 1417
click at [997, 676] on div at bounding box center [576, 293] width 1152 height 1417
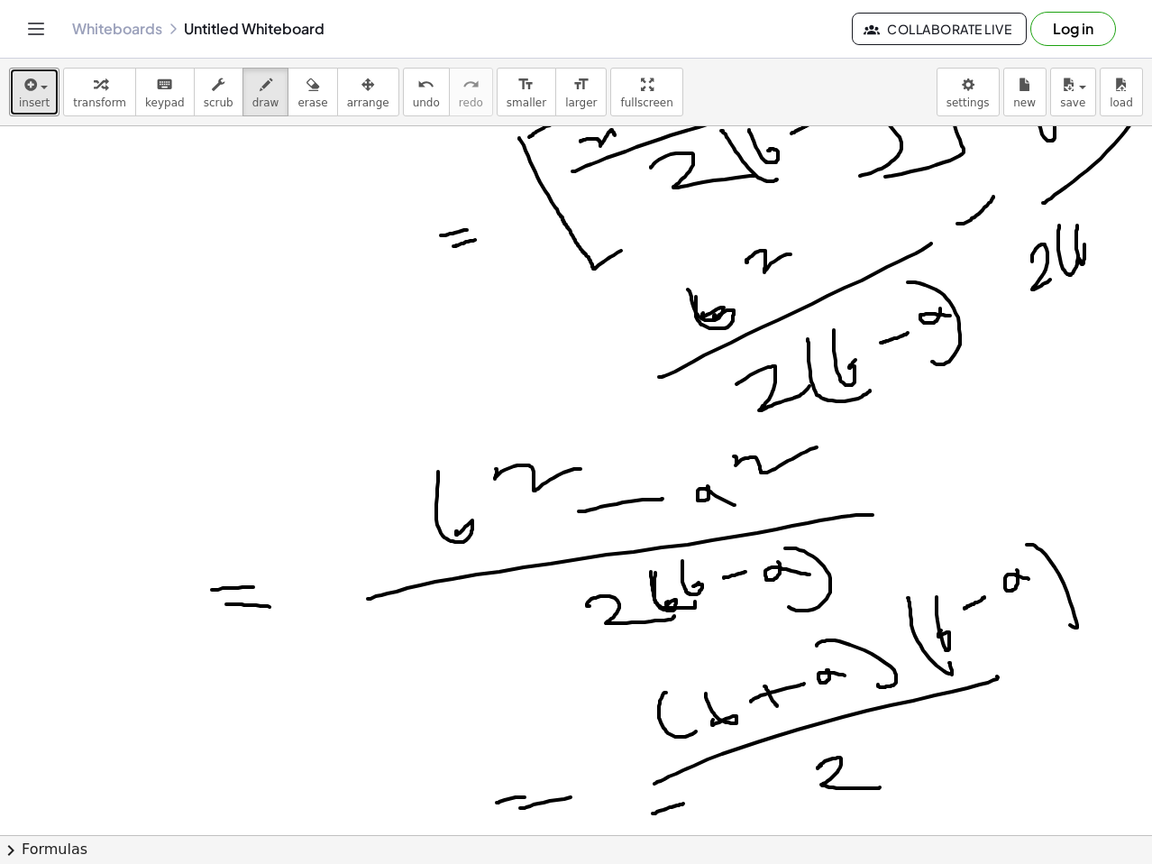
click at [880, 784] on div at bounding box center [576, 293] width 1152 height 1417
click at [943, 773] on div at bounding box center [576, 293] width 1152 height 1417
click at [920, 737] on div at bounding box center [576, 293] width 1152 height 1417
click at [959, 715] on div at bounding box center [576, 293] width 1152 height 1417
click at [1024, 709] on div at bounding box center [576, 293] width 1152 height 1417
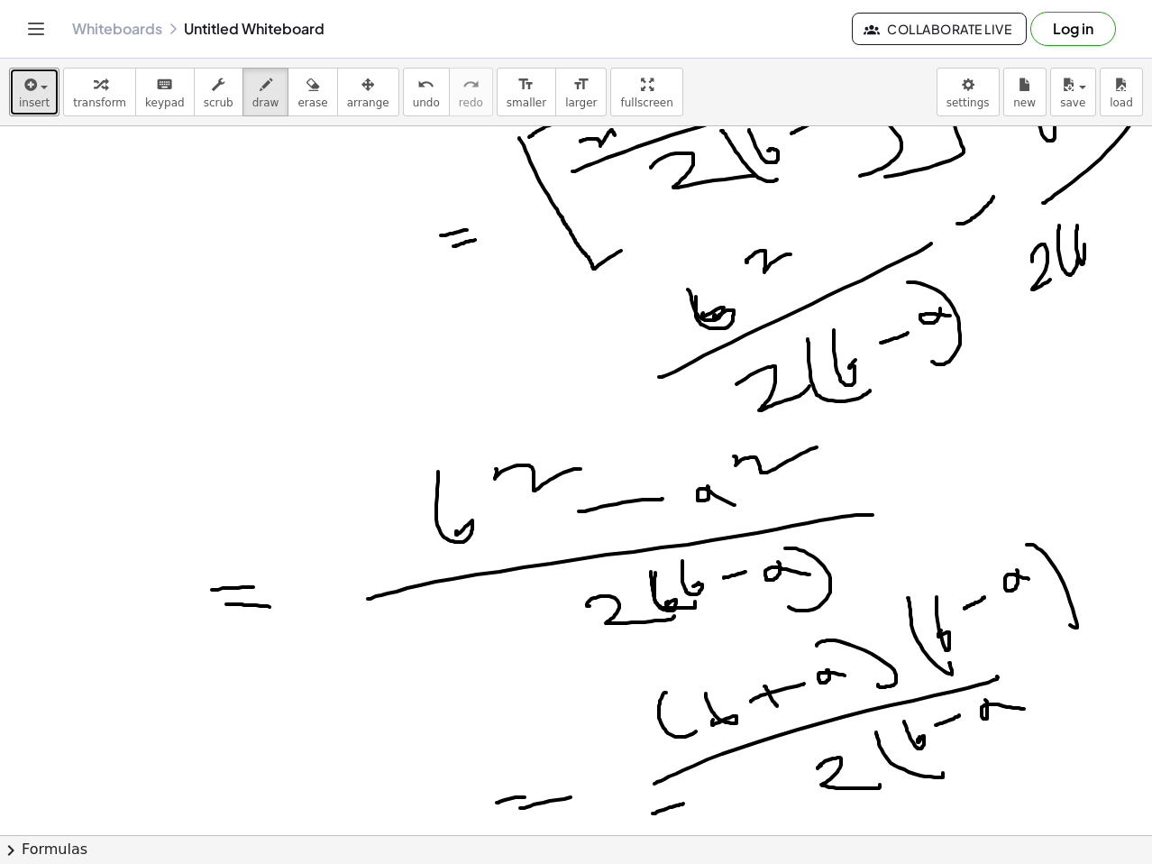
click at [988, 786] on div at bounding box center [576, 293] width 1152 height 1417
click at [1026, 643] on div at bounding box center [576, 293] width 1152 height 1417
click at [1088, 541] on div at bounding box center [576, 293] width 1152 height 1417
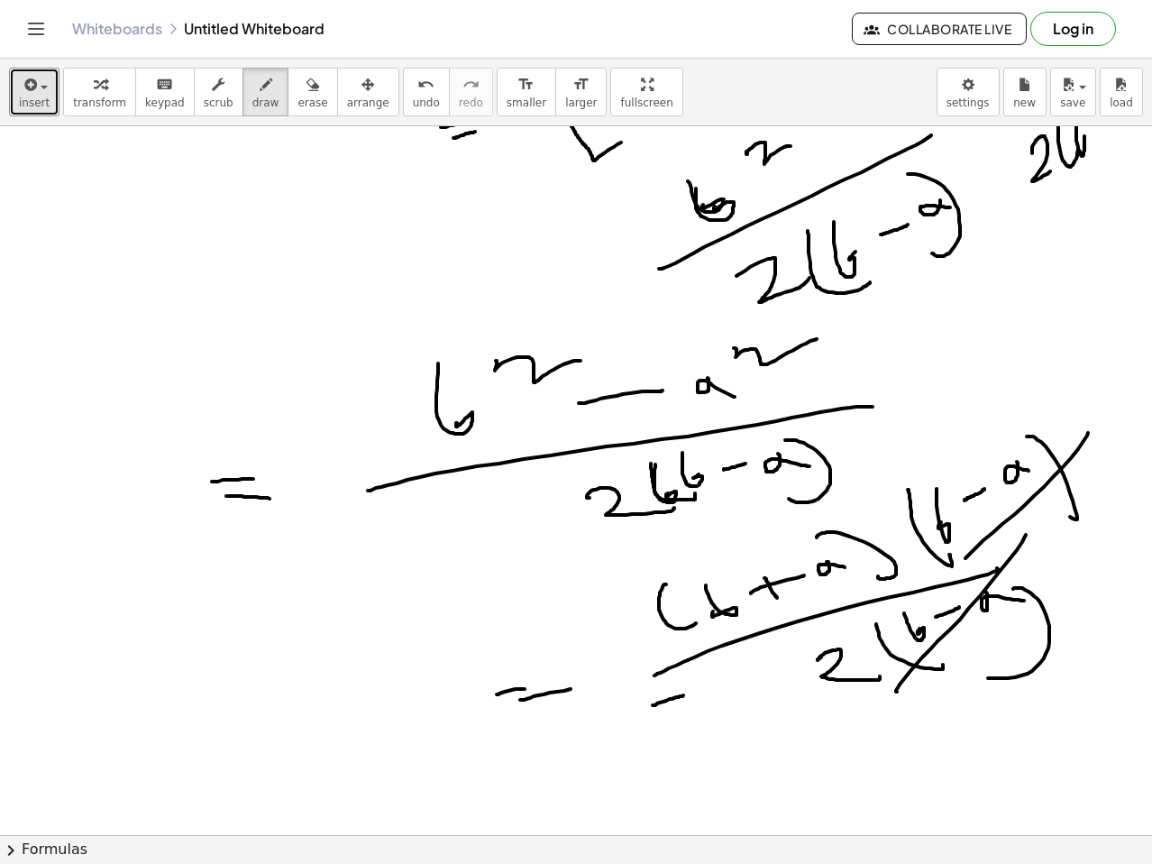
scroll to position [709, 0]
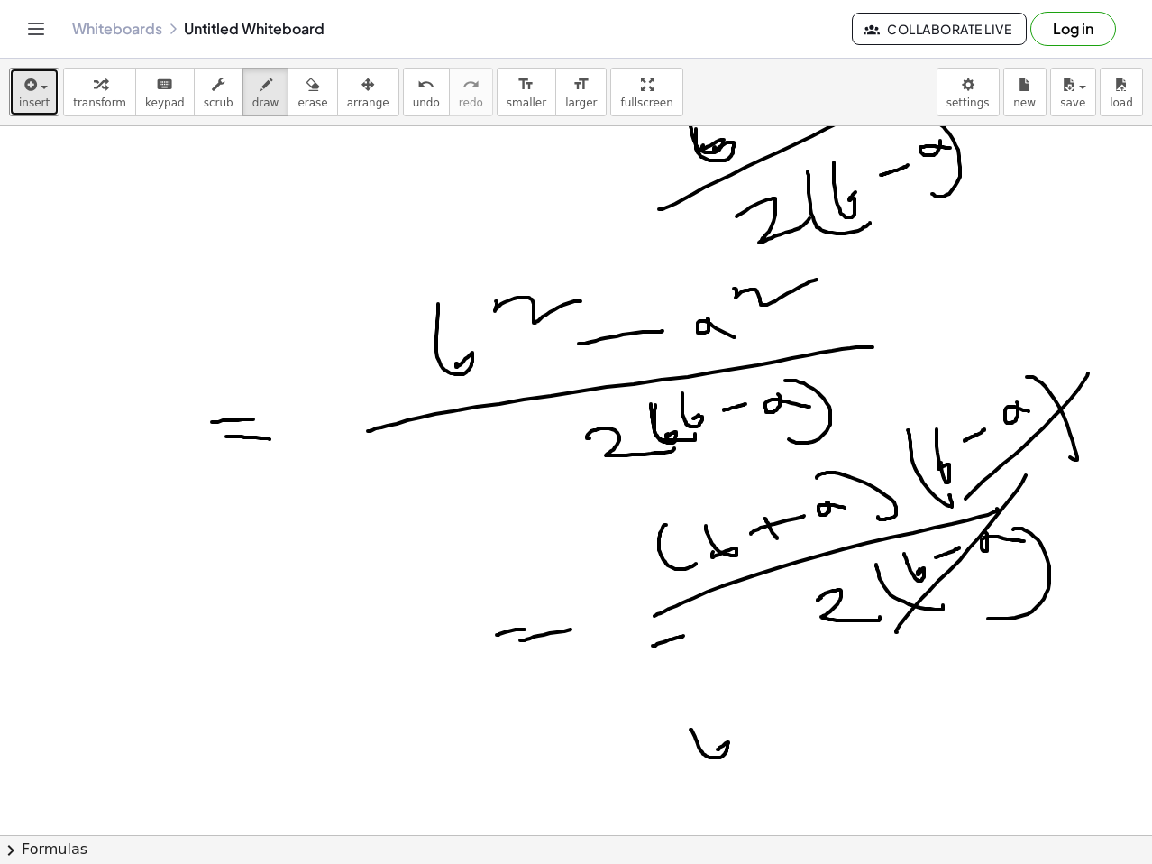
click at [720, 746] on div at bounding box center [576, 481] width 1152 height 2126
click at [773, 743] on div at bounding box center [576, 481] width 1152 height 2126
click at [807, 712] on div at bounding box center [576, 481] width 1152 height 2126
click at [886, 699] on div at bounding box center [576, 481] width 1152 height 2126
click at [921, 714] on div at bounding box center [576, 481] width 1152 height 2126
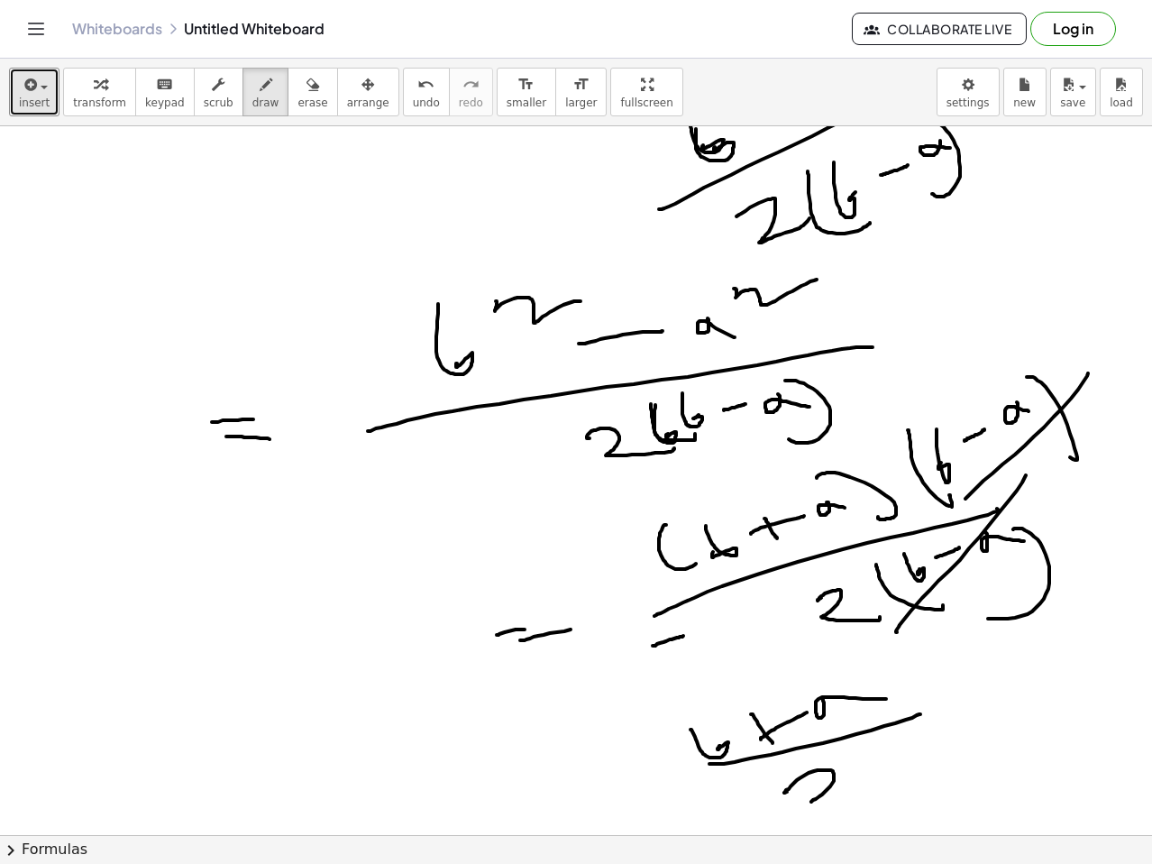
click at [872, 788] on div at bounding box center [576, 481] width 1152 height 2126
click at [750, 813] on div at bounding box center [576, 481] width 1152 height 2126
click at [1027, 720] on div at bounding box center [576, 481] width 1152 height 2126
click at [993, 735] on div at bounding box center [576, 481] width 1152 height 2126
click at [1018, 743] on div at bounding box center [576, 481] width 1152 height 2126
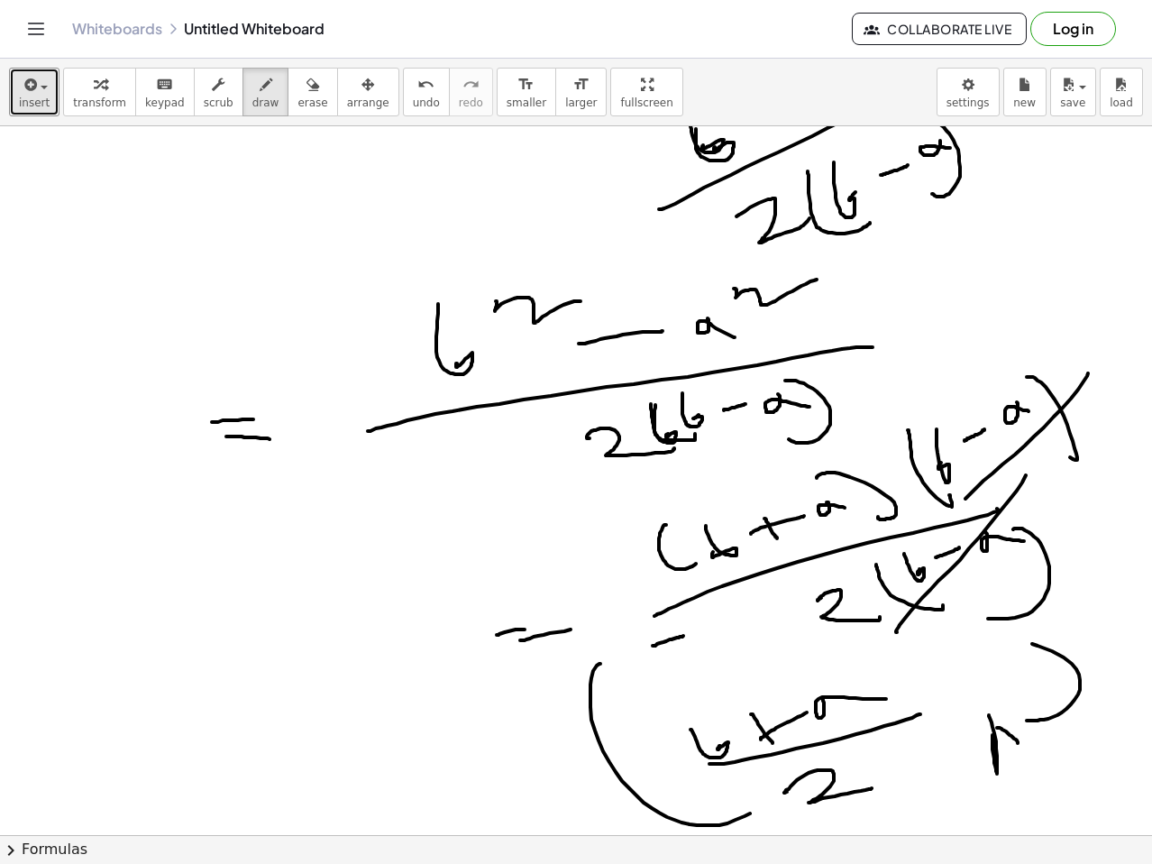
click at [1027, 738] on div at bounding box center [576, 481] width 1152 height 2126
click at [1065, 727] on div at bounding box center [576, 481] width 1152 height 2126
click at [1073, 716] on div at bounding box center [576, 481] width 1152 height 2126
click at [1065, 787] on div at bounding box center [576, 481] width 1152 height 2126
click at [337, 115] on button "arrange" at bounding box center [368, 92] width 62 height 49
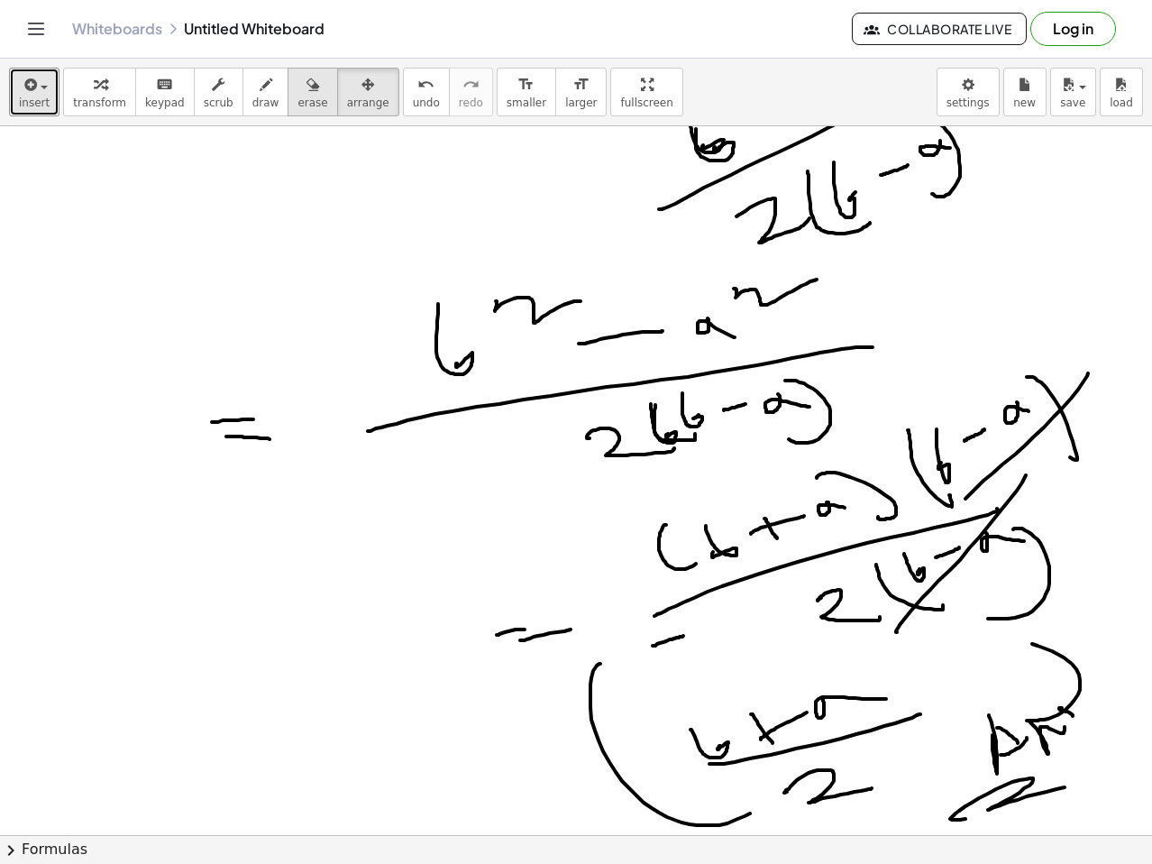
click at [298, 102] on span "erase" at bounding box center [313, 102] width 30 height 13
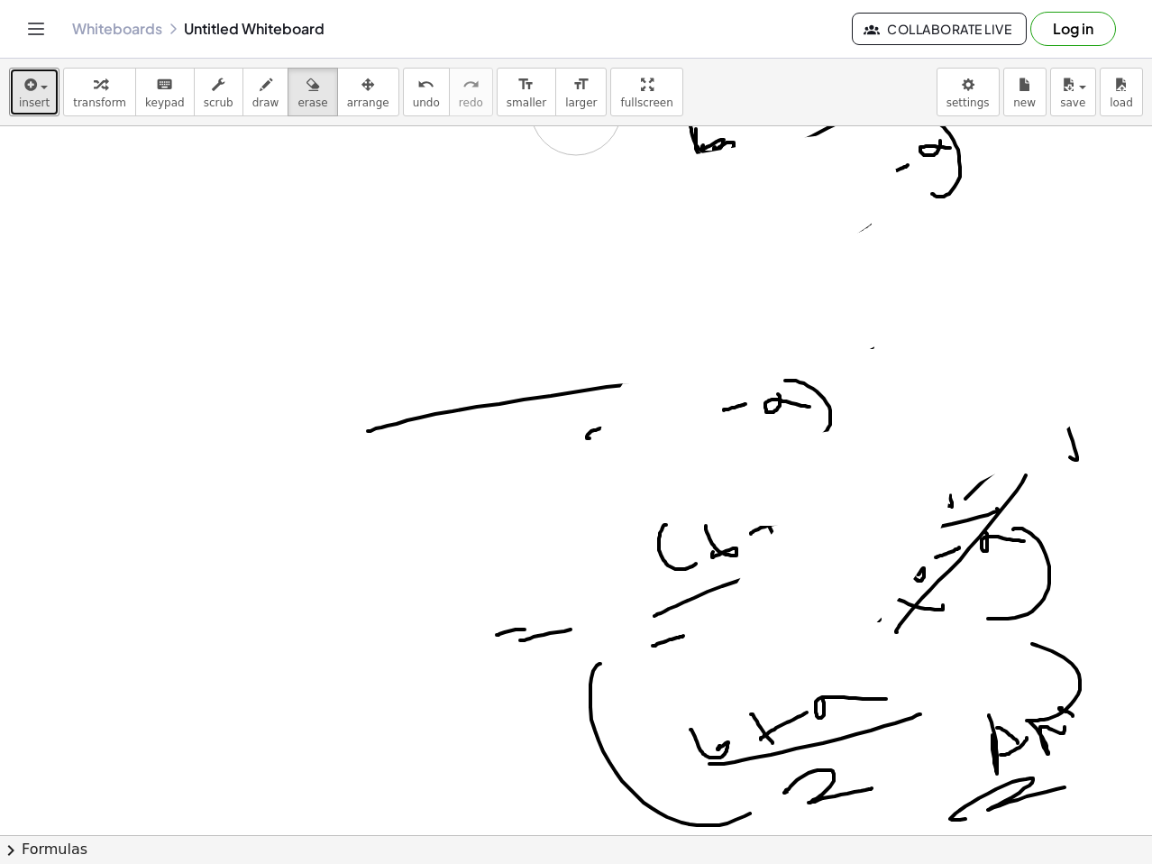
click at [692, 308] on div at bounding box center [576, 481] width 1152 height 2126
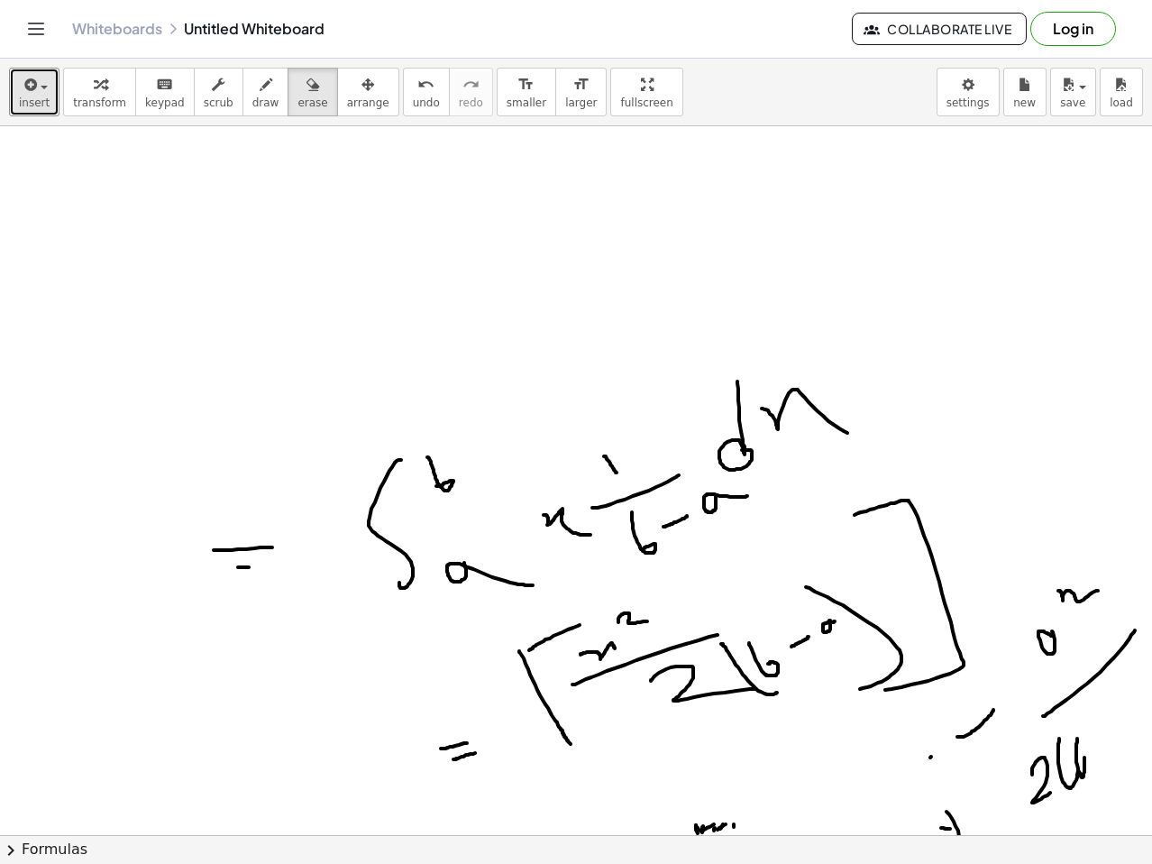
scroll to position [0, 0]
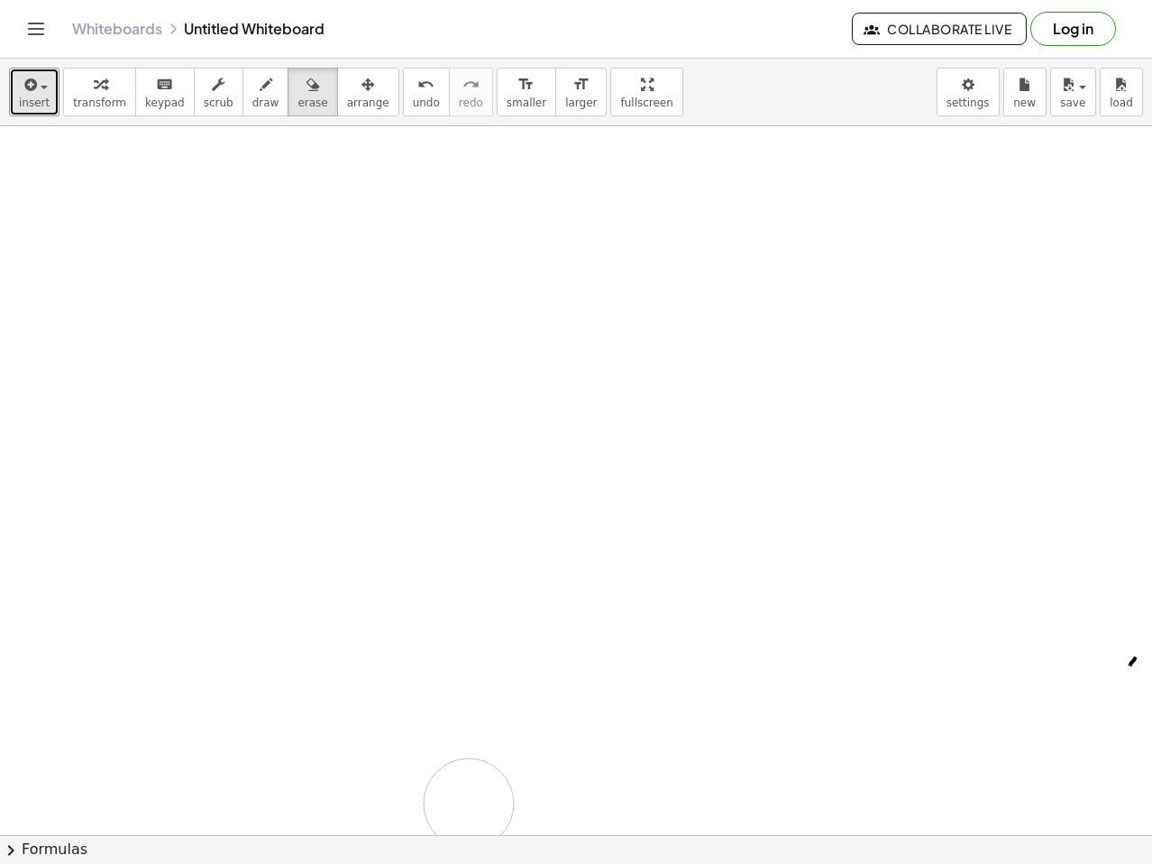
click at [1057, 824] on div at bounding box center [576, 648] width 1152 height 2126
click at [786, 383] on div at bounding box center [576, 197] width 1152 height 2126
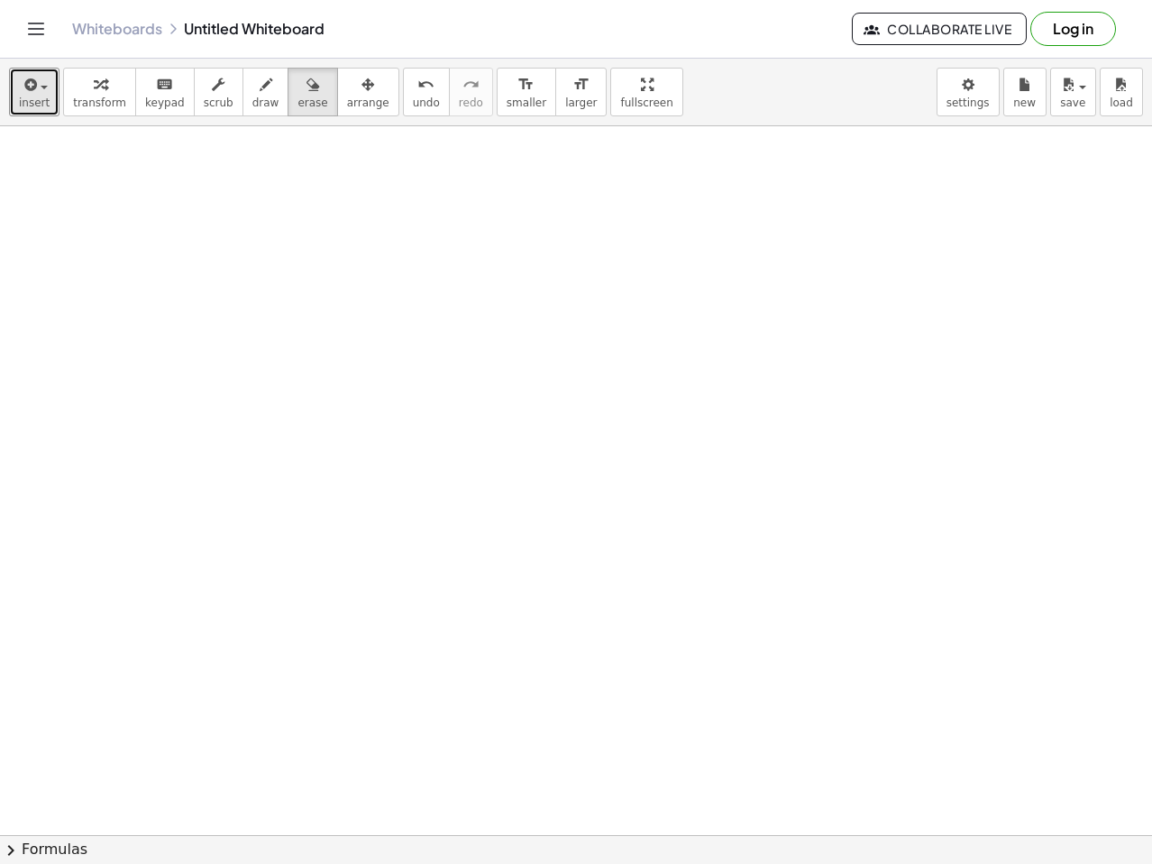
click at [313, 264] on div at bounding box center [576, 197] width 1152 height 2126
drag, startPoint x: 217, startPoint y: 252, endPoint x: 260, endPoint y: 257, distance: 42.7
click at [262, 265] on div at bounding box center [576, 197] width 1152 height 2126
drag, startPoint x: 331, startPoint y: 250, endPoint x: 329, endPoint y: 264, distance: 14.5
click at [342, 264] on div at bounding box center [576, 197] width 1152 height 2126
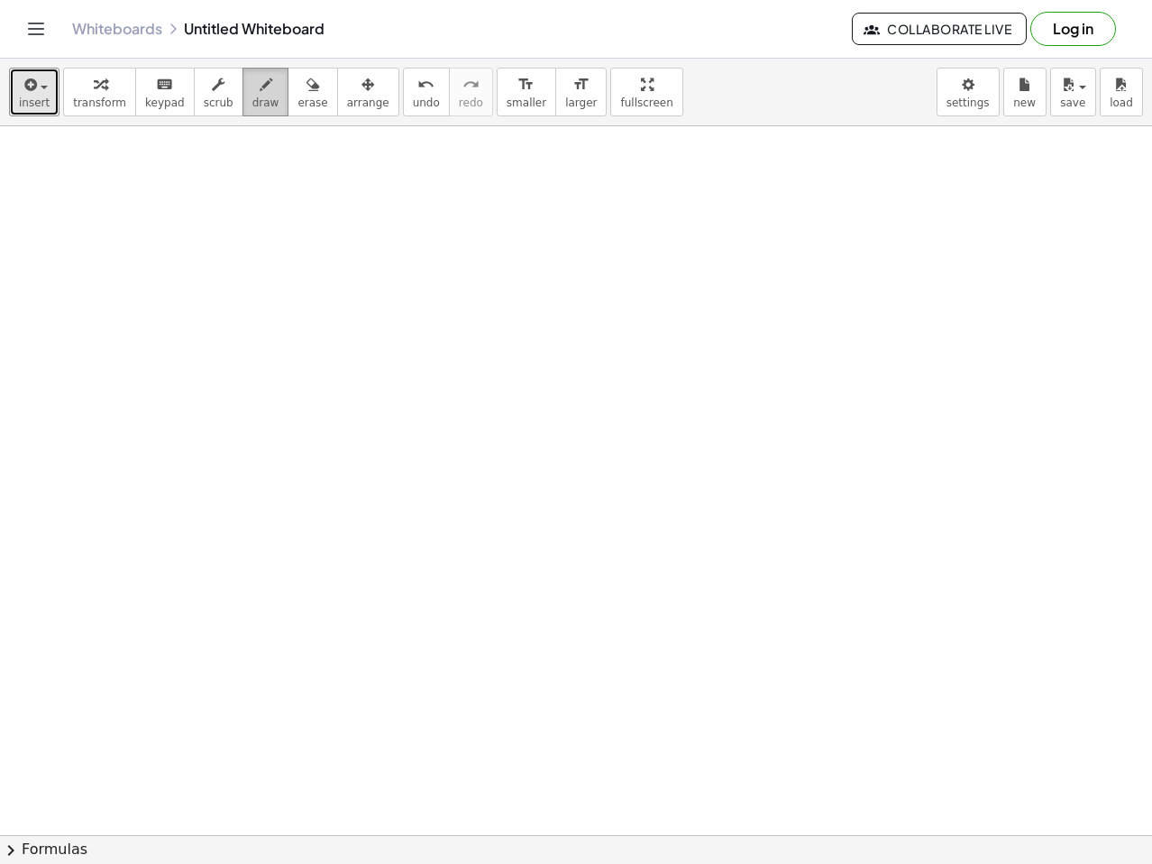
click at [243, 100] on button "draw" at bounding box center [266, 92] width 47 height 49
drag, startPoint x: 217, startPoint y: 269, endPoint x: 246, endPoint y: 268, distance: 28.9
click at [246, 268] on div at bounding box center [576, 197] width 1152 height 2126
drag, startPoint x: 231, startPoint y: 290, endPoint x: 242, endPoint y: 292, distance: 11.0
click at [235, 311] on div at bounding box center [576, 197] width 1152 height 2126
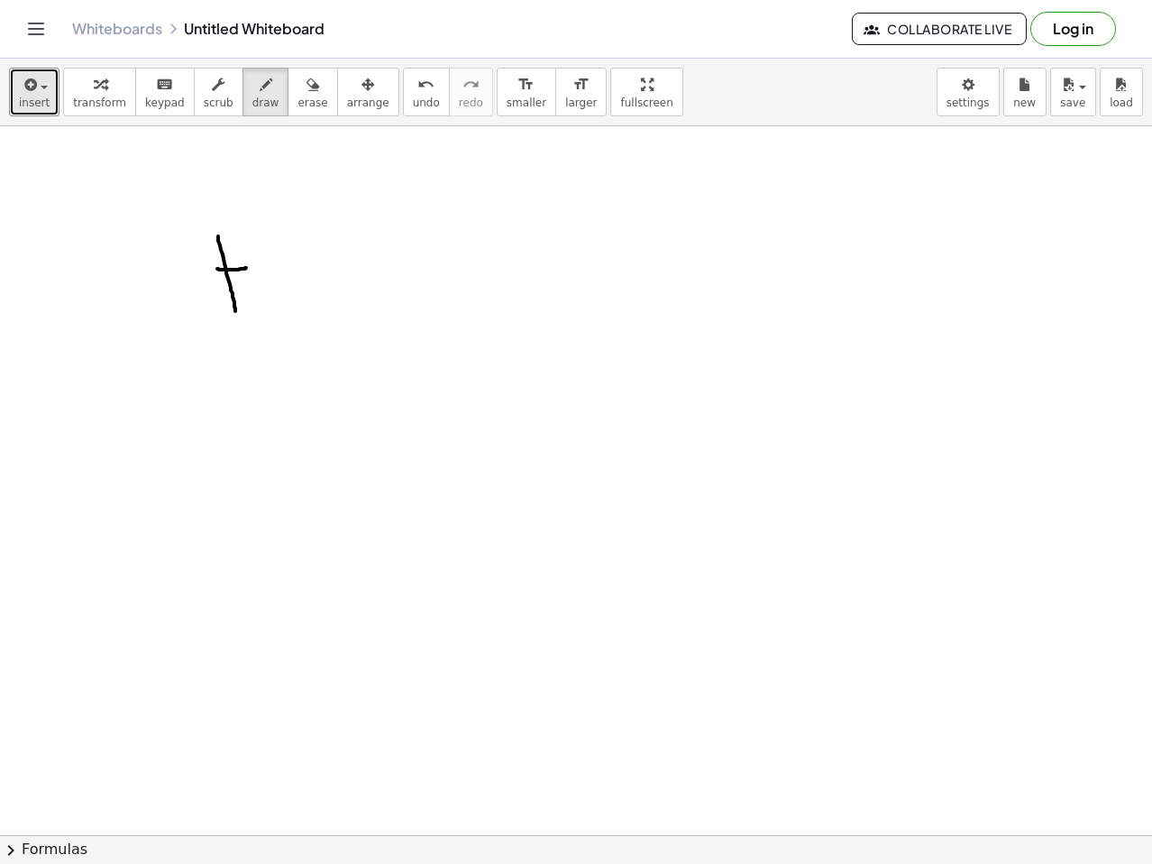
click at [305, 260] on div at bounding box center [576, 197] width 1152 height 2126
drag, startPoint x: 294, startPoint y: 253, endPoint x: 381, endPoint y: 215, distance: 94.8
click at [381, 215] on div at bounding box center [576, 197] width 1152 height 2126
click at [442, 208] on div at bounding box center [576, 197] width 1152 height 2126
drag, startPoint x: 436, startPoint y: 206, endPoint x: 487, endPoint y: 186, distance: 54.3
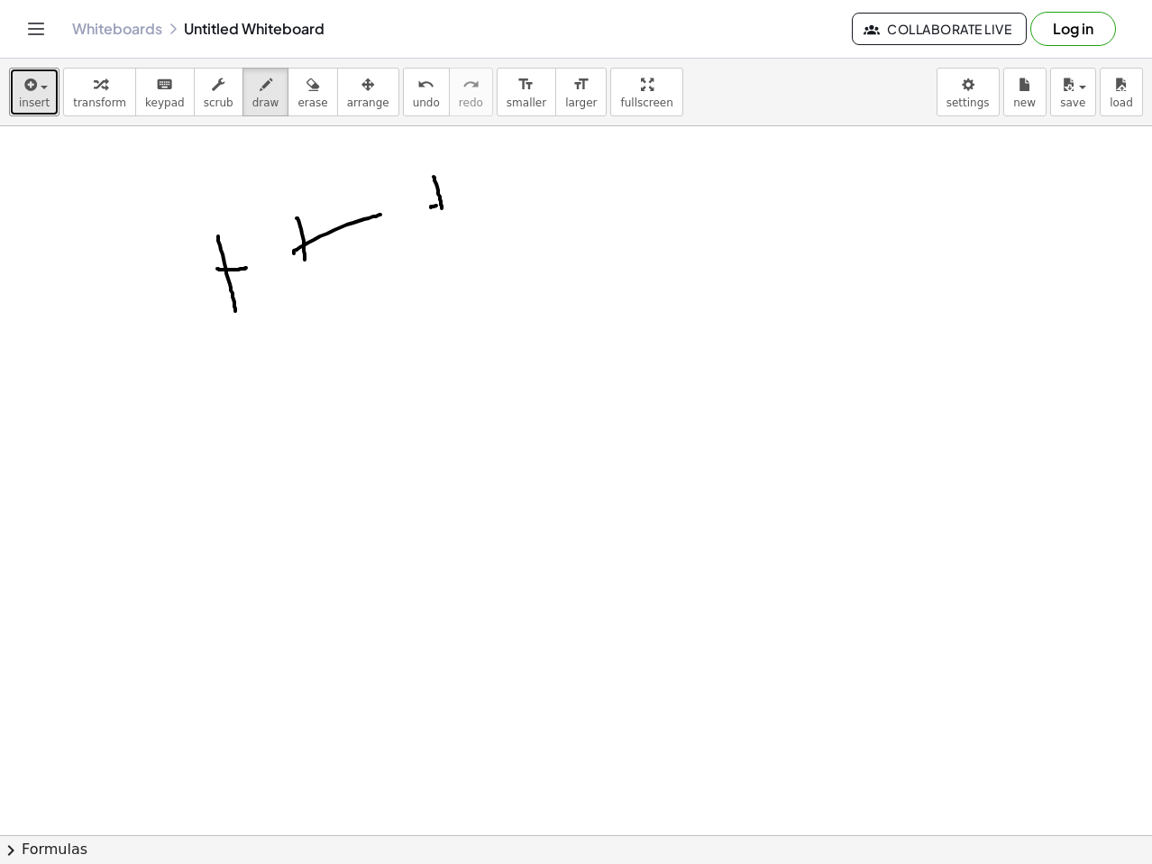
click at [474, 191] on div at bounding box center [576, 197] width 1152 height 2126
drag, startPoint x: 499, startPoint y: 185, endPoint x: 516, endPoint y: 235, distance: 53.3
click at [513, 230] on div at bounding box center [576, 197] width 1152 height 2126
drag, startPoint x: 509, startPoint y: 217, endPoint x: 545, endPoint y: 217, distance: 36.1
click at [532, 216] on div at bounding box center [576, 197] width 1152 height 2126
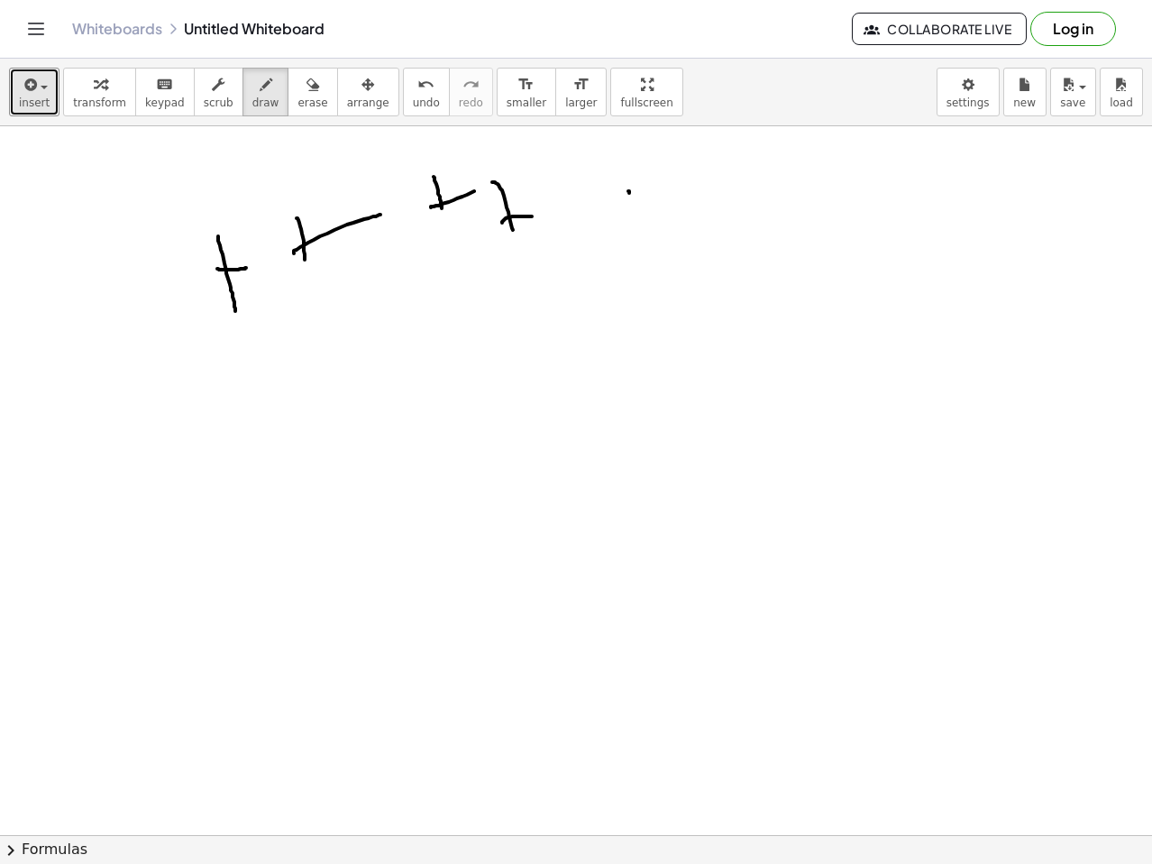
drag, startPoint x: 629, startPoint y: 193, endPoint x: 652, endPoint y: 260, distance: 70.4
click at [650, 234] on div at bounding box center [576, 197] width 1152 height 2126
drag, startPoint x: 648, startPoint y: 237, endPoint x: 692, endPoint y: 233, distance: 43.5
click at [674, 234] on div at bounding box center [576, 197] width 1152 height 2126
drag, startPoint x: 748, startPoint y: 230, endPoint x: 752, endPoint y: 242, distance: 12.3
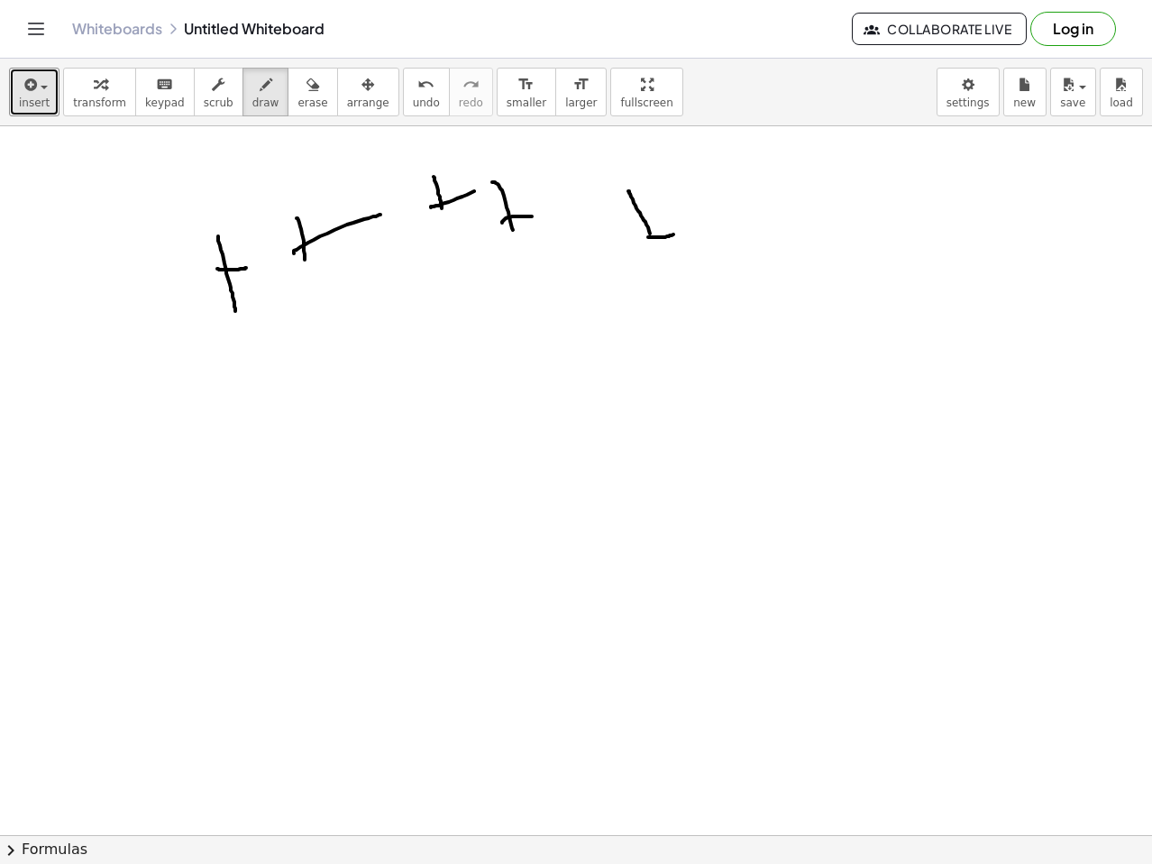
click at [752, 241] on div at bounding box center [576, 197] width 1152 height 2126
drag, startPoint x: 755, startPoint y: 255, endPoint x: 839, endPoint y: 241, distance: 86.0
click at [776, 259] on div at bounding box center [576, 197] width 1152 height 2126
drag, startPoint x: 867, startPoint y: 265, endPoint x: 871, endPoint y: 288, distance: 23.0
click at [869, 276] on div at bounding box center [576, 197] width 1152 height 2126
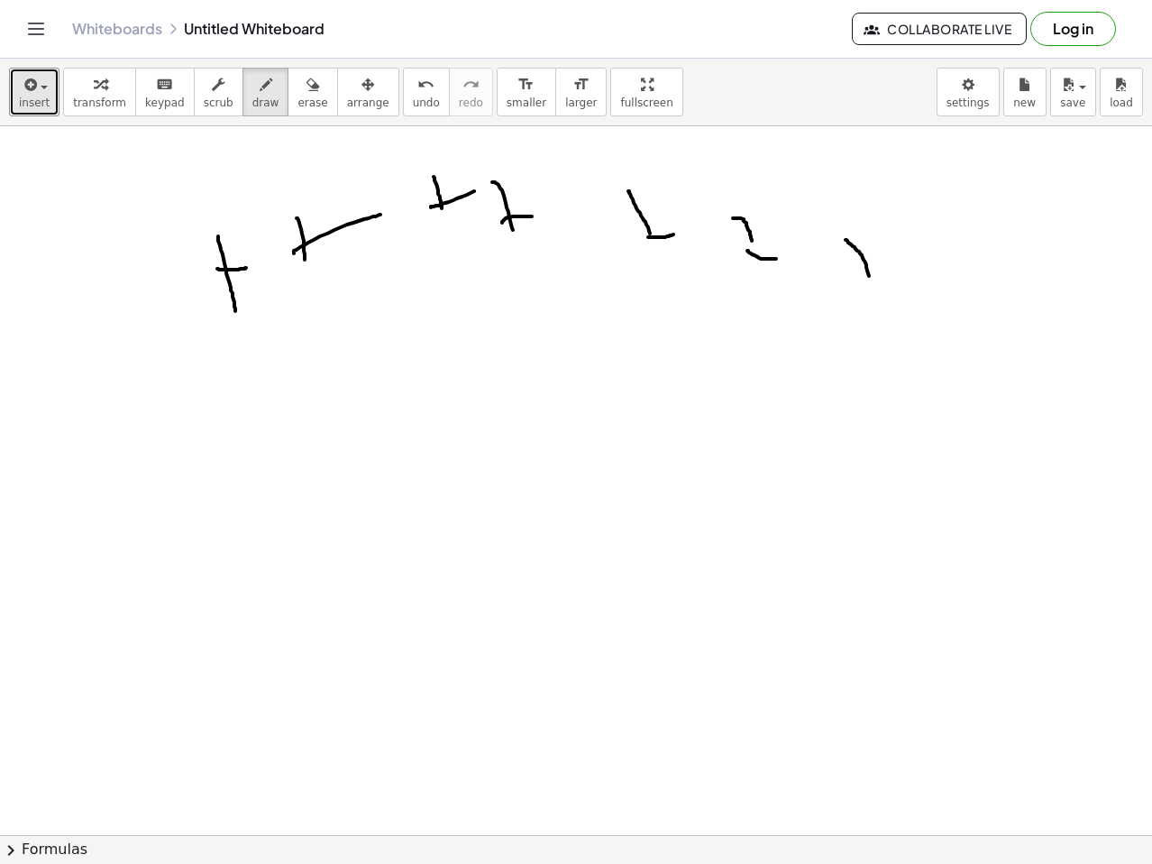
click at [886, 290] on div at bounding box center [576, 197] width 1152 height 2126
